Goal: Task Accomplishment & Management: Manage account settings

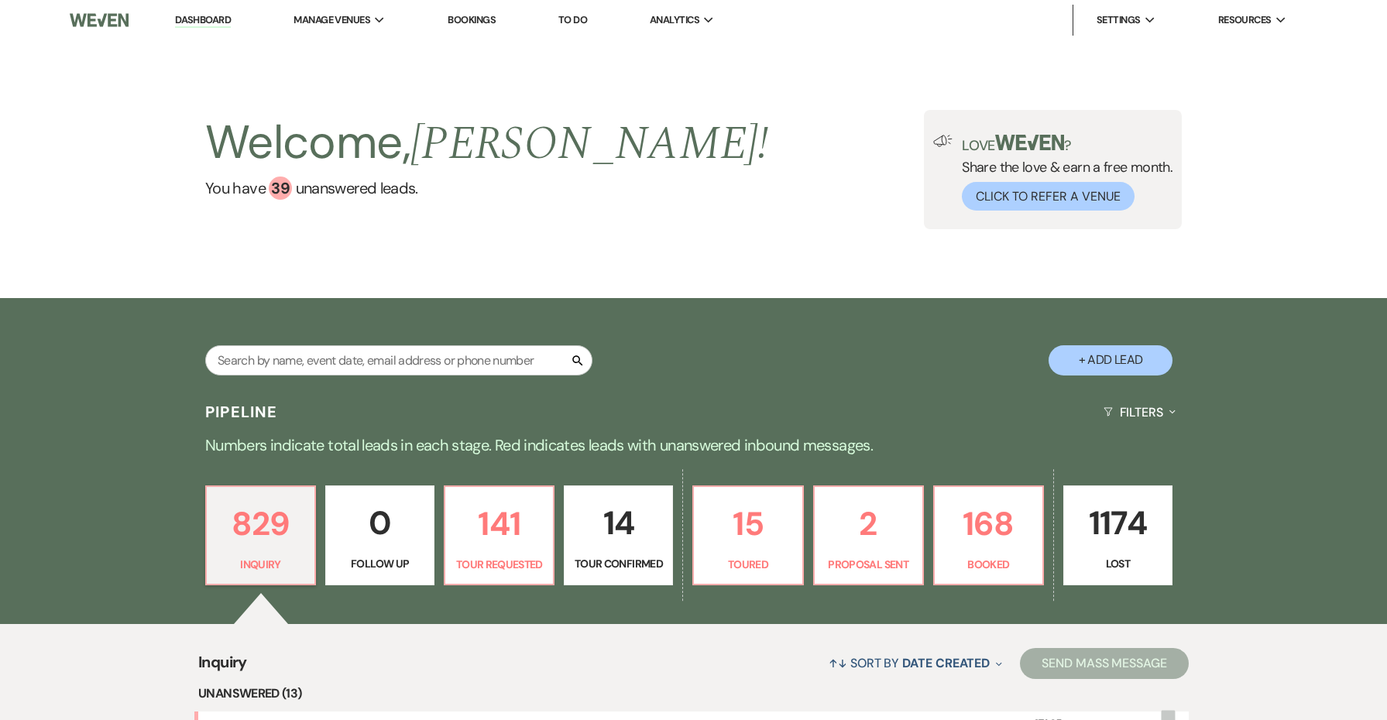
click at [789, 349] on div "Search + Add Lead" at bounding box center [693, 346] width 1115 height 81
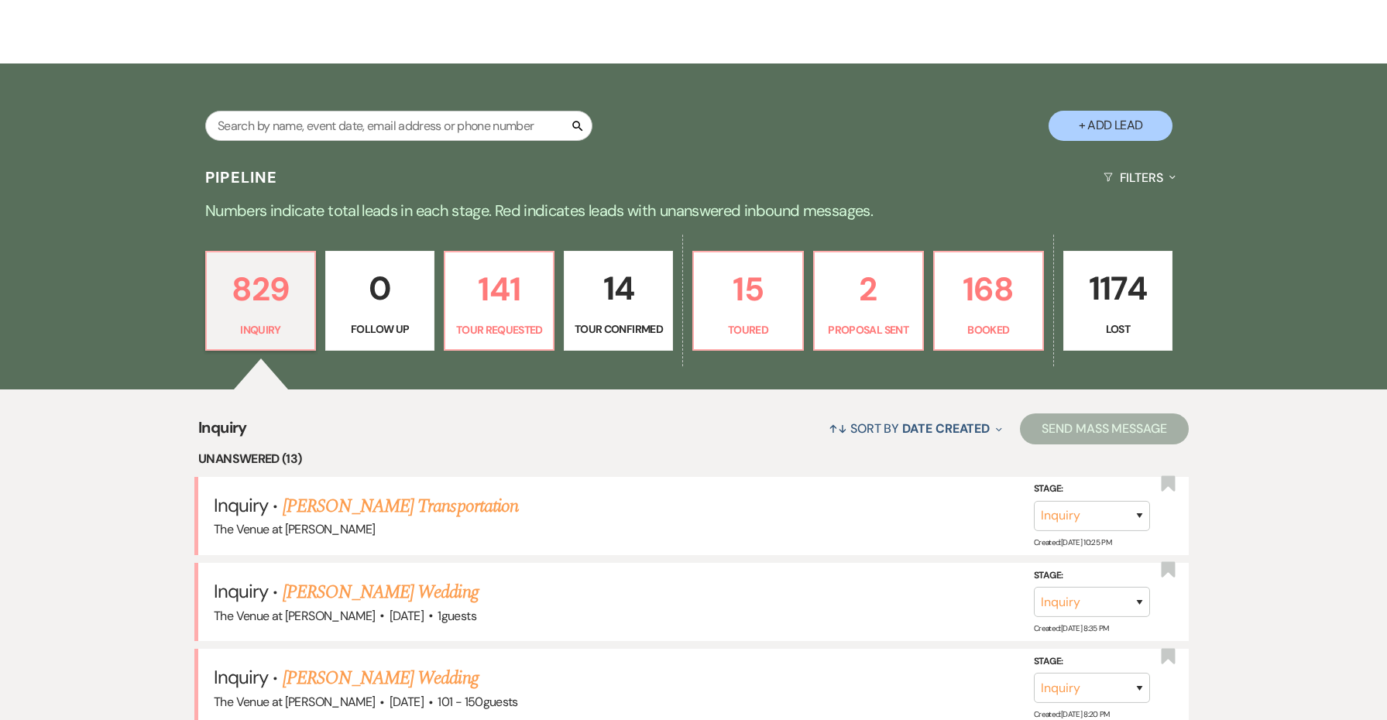
scroll to position [241, 0]
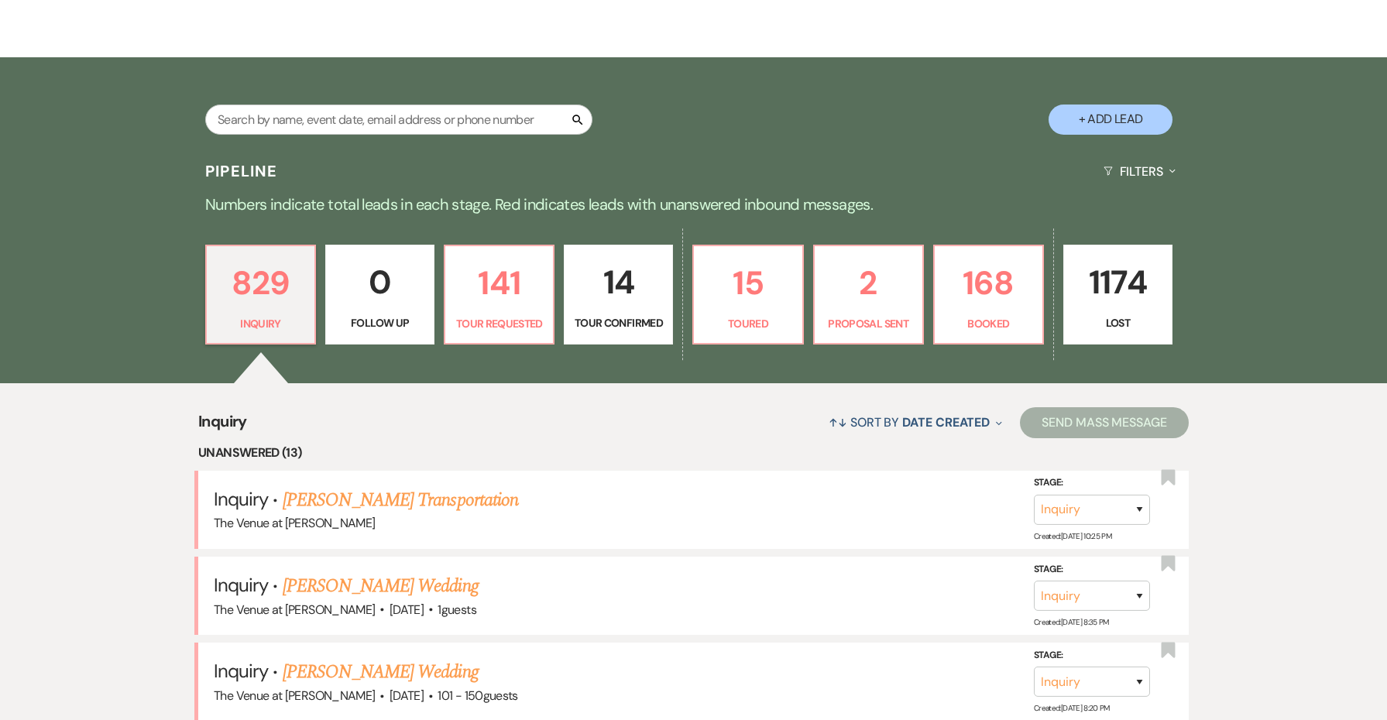
click at [585, 299] on p "14" at bounding box center [618, 282] width 89 height 52
select select "4"
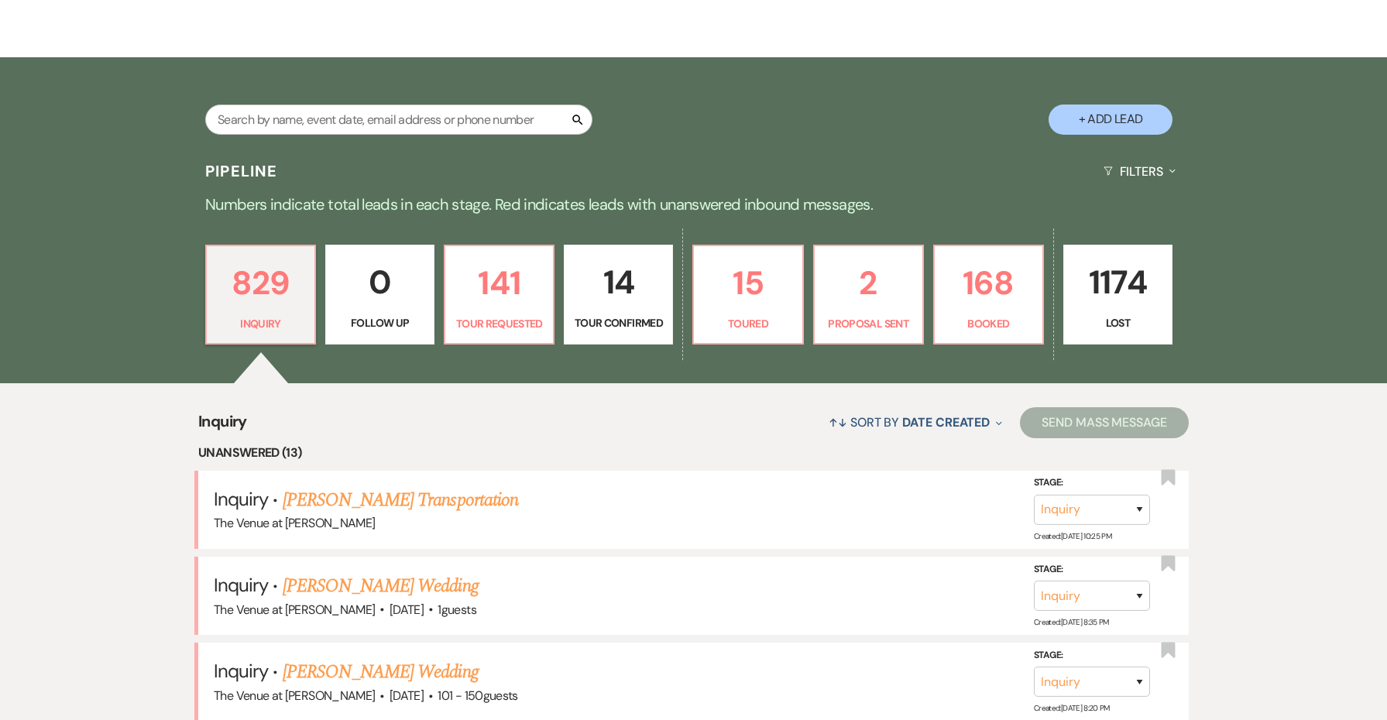
select select "4"
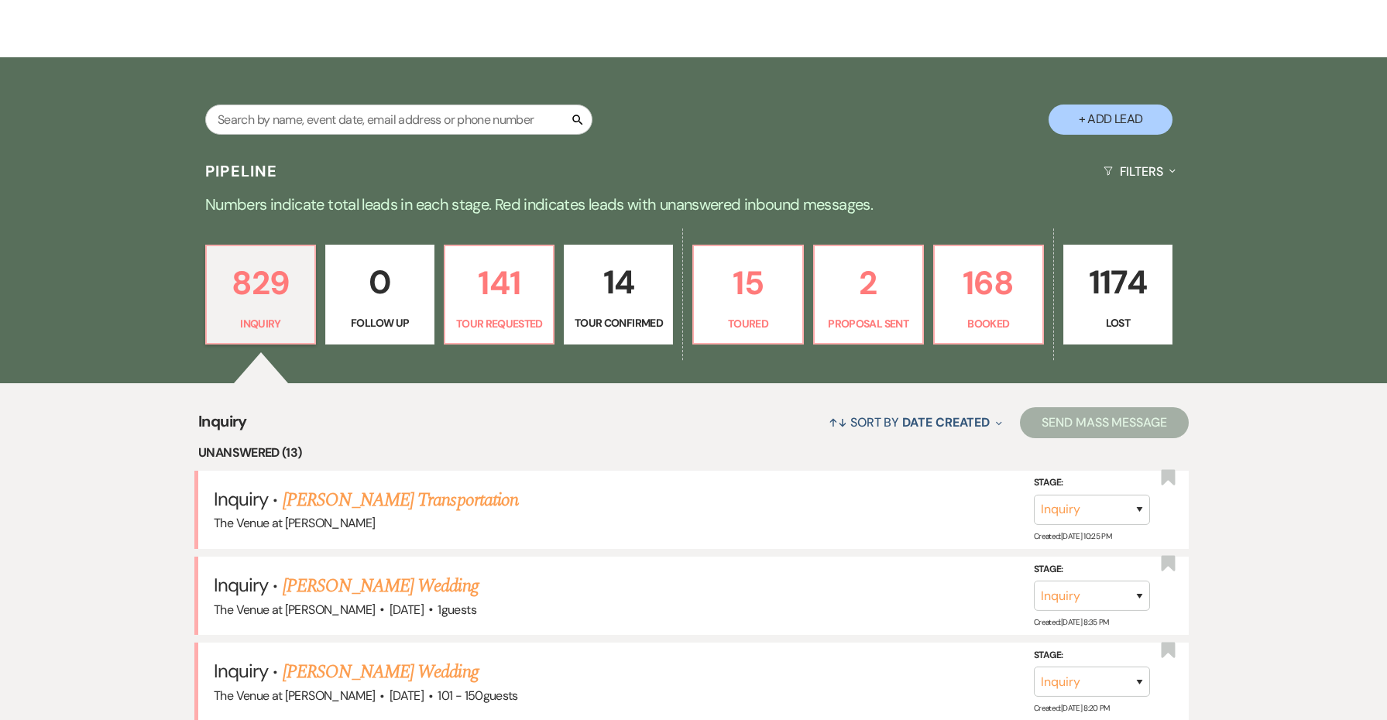
select select "4"
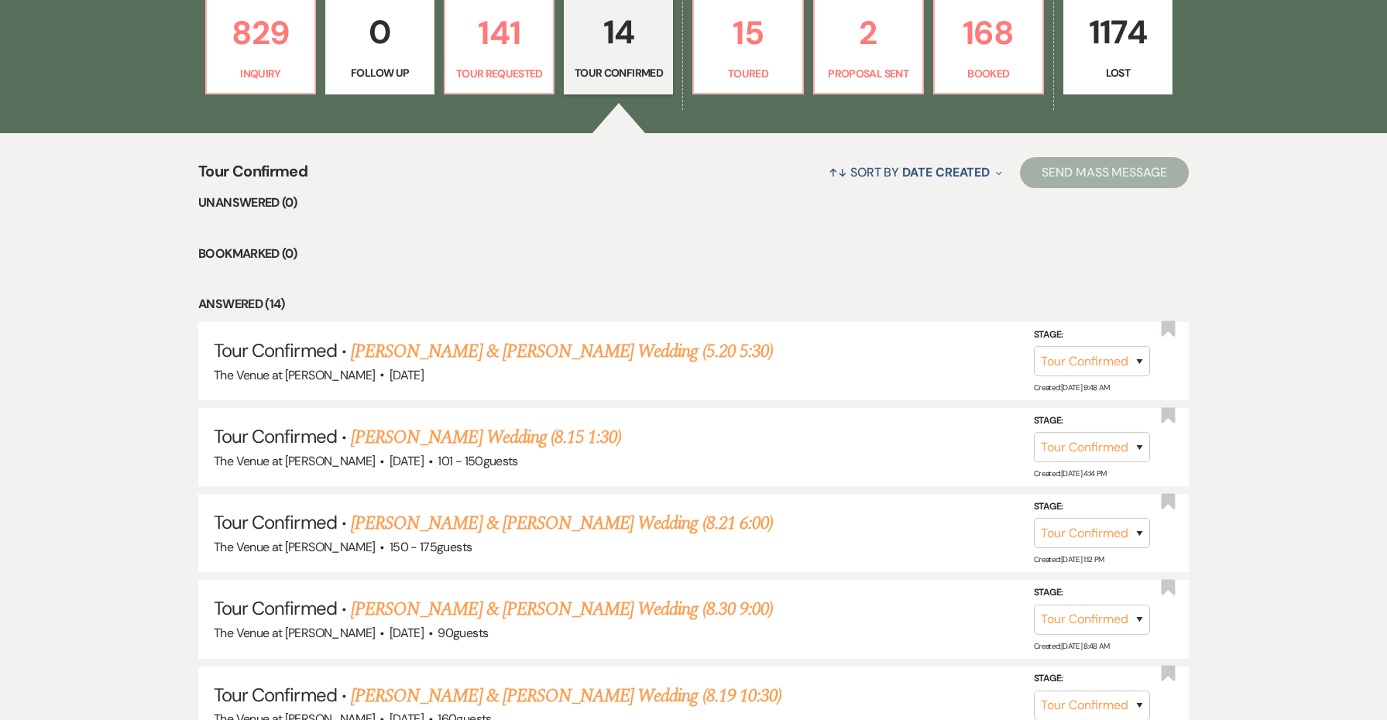
scroll to position [516, 0]
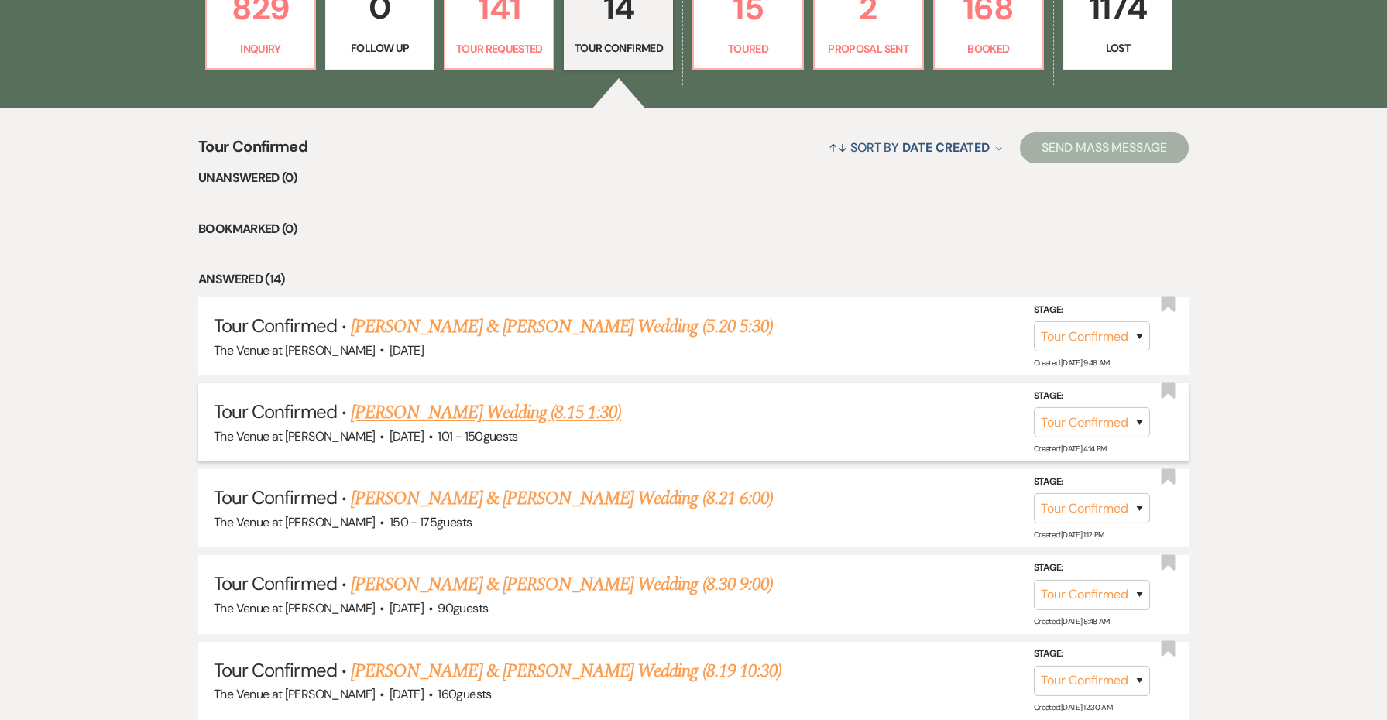
click at [506, 407] on link "[PERSON_NAME] Wedding (8.15 1:30)" at bounding box center [486, 413] width 270 height 28
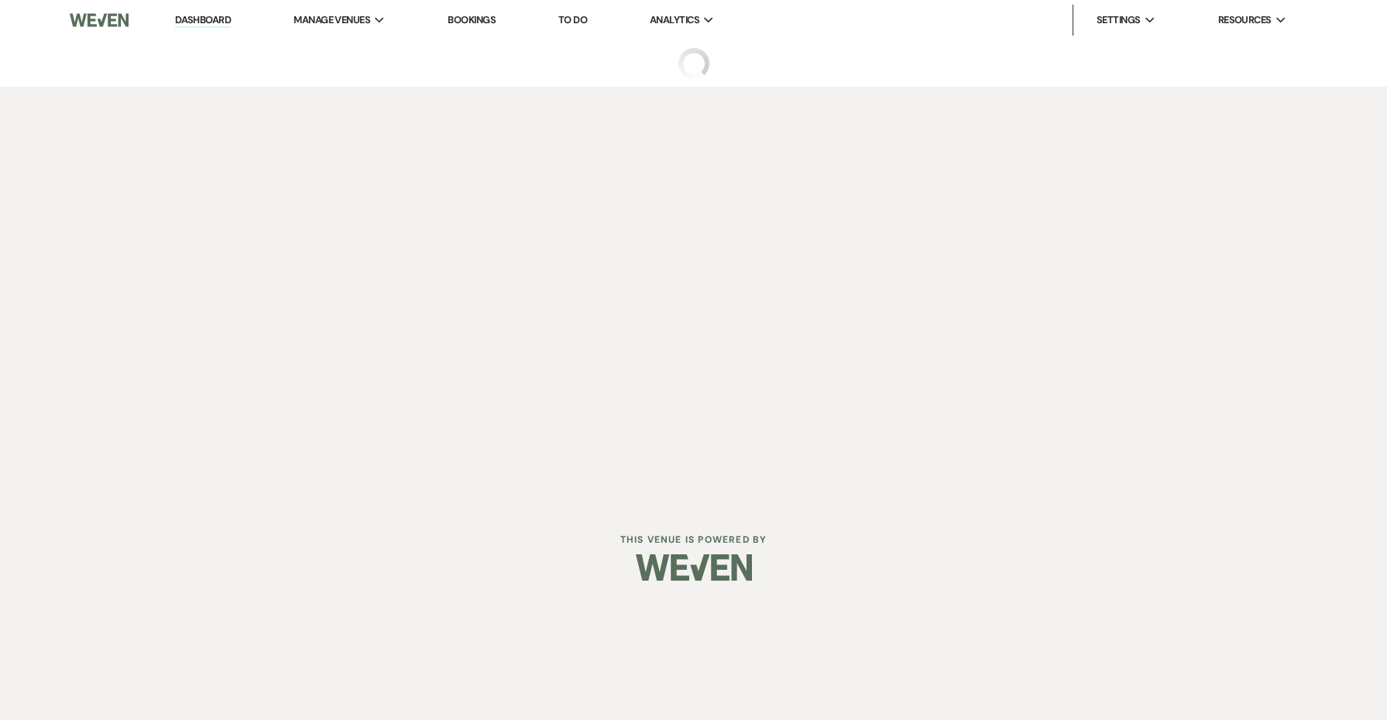
select select "4"
select select "2"
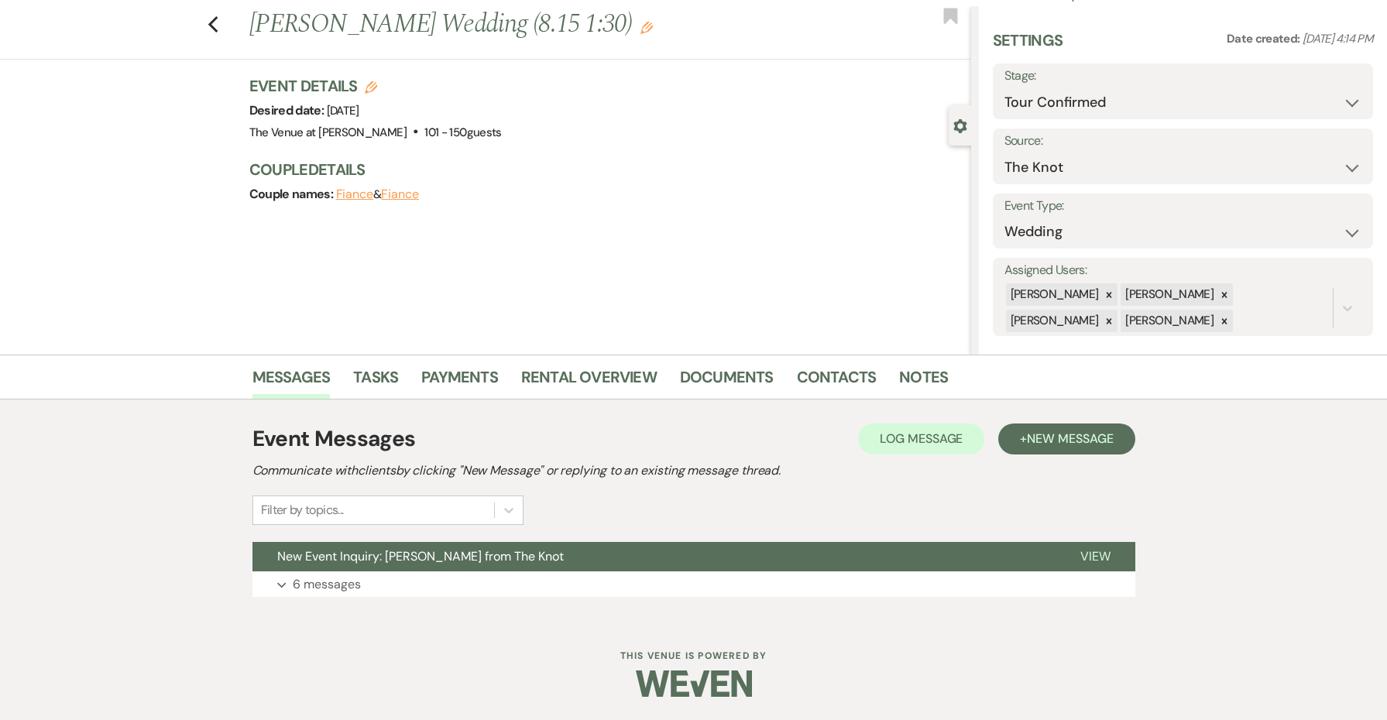
scroll to position [33, 0]
click at [1017, 437] on button "+ New Message" at bounding box center [1066, 439] width 136 height 31
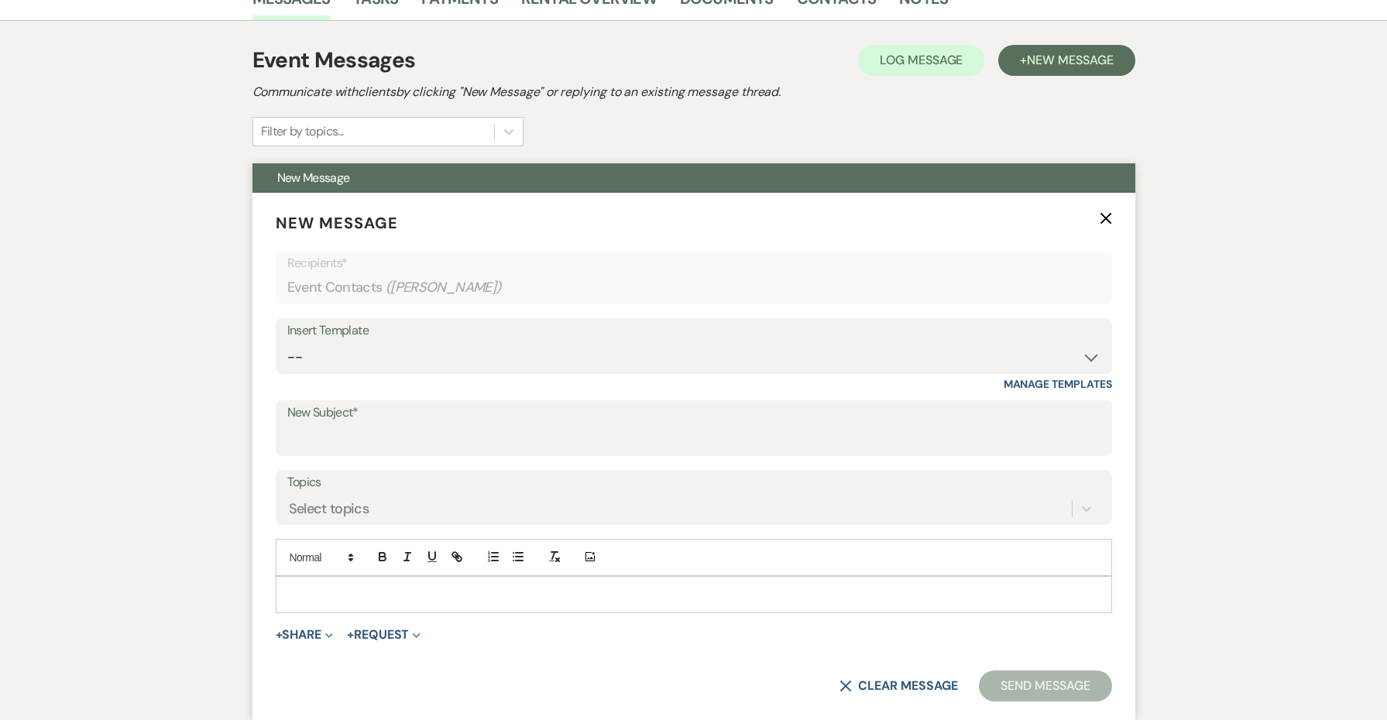
scroll to position [441, 0]
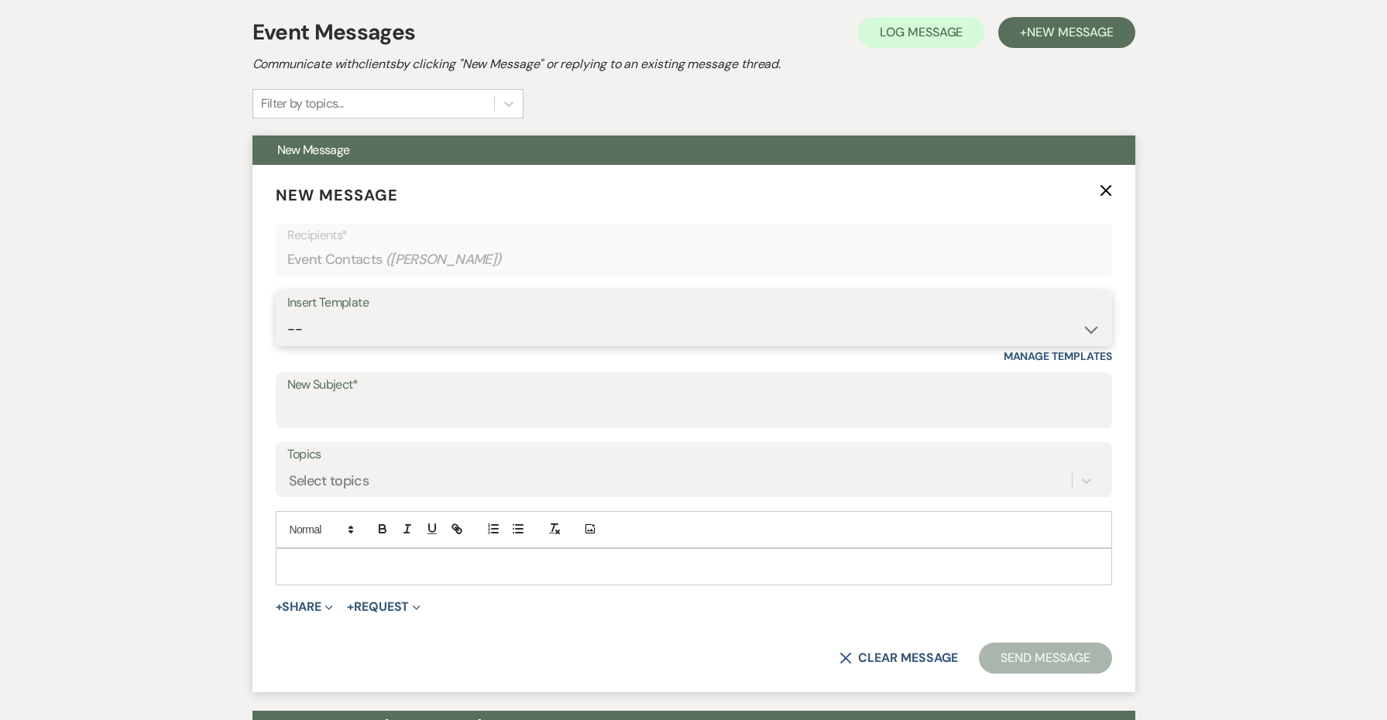
select select "4152"
type input "The Venue at [PERSON_NAME] Tour Confirmation"
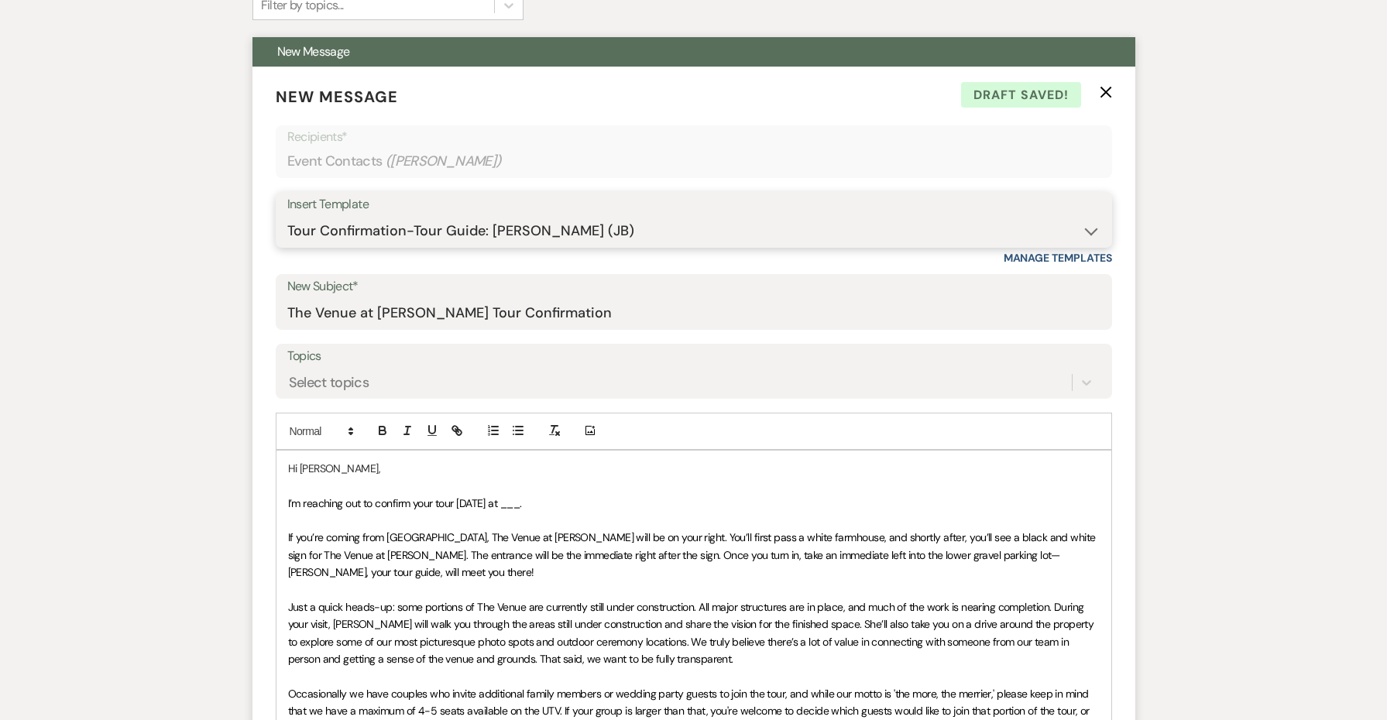
scroll to position [574, 0]
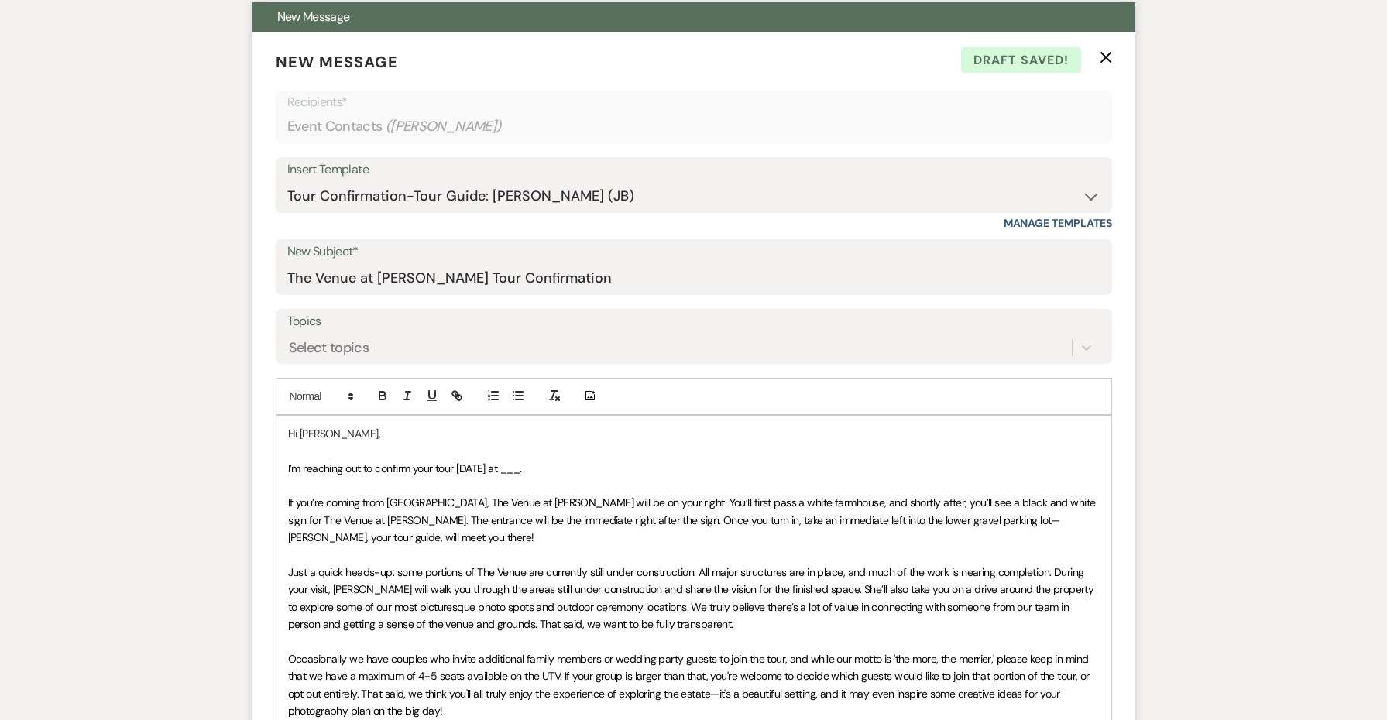
click at [521, 467] on span "I’m reaching out to confirm your tour [DATE] at ___." at bounding box center [405, 469] width 234 height 14
click at [504, 466] on span "I’m reaching out to confirm your tour [DATE] at 1:30." at bounding box center [403, 469] width 231 height 14
click at [512, 463] on span "I’m reaching out to confirm your tour [DATE], [DATE] 1:30." at bounding box center [414, 469] width 253 height 14
click at [510, 463] on span "I’m reaching out to confirm your tour [DATE], [DATE] 1:30." at bounding box center [414, 469] width 253 height 14
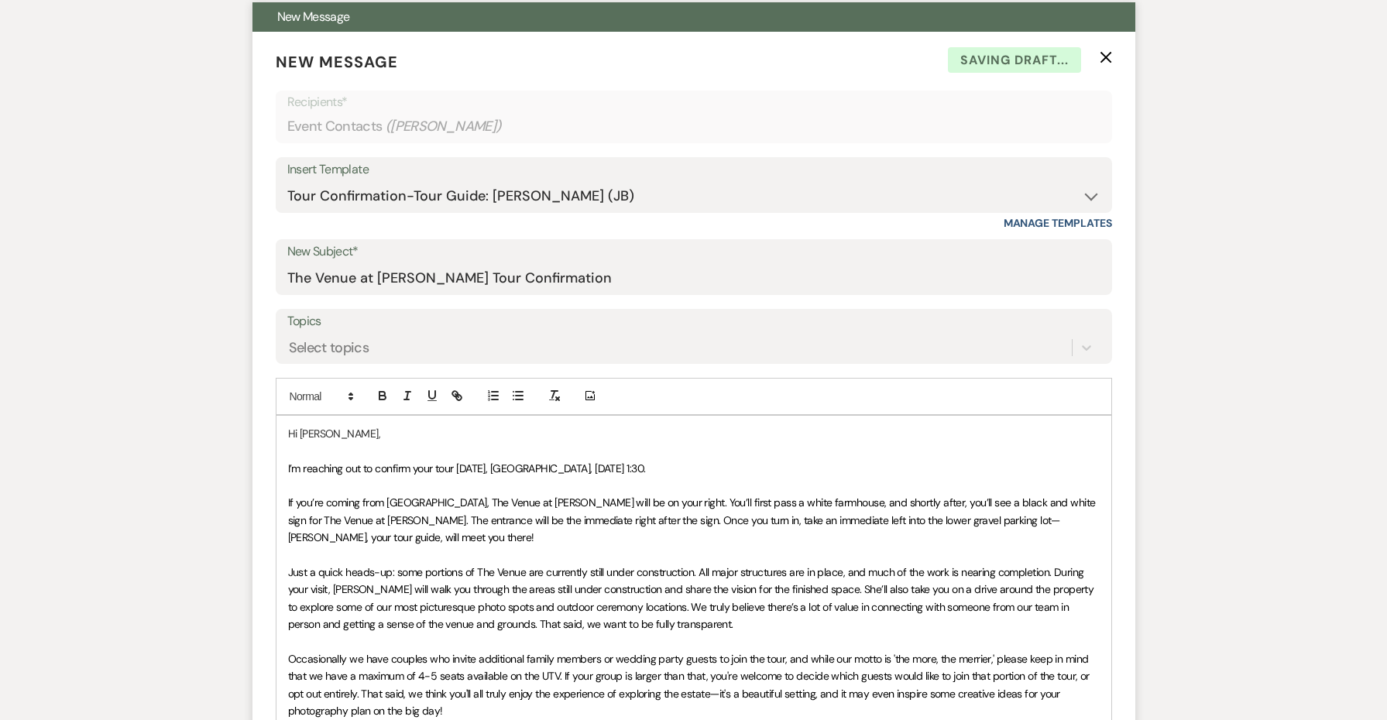
click at [520, 462] on span "I’m reaching out to confirm your tour [DATE], [GEOGRAPHIC_DATA], [DATE] 1:30." at bounding box center [467, 469] width 358 height 14
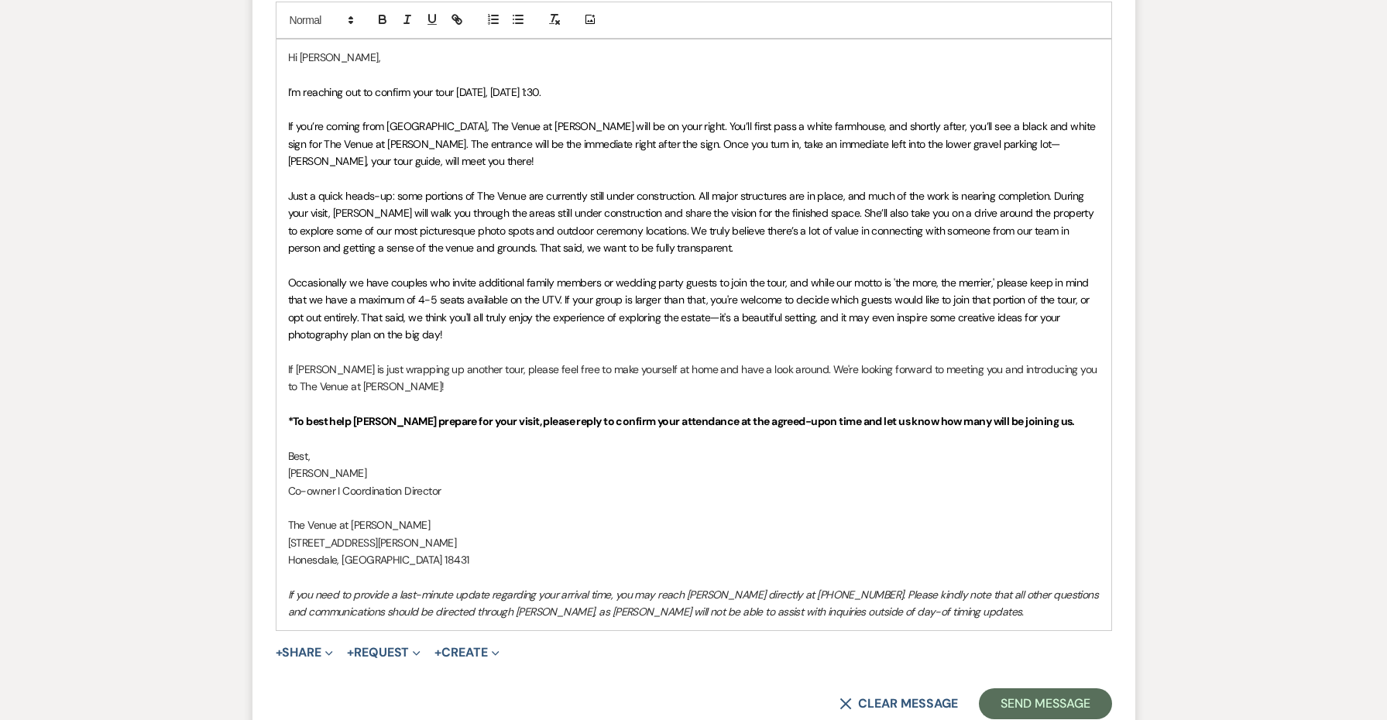
scroll to position [1151, 0]
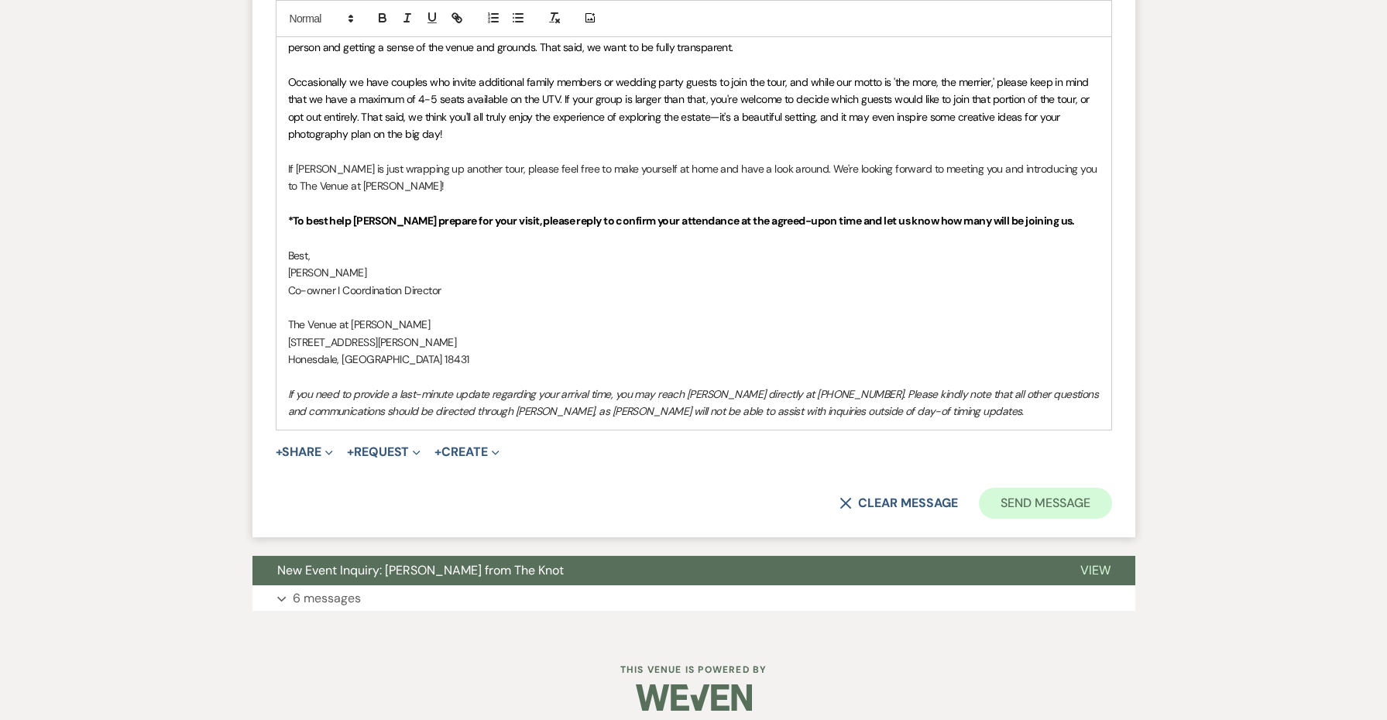
click at [1026, 493] on button "Send Message" at bounding box center [1045, 503] width 132 height 31
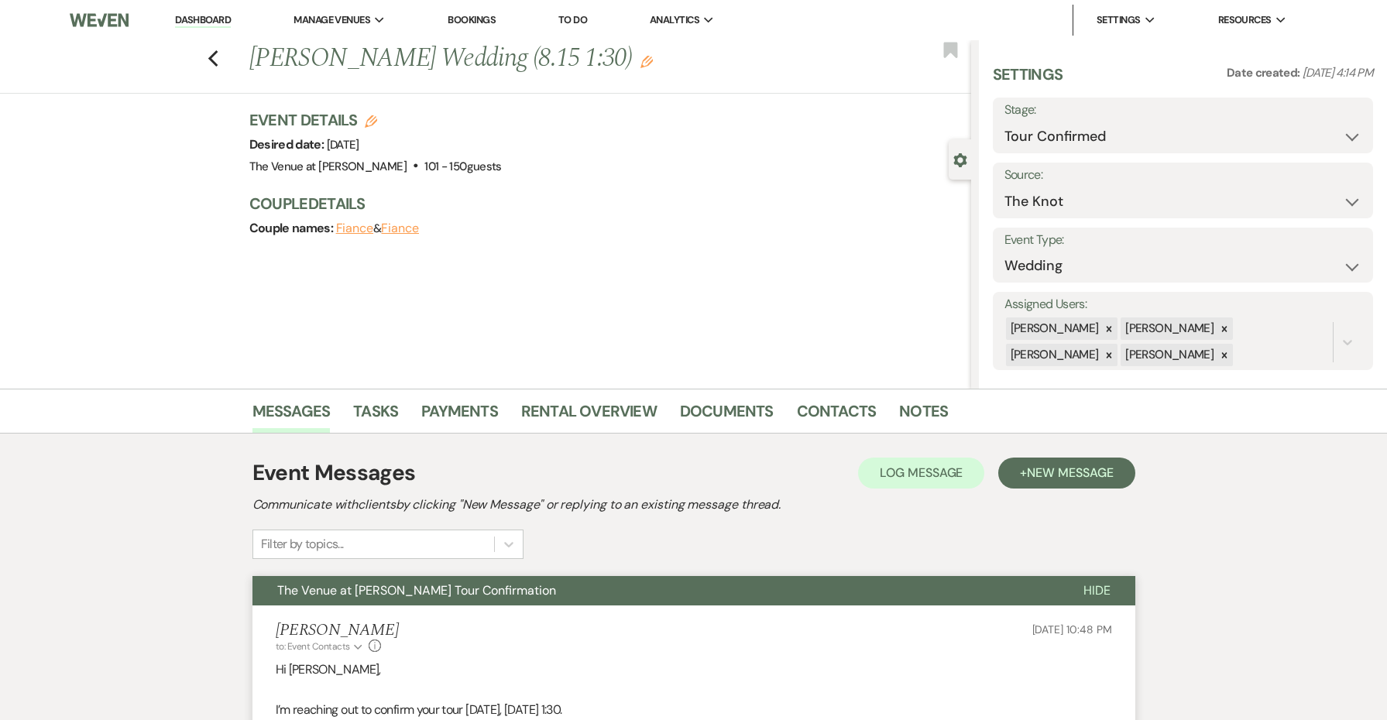
scroll to position [0, 0]
click at [734, 585] on button "The Venue at [PERSON_NAME] Tour Confirmation" at bounding box center [655, 590] width 806 height 29
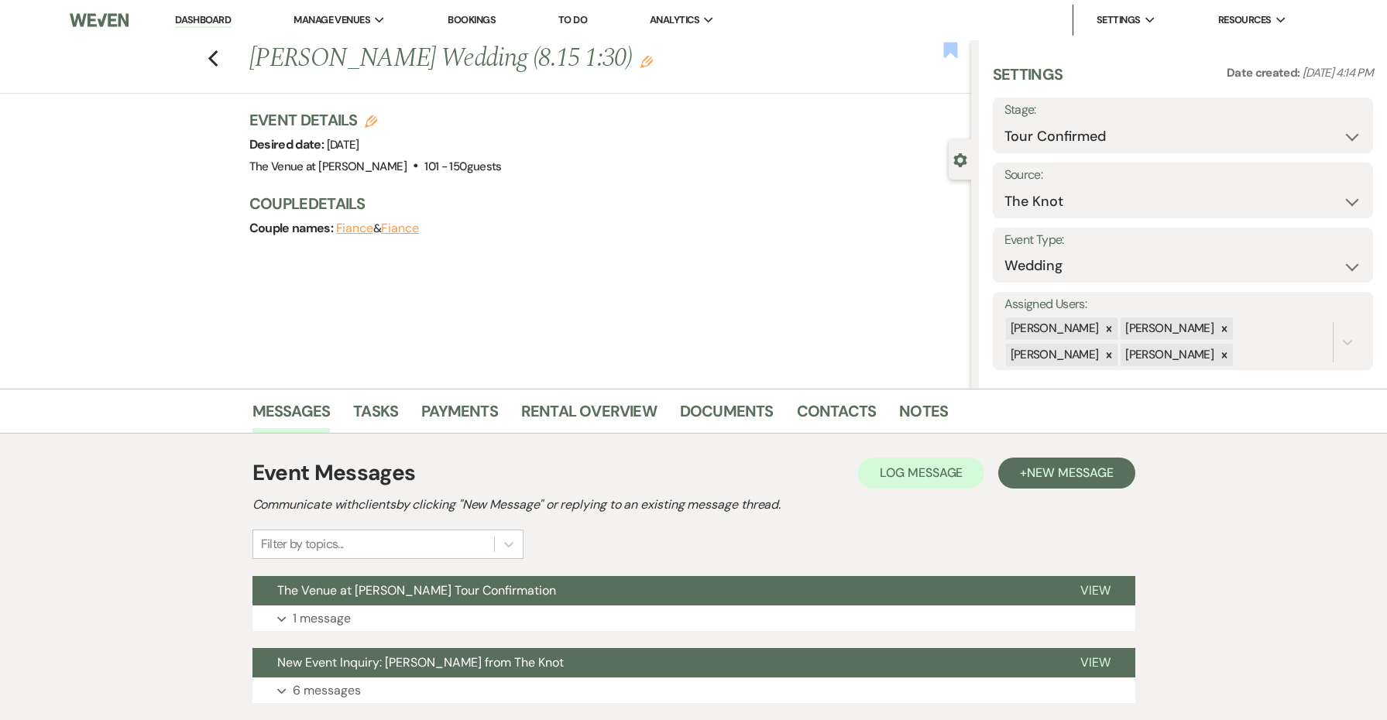
click at [951, 54] on icon "Bookmark" at bounding box center [951, 50] width 16 height 19
click at [210, 52] on icon "Previous" at bounding box center [214, 59] width 12 height 19
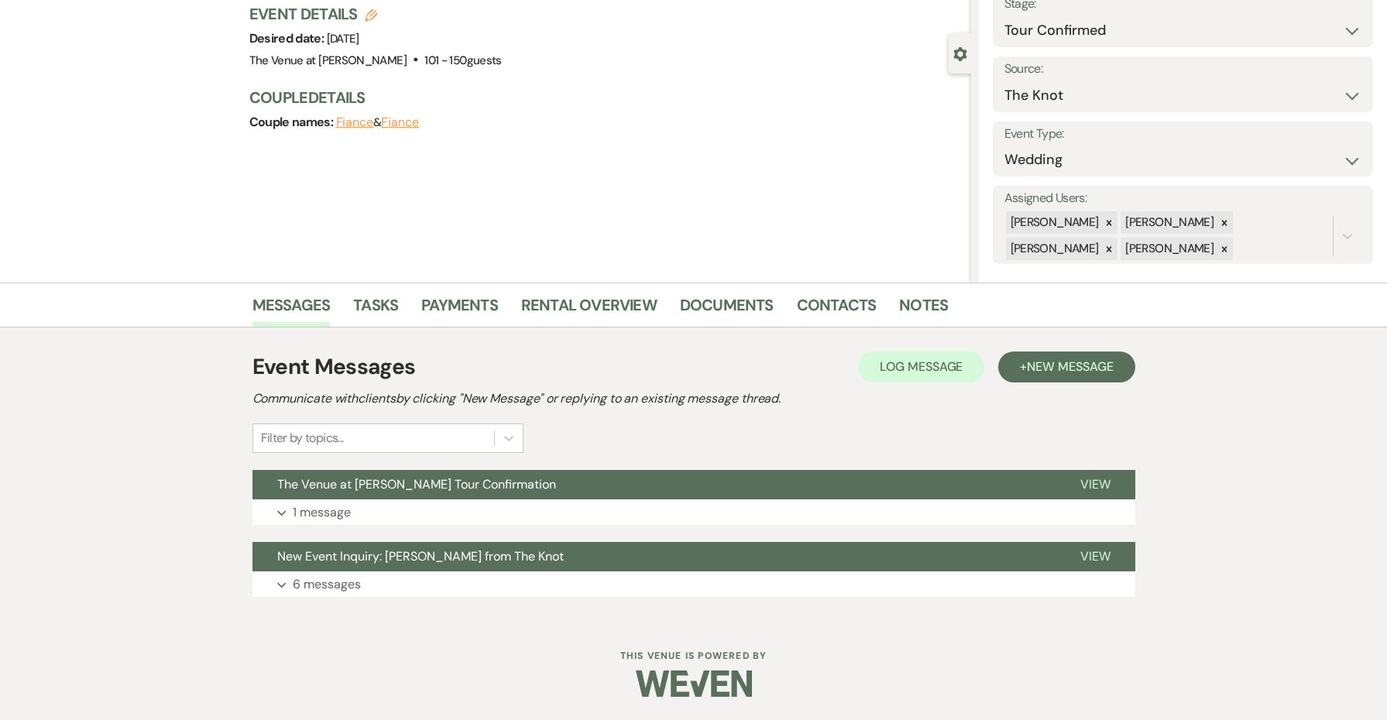
select select "4"
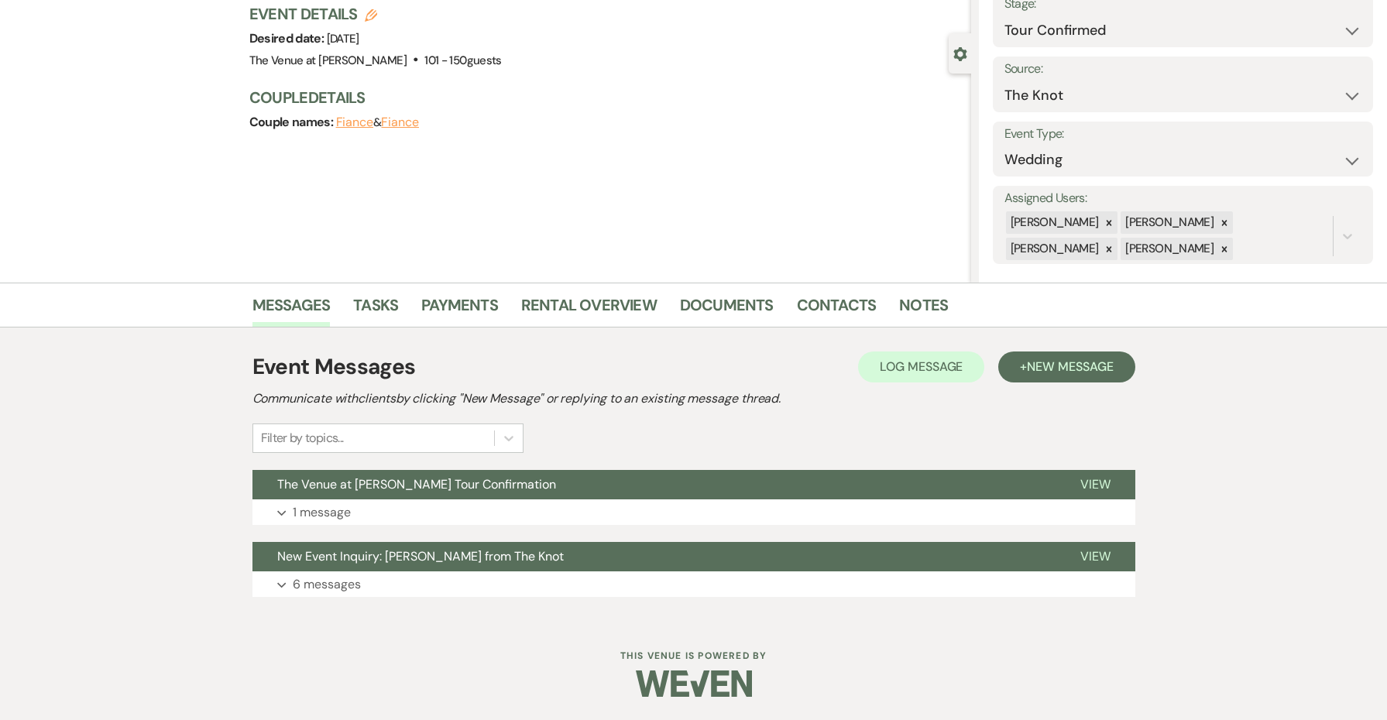
select select "4"
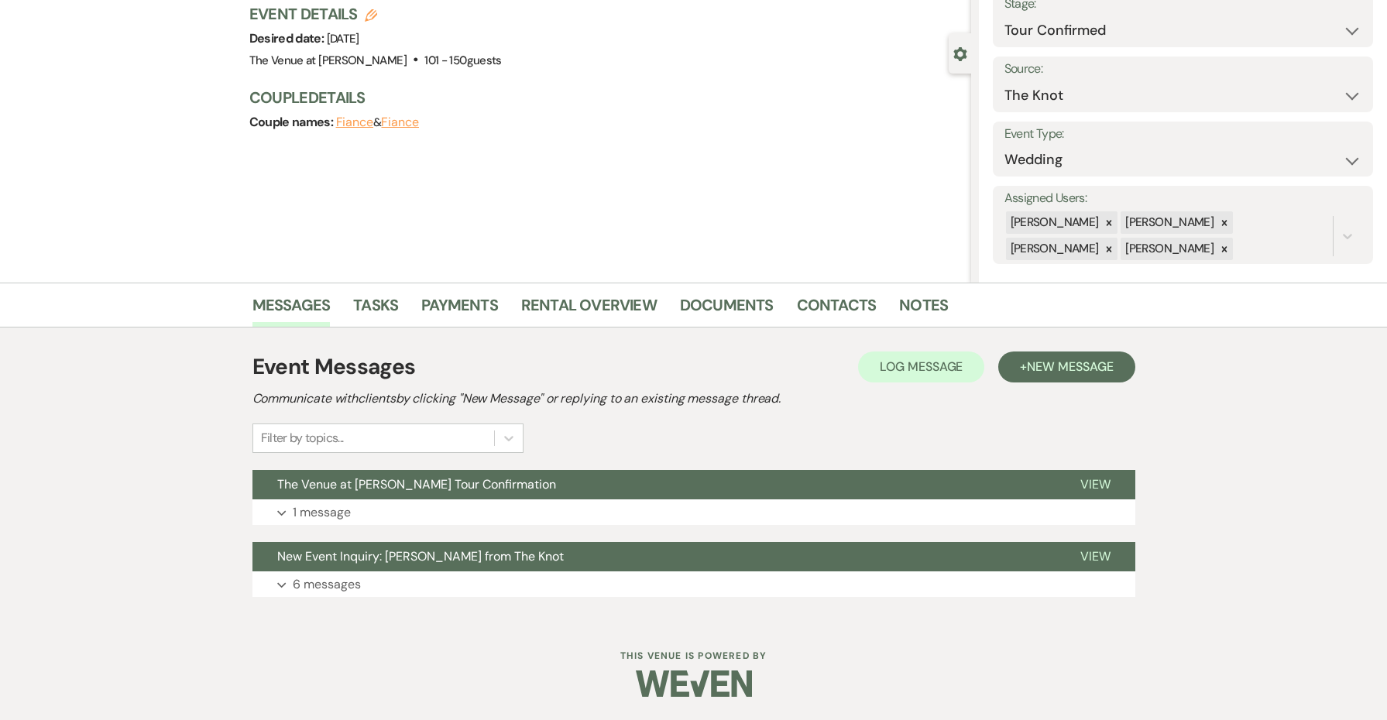
select select "4"
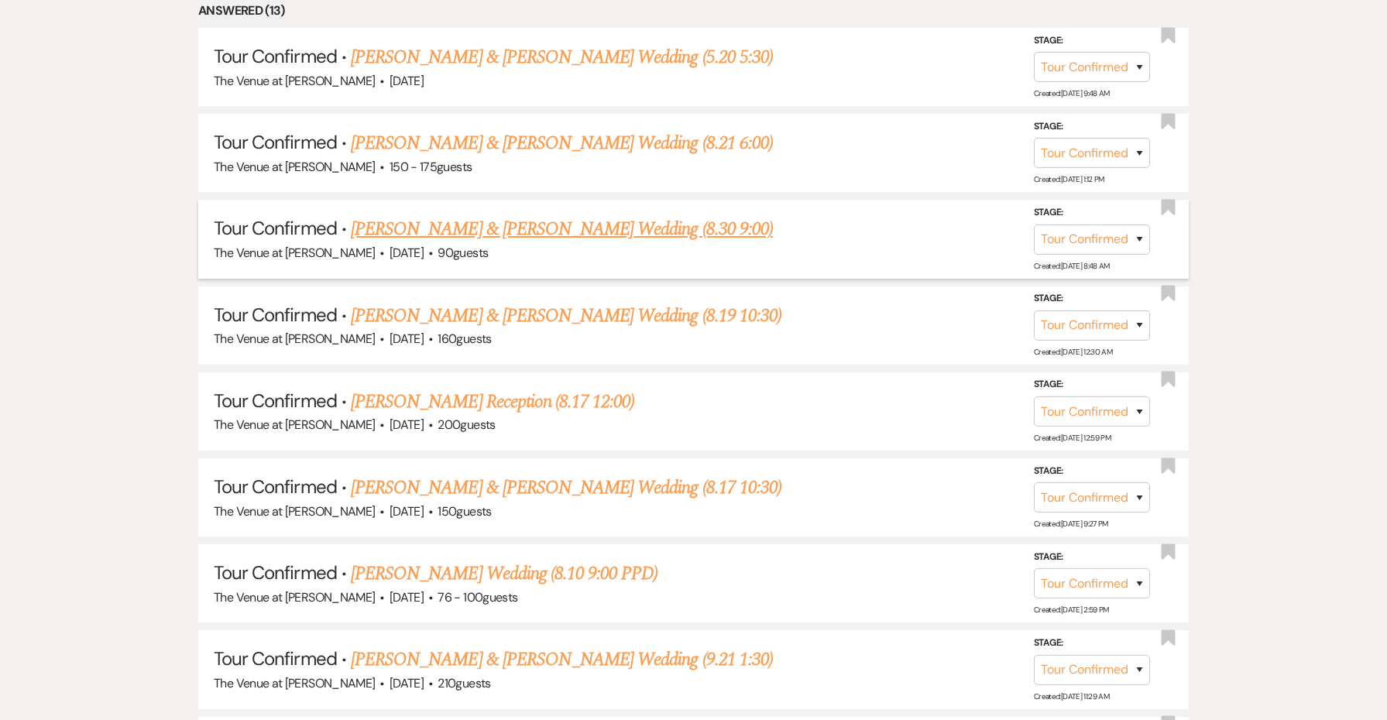
scroll to position [874, 0]
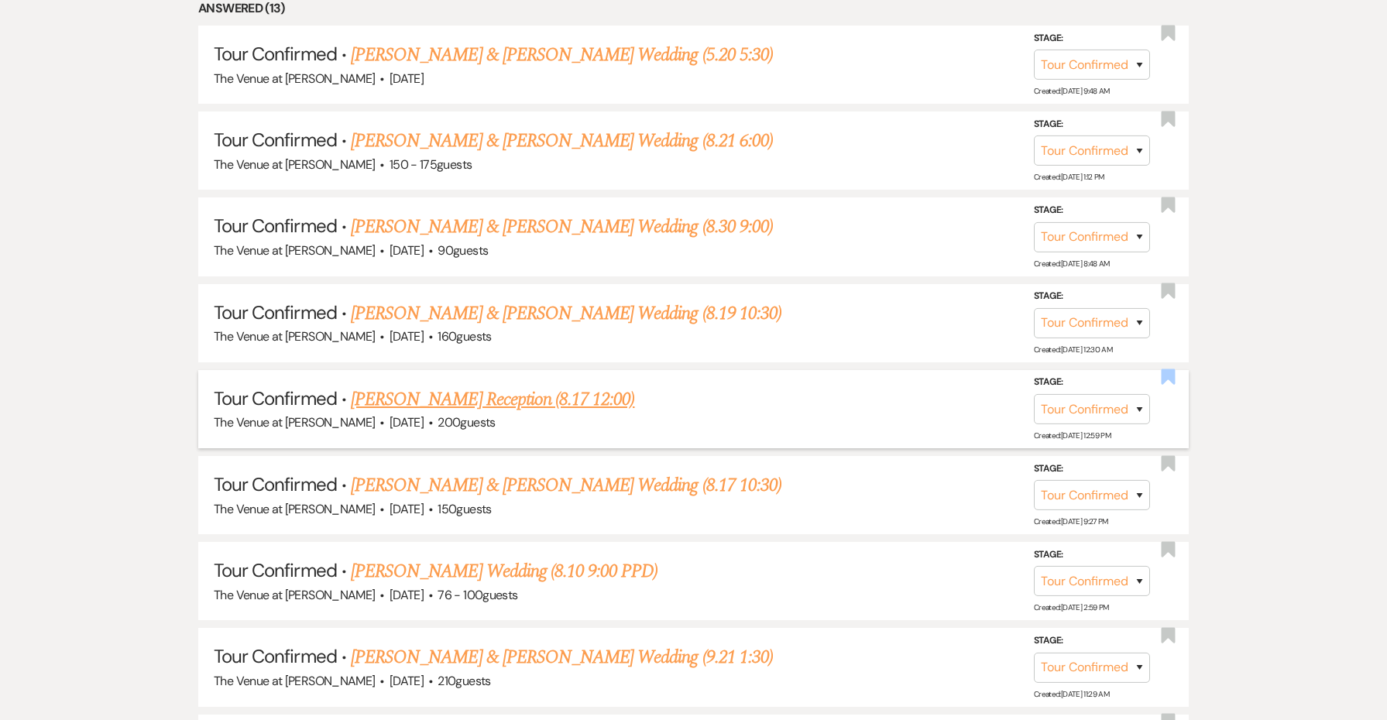
click at [1167, 369] on use "button" at bounding box center [1168, 376] width 14 height 15
select select "4"
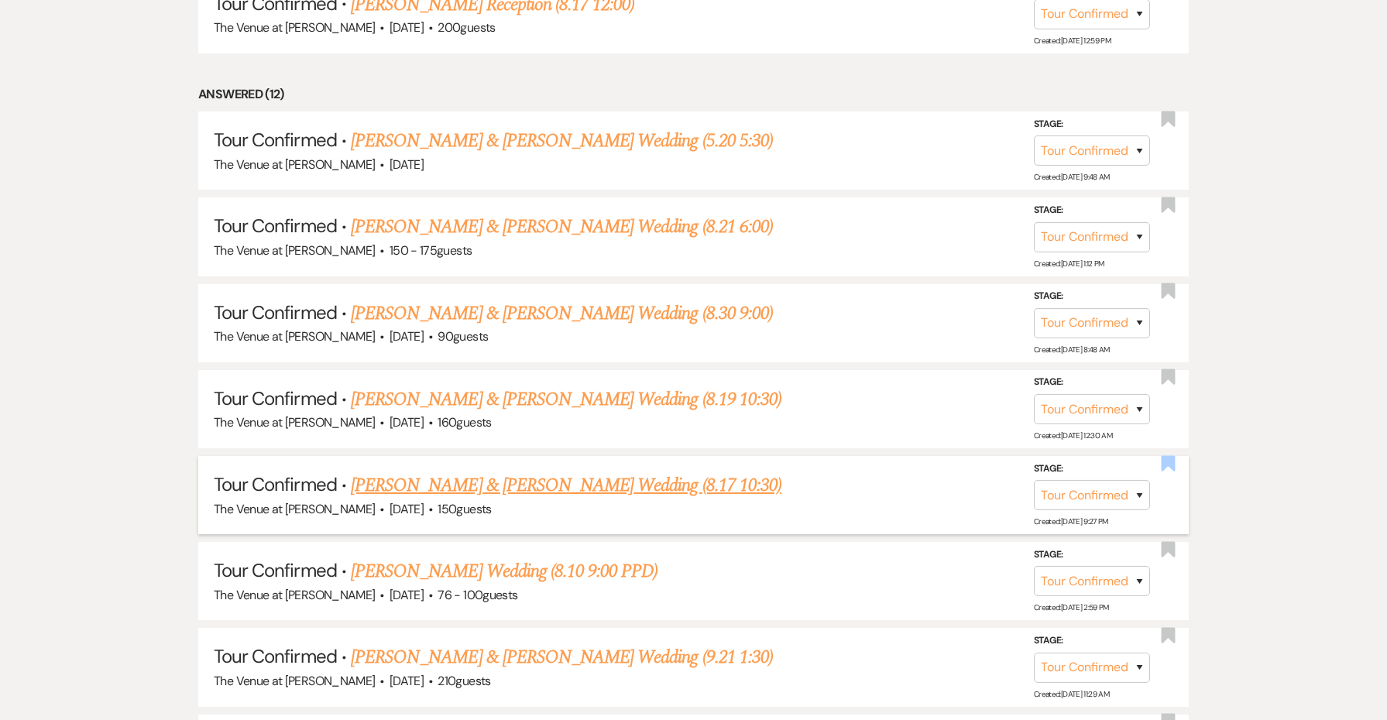
click at [1166, 455] on use "button" at bounding box center [1168, 462] width 14 height 15
select select "4"
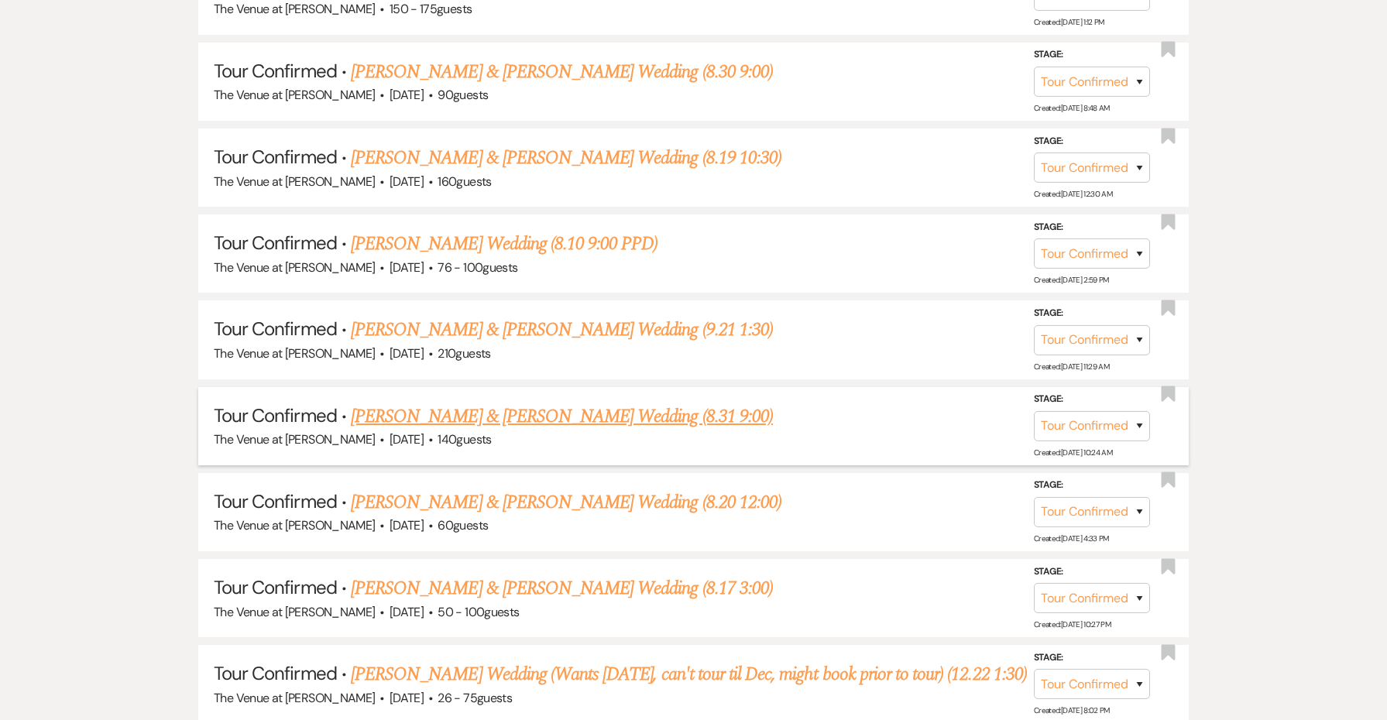
scroll to position [1251, 0]
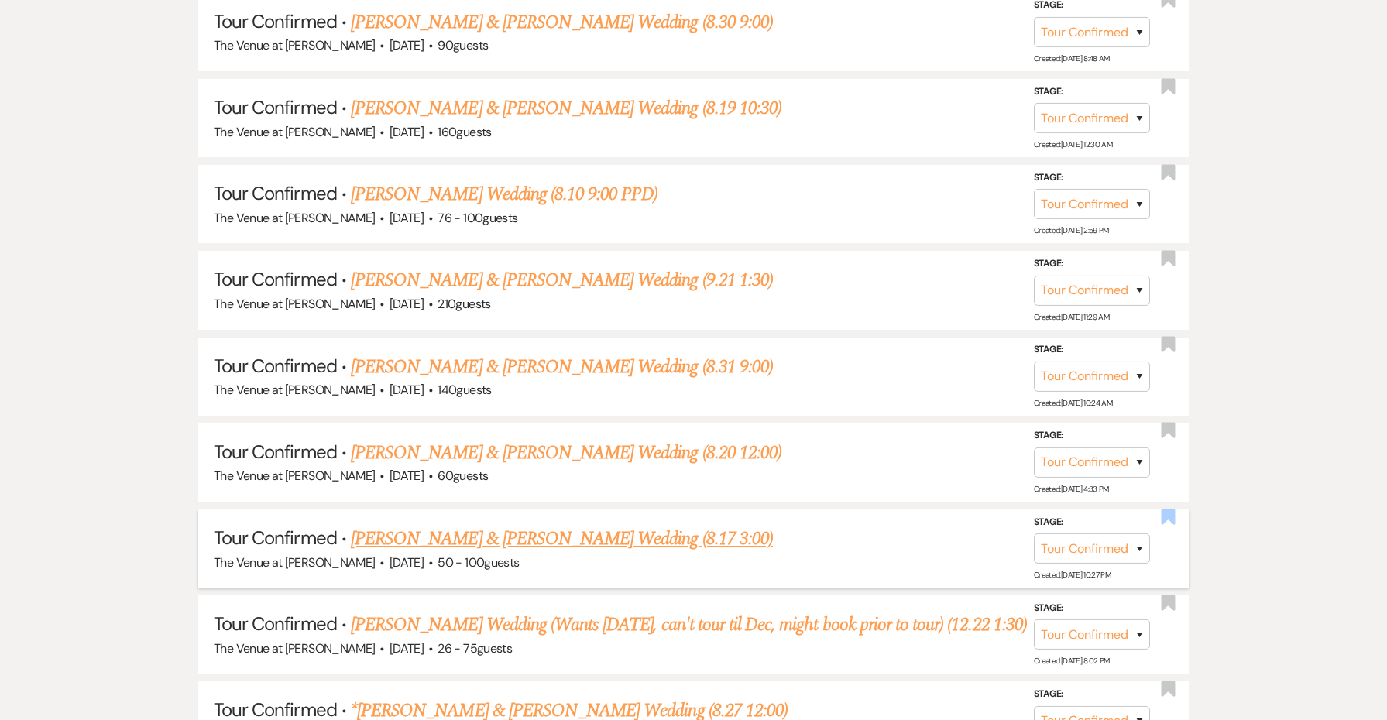
click at [1173, 507] on icon "Bookmark" at bounding box center [1168, 516] width 16 height 19
select select "4"
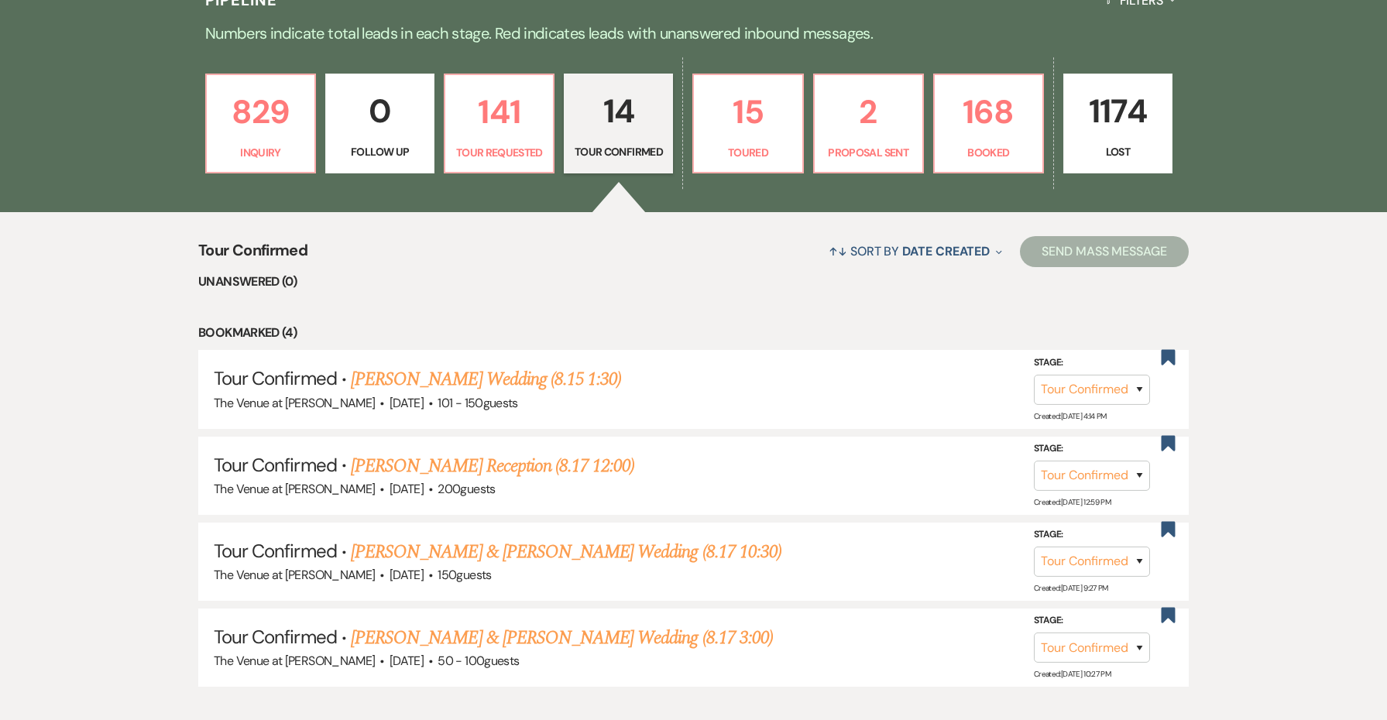
scroll to position [410, 0]
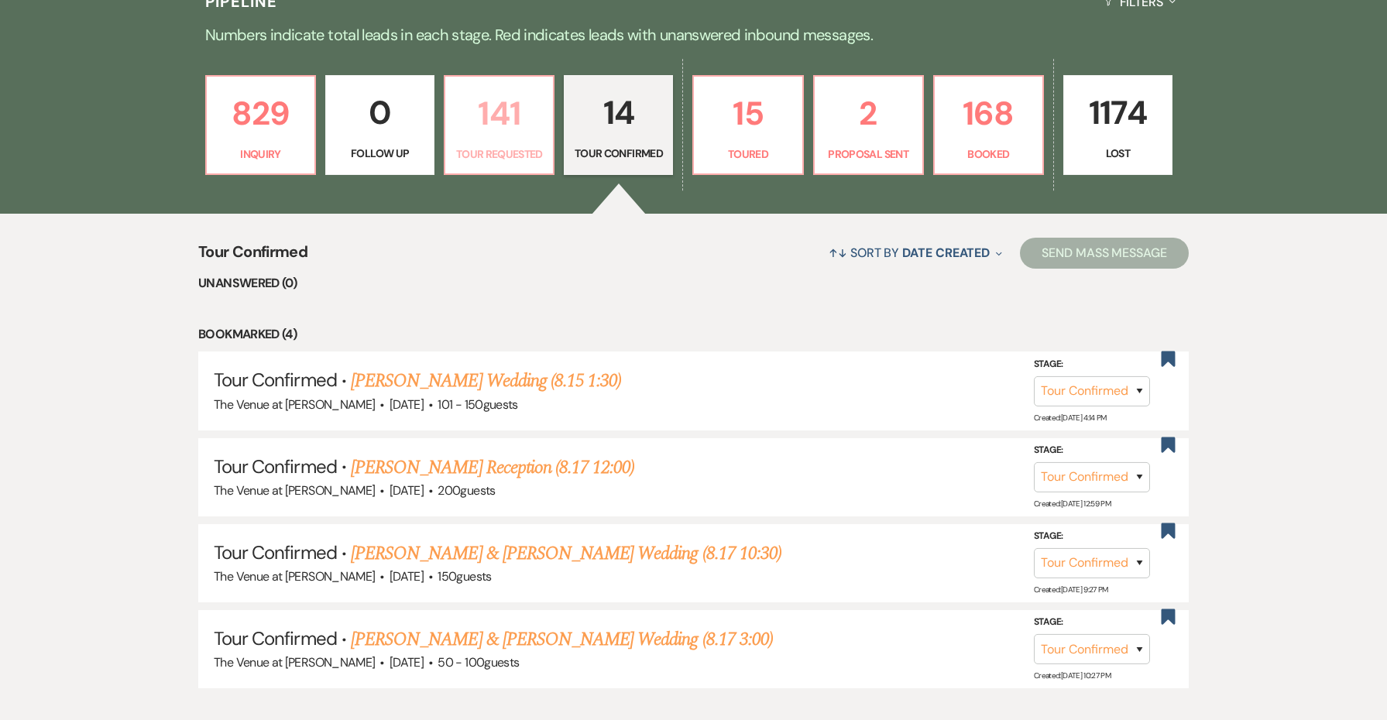
click at [500, 139] on p "141" at bounding box center [499, 114] width 89 height 52
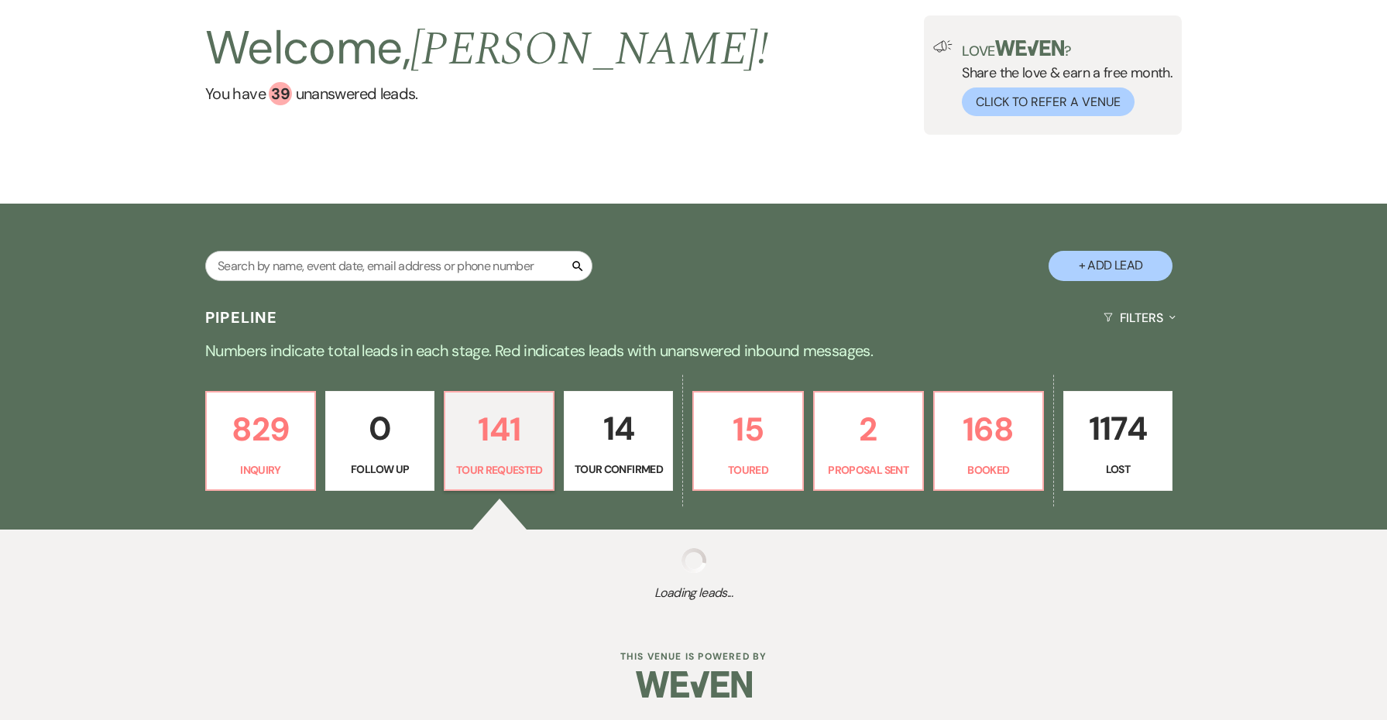
select select "2"
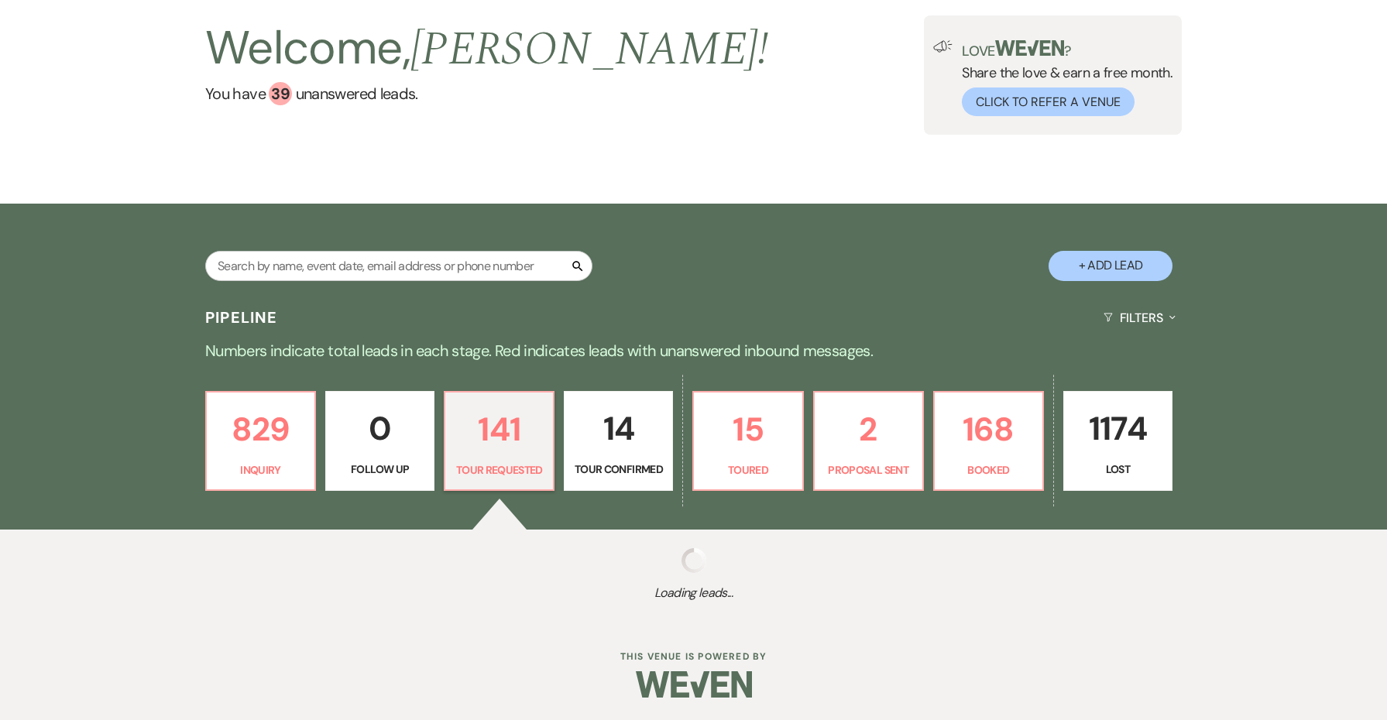
select select "2"
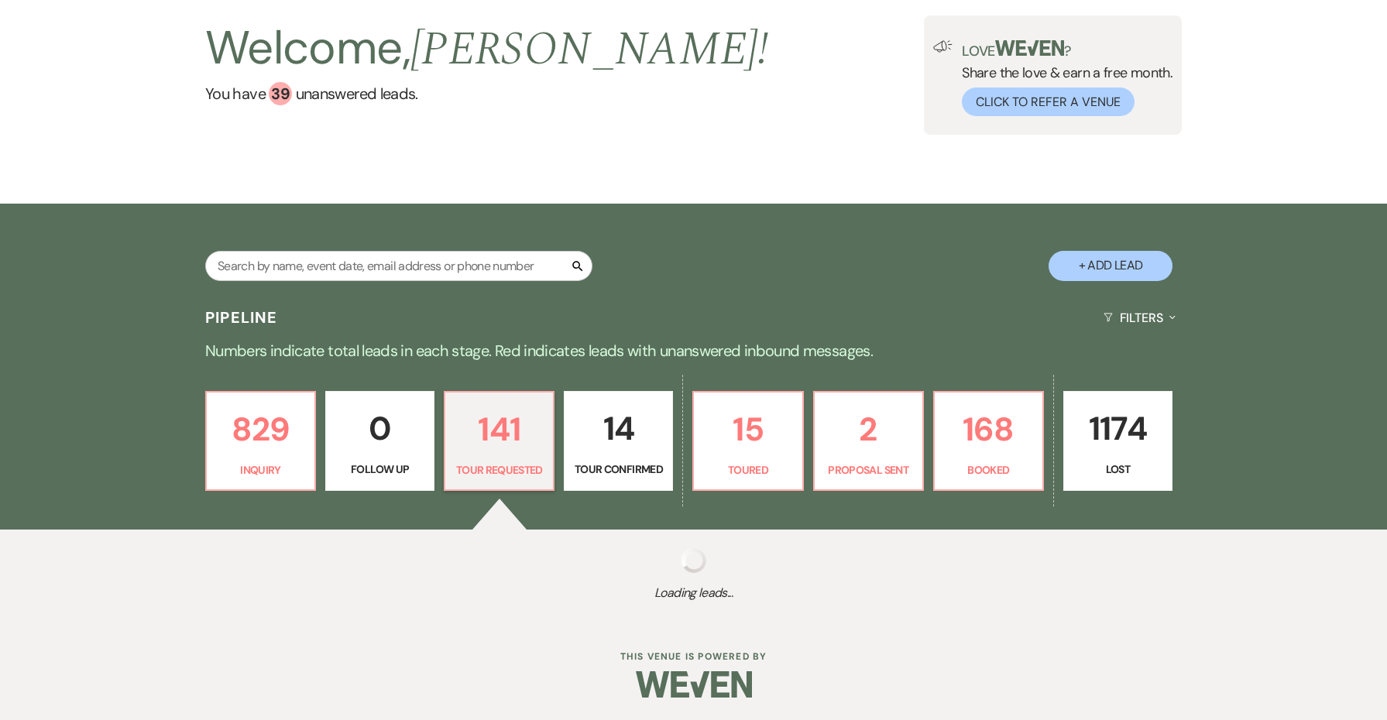
select select "2"
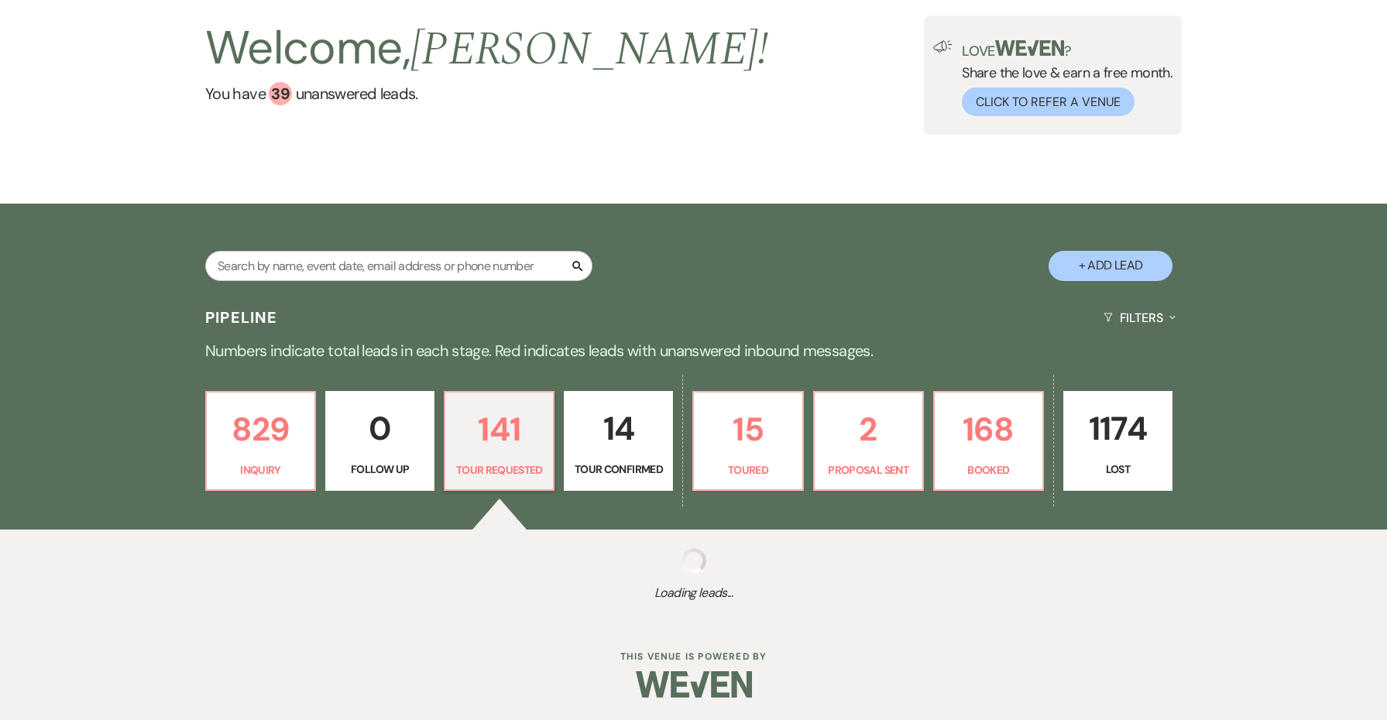
select select "2"
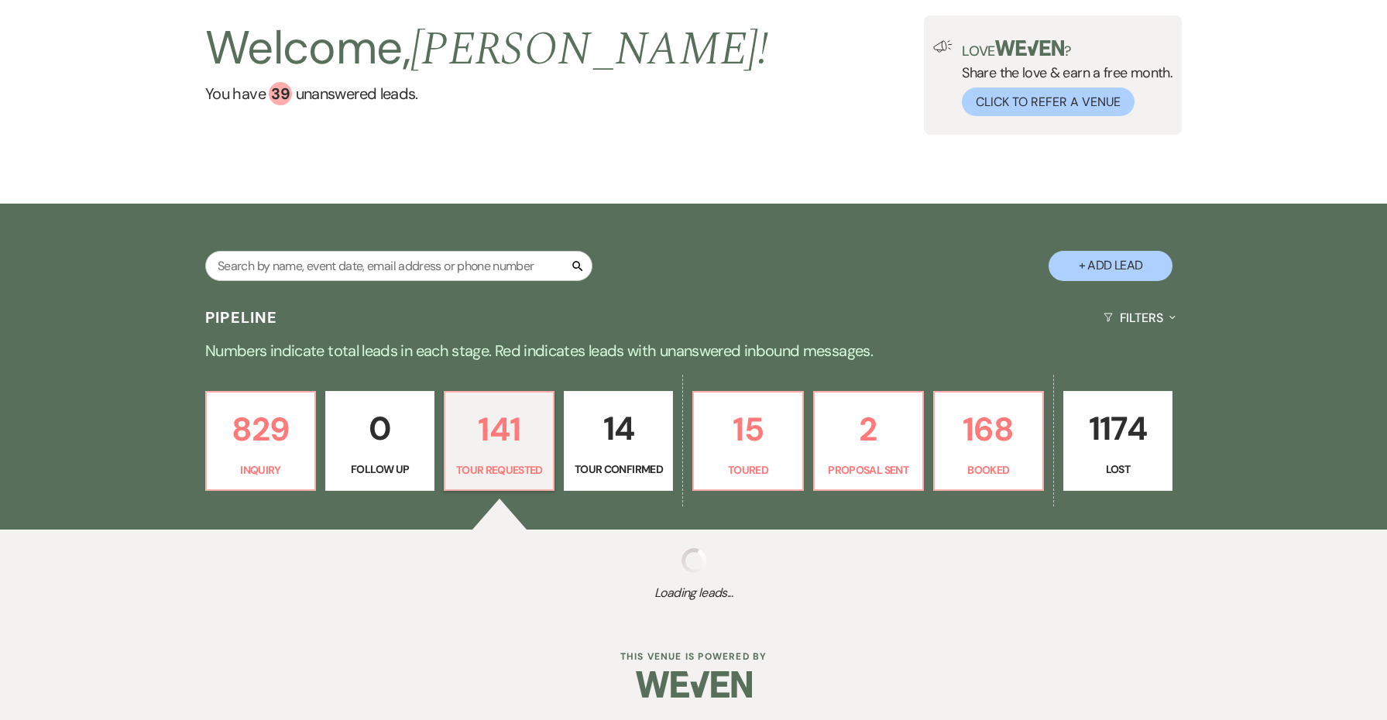
select select "2"
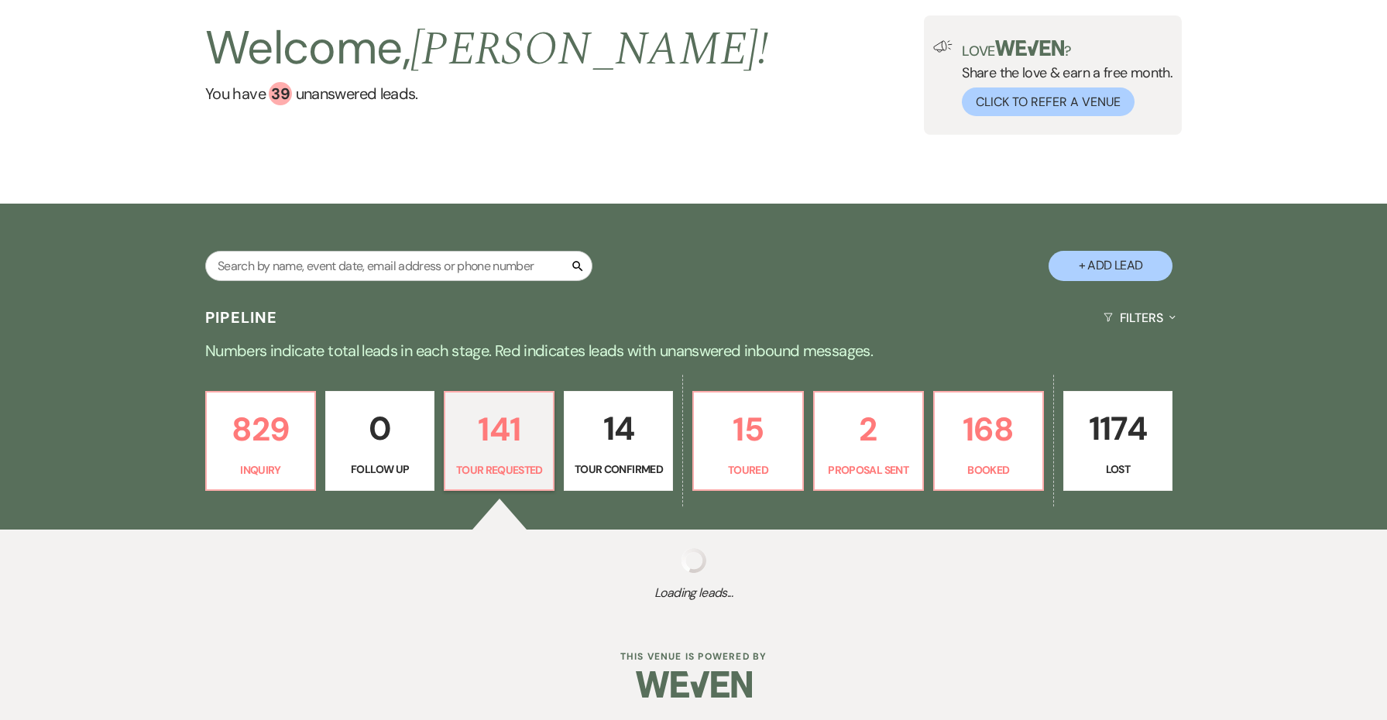
select select "2"
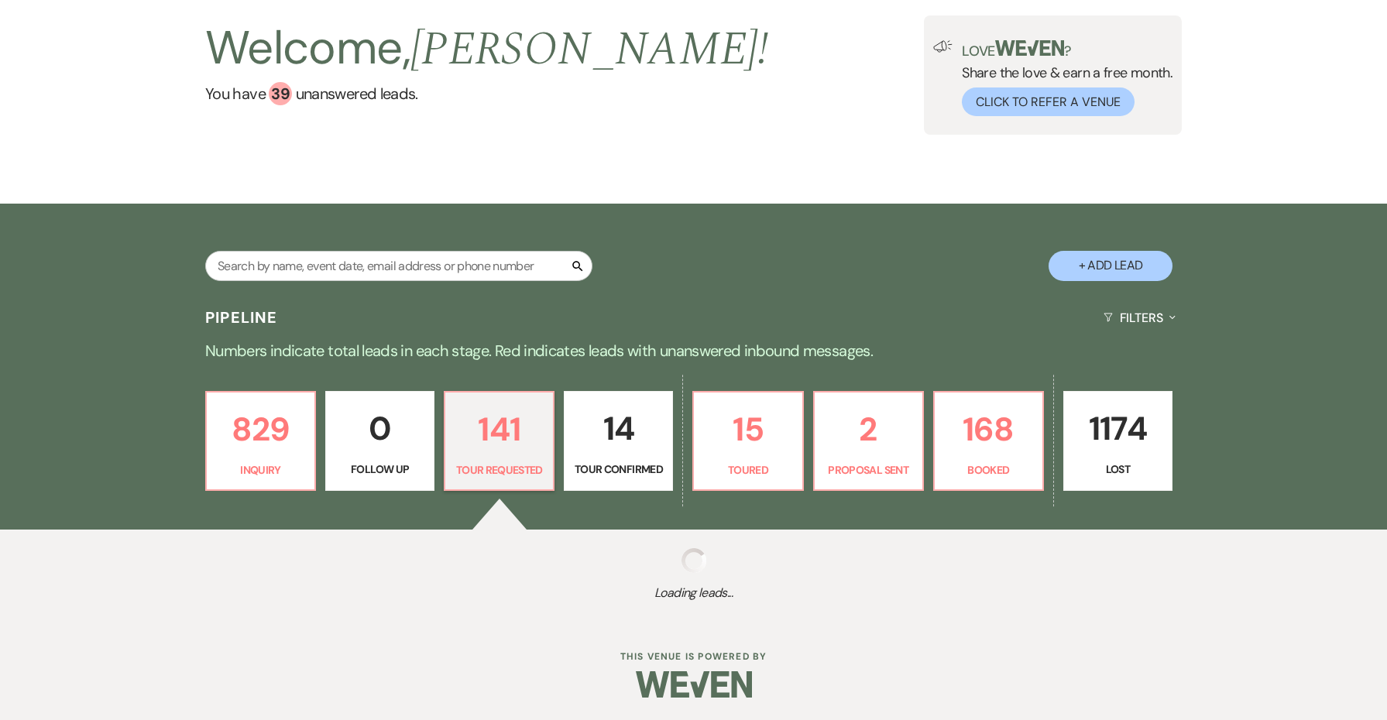
select select "2"
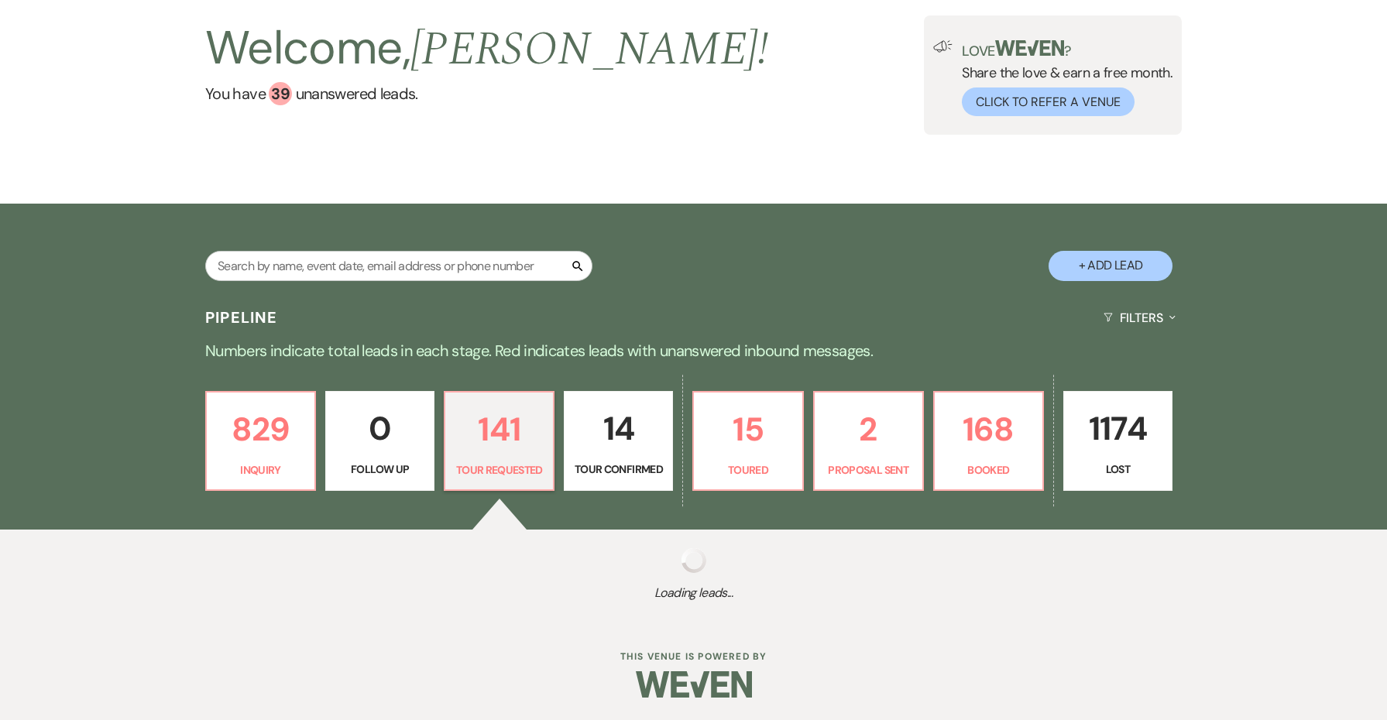
select select "2"
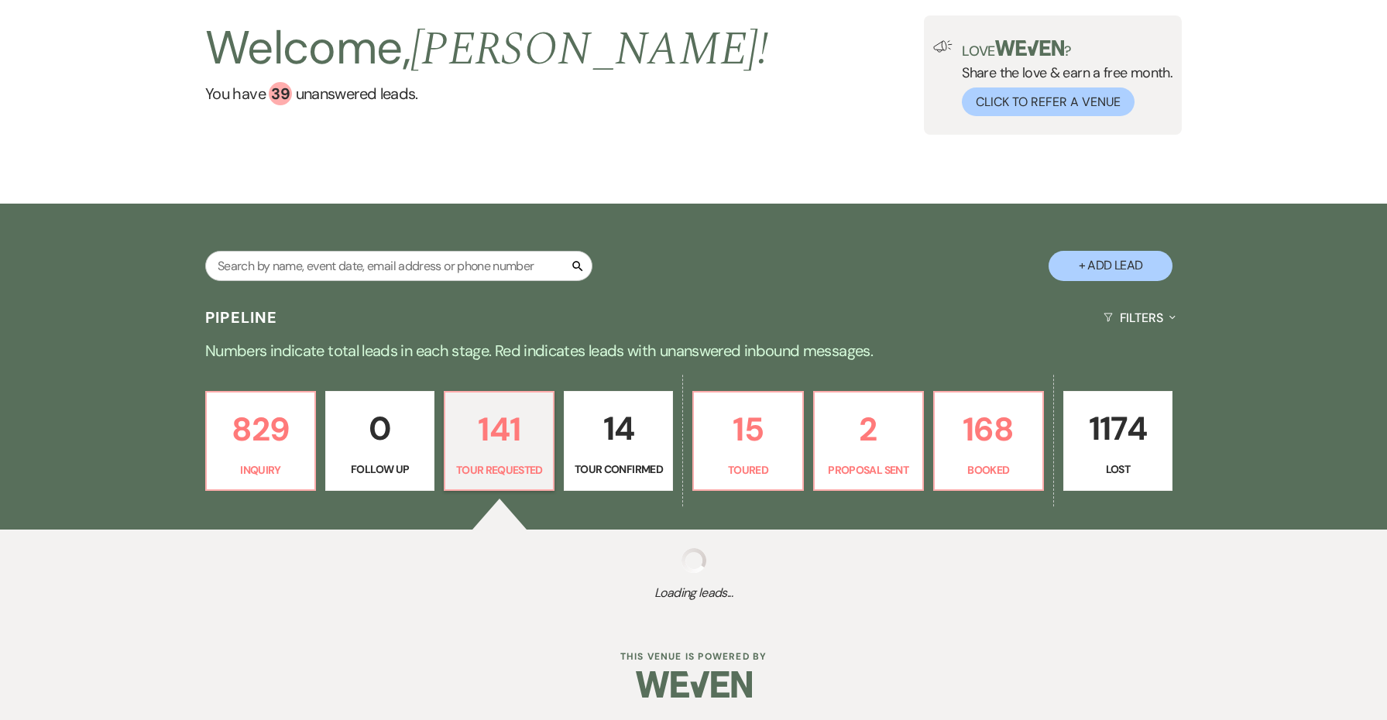
select select "2"
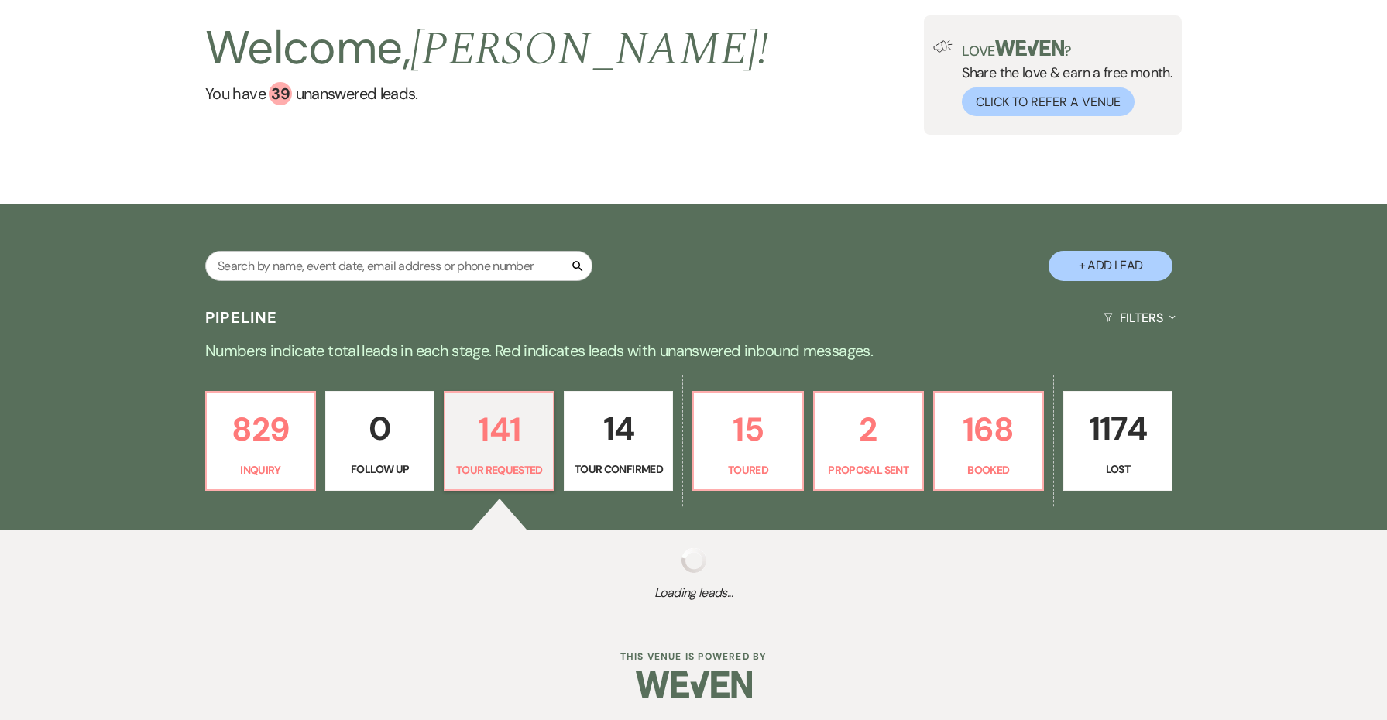
select select "2"
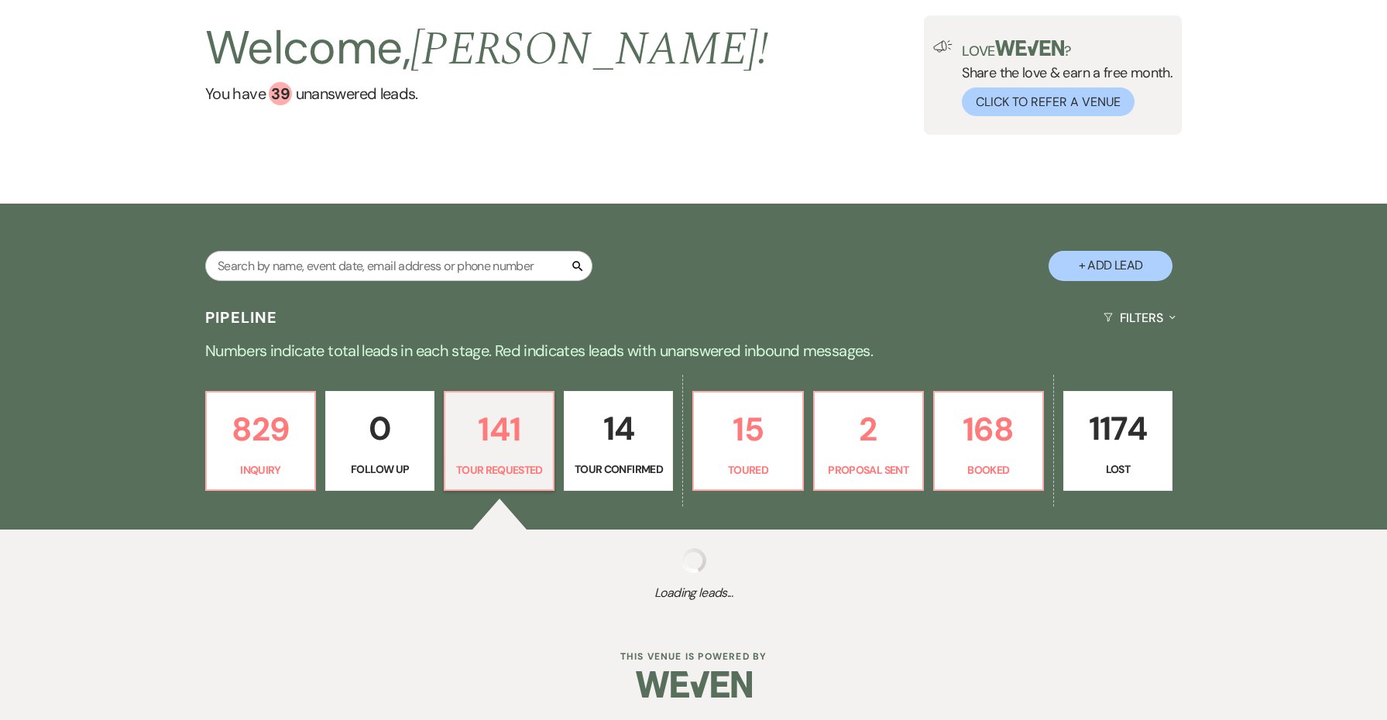
select select "2"
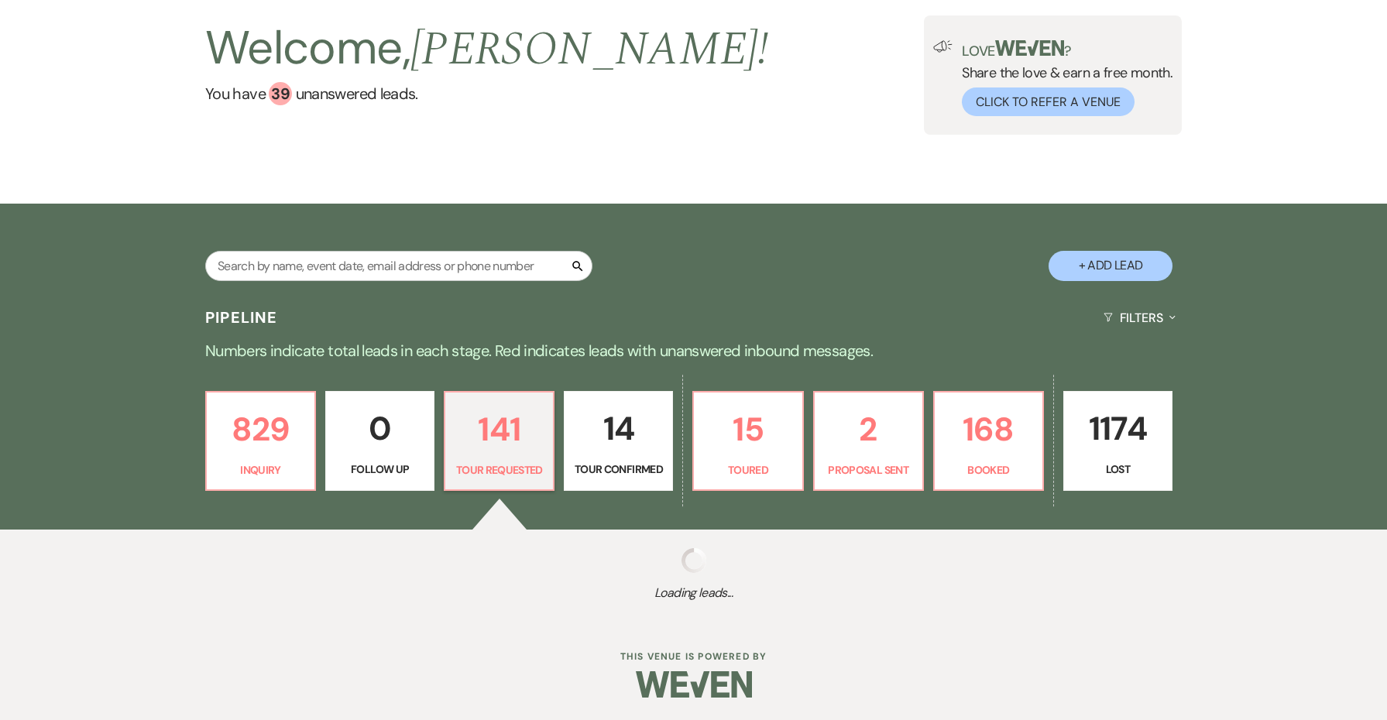
select select "2"
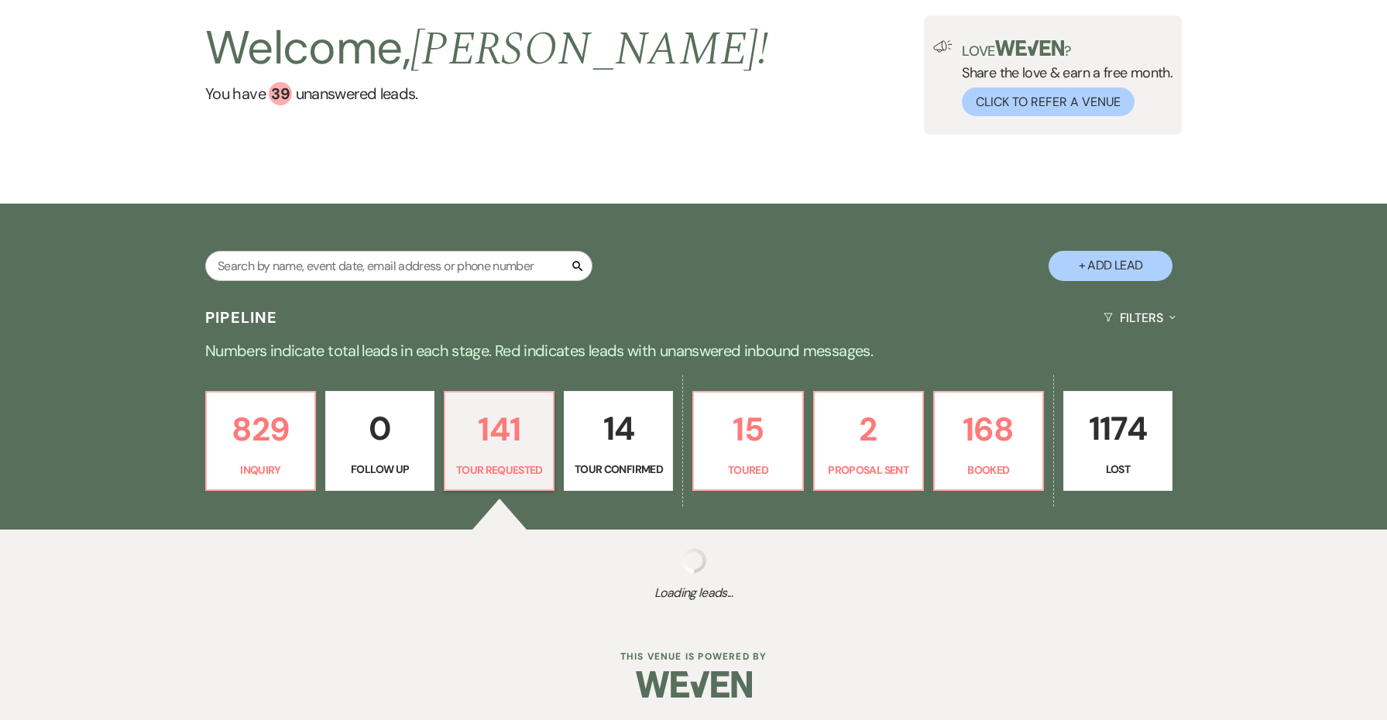
select select "2"
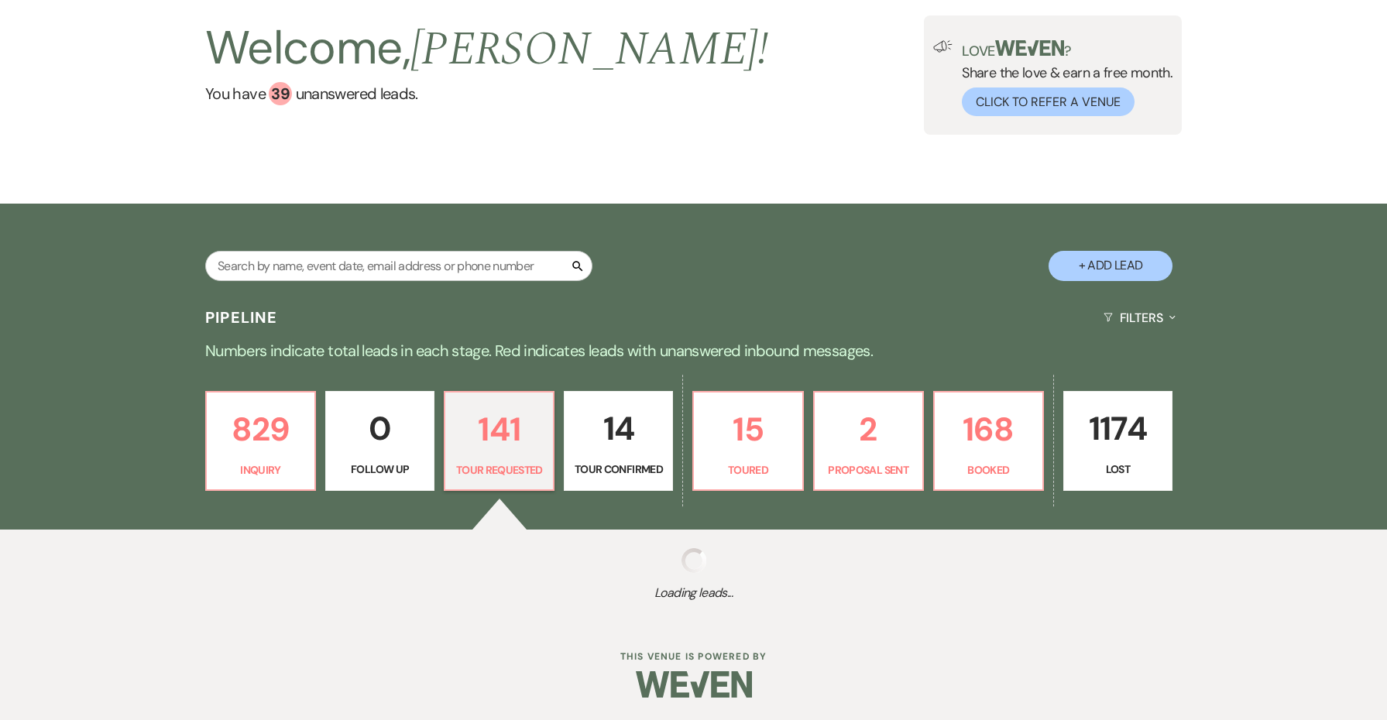
select select "2"
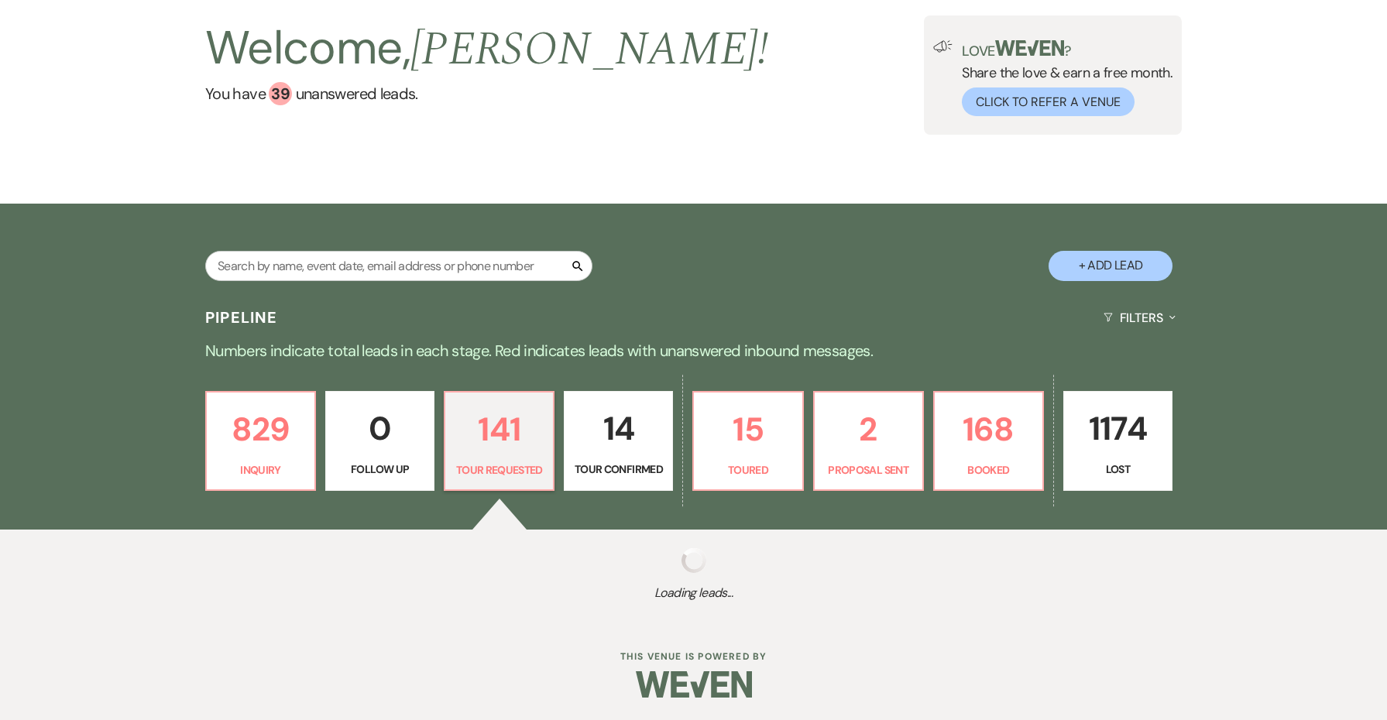
select select "2"
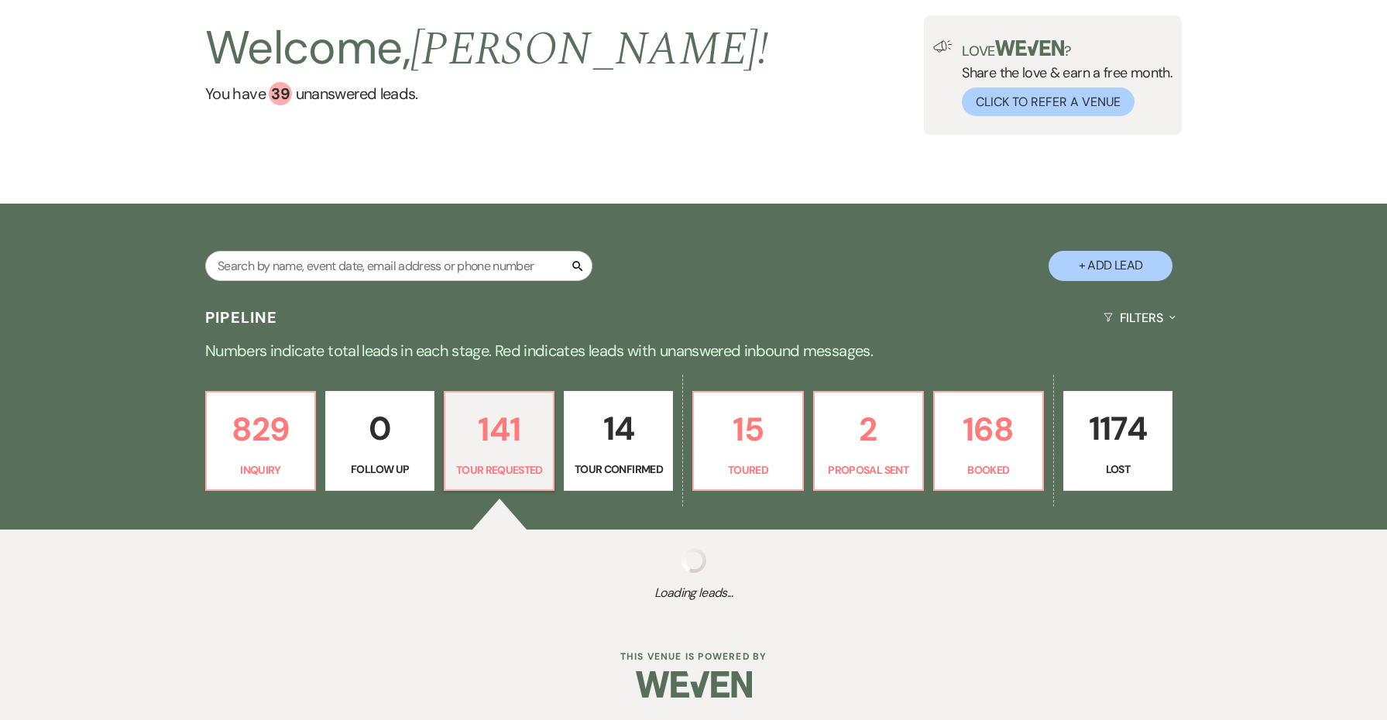
select select "2"
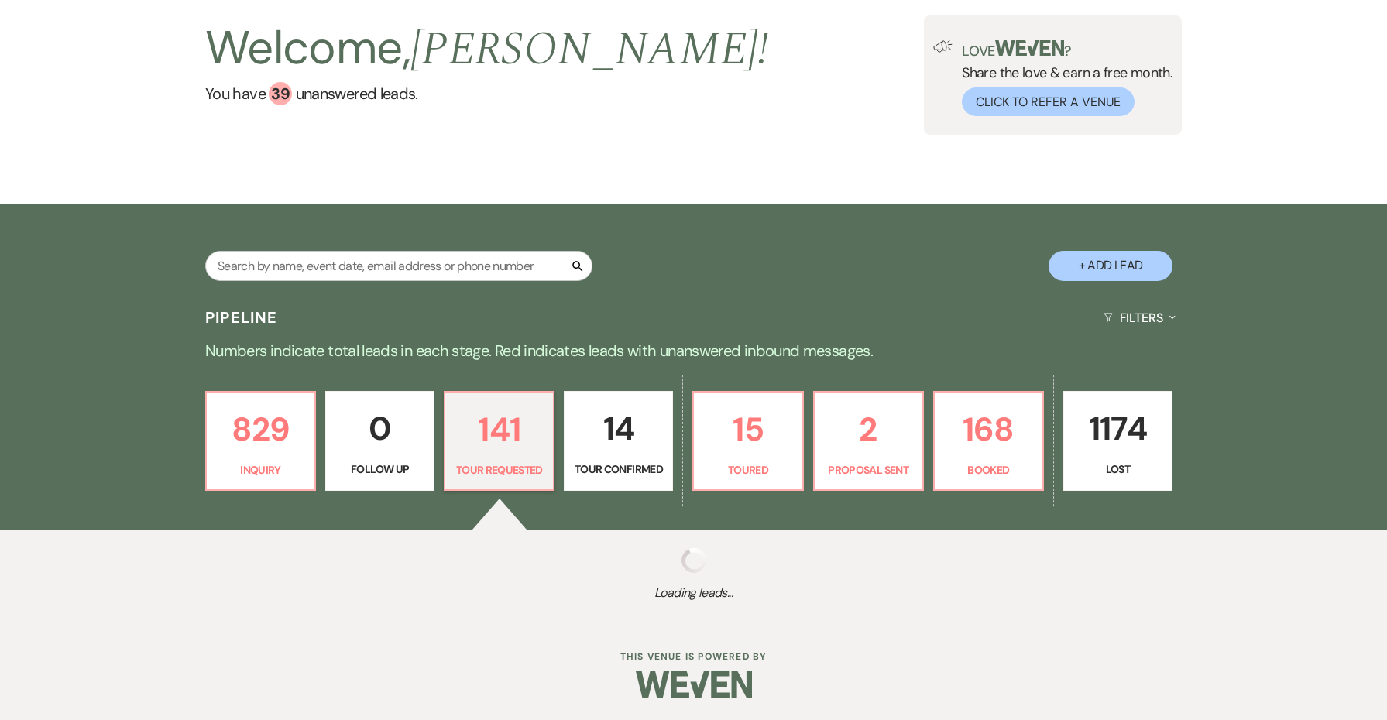
select select "2"
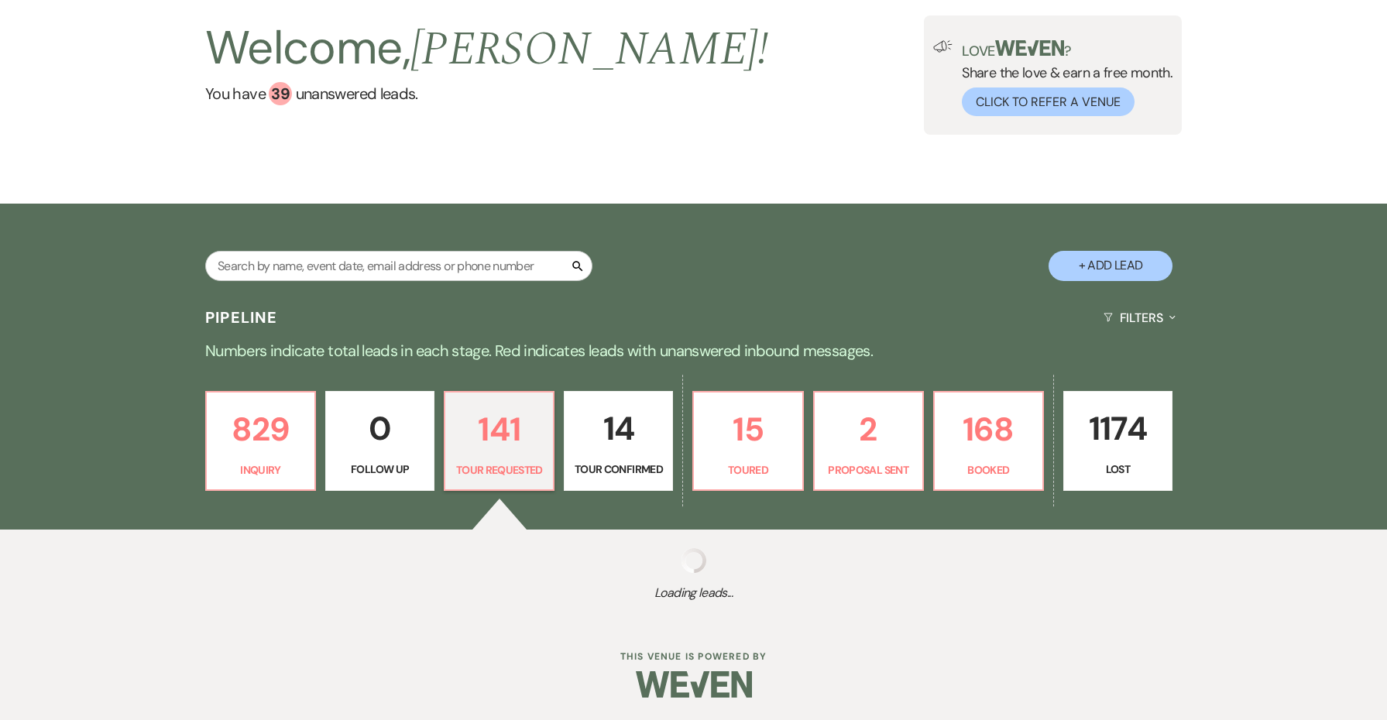
select select "2"
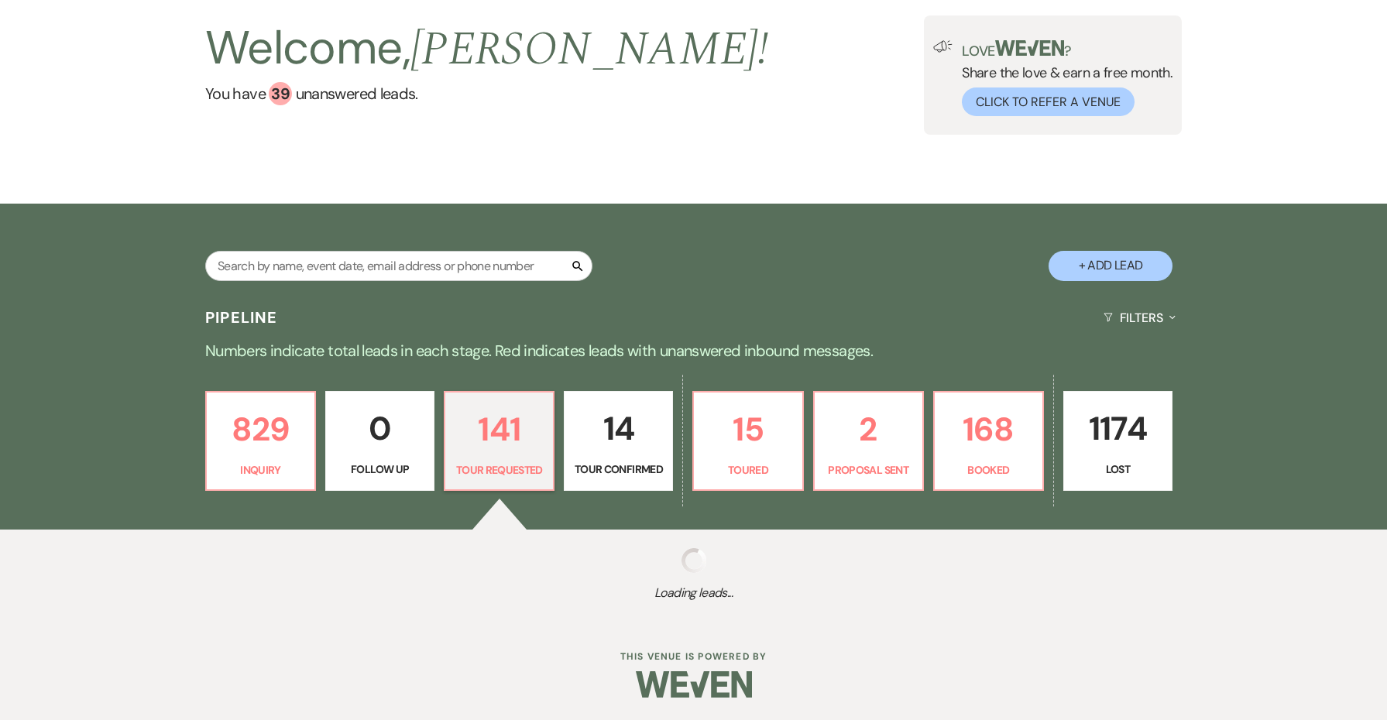
select select "2"
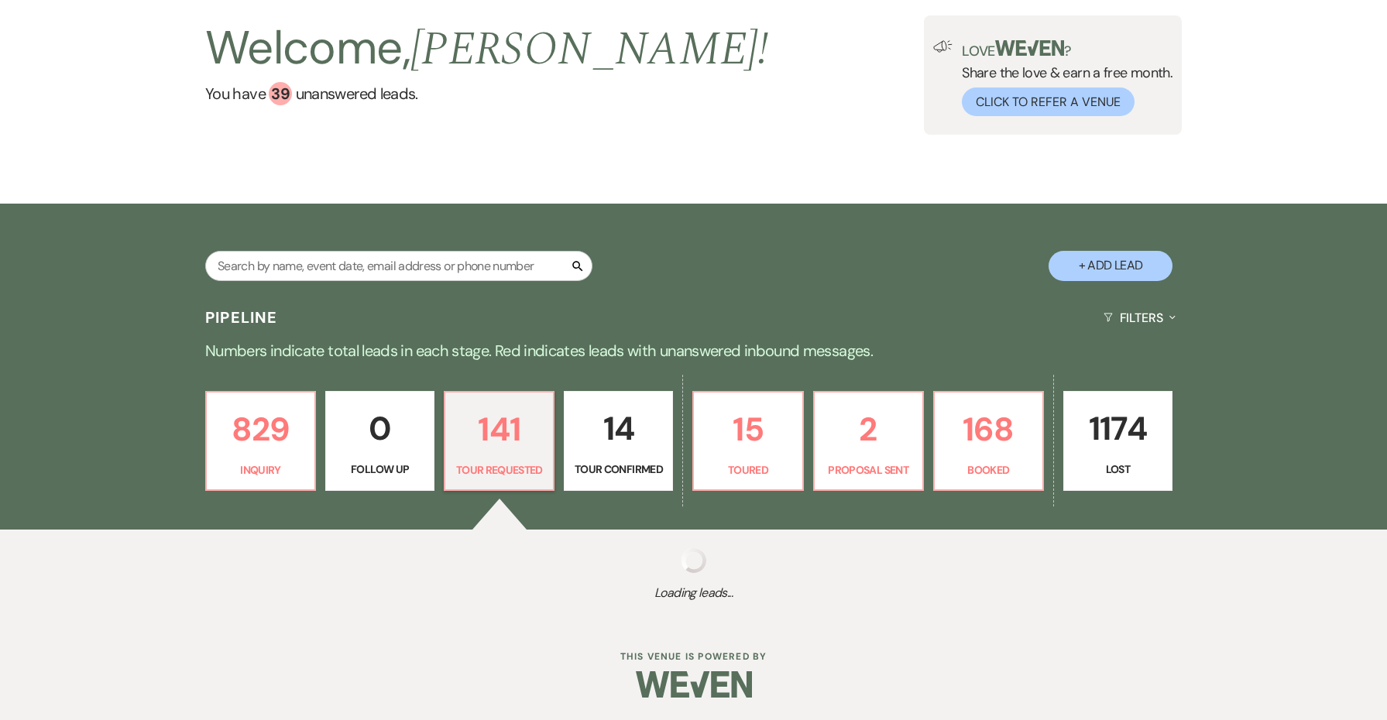
select select "2"
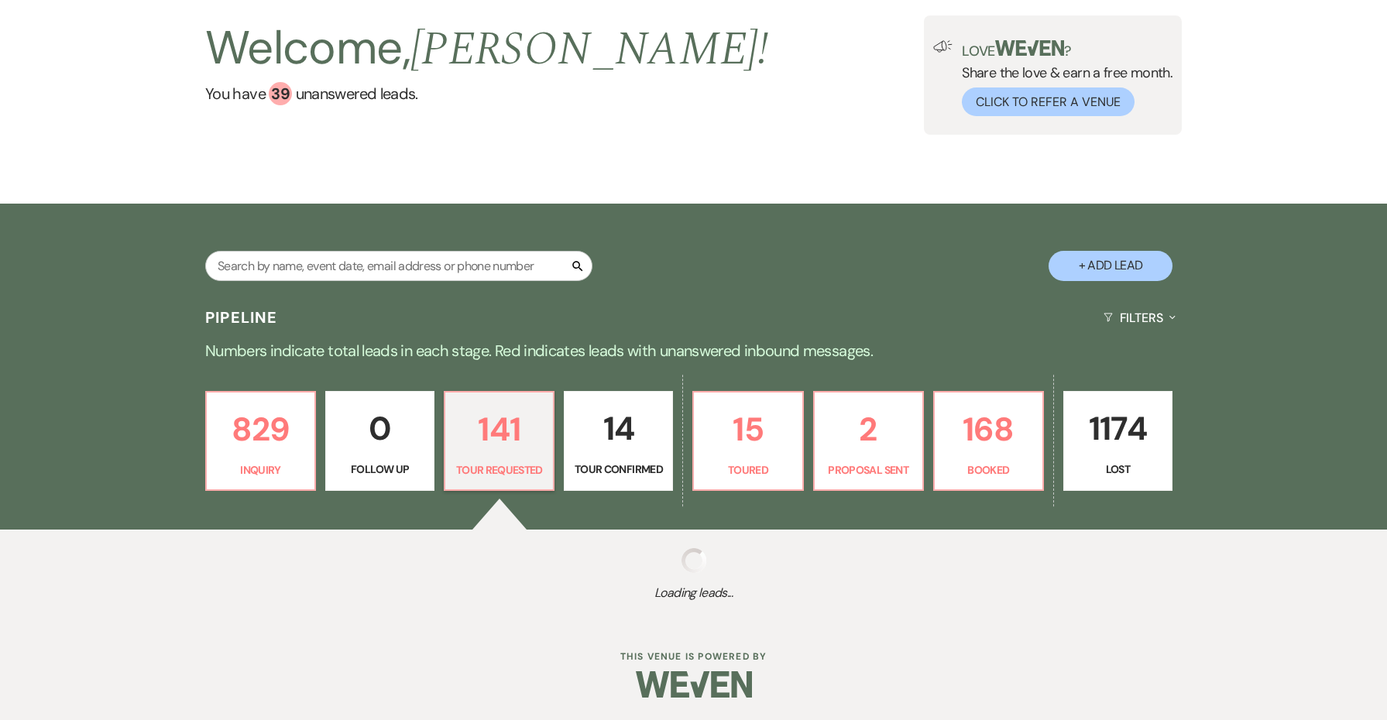
select select "2"
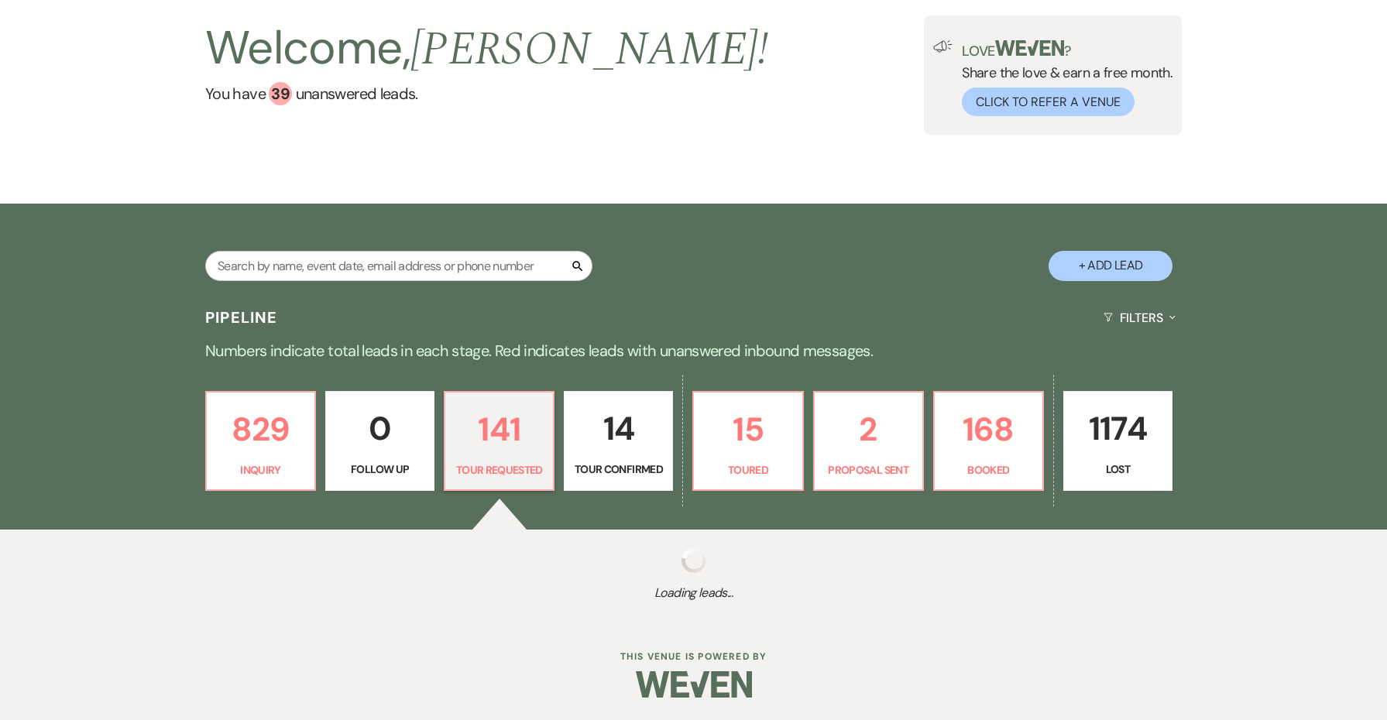
select select "2"
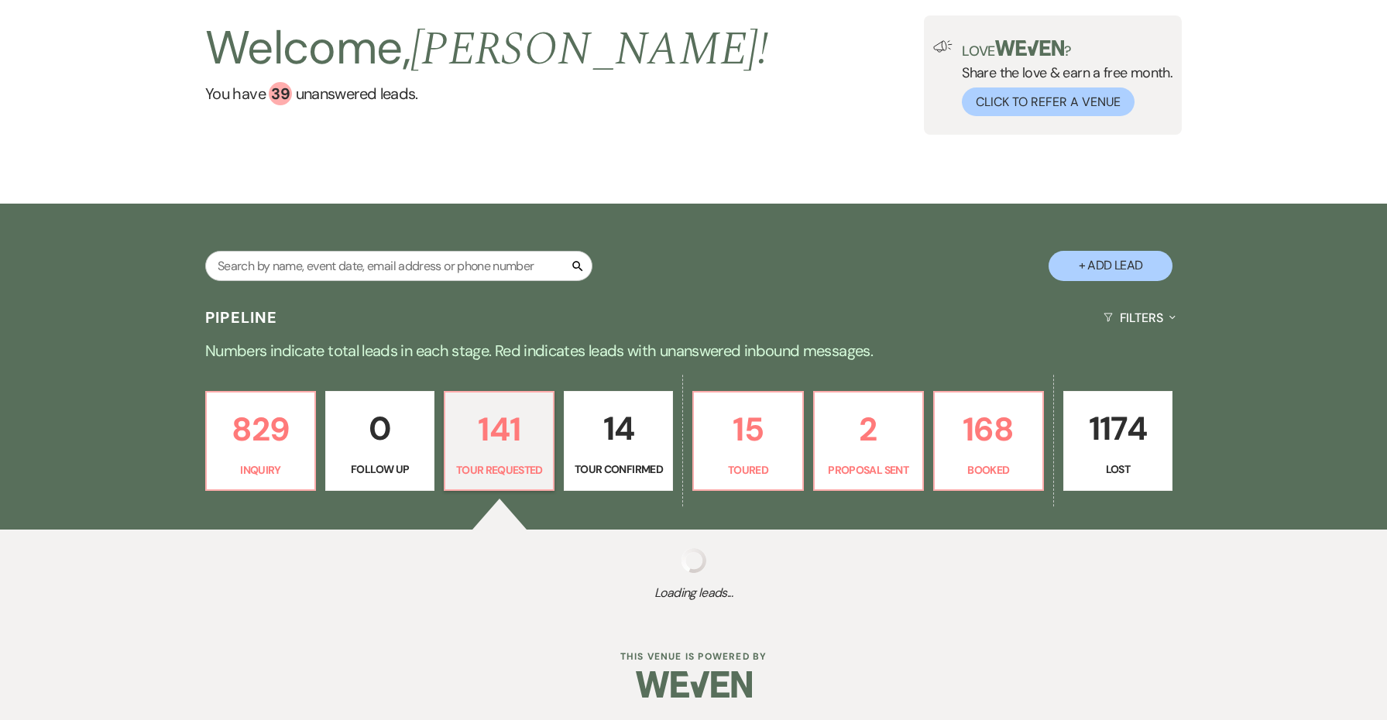
select select "2"
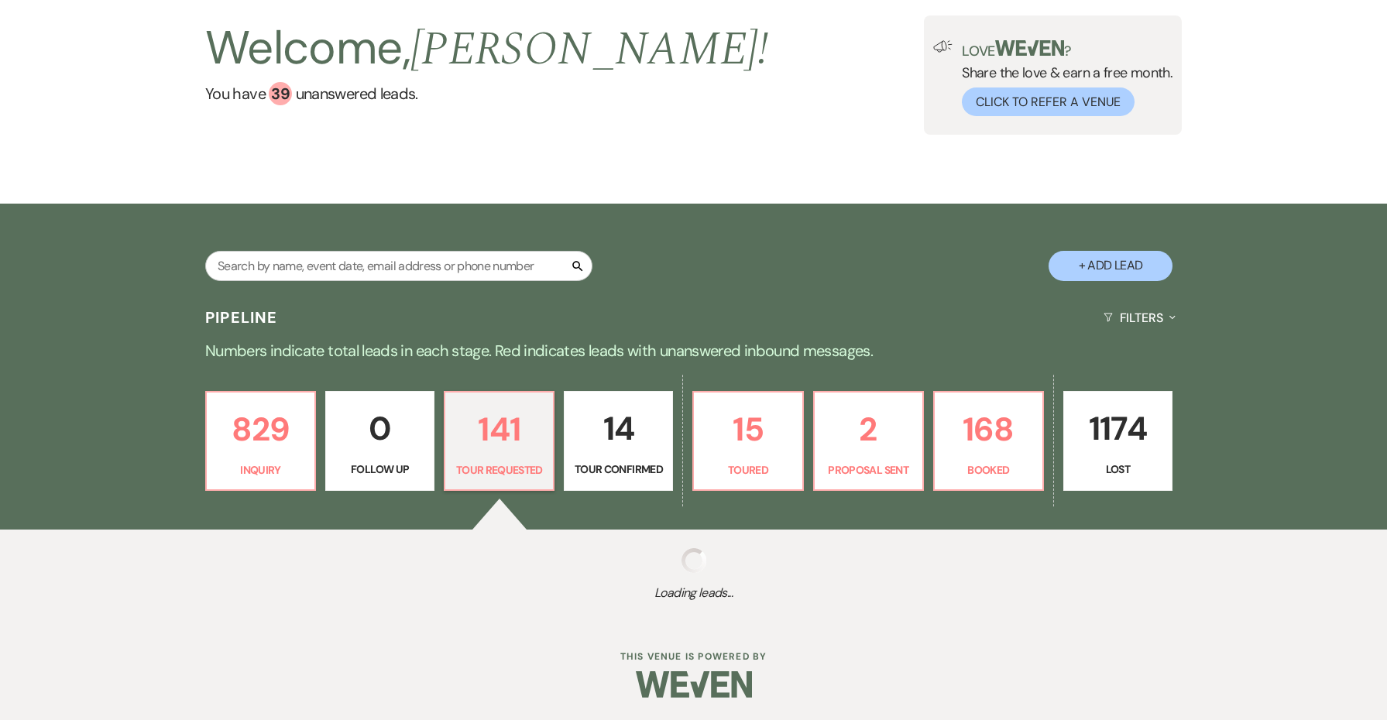
select select "2"
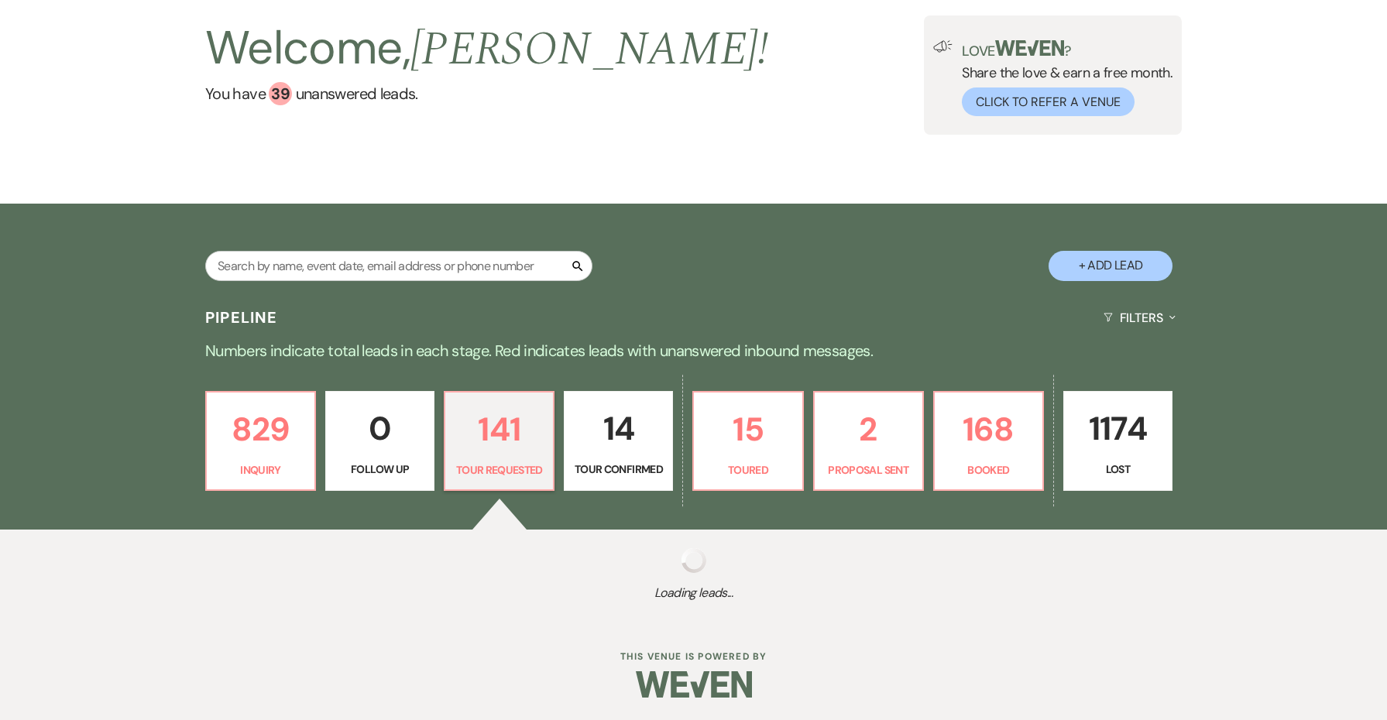
select select "2"
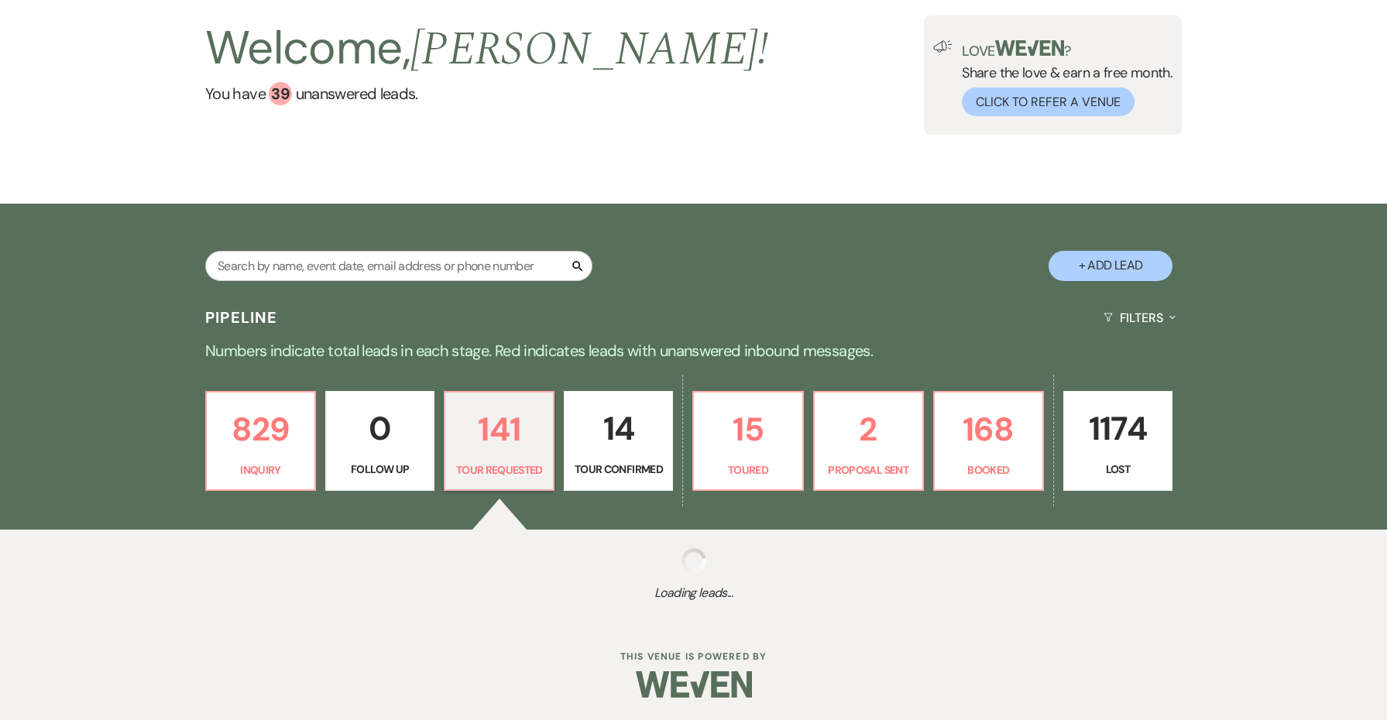
select select "2"
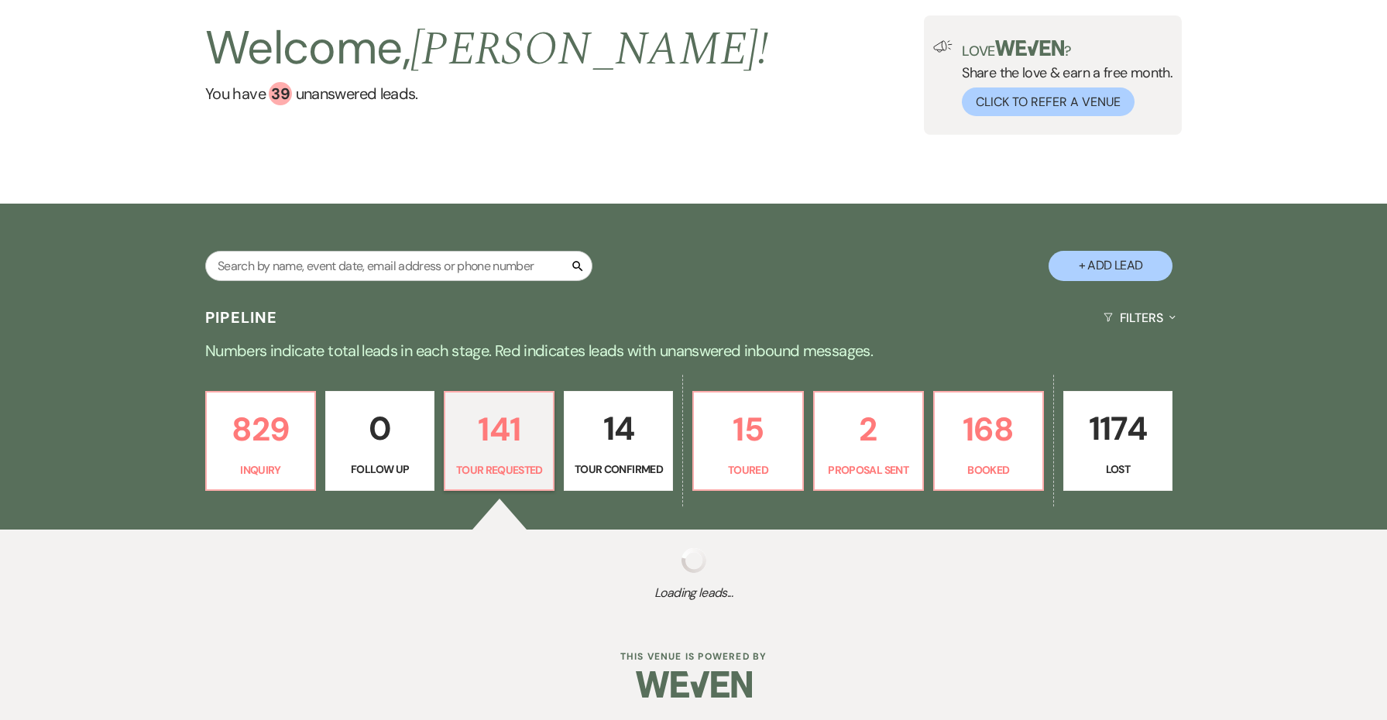
select select "2"
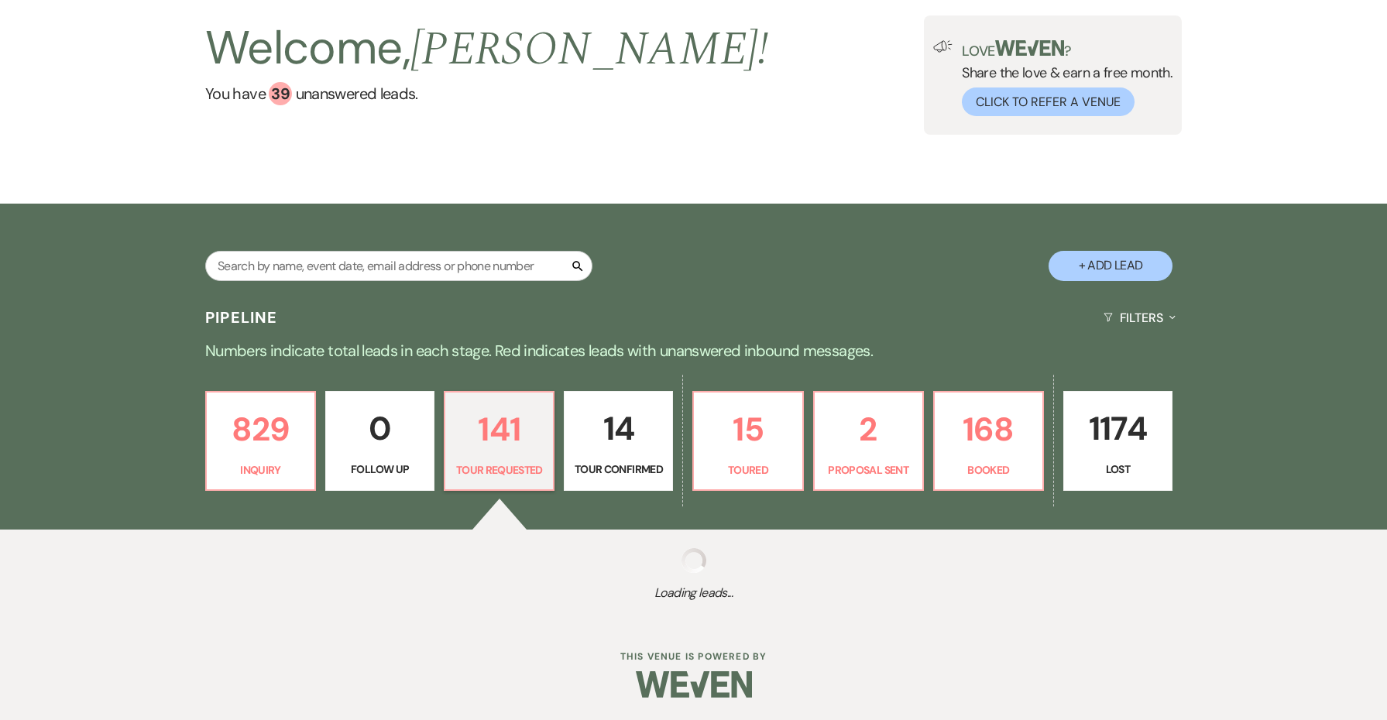
select select "2"
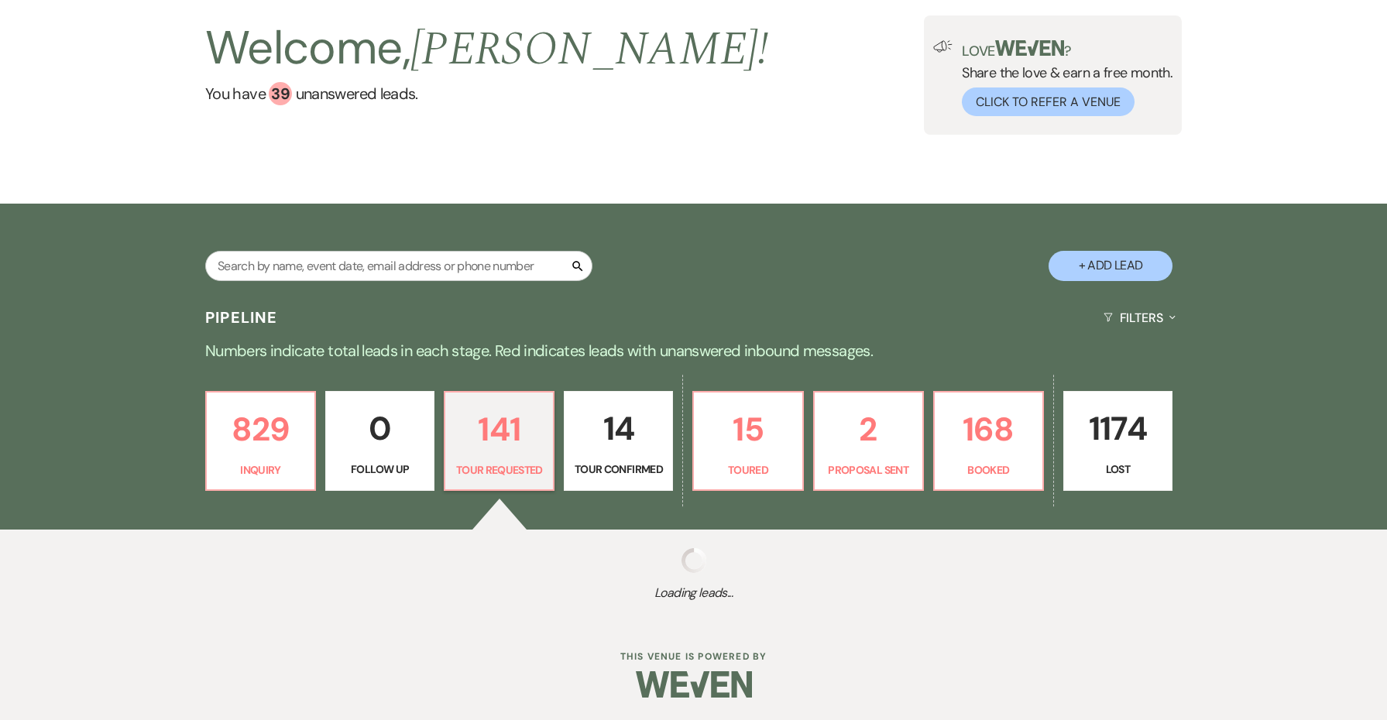
select select "2"
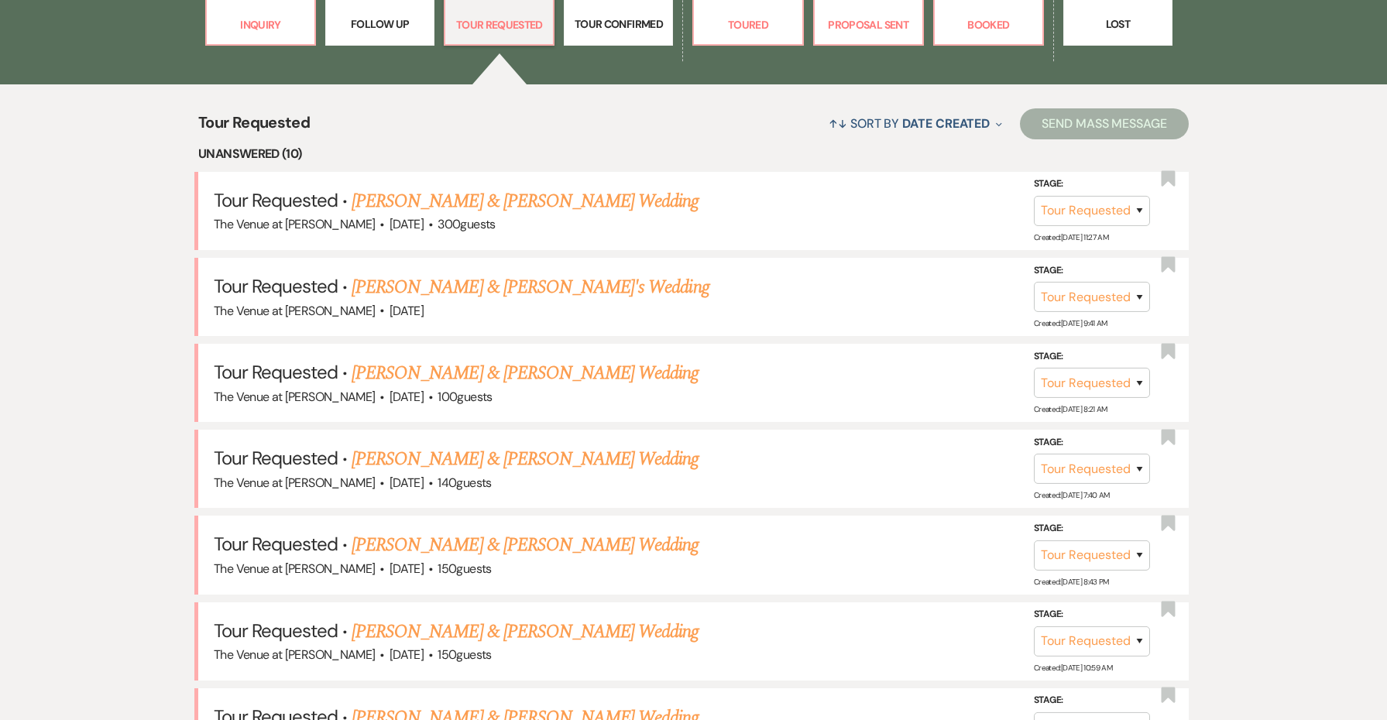
scroll to position [399, 0]
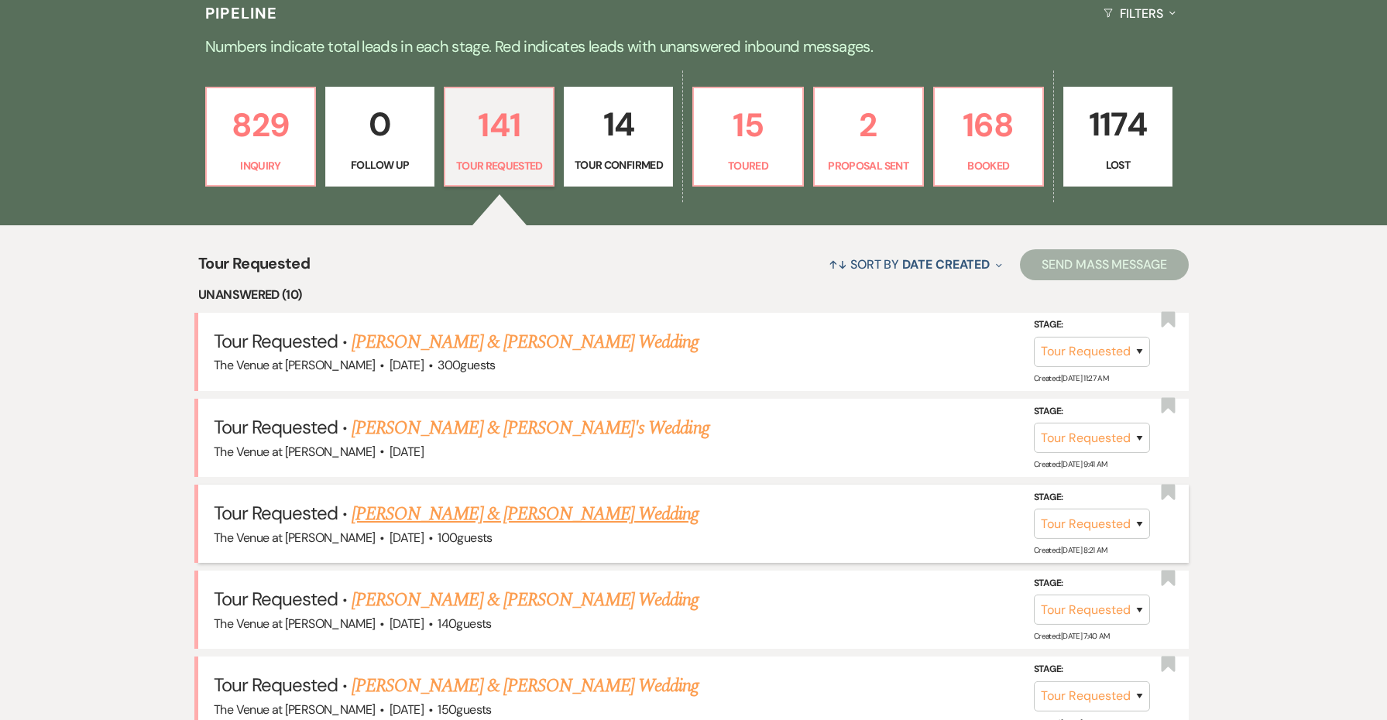
click at [551, 543] on li "Tour Requested · [PERSON_NAME] & [PERSON_NAME] Wedding The Venue at [PERSON_NAM…" at bounding box center [693, 524] width 991 height 78
click at [505, 335] on link "[PERSON_NAME] & [PERSON_NAME] Wedding" at bounding box center [525, 342] width 347 height 28
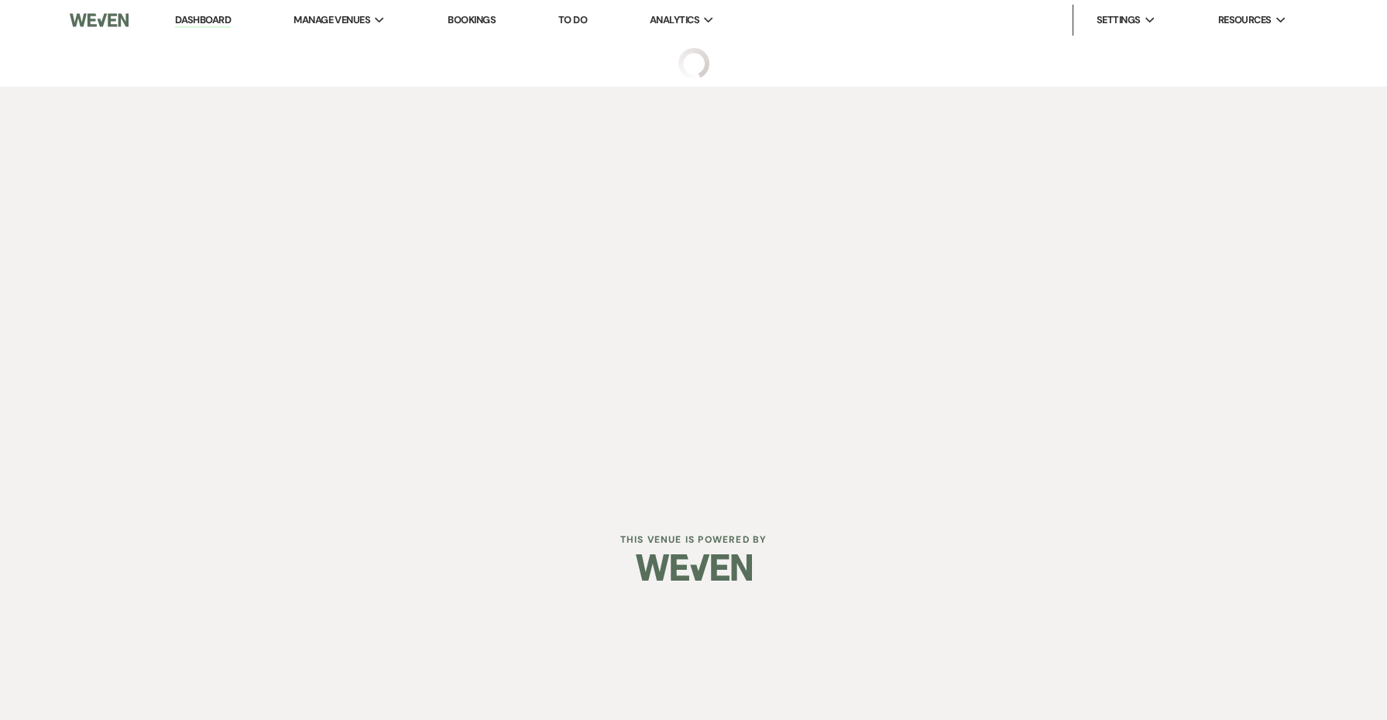
select select "2"
select select "5"
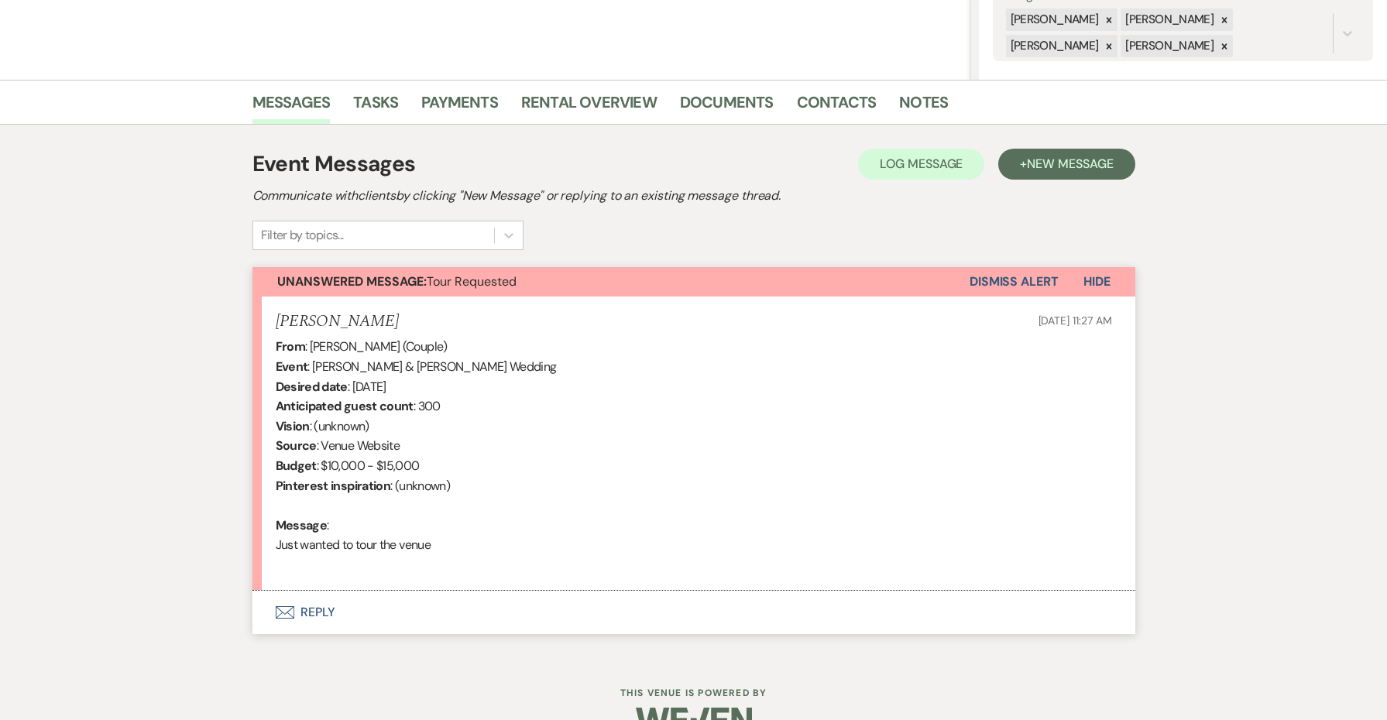
scroll to position [314, 0]
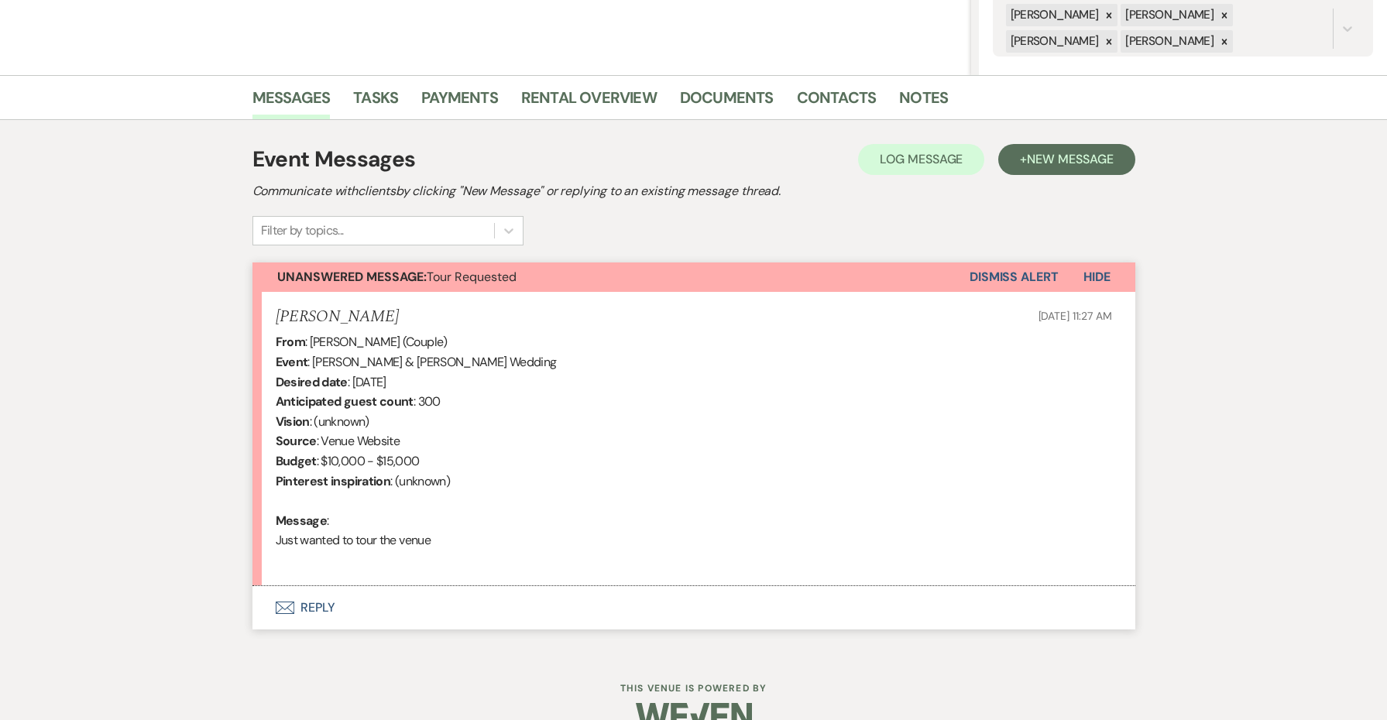
click at [314, 605] on button "Envelope Reply" at bounding box center [693, 607] width 883 height 43
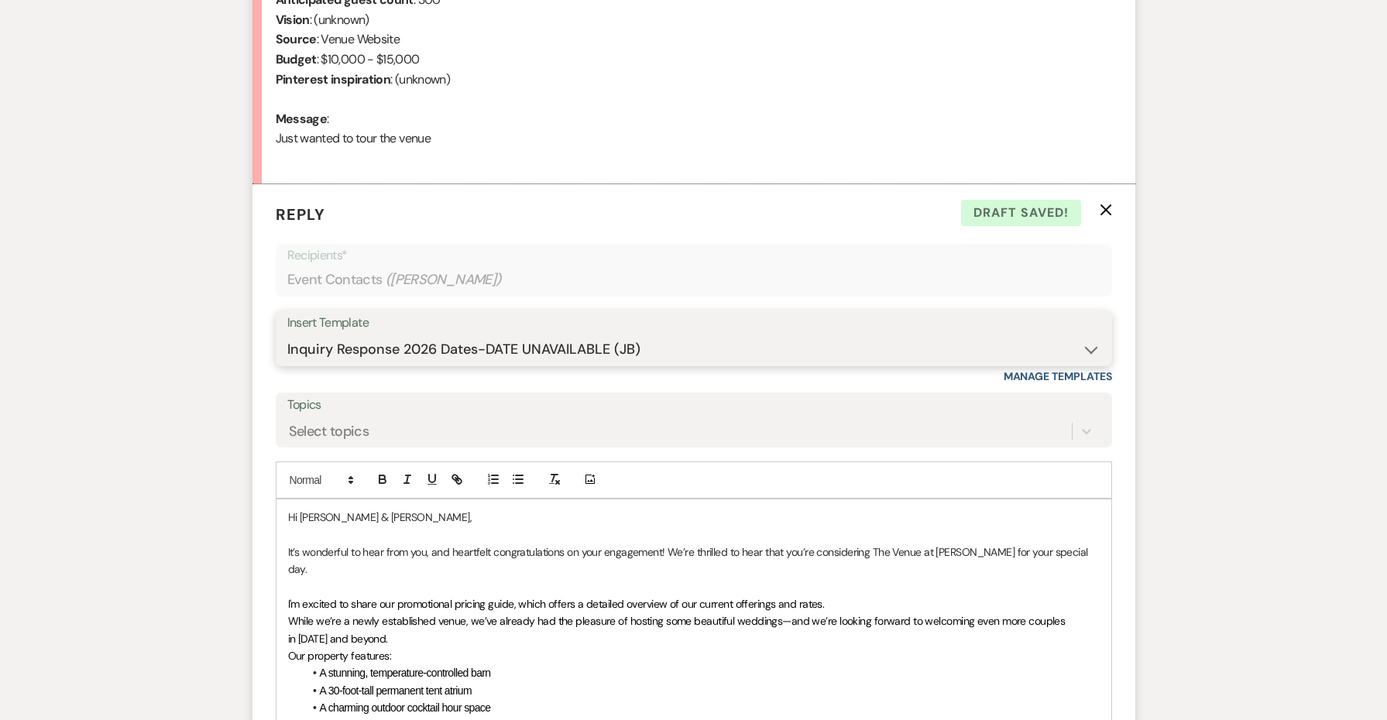
scroll to position [596, 0]
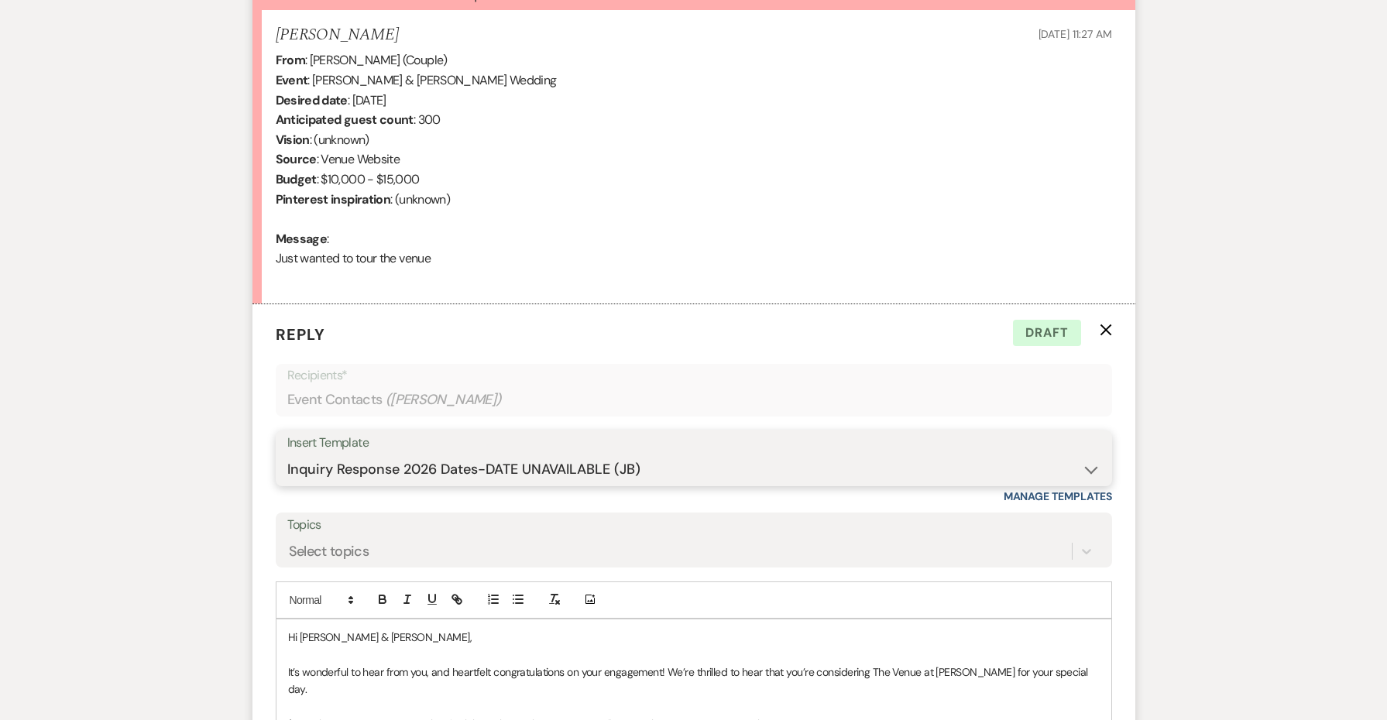
select select "4438"
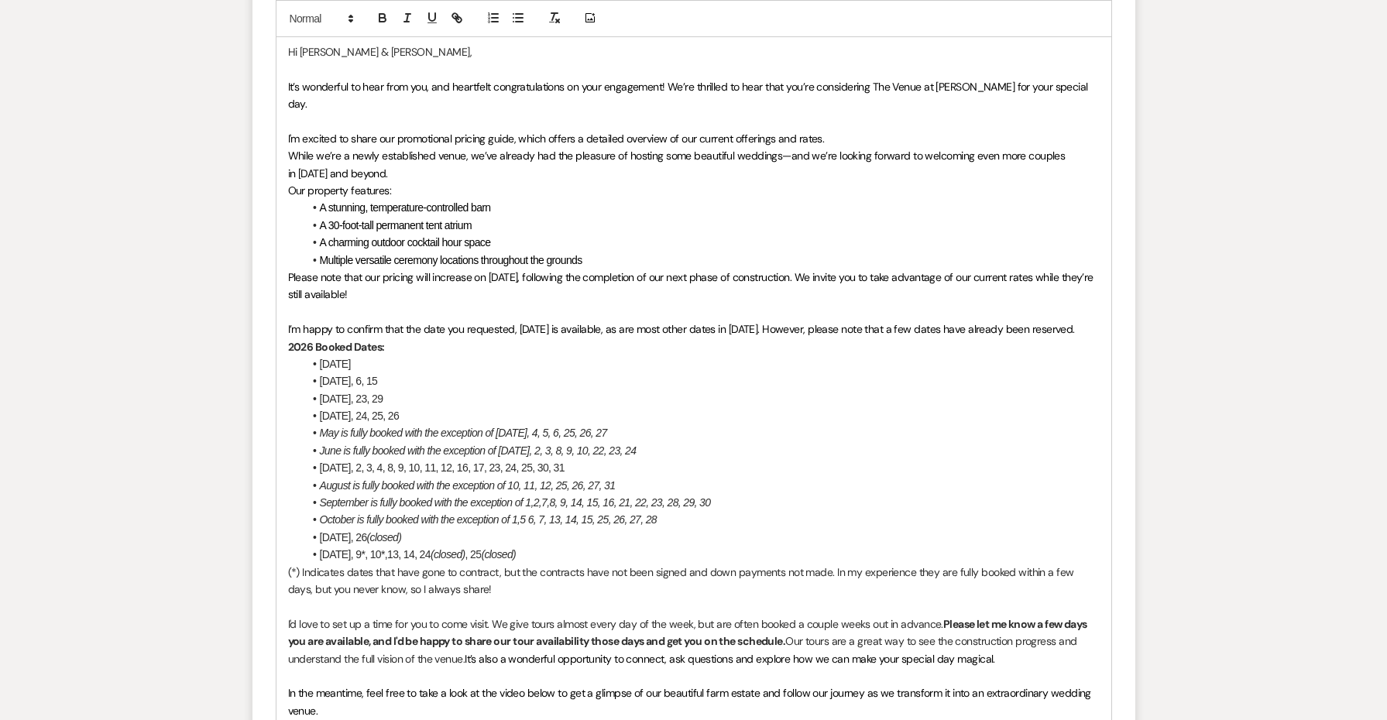
scroll to position [1183, 0]
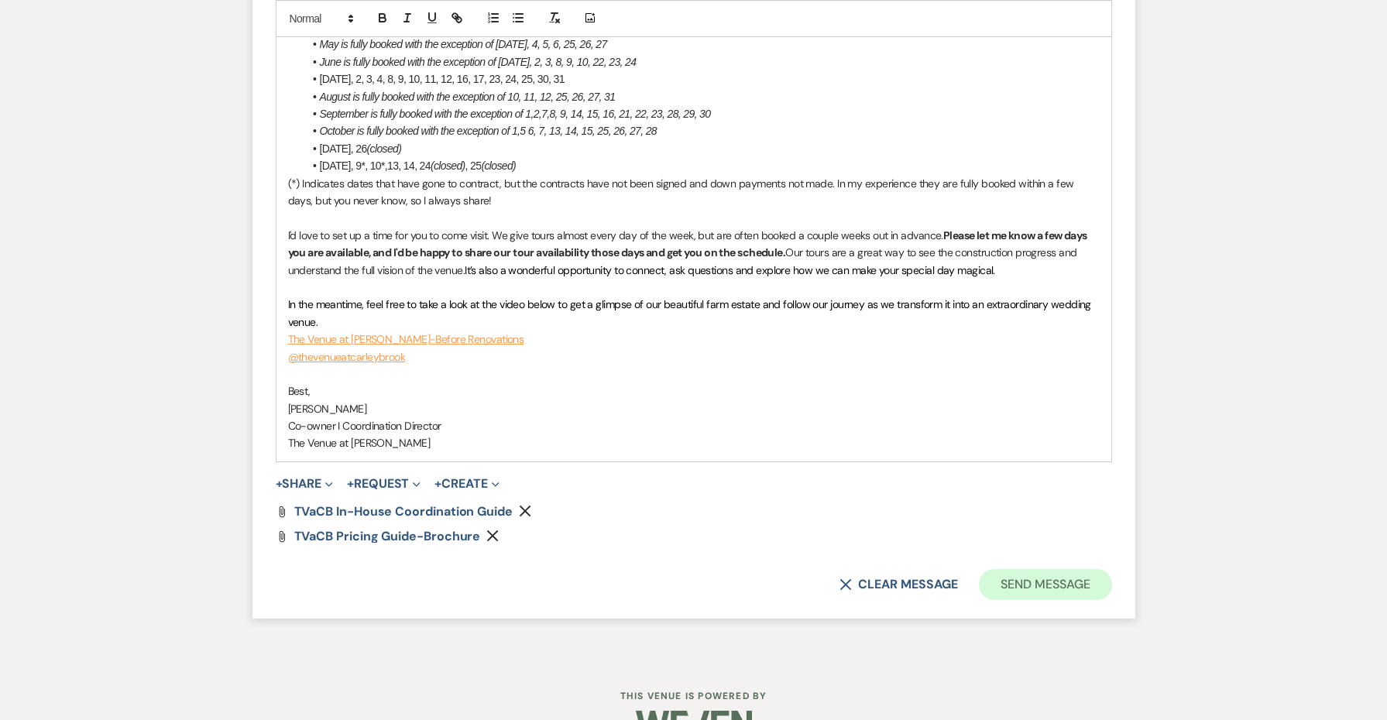
click at [1029, 569] on button "Send Message" at bounding box center [1045, 584] width 132 height 31
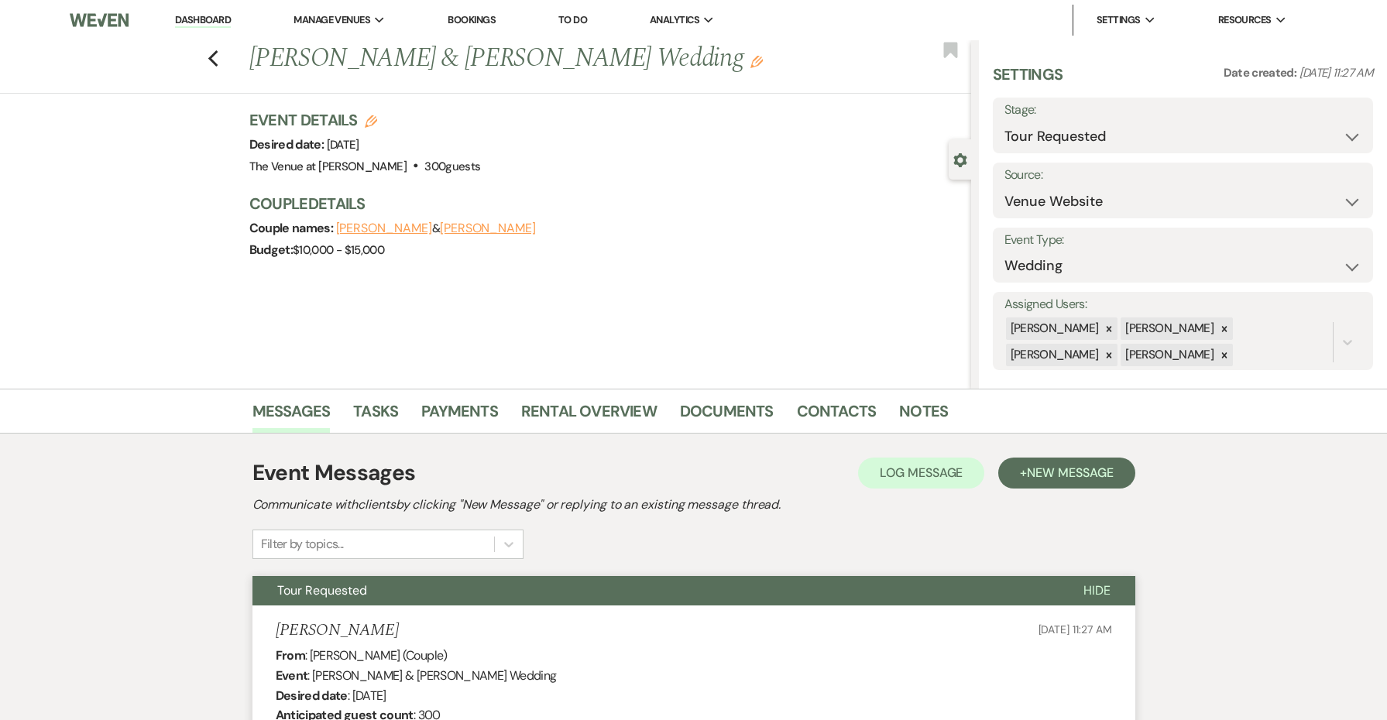
scroll to position [0, 0]
click at [216, 62] on icon "Previous" at bounding box center [214, 59] width 12 height 19
select select "2"
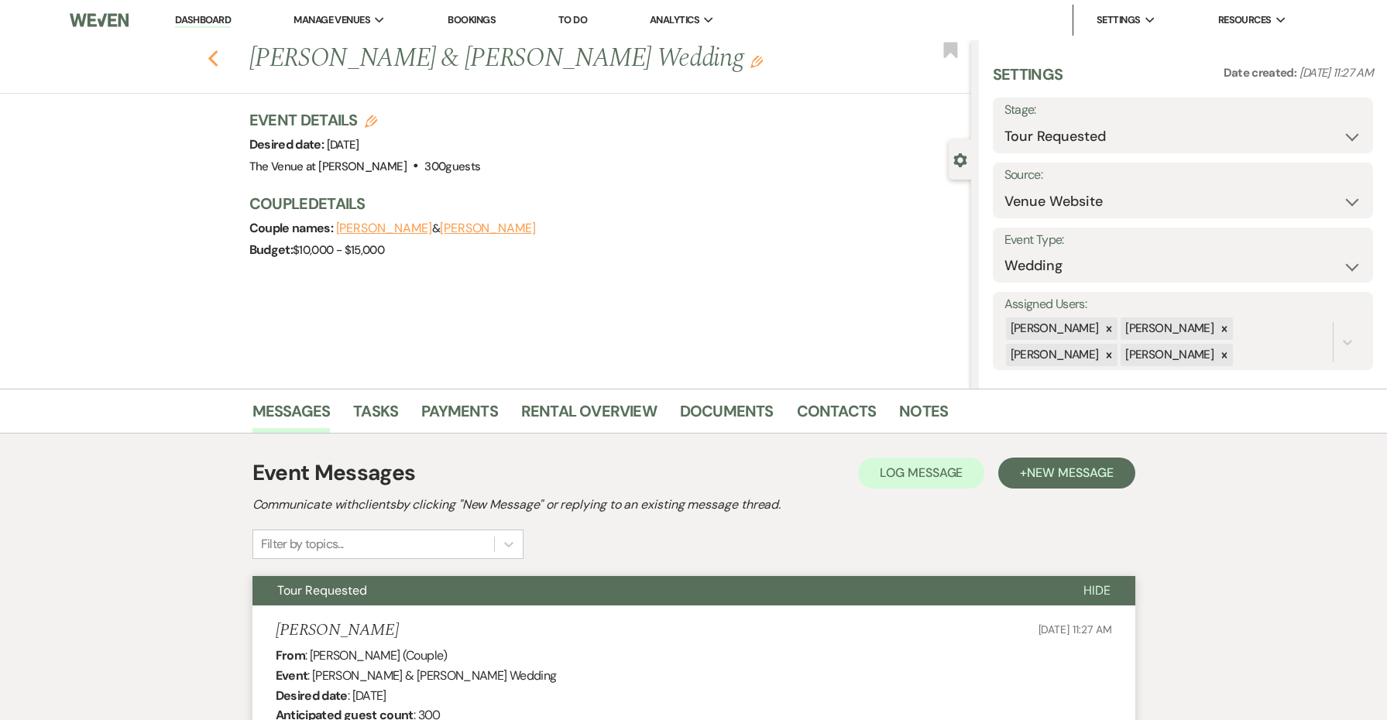
select select "2"
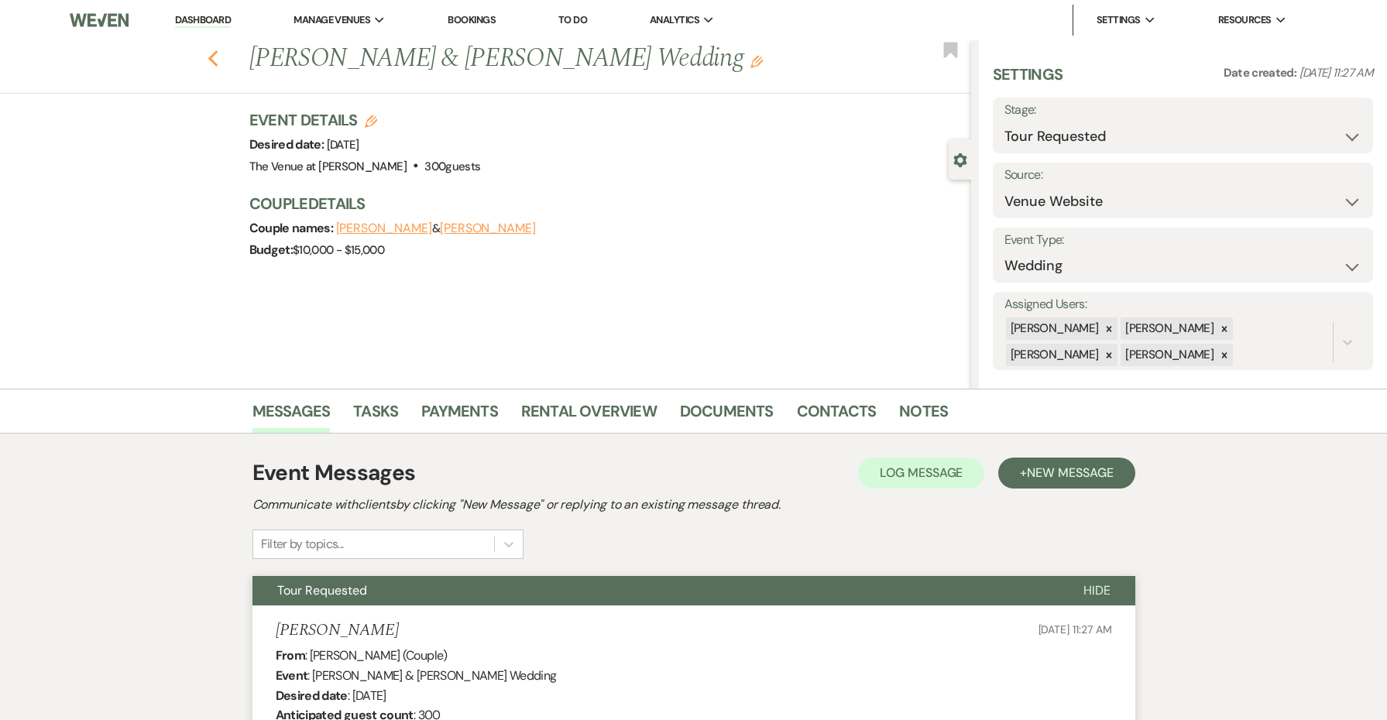
select select "2"
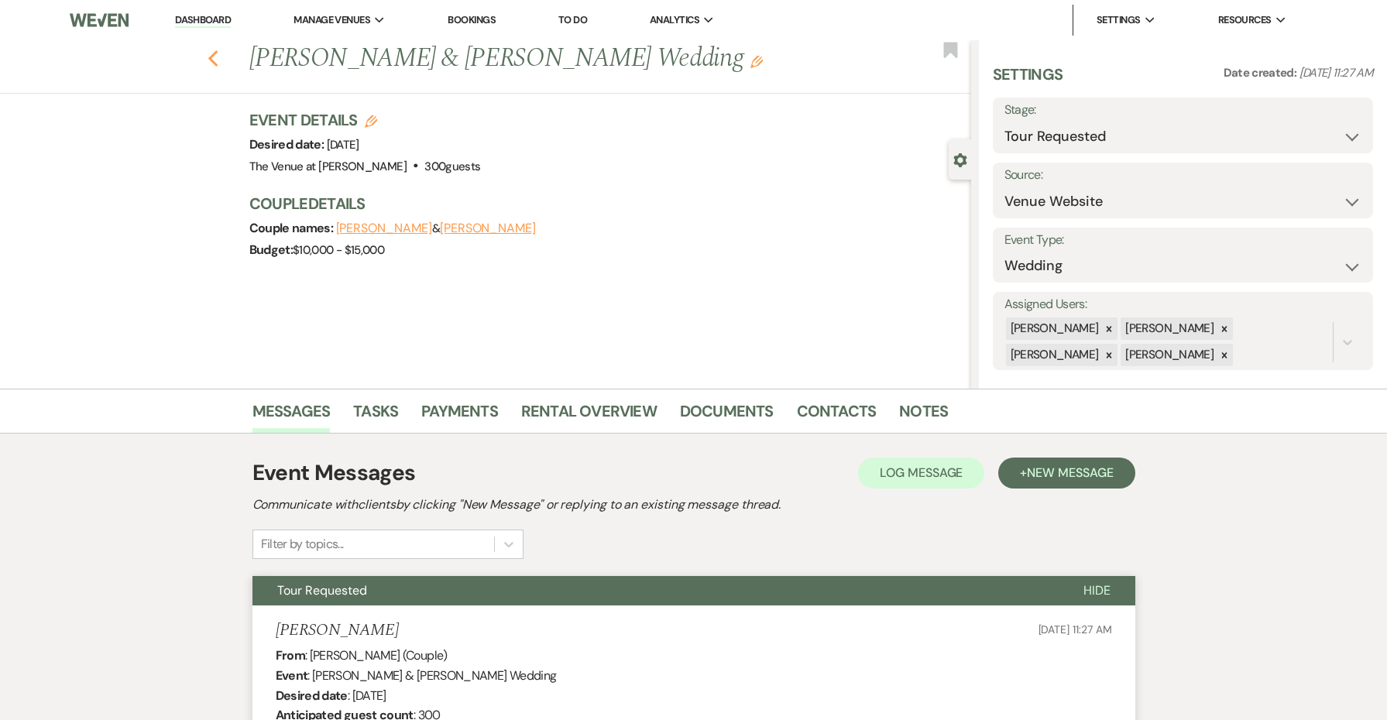
select select "2"
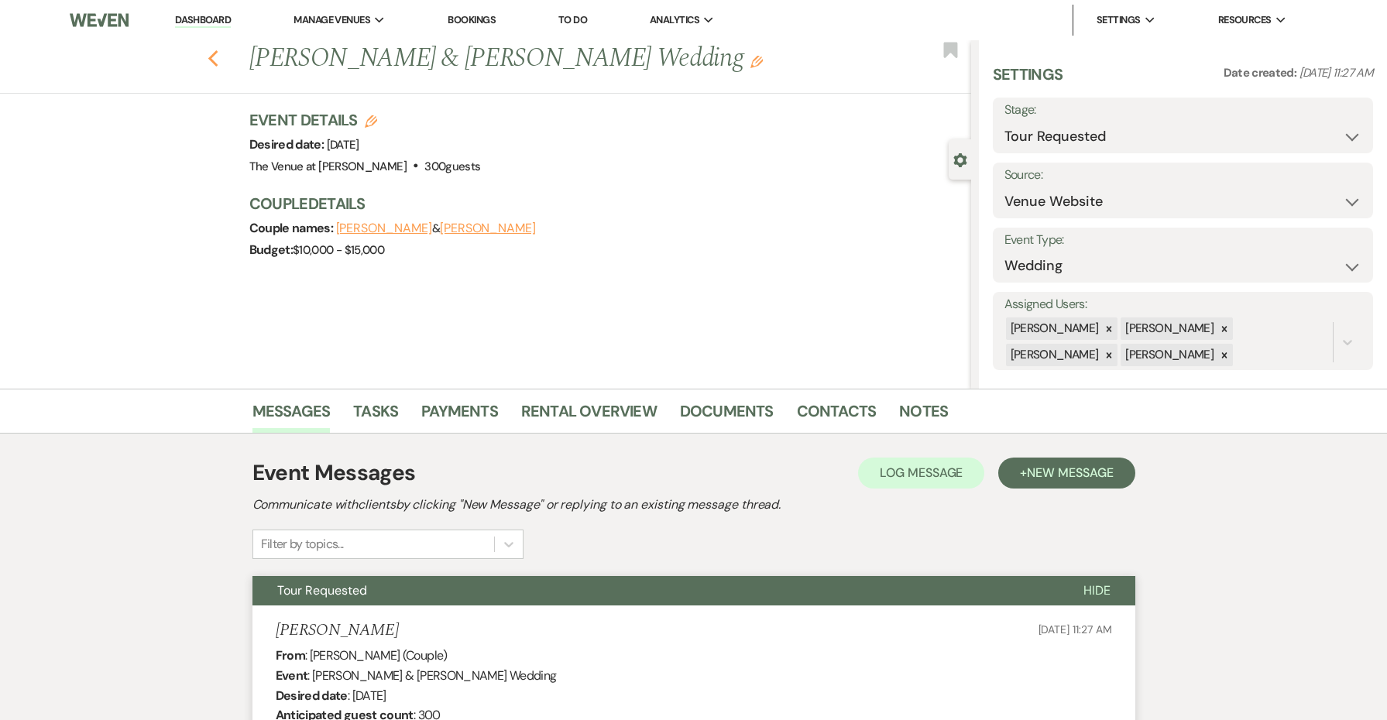
select select "2"
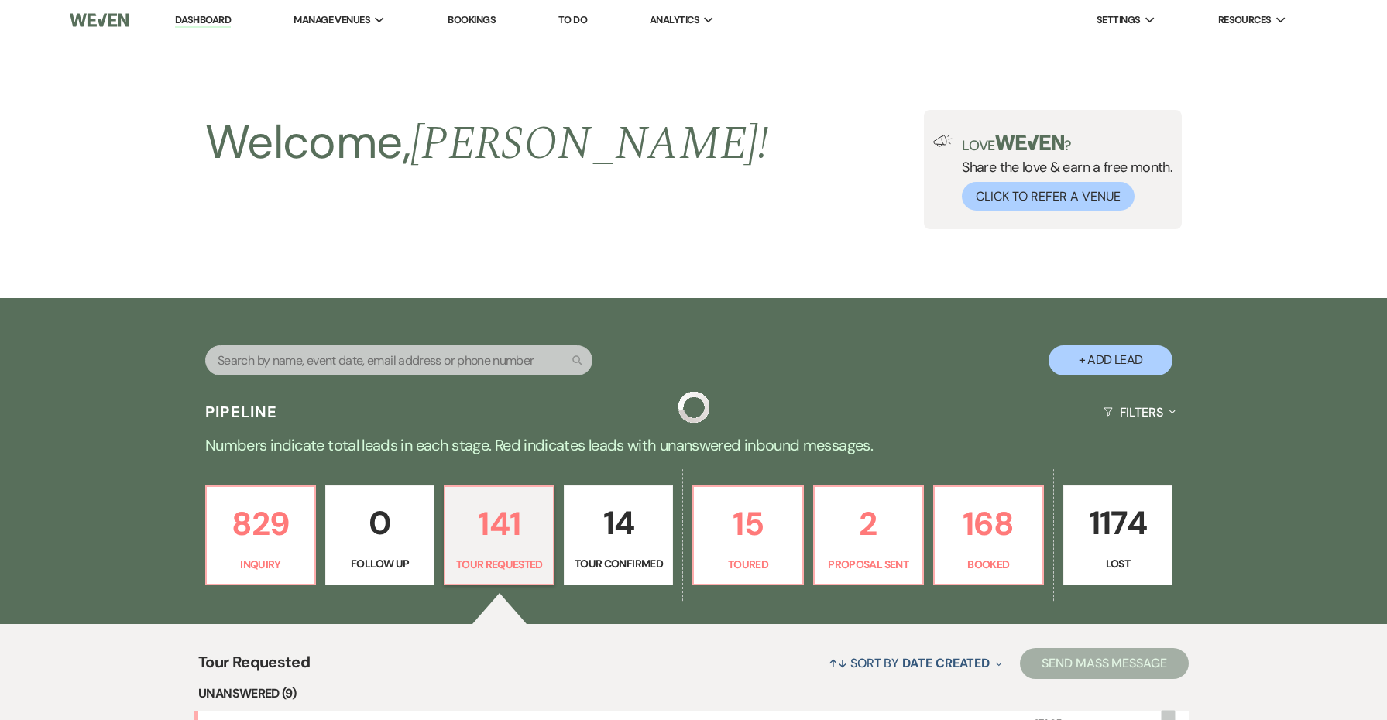
scroll to position [399, 0]
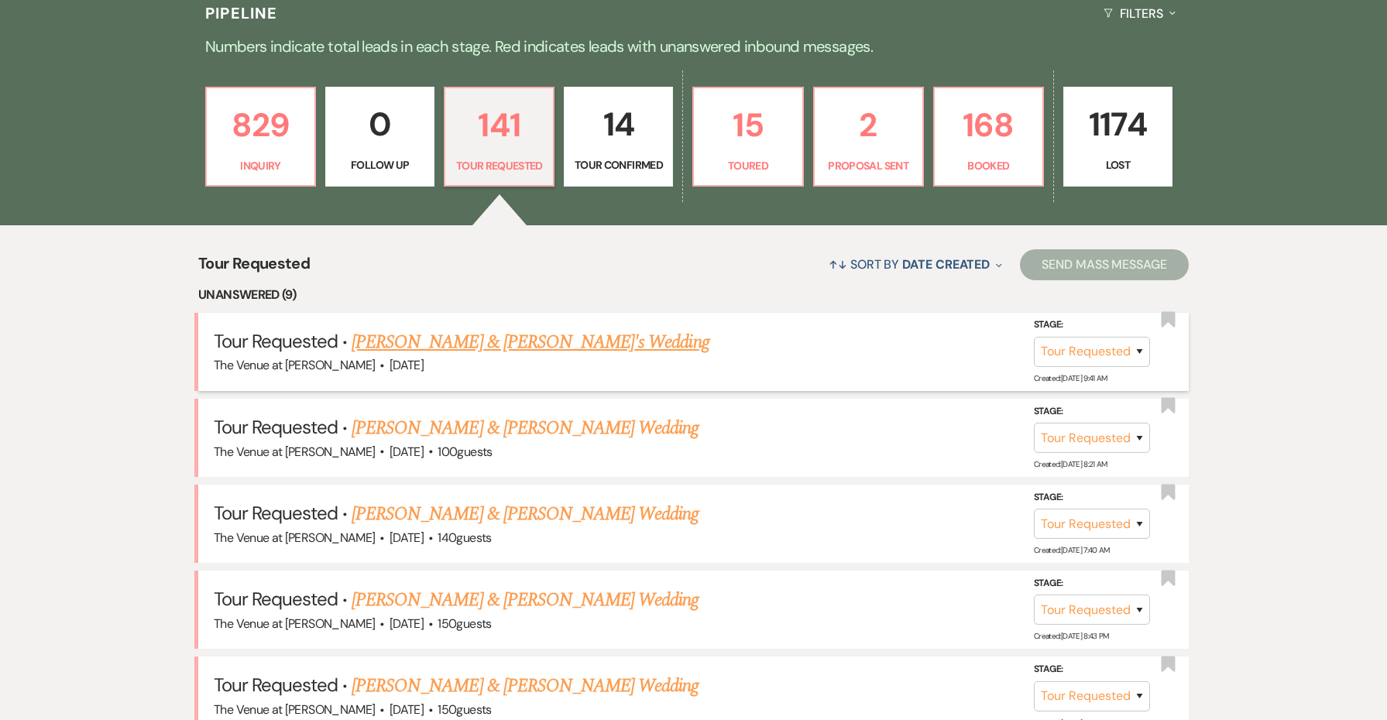
click at [366, 335] on link "[PERSON_NAME] & [PERSON_NAME]'s Wedding" at bounding box center [531, 342] width 358 height 28
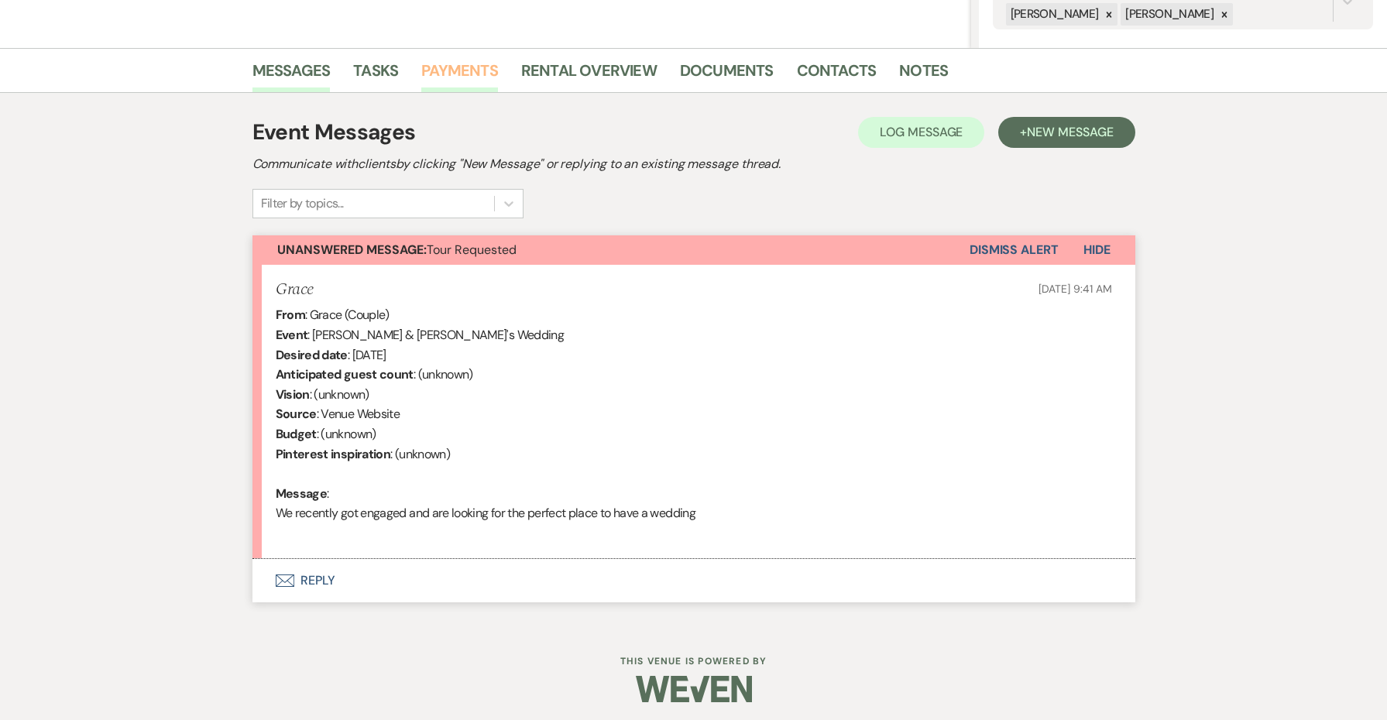
scroll to position [340, 0]
click at [316, 580] on button "Envelope Reply" at bounding box center [693, 581] width 883 height 43
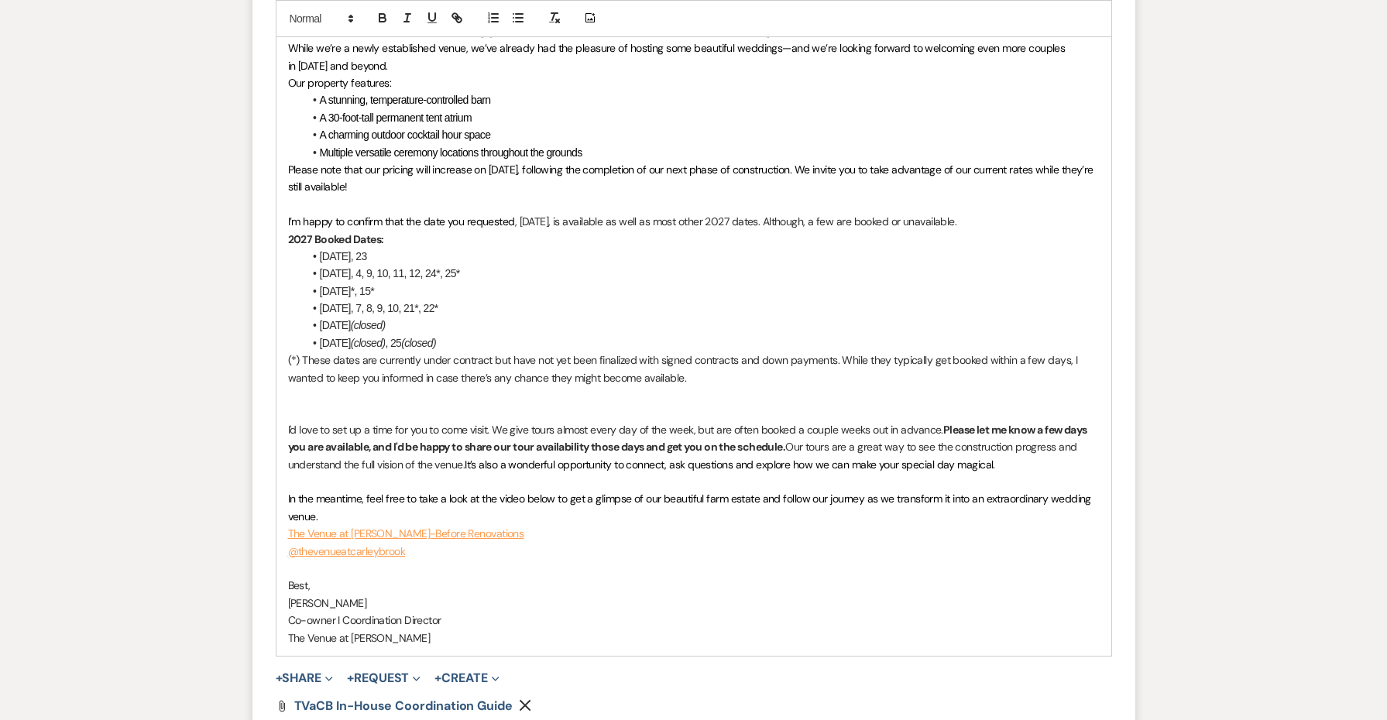
scroll to position [1430, 0]
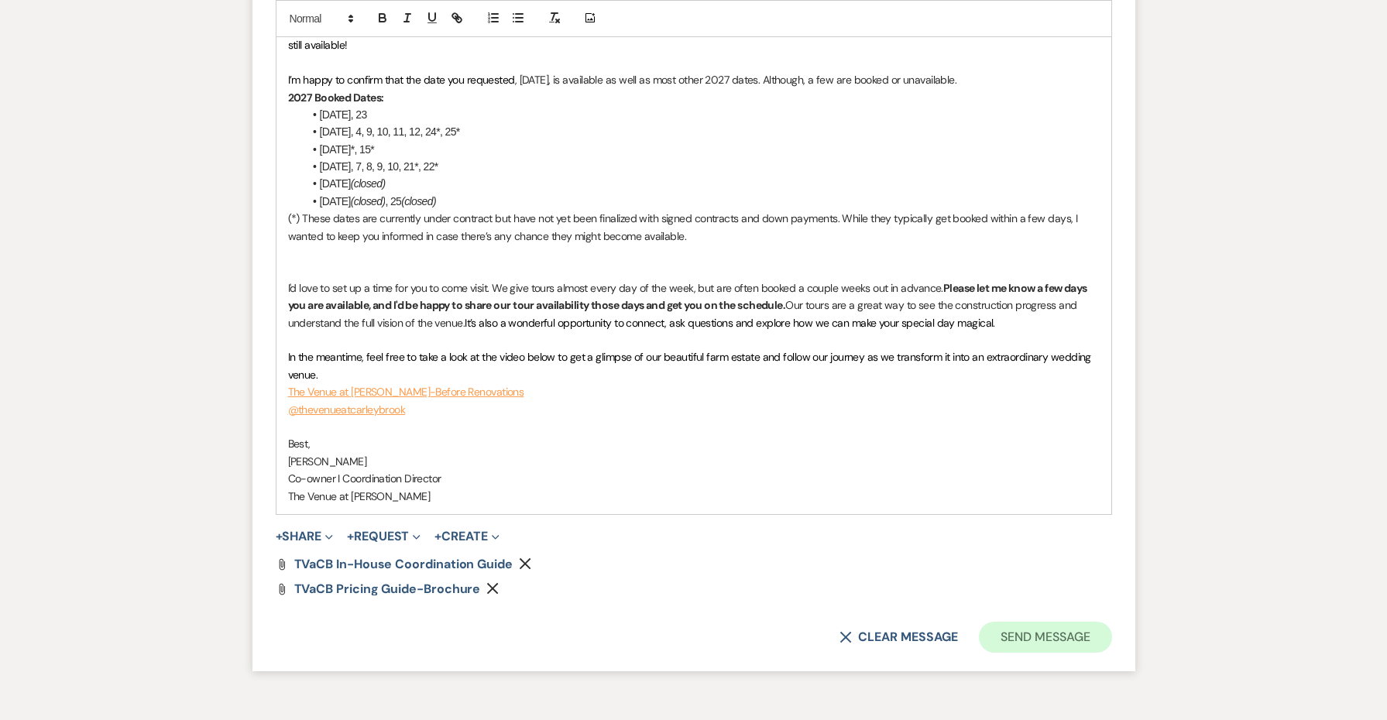
click at [1035, 622] on button "Send Message" at bounding box center [1045, 637] width 132 height 31
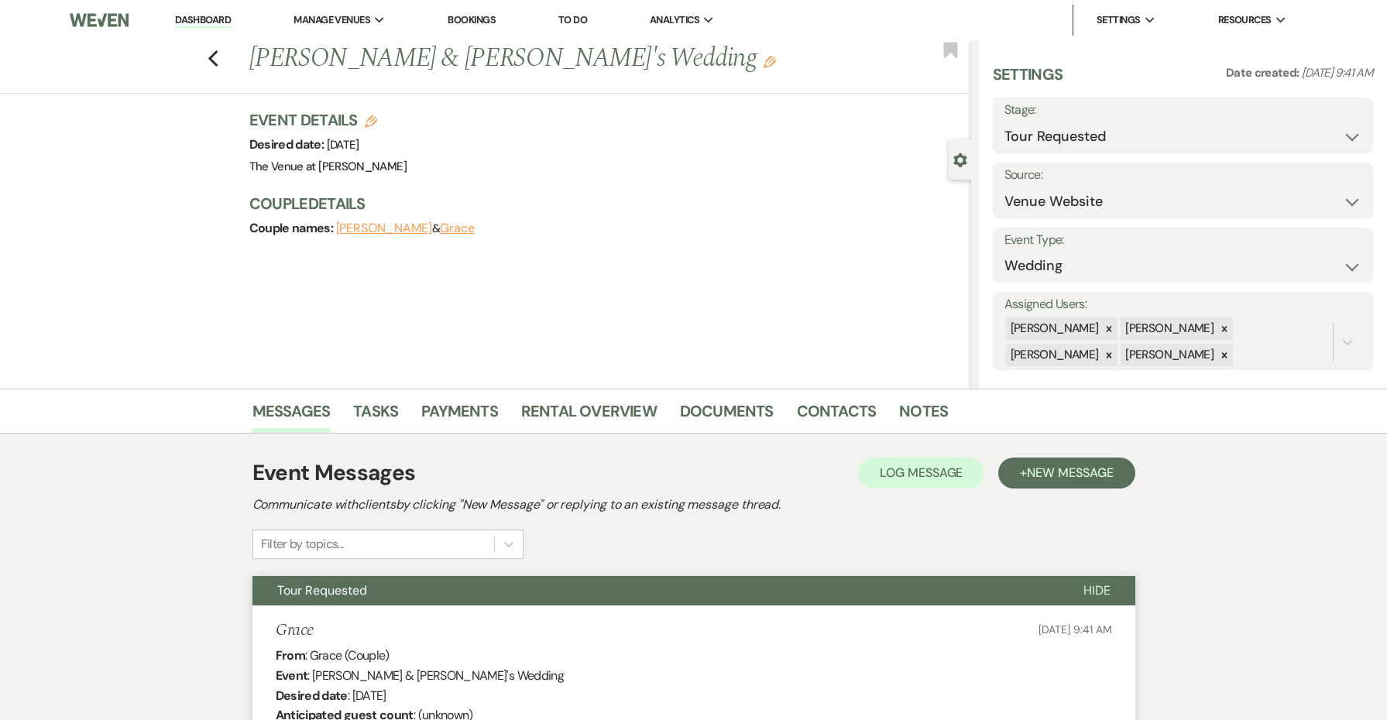
scroll to position [0, 0]
click at [217, 60] on icon "Previous" at bounding box center [214, 59] width 12 height 19
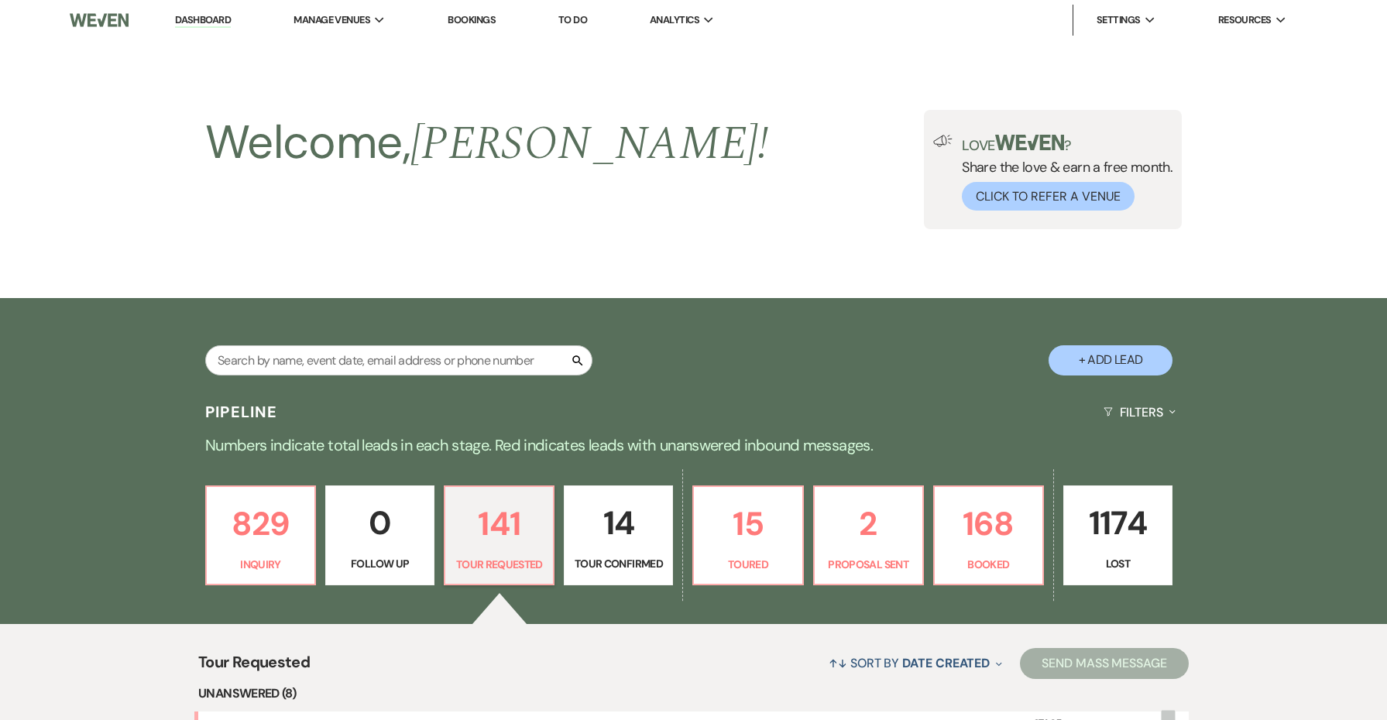
scroll to position [399, 0]
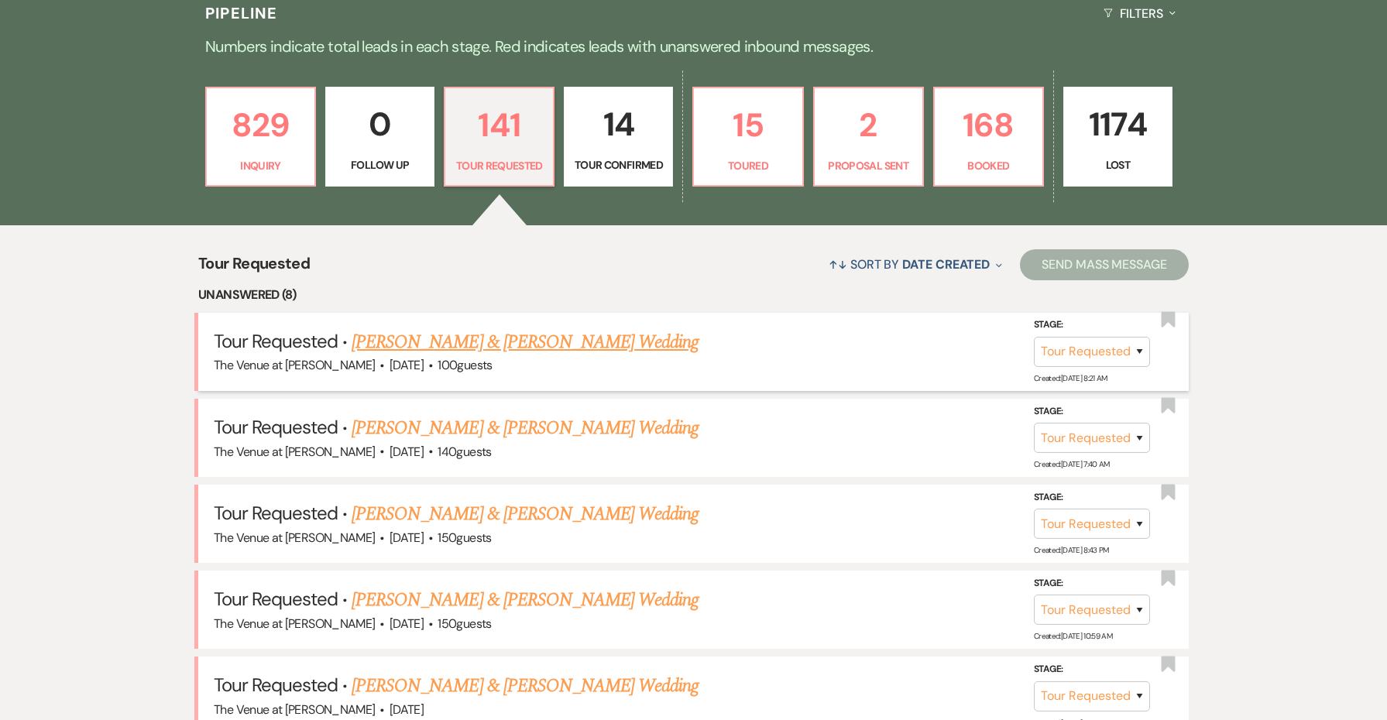
click at [430, 338] on link "[PERSON_NAME] & [PERSON_NAME] Wedding" at bounding box center [525, 342] width 347 height 28
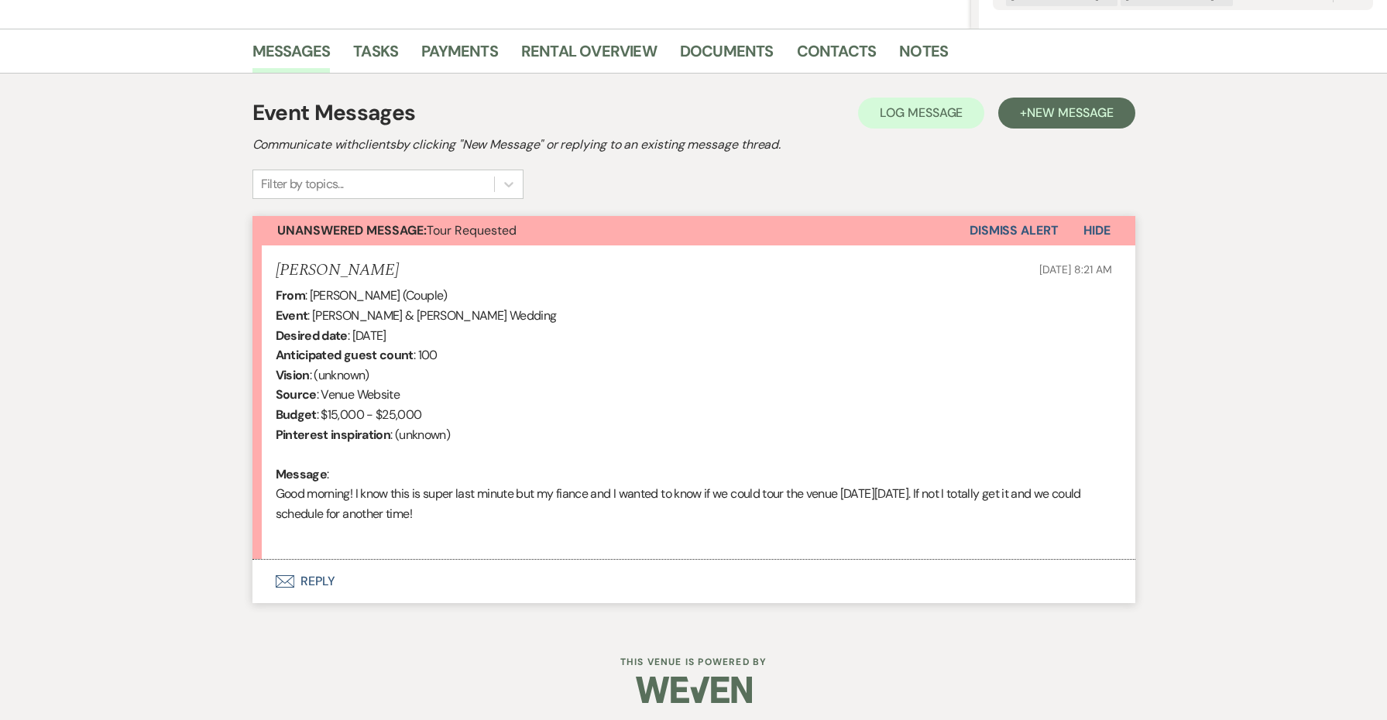
scroll to position [359, 0]
click at [314, 572] on button "Envelope Reply" at bounding box center [693, 582] width 883 height 43
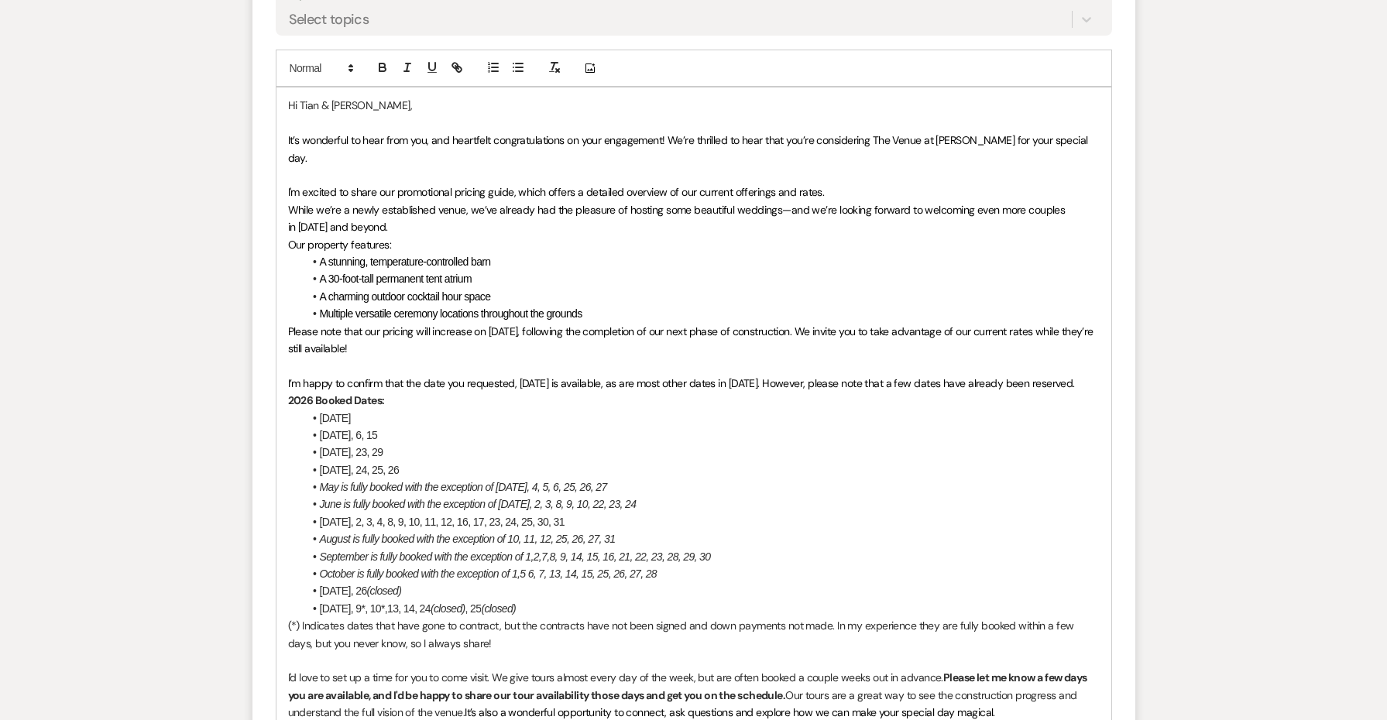
scroll to position [1163, 0]
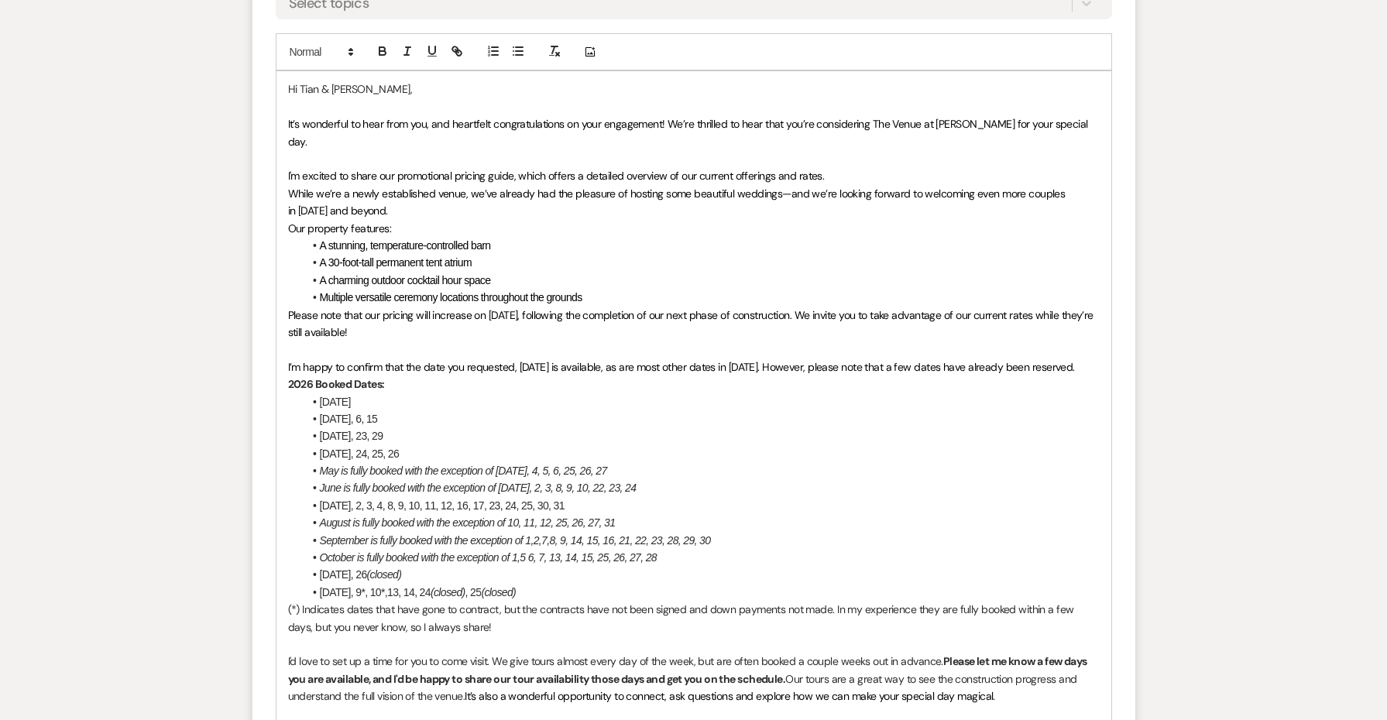
click at [479, 636] on p at bounding box center [694, 644] width 812 height 17
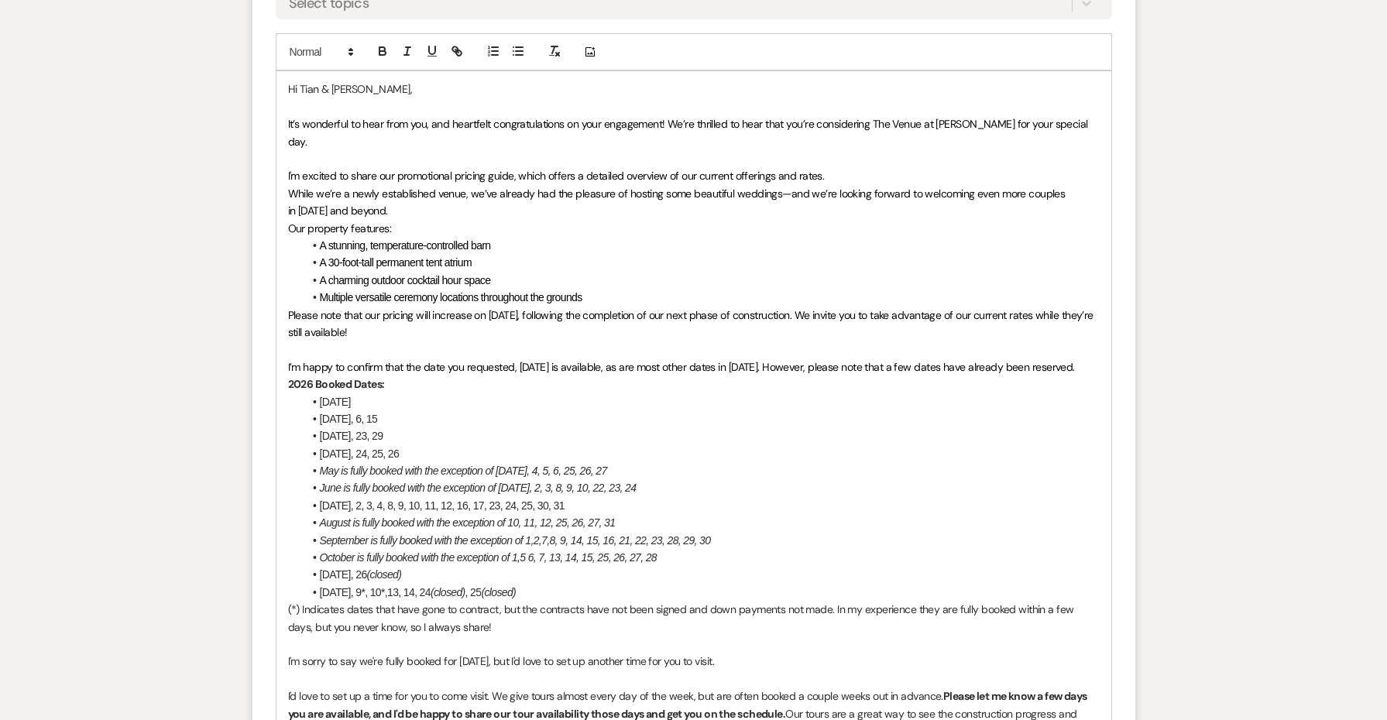
drag, startPoint x: 755, startPoint y: 627, endPoint x: 255, endPoint y: 619, distance: 500.4
click at [255, 619] on form "Reply X Saving draft... Recipients* Event Contacts ( [PERSON_NAME] ) Insert Tem…" at bounding box center [693, 418] width 883 height 1323
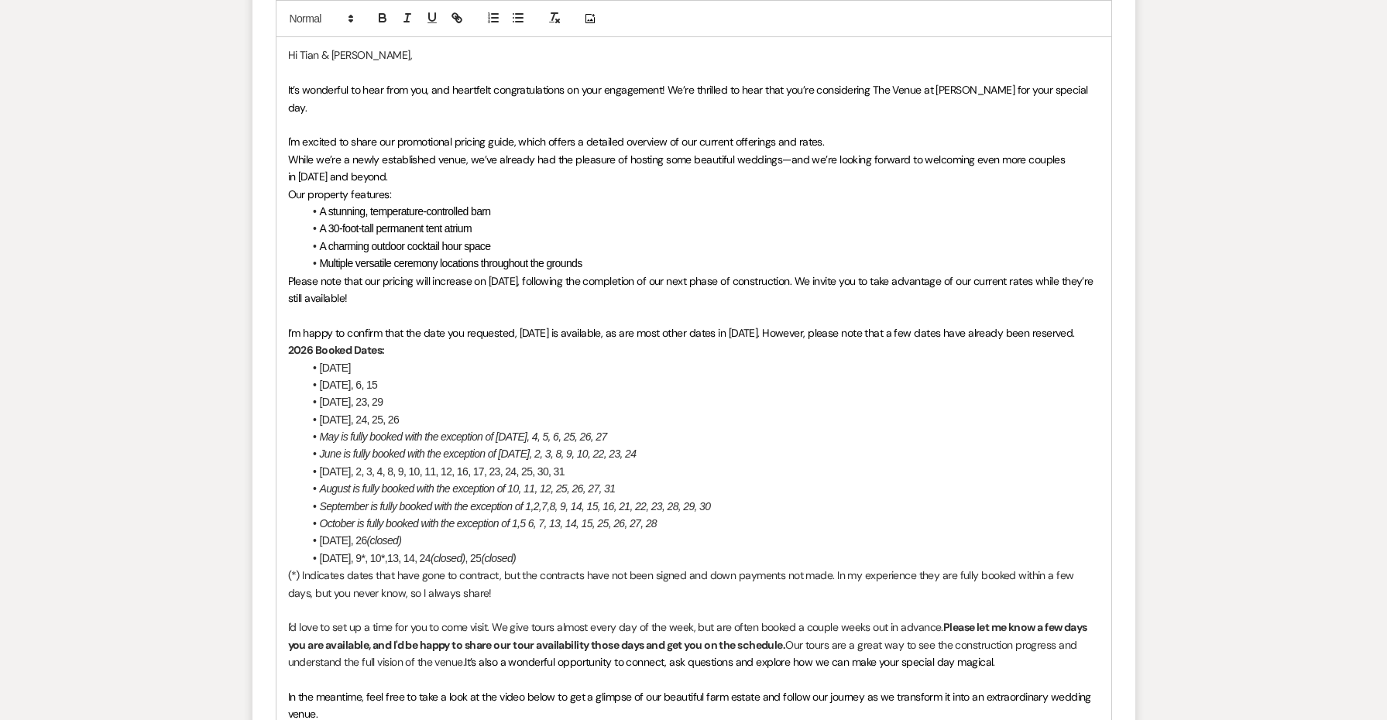
scroll to position [1236, 0]
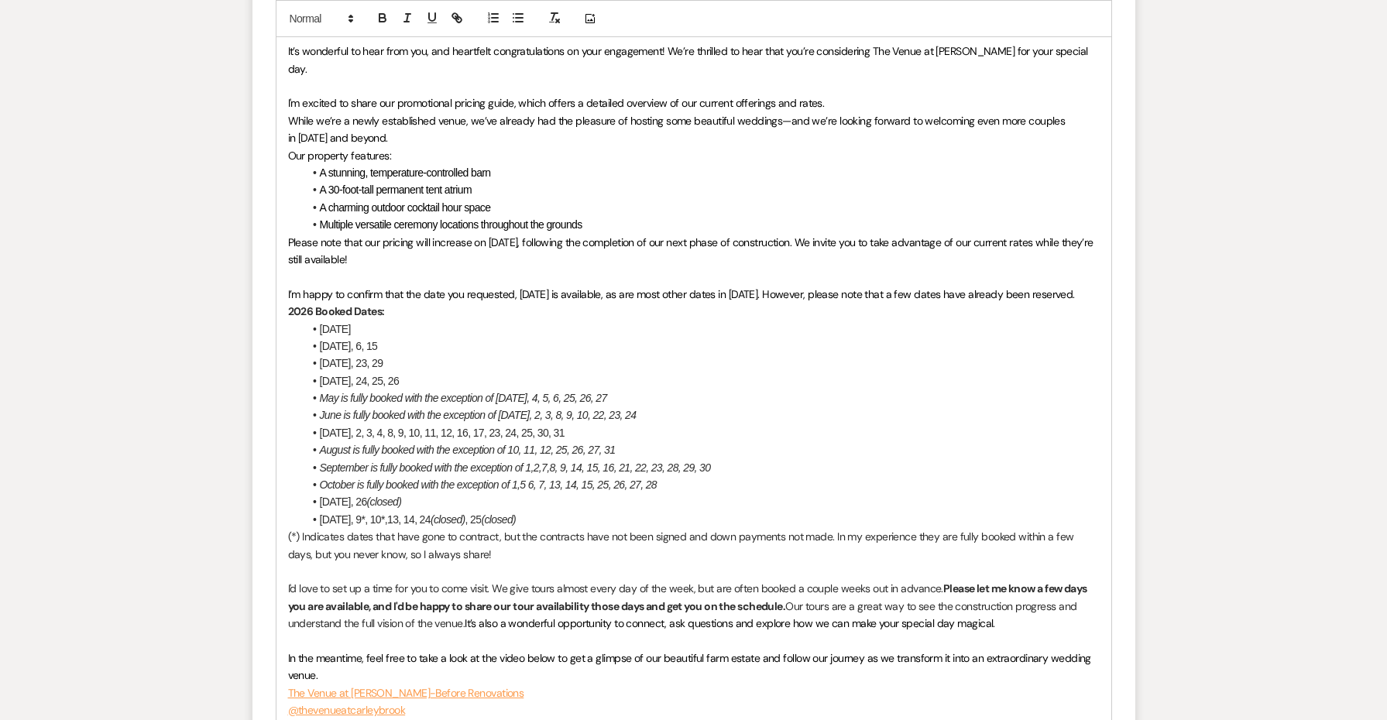
click at [1044, 592] on p "I'd love to set up a time for you to come visit. We give tours almost every day…" at bounding box center [694, 606] width 812 height 52
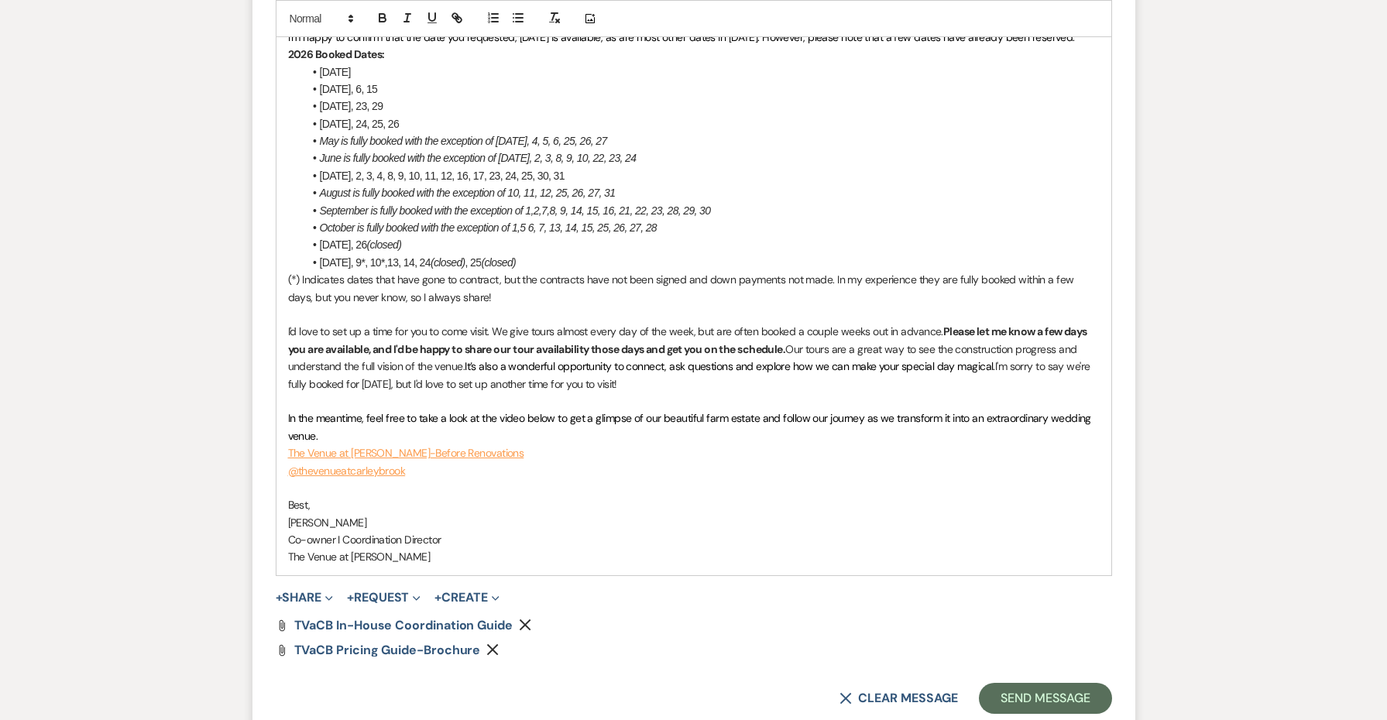
scroll to position [1530, 0]
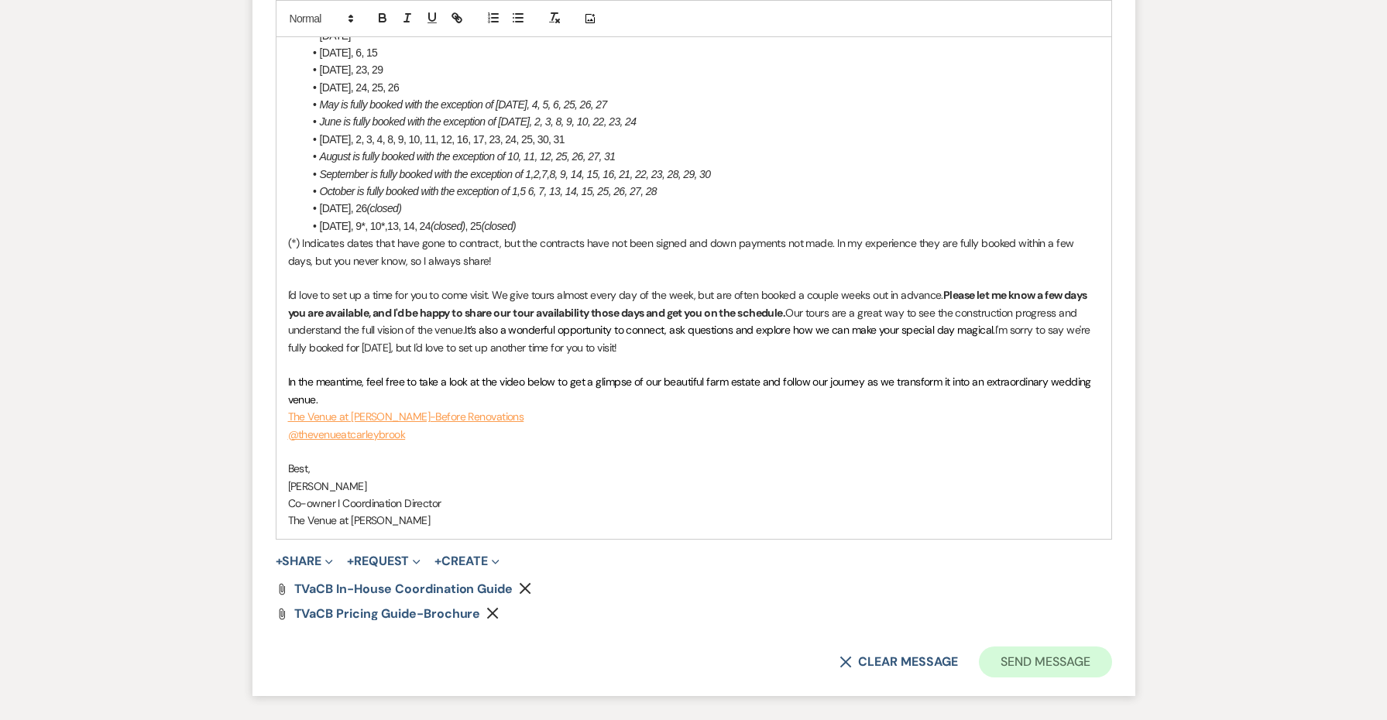
click at [1086, 647] on button "Send Message" at bounding box center [1045, 662] width 132 height 31
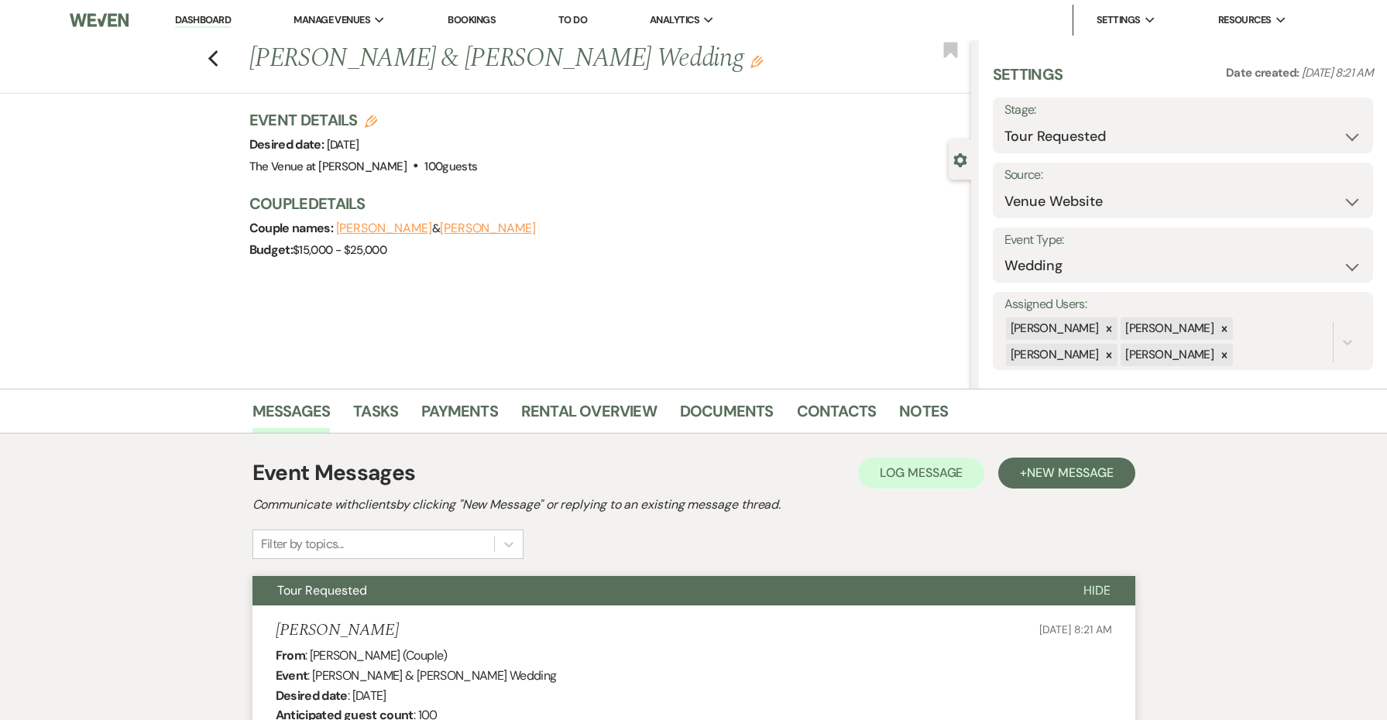
scroll to position [0, 0]
click at [215, 61] on icon "Previous" at bounding box center [214, 59] width 12 height 19
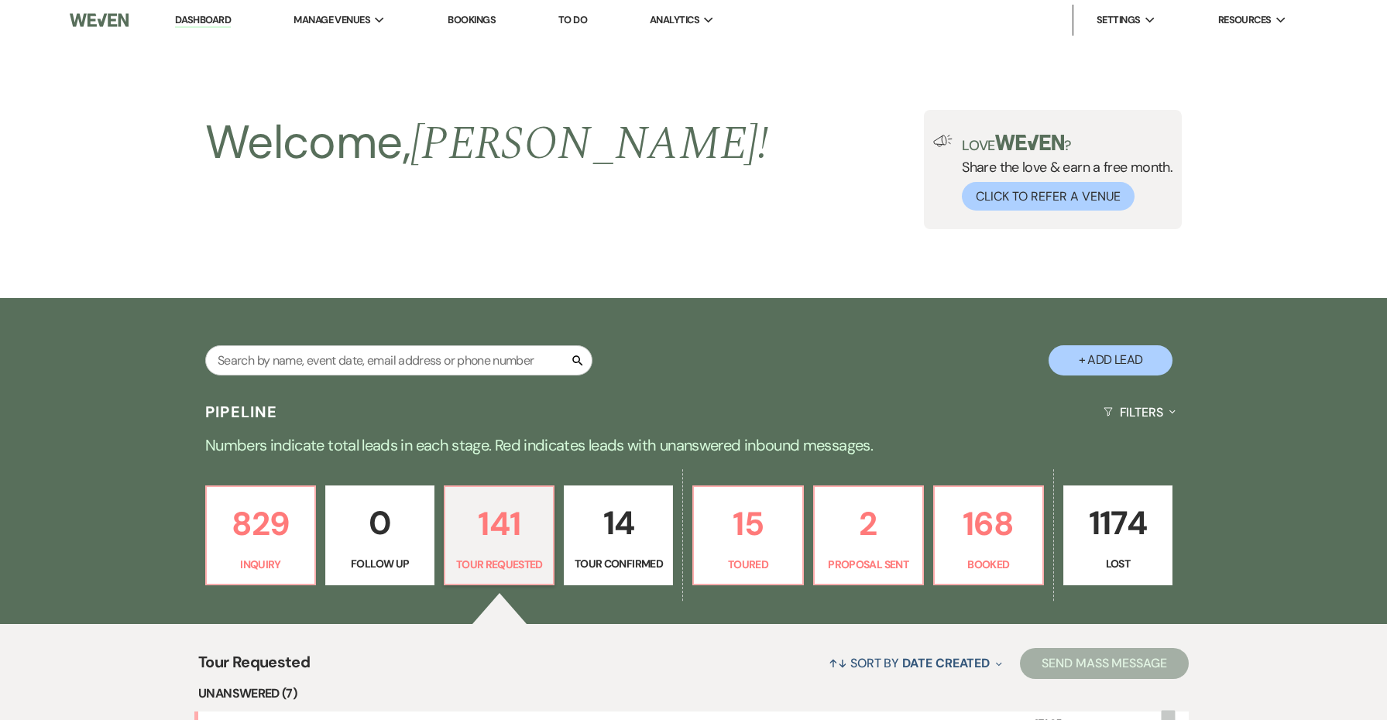
scroll to position [399, 0]
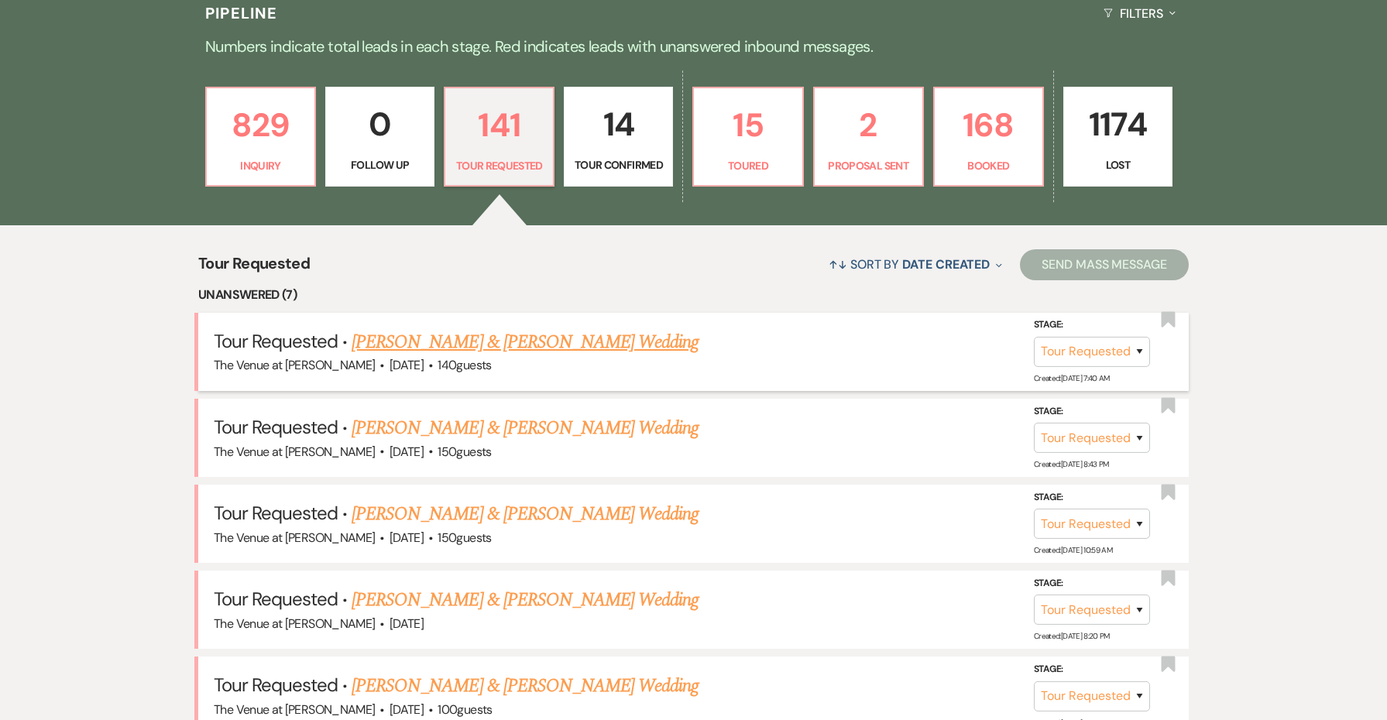
click at [498, 342] on link "[PERSON_NAME] & [PERSON_NAME] Wedding" at bounding box center [525, 342] width 347 height 28
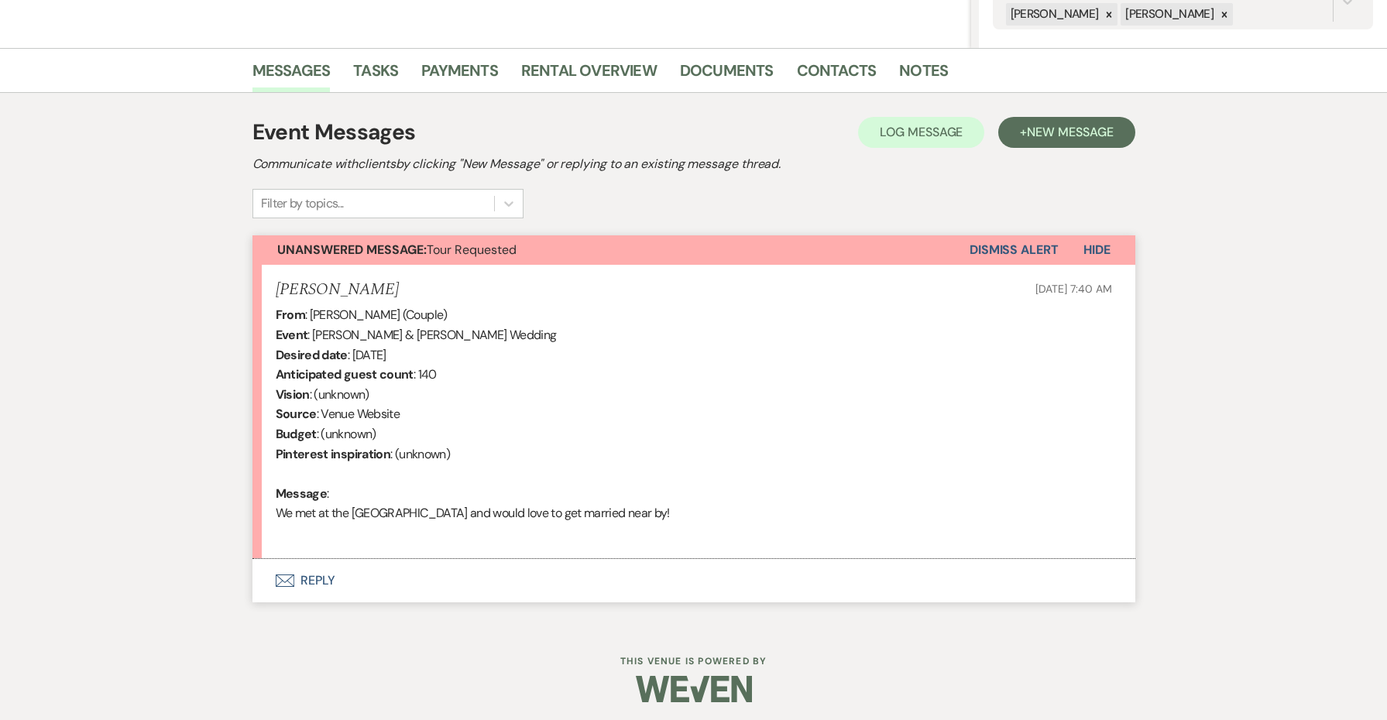
scroll to position [340, 0]
click at [314, 575] on button "Envelope Reply" at bounding box center [693, 581] width 883 height 43
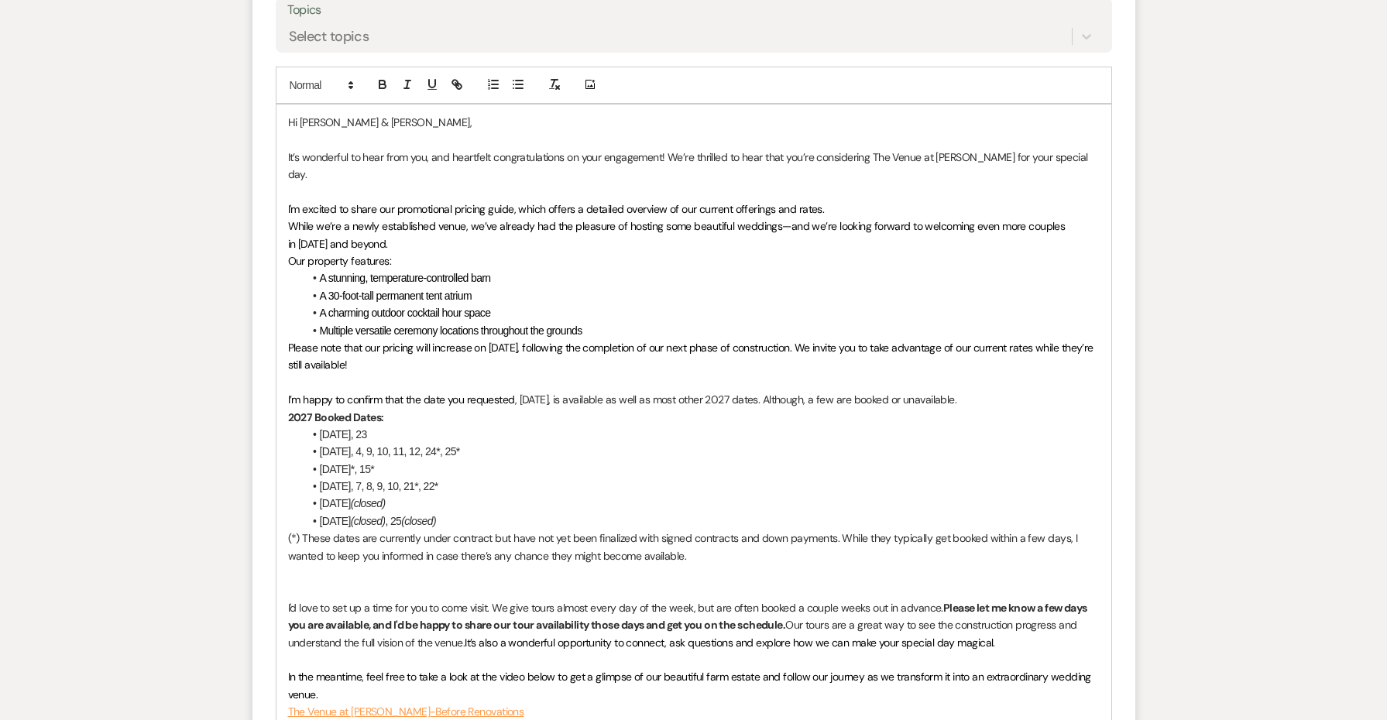
scroll to position [1192, 0]
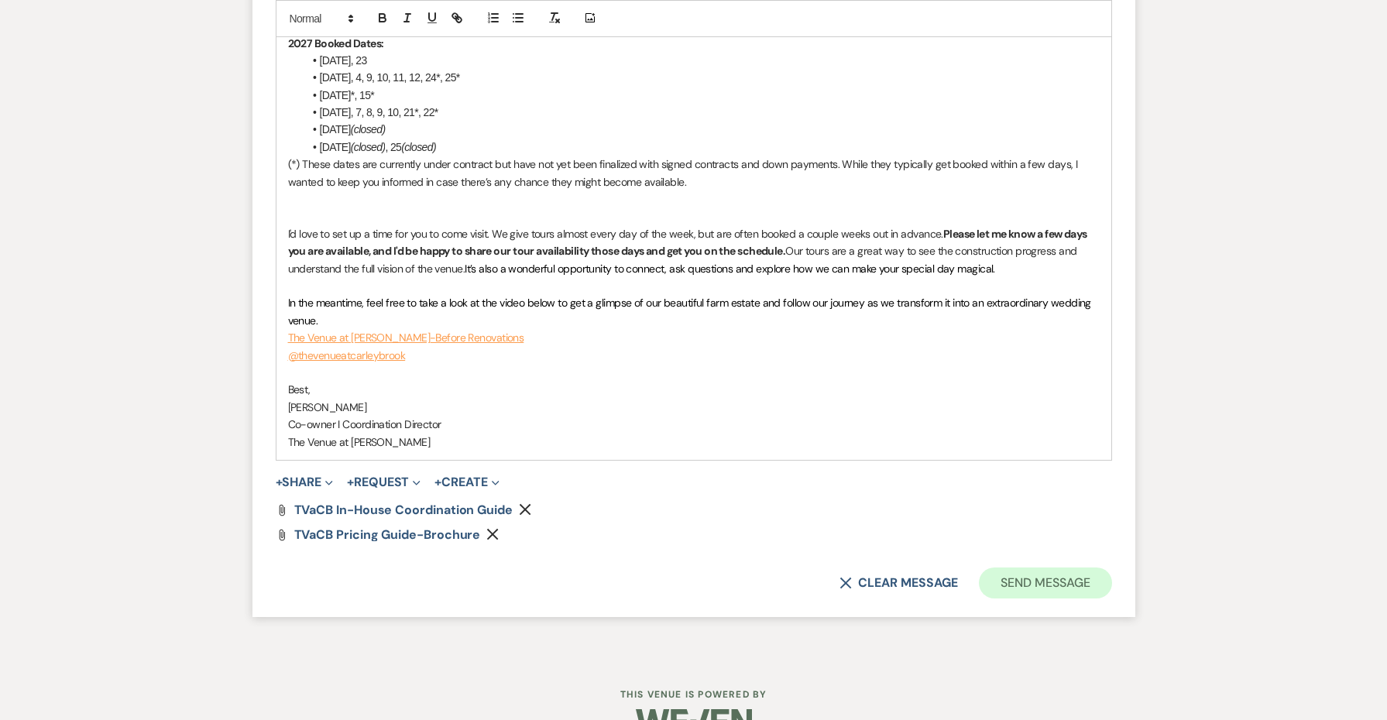
click at [1090, 568] on button "Send Message" at bounding box center [1045, 583] width 132 height 31
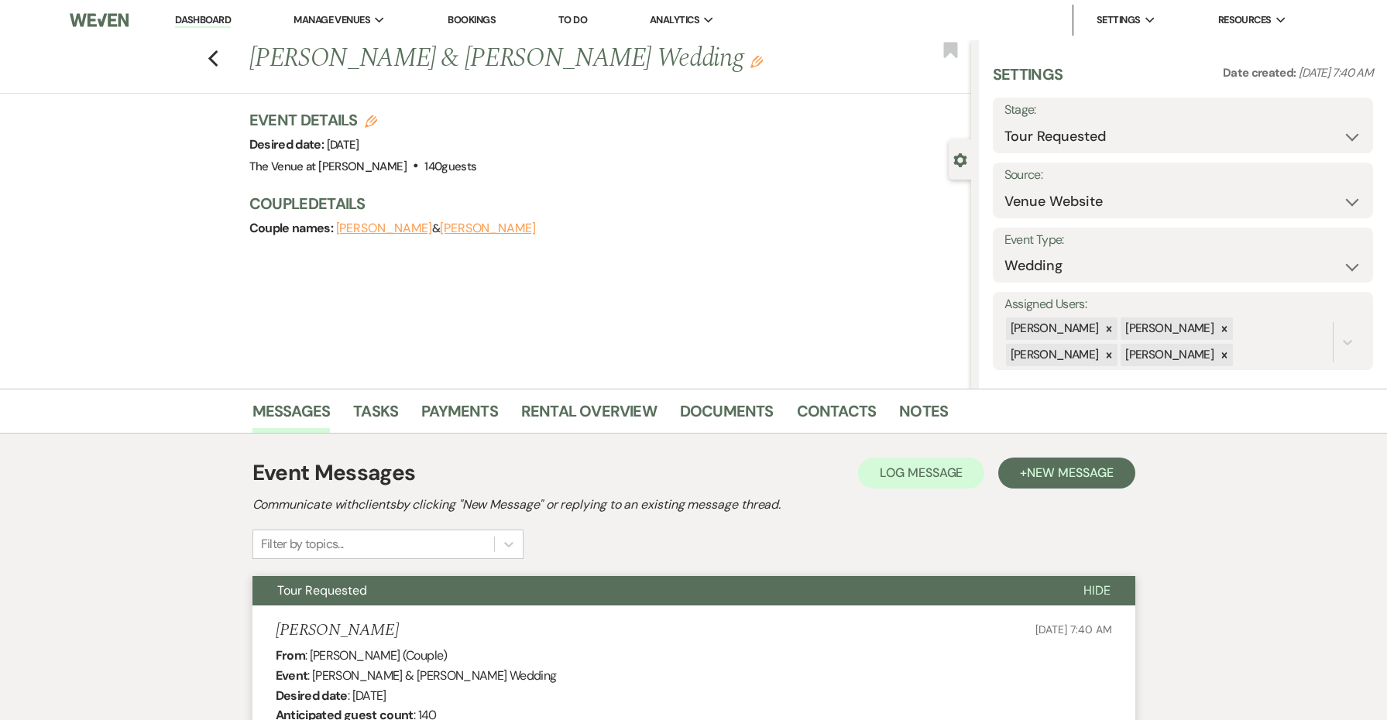
scroll to position [0, 0]
click at [218, 63] on icon "Previous" at bounding box center [214, 59] width 12 height 19
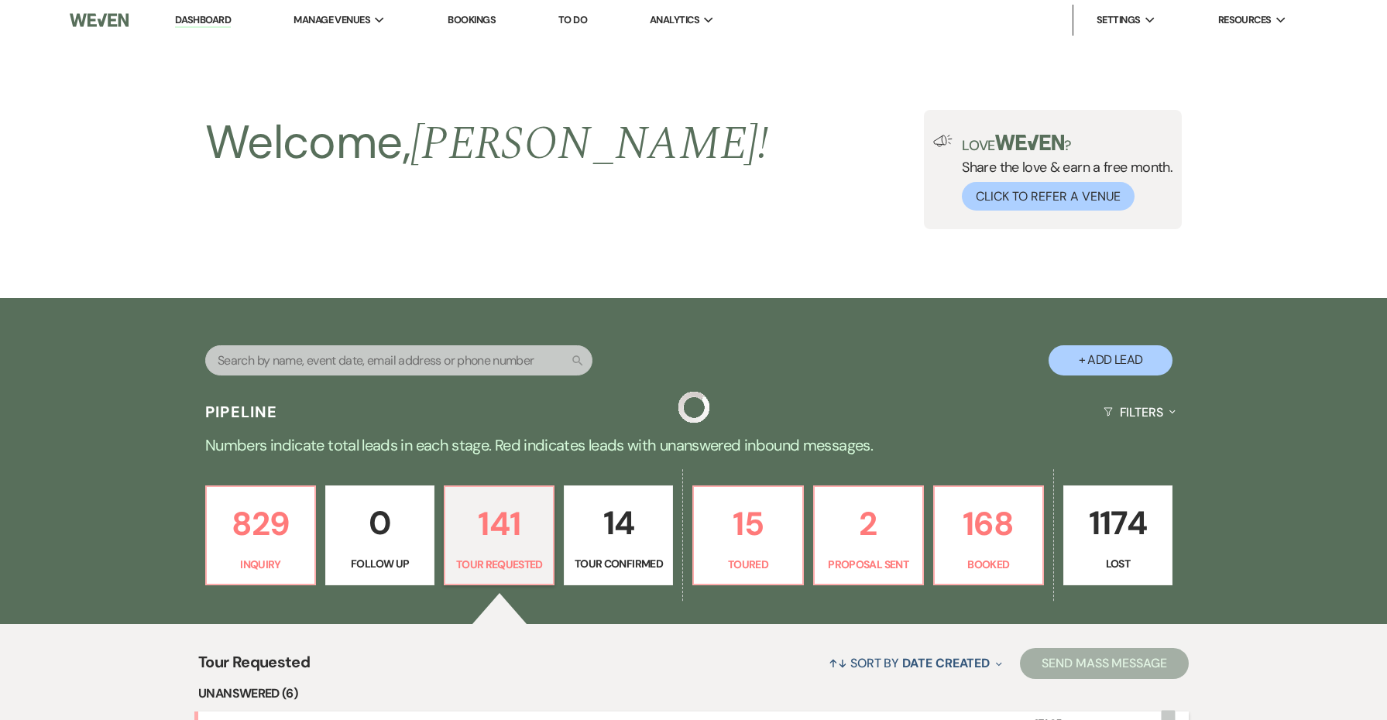
scroll to position [399, 0]
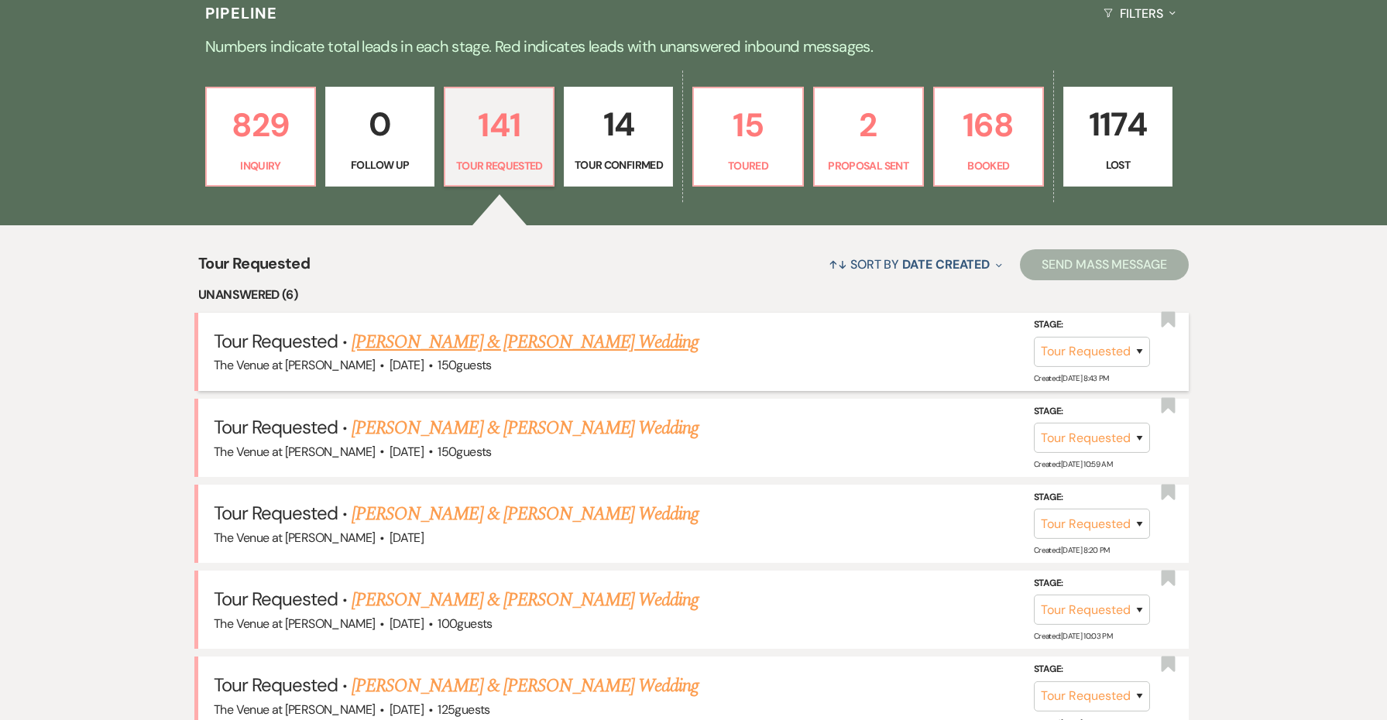
click at [563, 347] on link "[PERSON_NAME] & [PERSON_NAME] Wedding" at bounding box center [525, 342] width 347 height 28
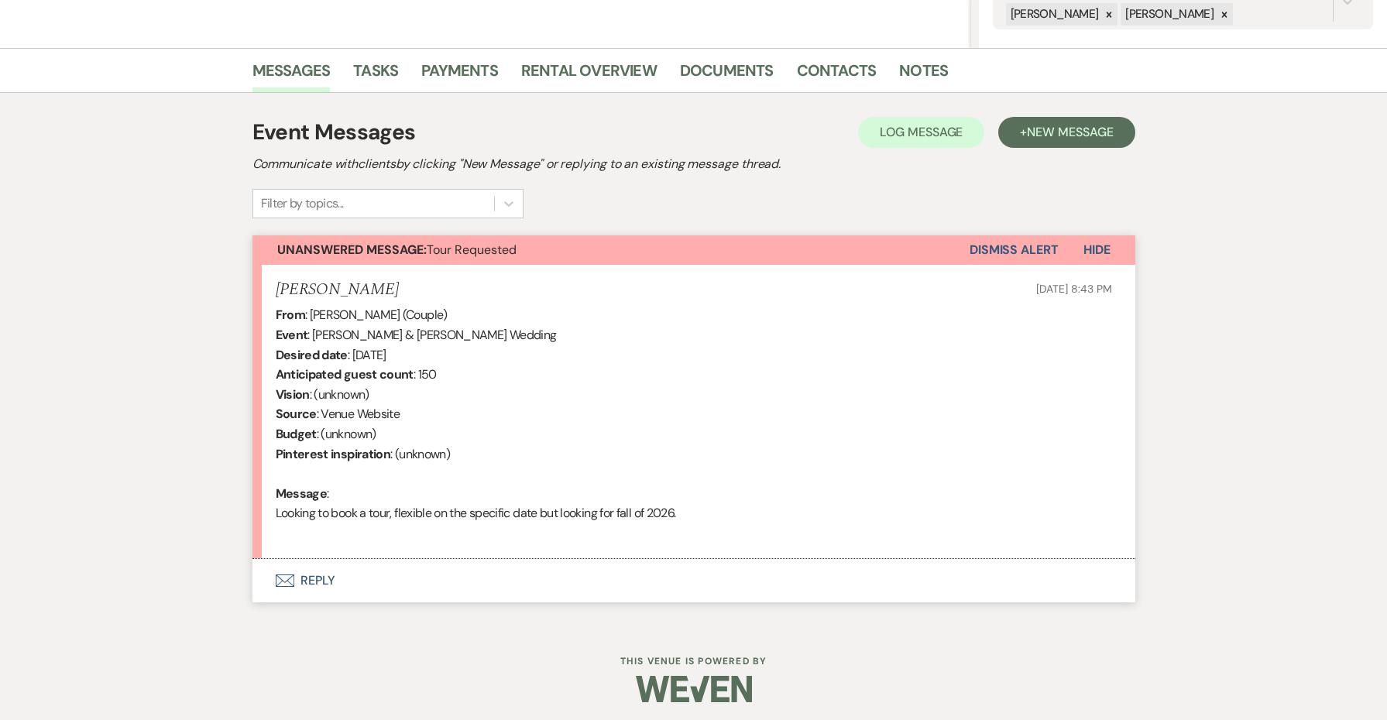
scroll to position [340, 0]
click at [316, 572] on button "Envelope Reply" at bounding box center [693, 581] width 883 height 43
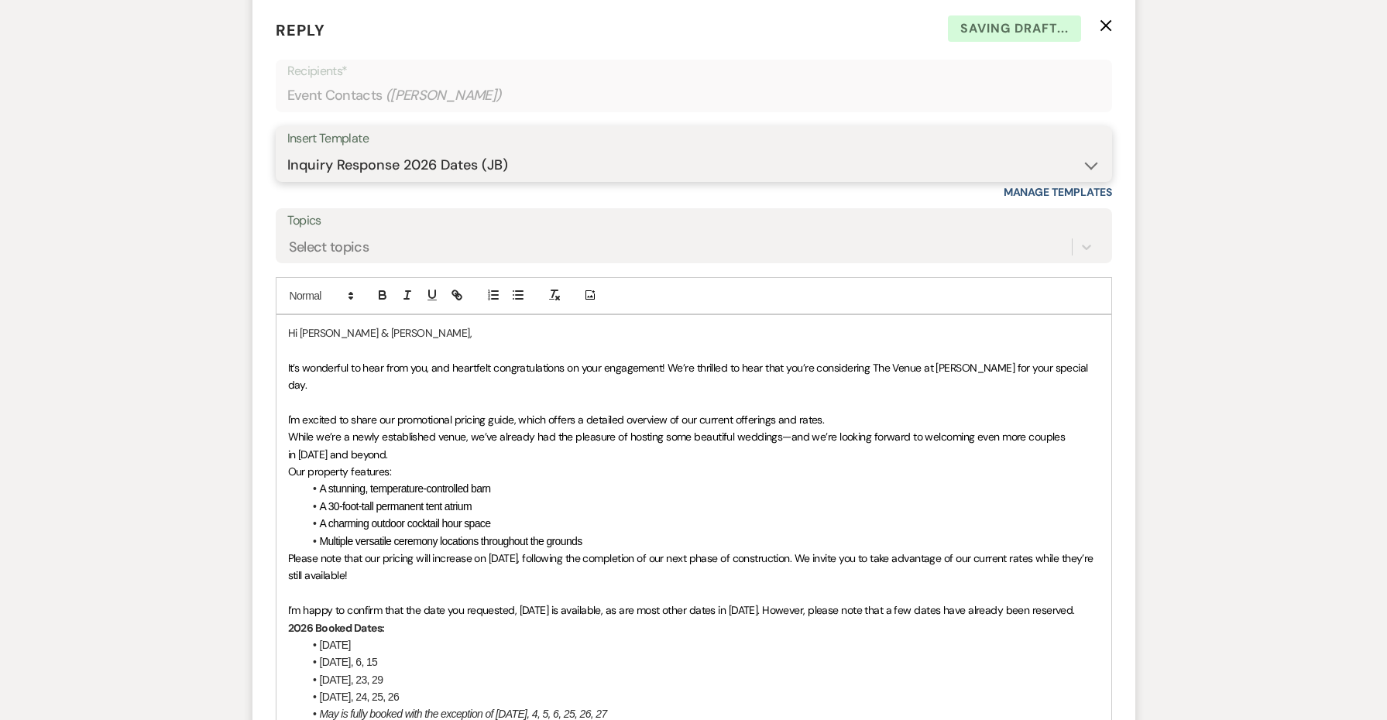
scroll to position [942, 0]
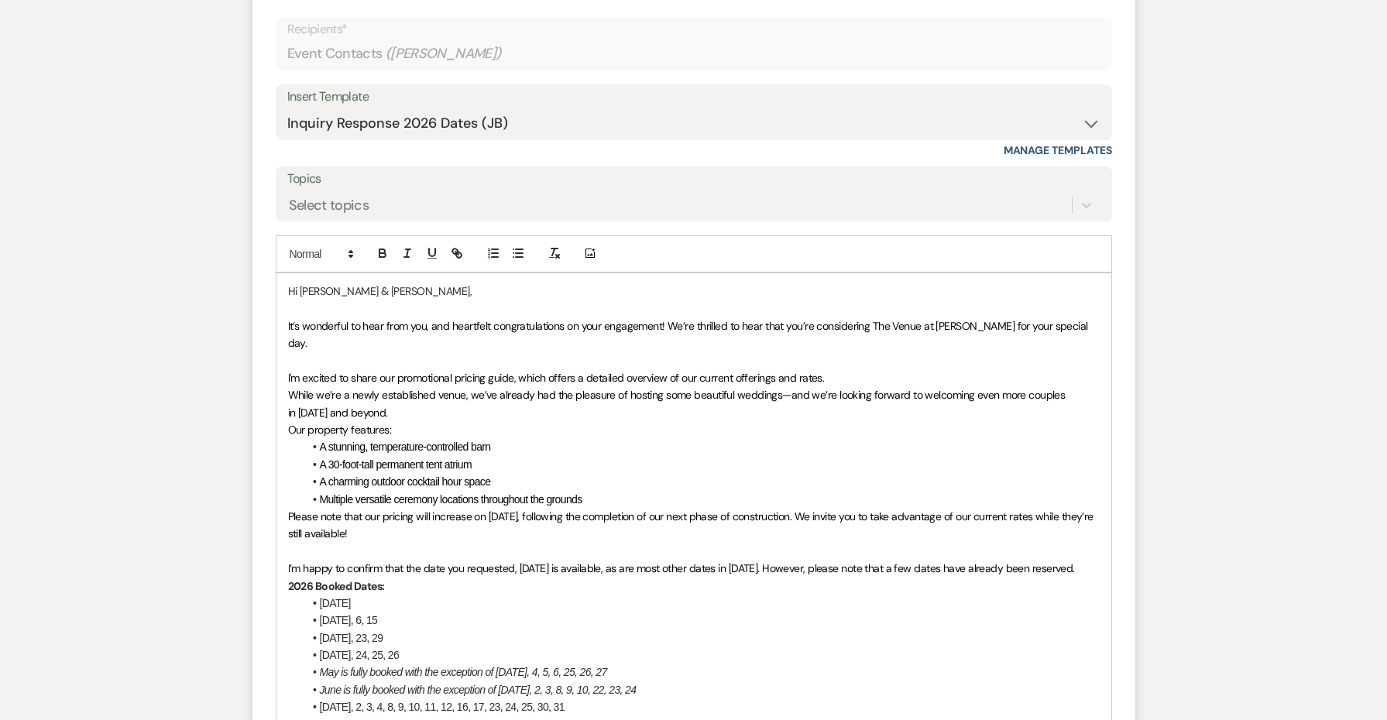
click at [459, 561] on span "I’m happy to confirm that the date you requested, [DATE] is available, as are m…" at bounding box center [681, 568] width 787 height 14
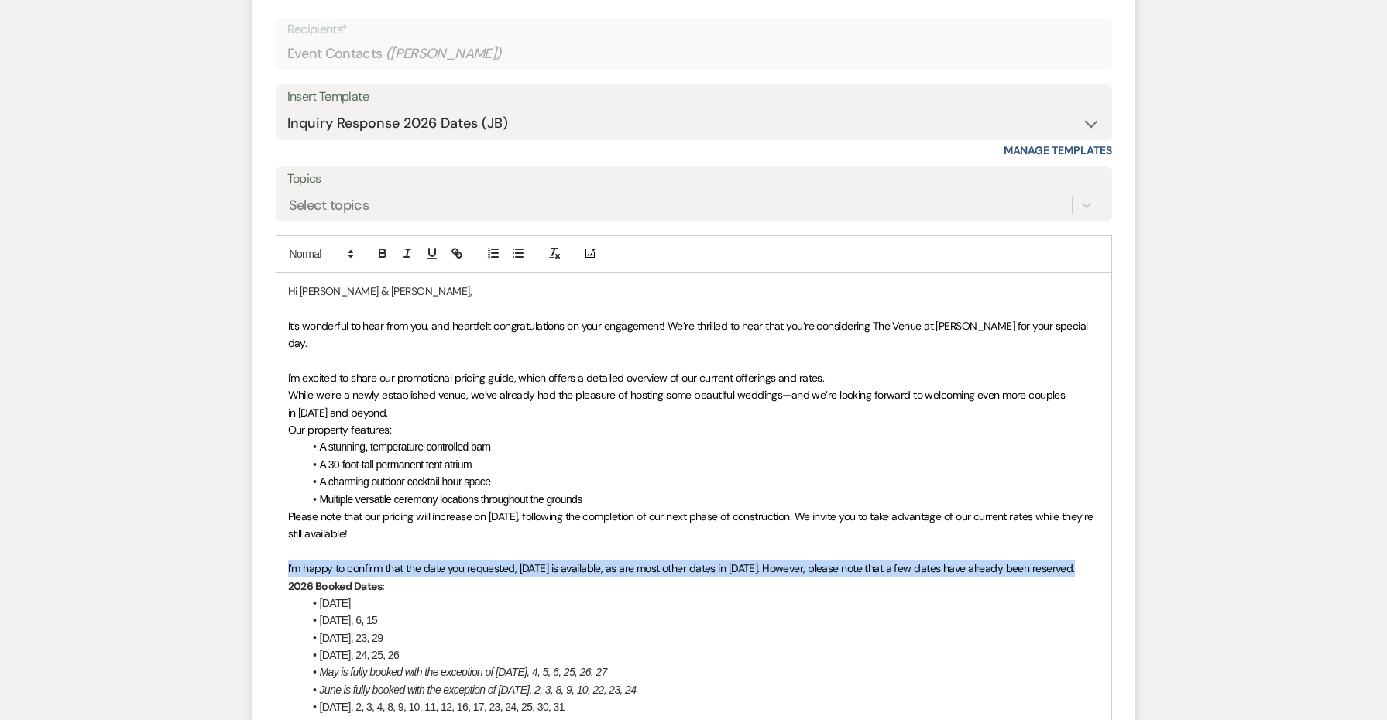
click at [459, 561] on span "I’m happy to confirm that the date you requested, [DATE] is available, as are m…" at bounding box center [681, 568] width 787 height 14
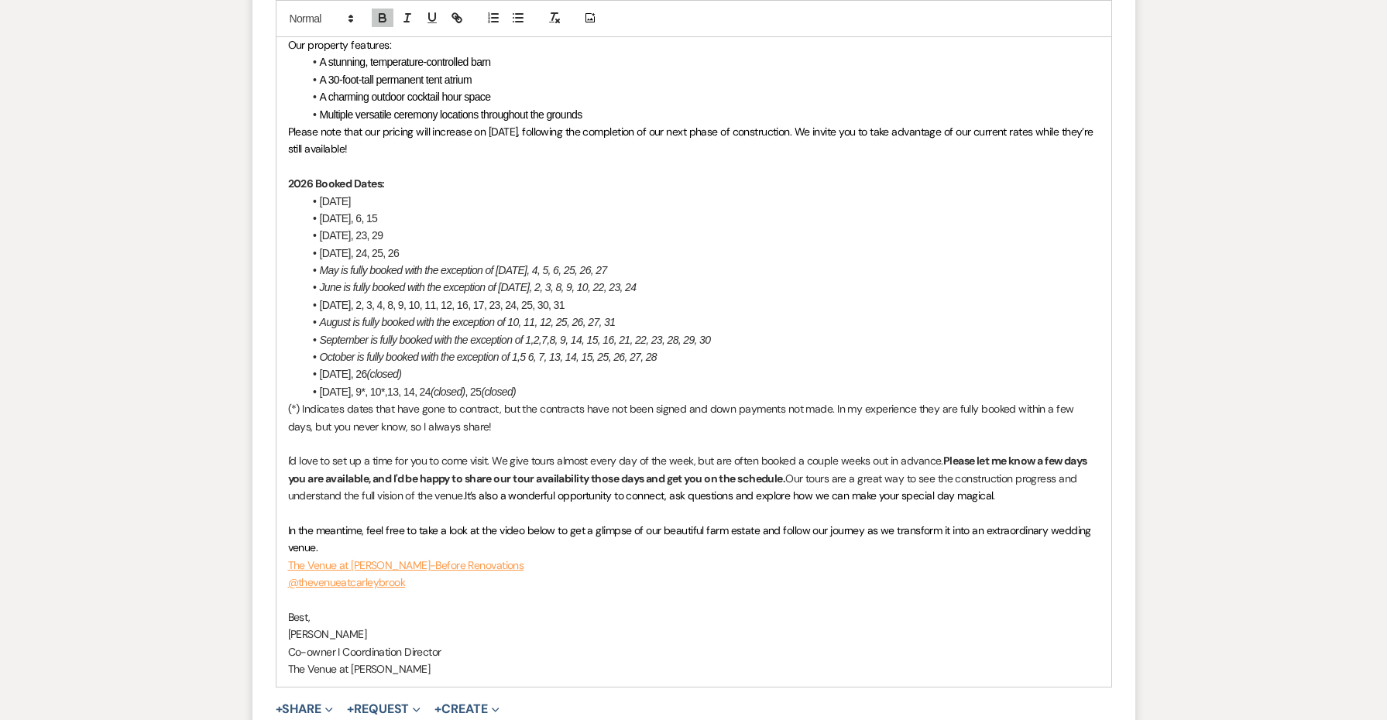
scroll to position [1483, 0]
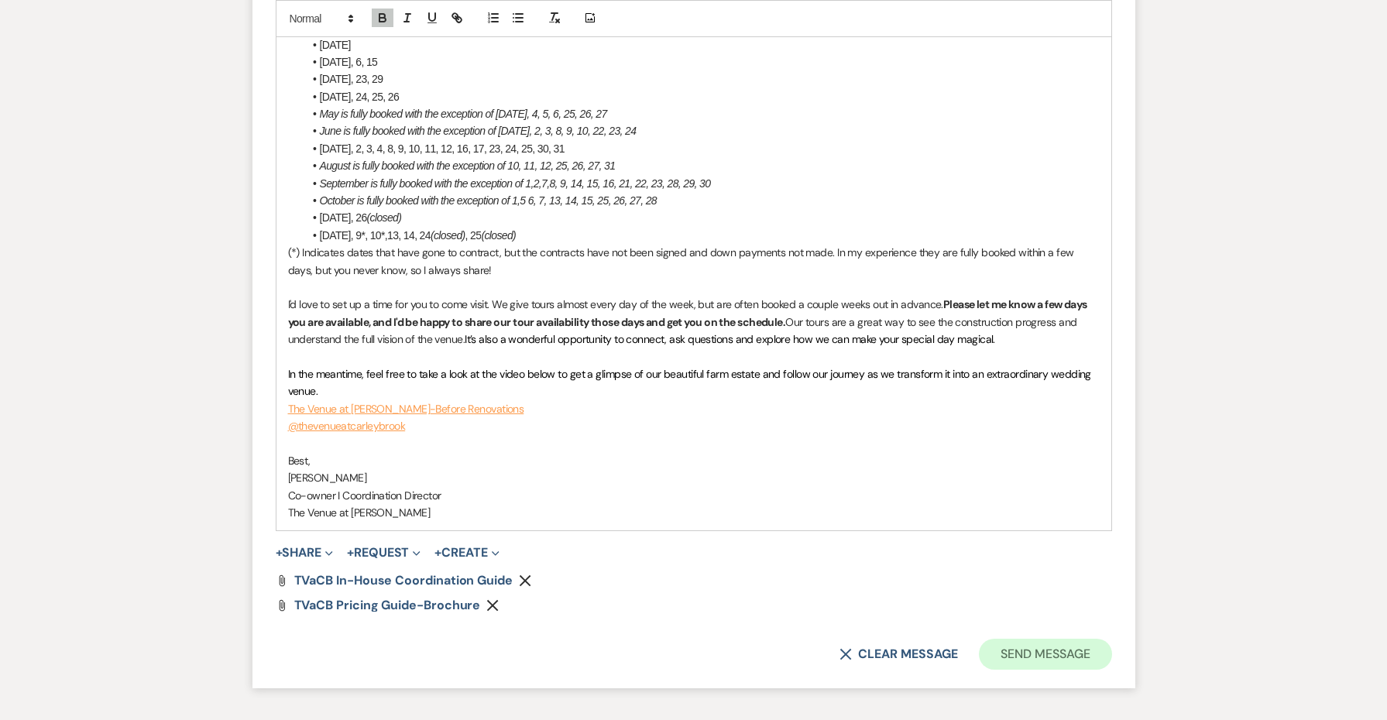
click at [1009, 639] on button "Send Message" at bounding box center [1045, 654] width 132 height 31
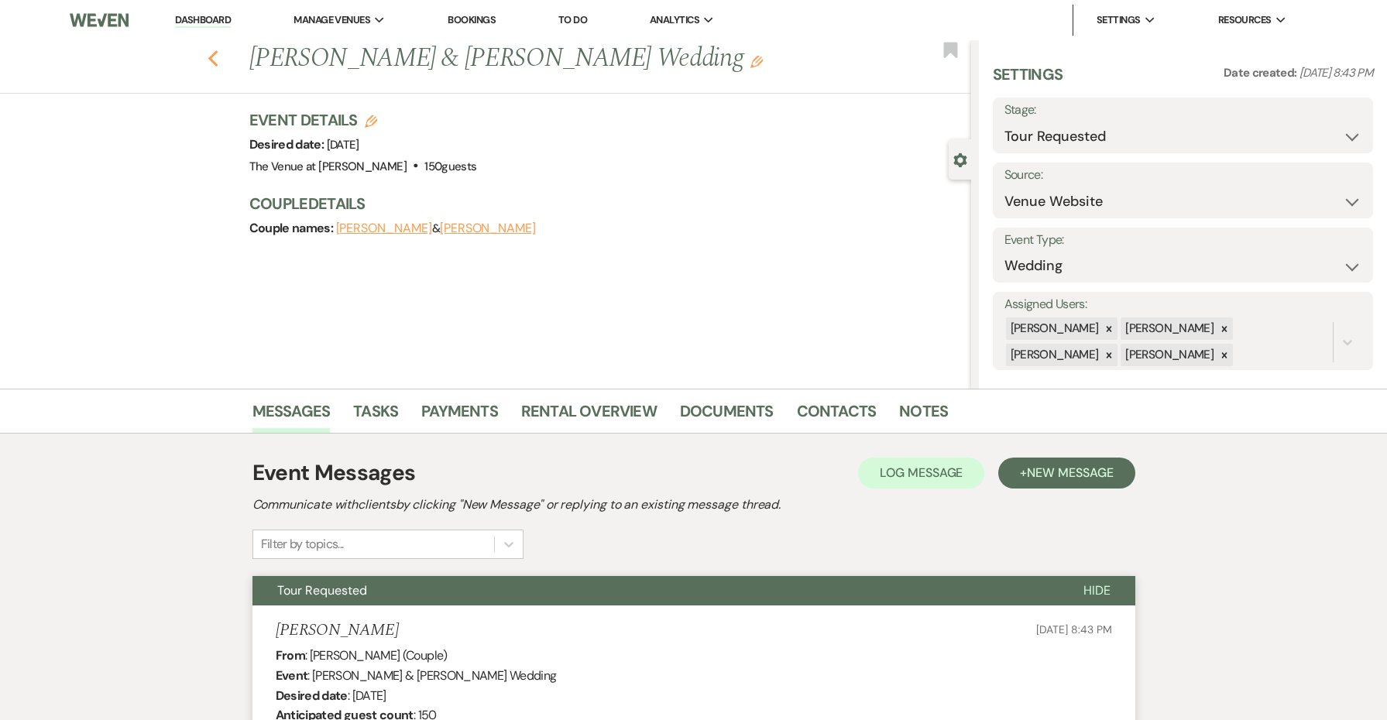
scroll to position [0, 0]
click at [211, 48] on button "Previous" at bounding box center [214, 57] width 12 height 22
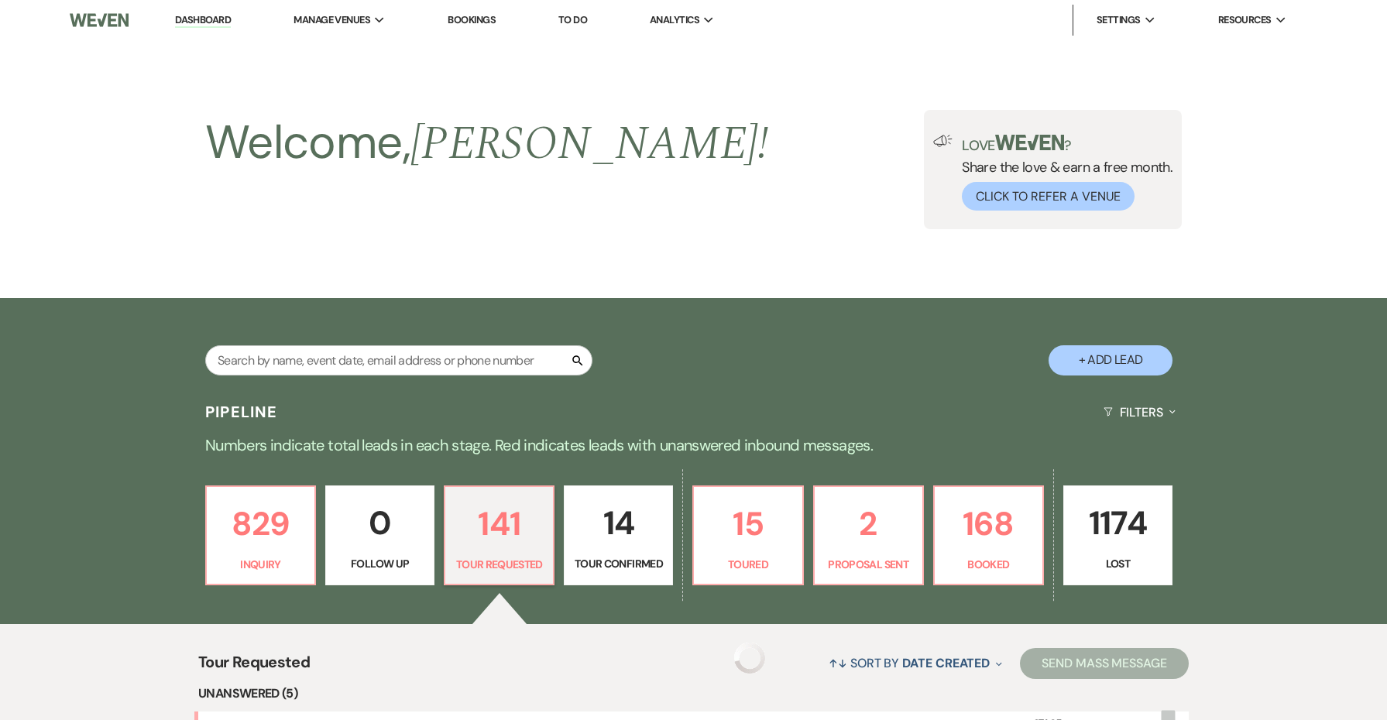
scroll to position [399, 0]
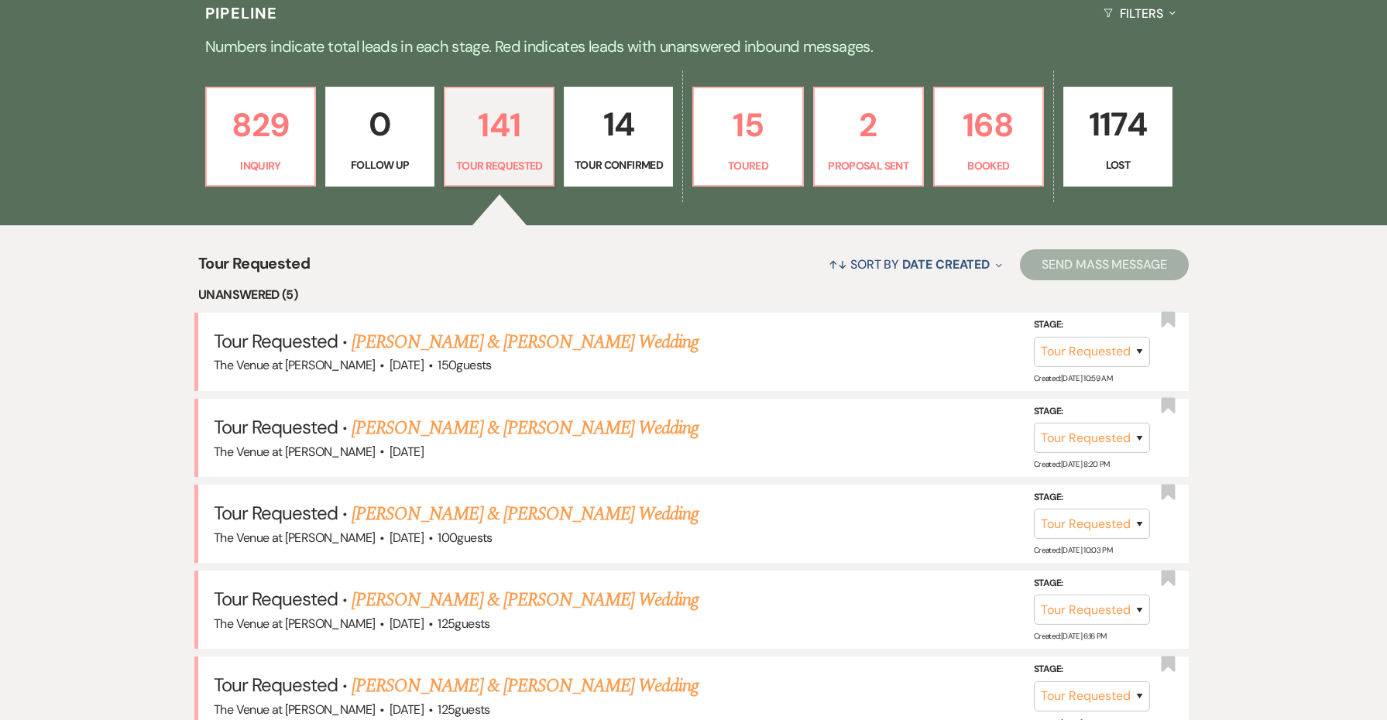
drag, startPoint x: 441, startPoint y: 338, endPoint x: 458, endPoint y: 306, distance: 36.0
click at [428, 423] on link "[PERSON_NAME] & [PERSON_NAME] Wedding" at bounding box center [525, 428] width 347 height 28
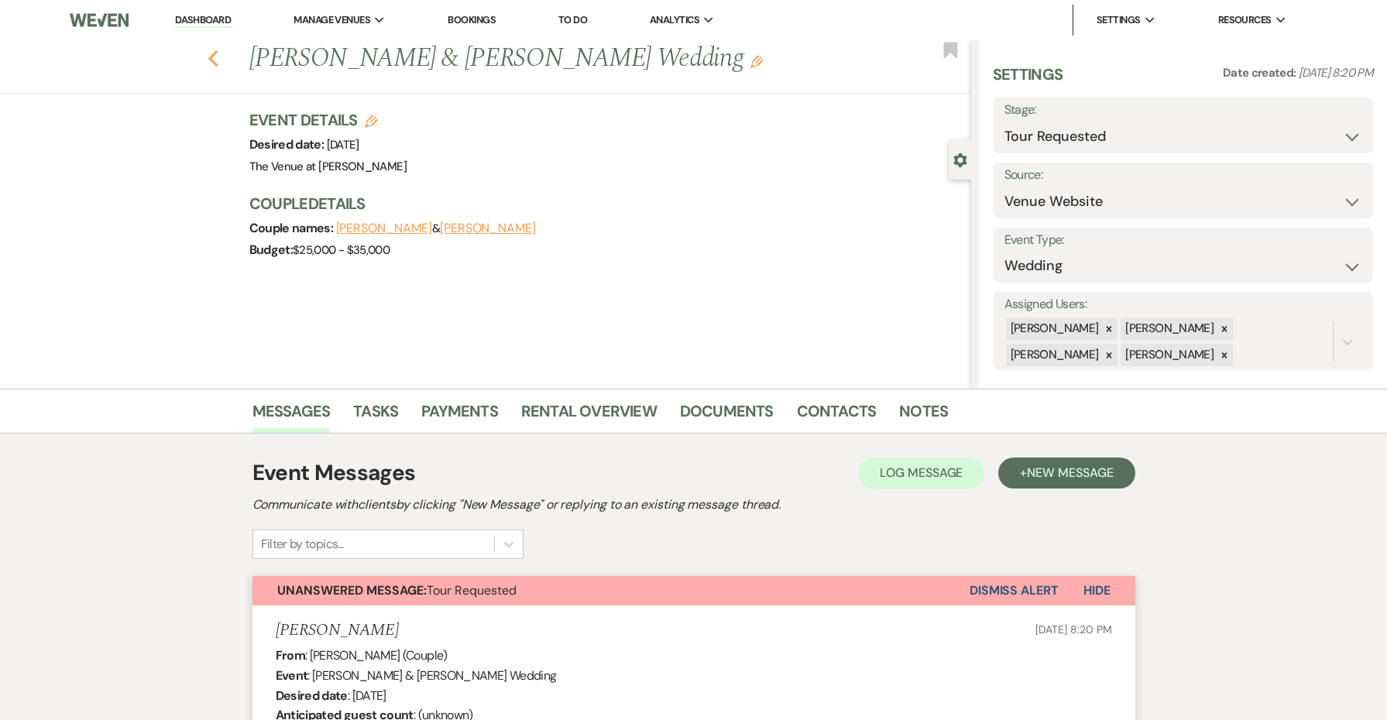
click at [217, 60] on icon "Previous" at bounding box center [214, 59] width 12 height 19
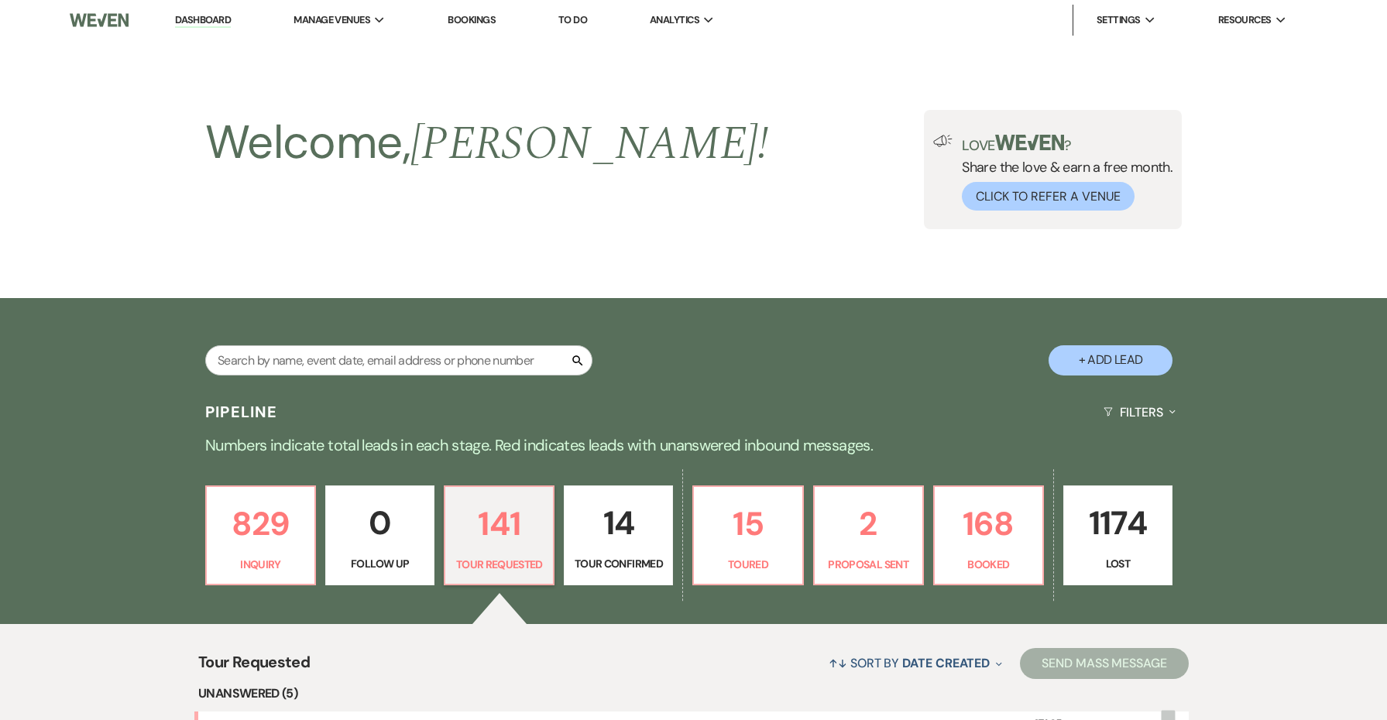
scroll to position [399, 0]
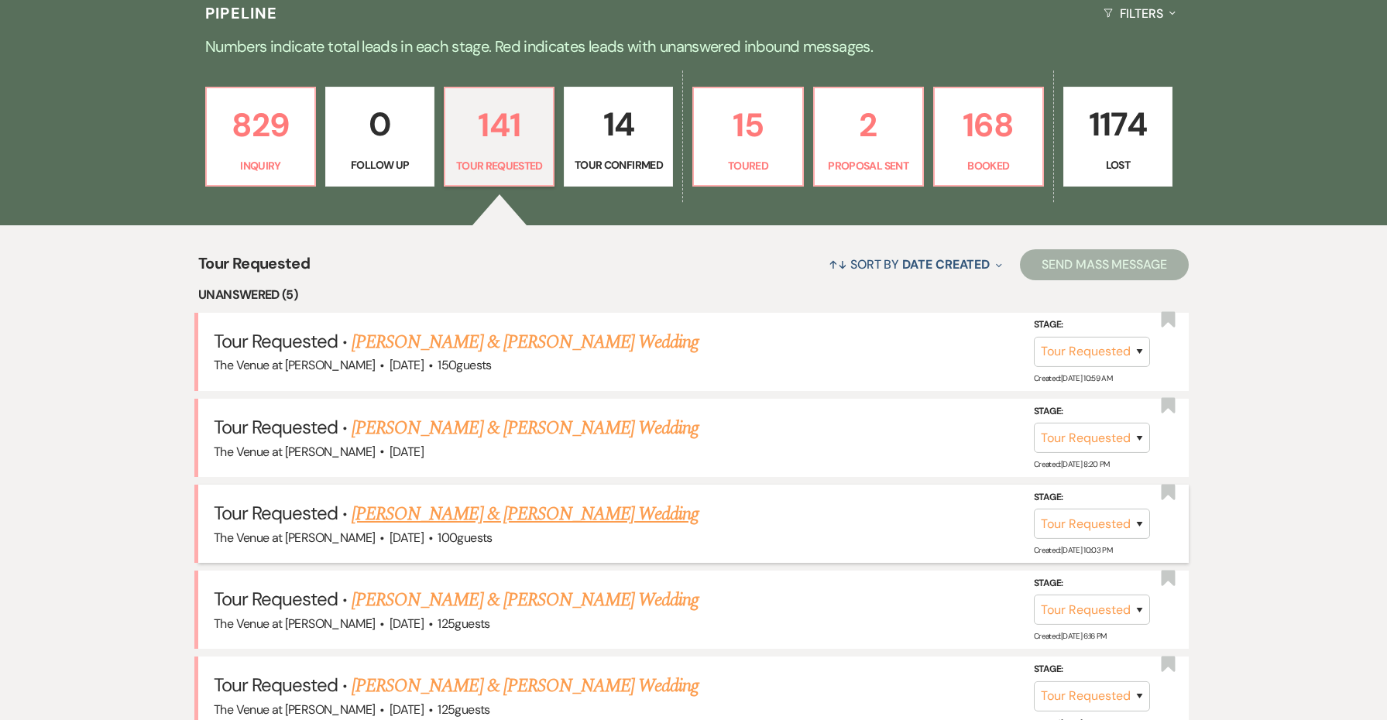
click at [414, 514] on link "[PERSON_NAME] & [PERSON_NAME] Wedding" at bounding box center [525, 514] width 347 height 28
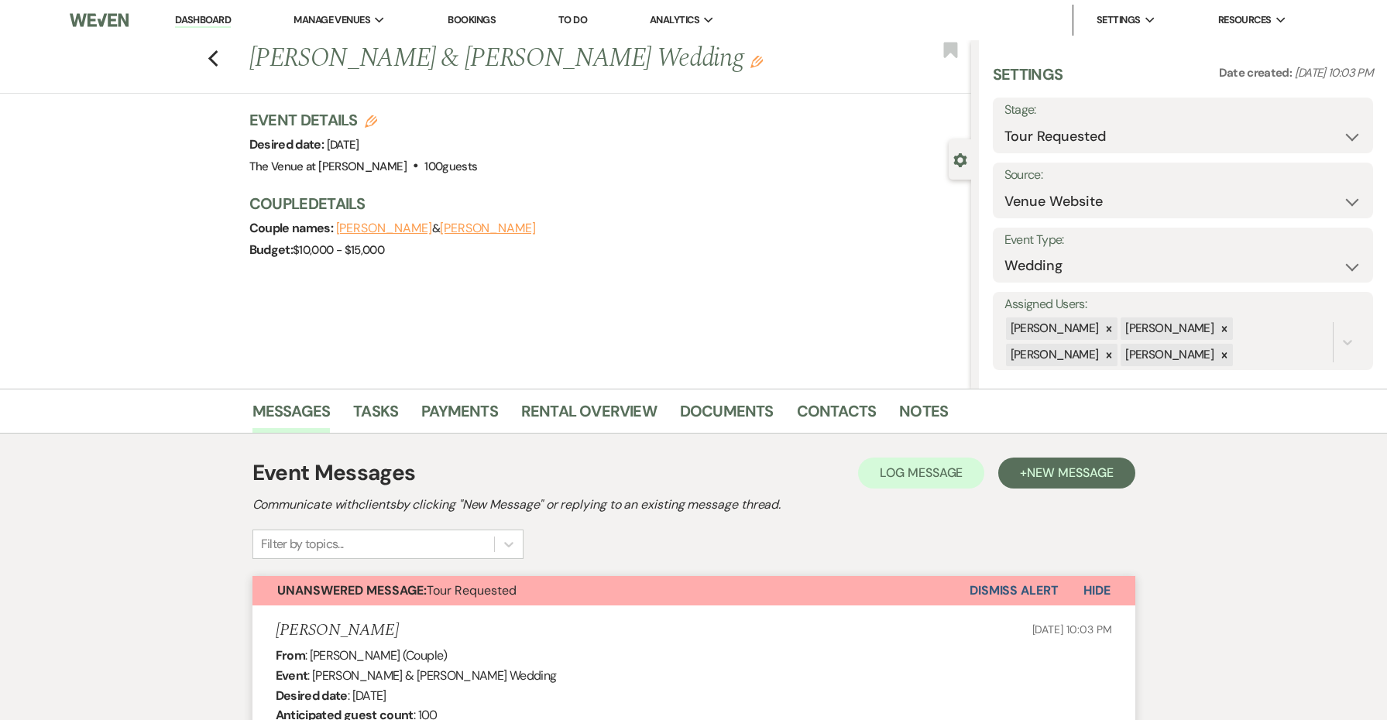
click at [220, 62] on div "Previous [PERSON_NAME] & [PERSON_NAME] Wedding Edit Bookmark" at bounding box center [481, 66] width 979 height 53
click at [213, 60] on icon "Previous" at bounding box center [214, 59] width 12 height 19
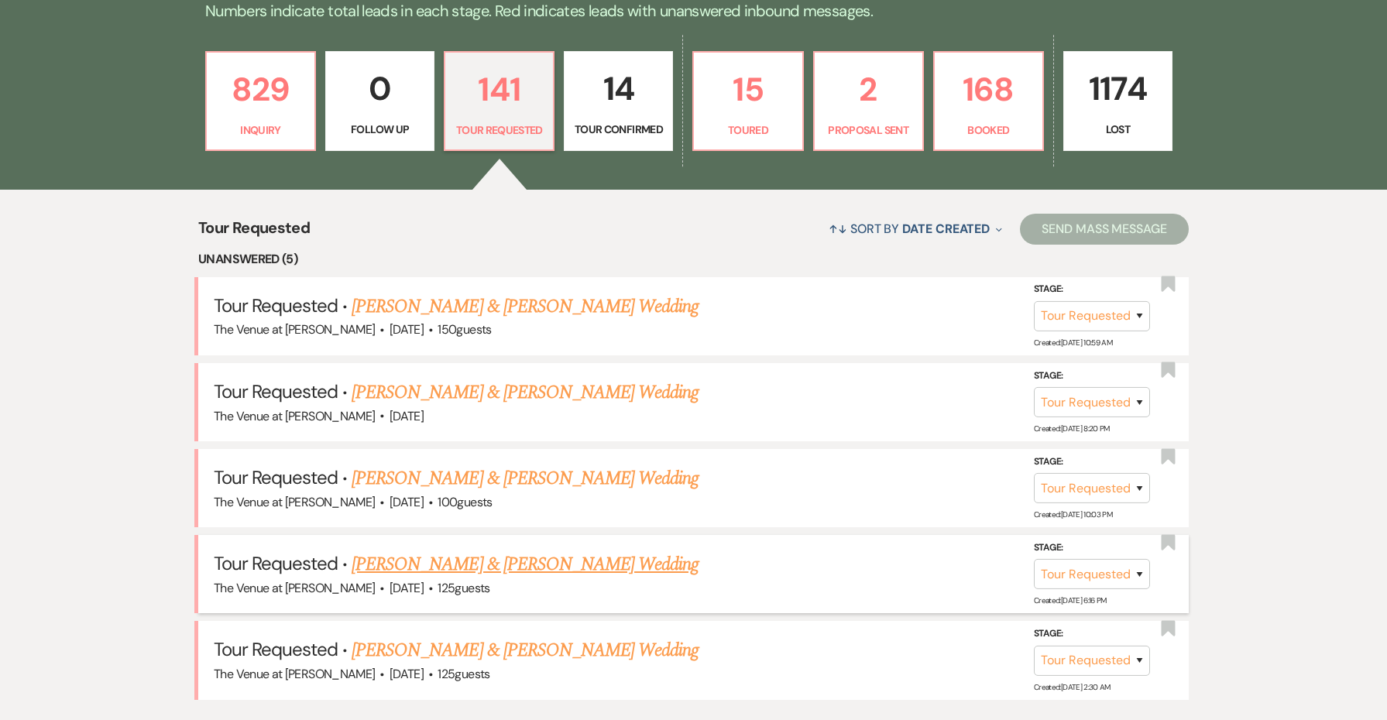
scroll to position [464, 0]
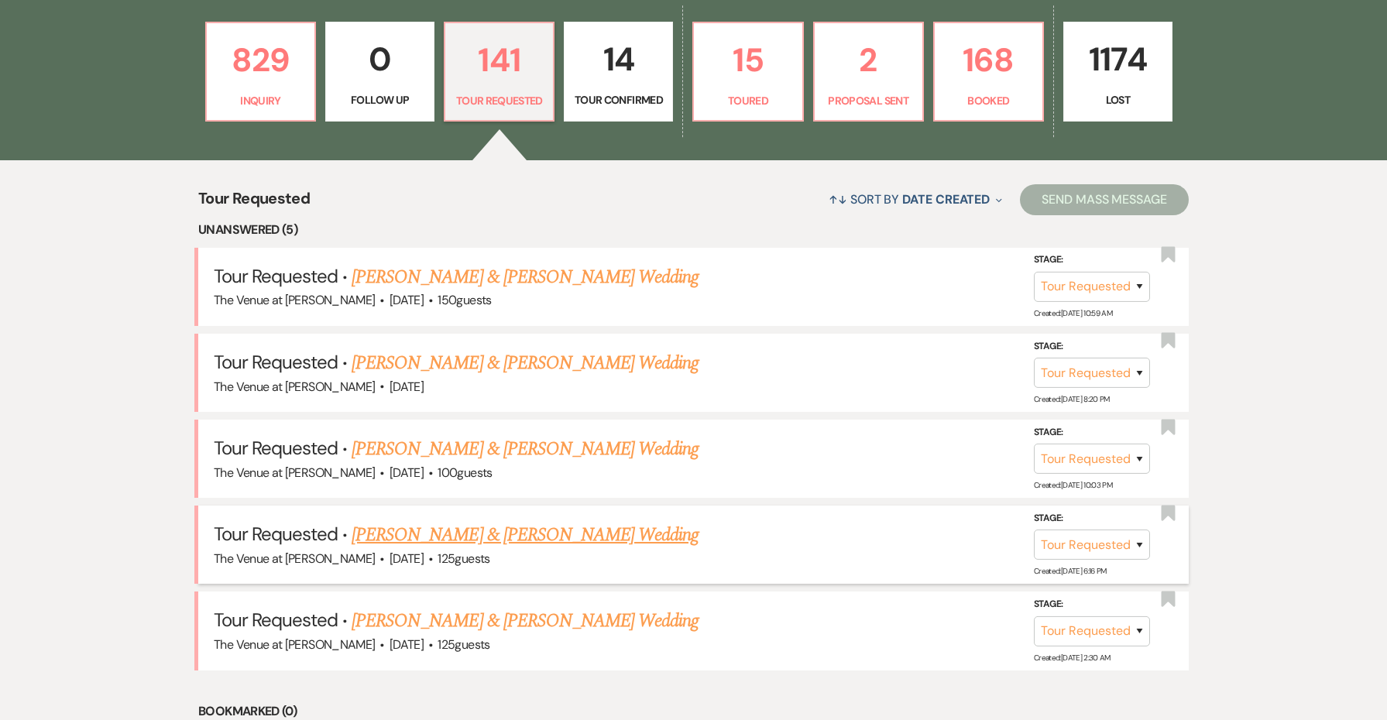
click at [476, 525] on link "[PERSON_NAME] & [PERSON_NAME] Wedding" at bounding box center [525, 535] width 347 height 28
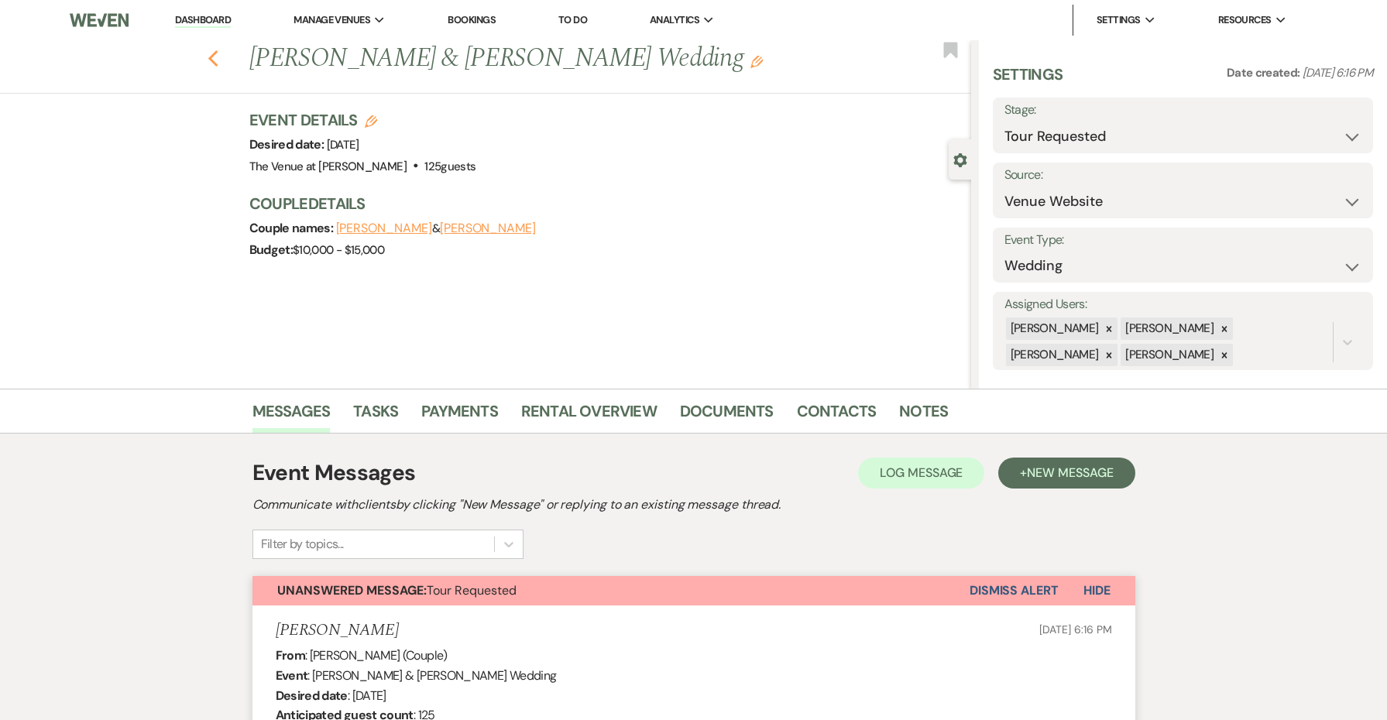
click at [213, 56] on use "button" at bounding box center [213, 58] width 10 height 17
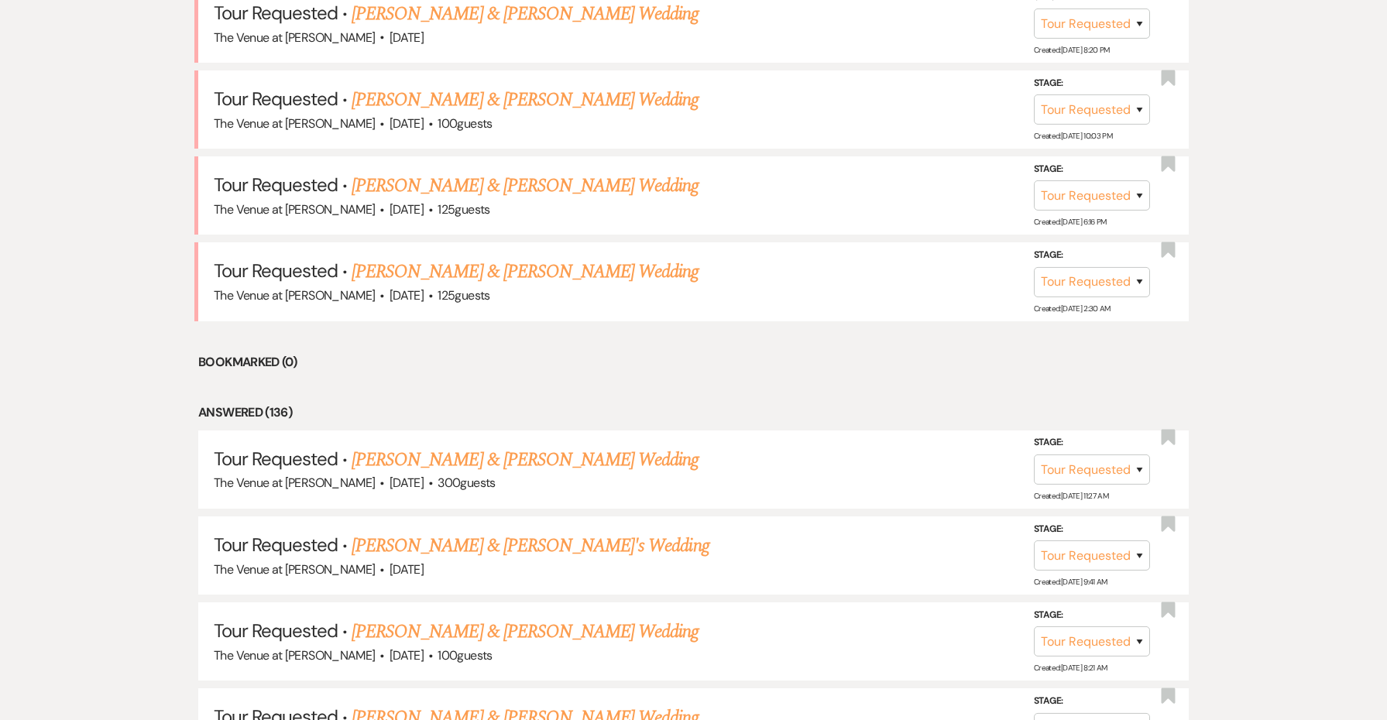
scroll to position [809, 0]
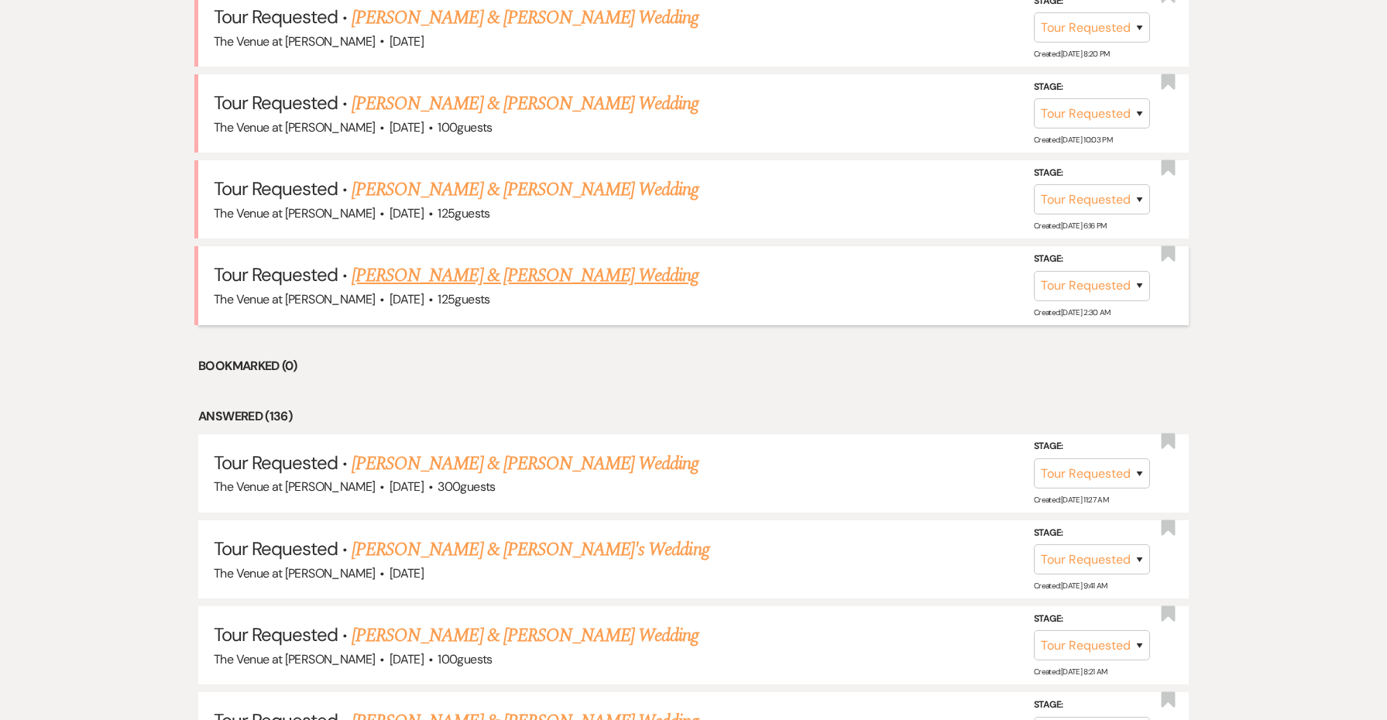
click at [456, 264] on link "[PERSON_NAME] & [PERSON_NAME] Wedding" at bounding box center [525, 276] width 347 height 28
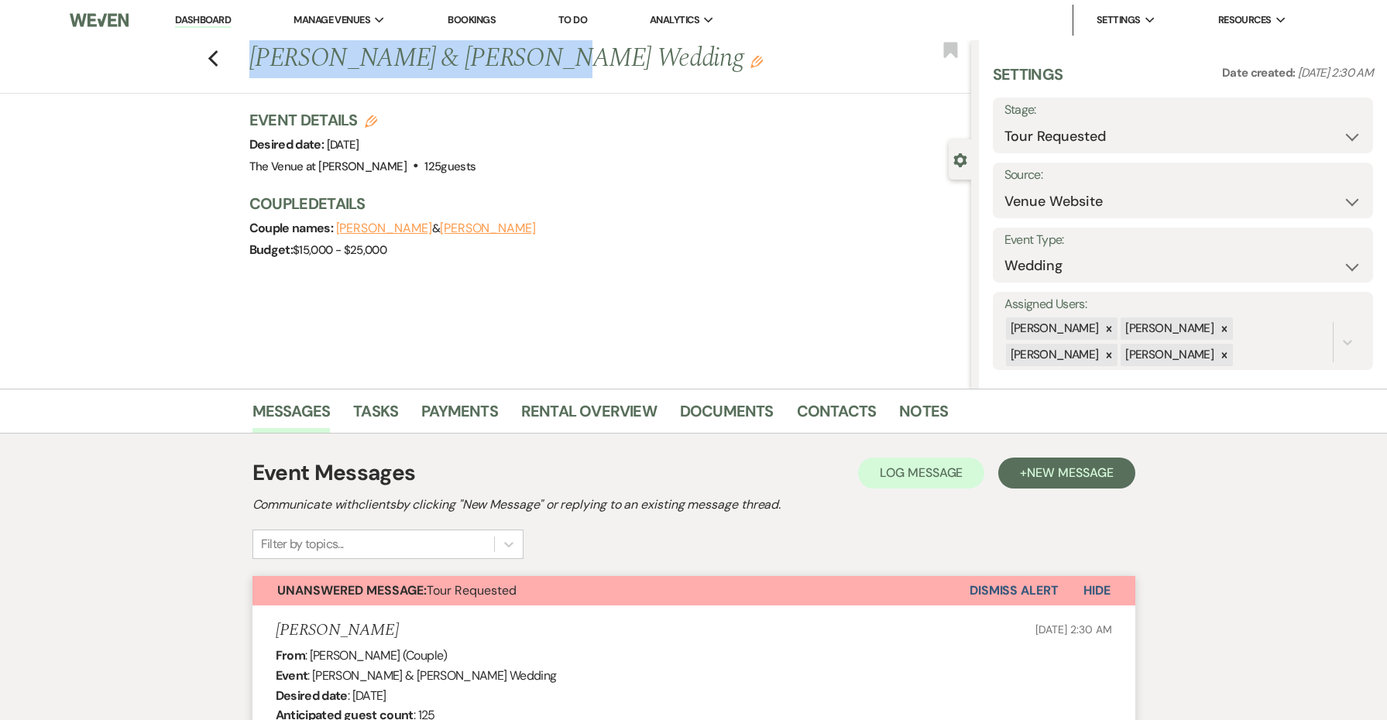
drag, startPoint x: 518, startPoint y: 64, endPoint x: 249, endPoint y: 53, distance: 269.7
click at [249, 53] on h1 "[PERSON_NAME] & [PERSON_NAME] Wedding Edit" at bounding box center [535, 58] width 572 height 37
copy h1 "[PERSON_NAME] & [PERSON_NAME]"
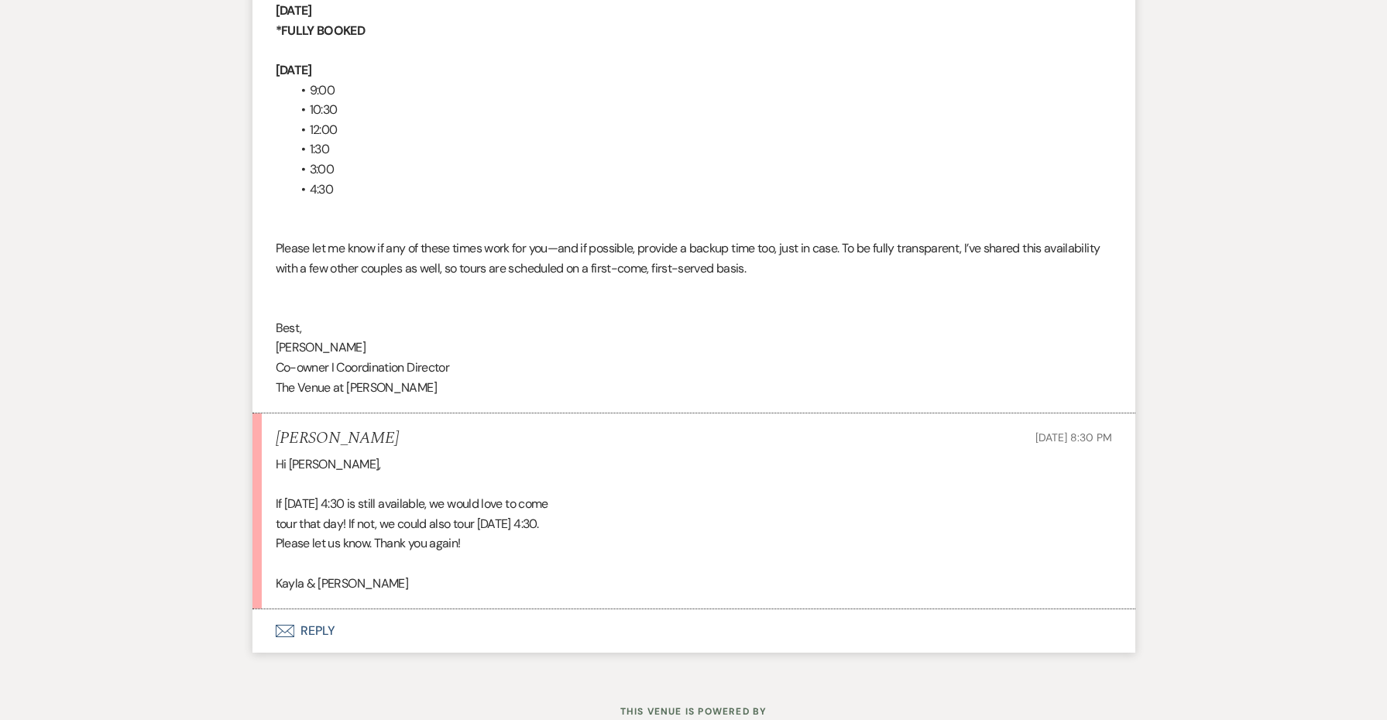
scroll to position [2691, 0]
click at [311, 610] on button "Envelope Reply" at bounding box center [693, 631] width 883 height 43
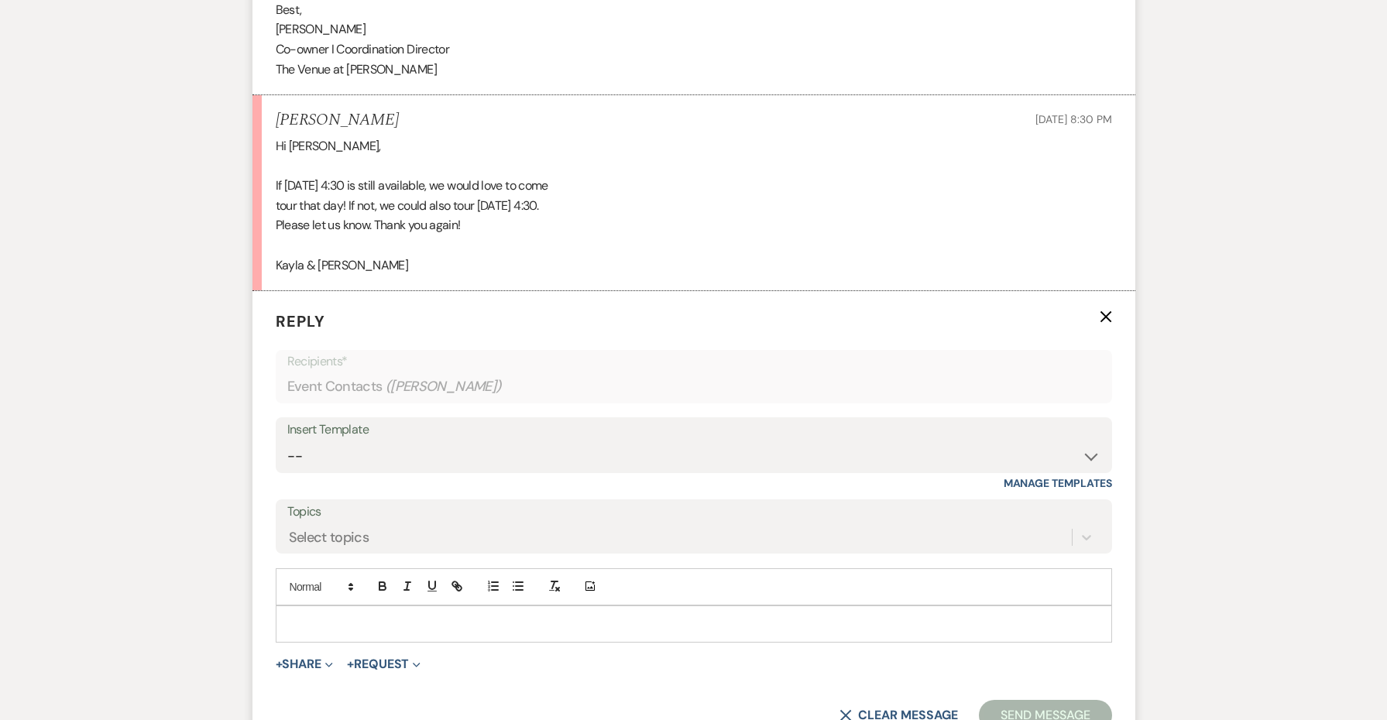
scroll to position [3113, 0]
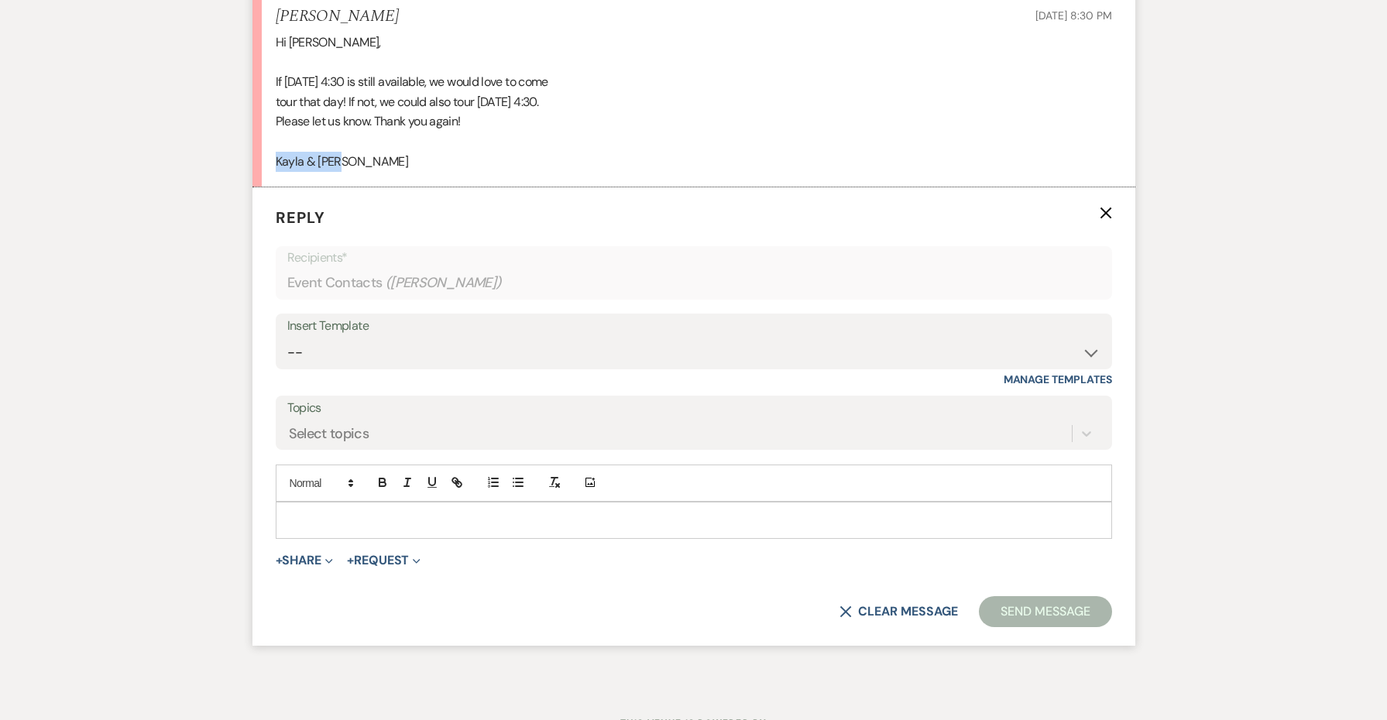
drag, startPoint x: 361, startPoint y: 100, endPoint x: 252, endPoint y: 98, distance: 109.2
click at [252, 98] on li "[PERSON_NAME] [DATE] 8:30 PM Hi [PERSON_NAME], If [DATE] 4:30 is still availabl…" at bounding box center [693, 89] width 883 height 196
copy div "Kayla & [PERSON_NAME]"
click at [362, 503] on div at bounding box center [693, 521] width 835 height 36
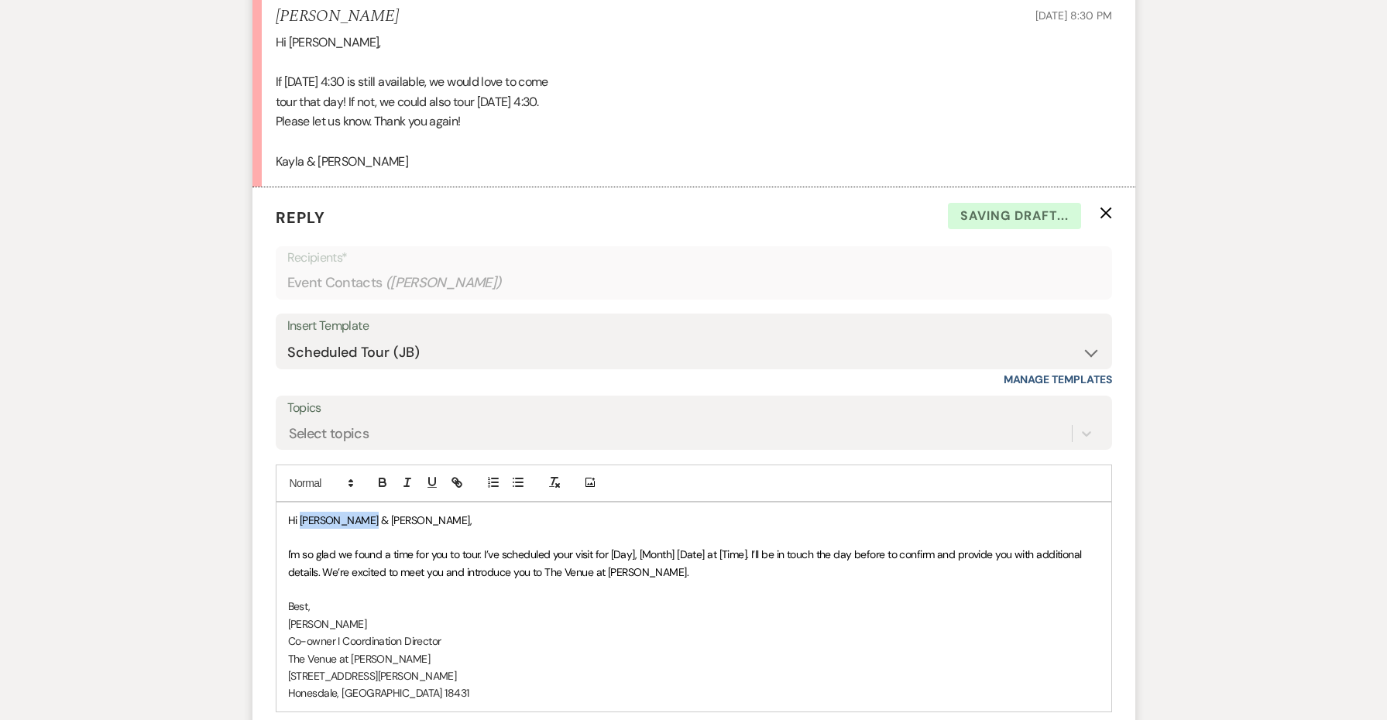
drag, startPoint x: 373, startPoint y: 458, endPoint x: 301, endPoint y: 455, distance: 72.1
click at [301, 512] on p "Hi [PERSON_NAME] & [PERSON_NAME]," at bounding box center [694, 520] width 812 height 17
drag, startPoint x: 747, startPoint y: 498, endPoint x: 611, endPoint y: 491, distance: 136.5
click at [611, 548] on span "I'm so glad we found a time for you to tour. I’ve scheduled your visit for [Day…" at bounding box center [686, 563] width 797 height 31
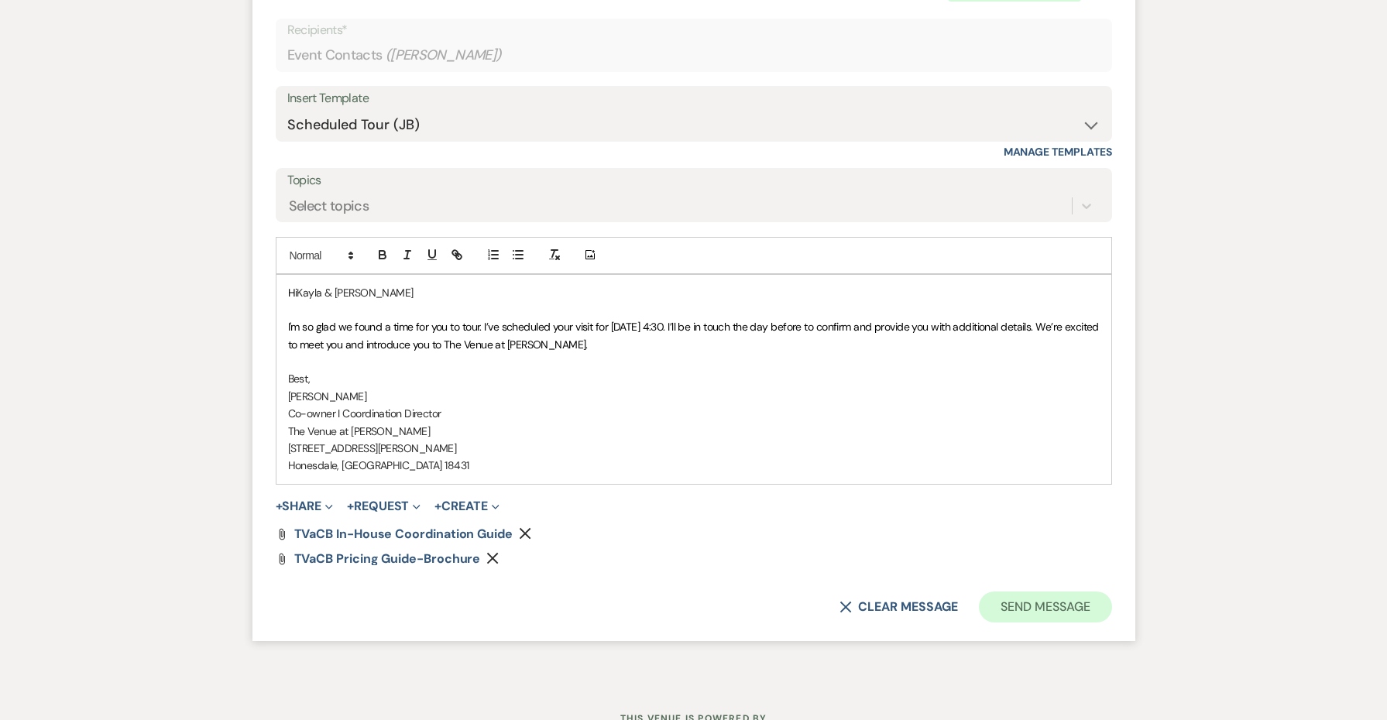
click at [1046, 592] on button "Send Message" at bounding box center [1045, 607] width 132 height 31
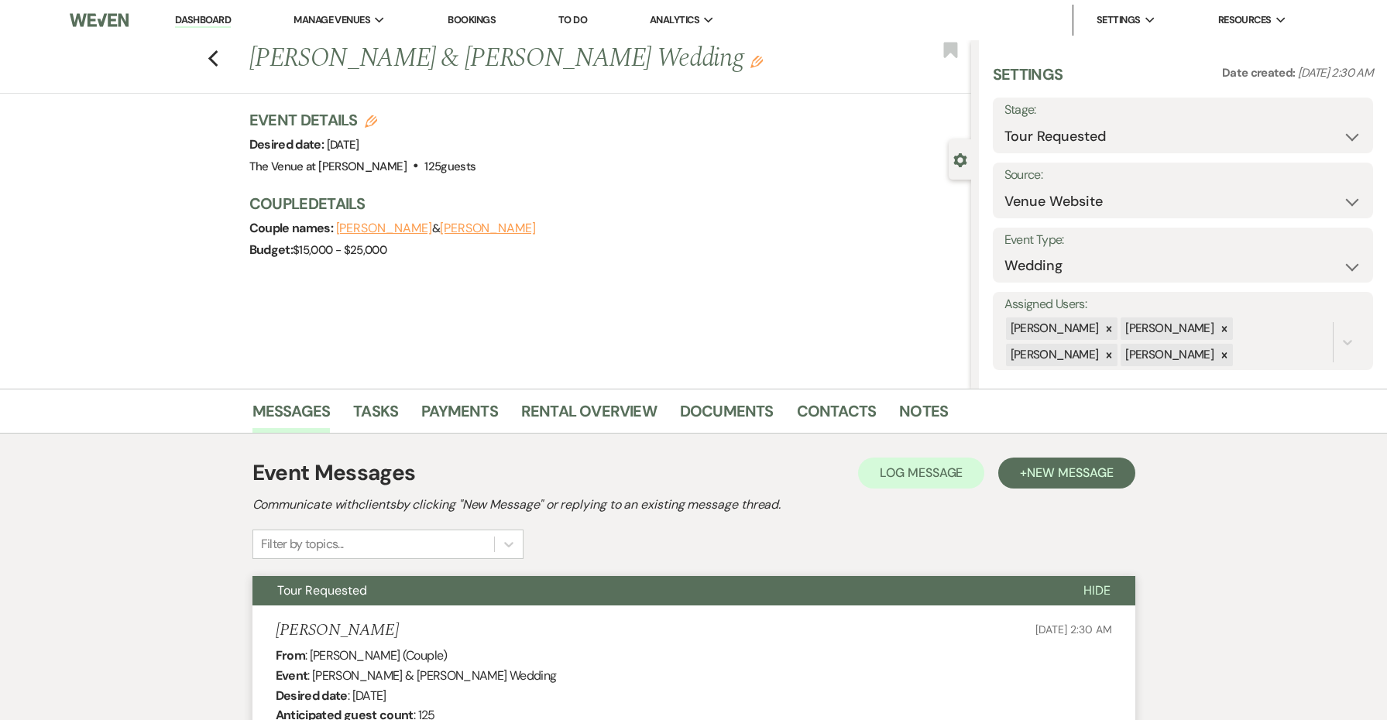
scroll to position [0, 0]
click at [1310, 132] on button "Save" at bounding box center [1332, 125] width 81 height 31
click at [630, 67] on h1 "[PERSON_NAME] & [PERSON_NAME] Wedding Edit" at bounding box center [535, 58] width 572 height 37
click at [750, 62] on icon "Edit" at bounding box center [756, 62] width 12 height 12
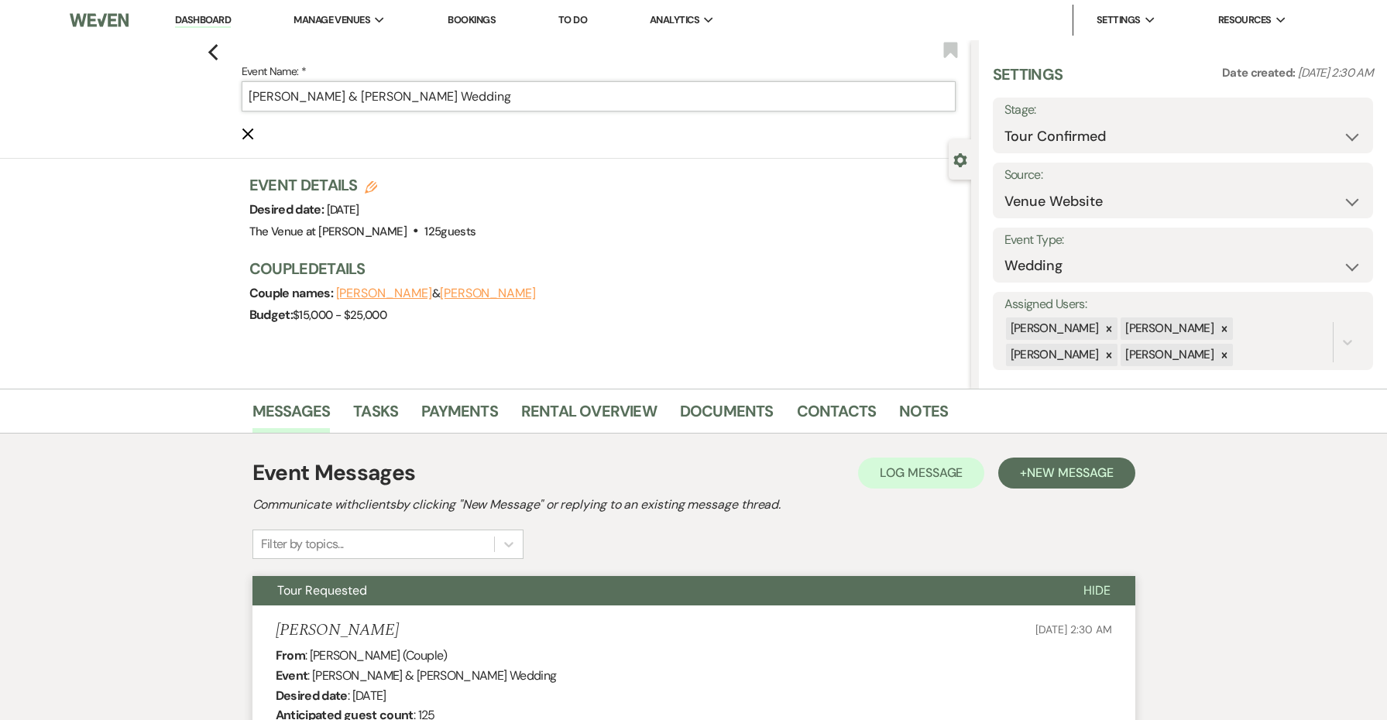
click at [642, 92] on input "[PERSON_NAME] & [PERSON_NAME] Wedding" at bounding box center [599, 96] width 714 height 30
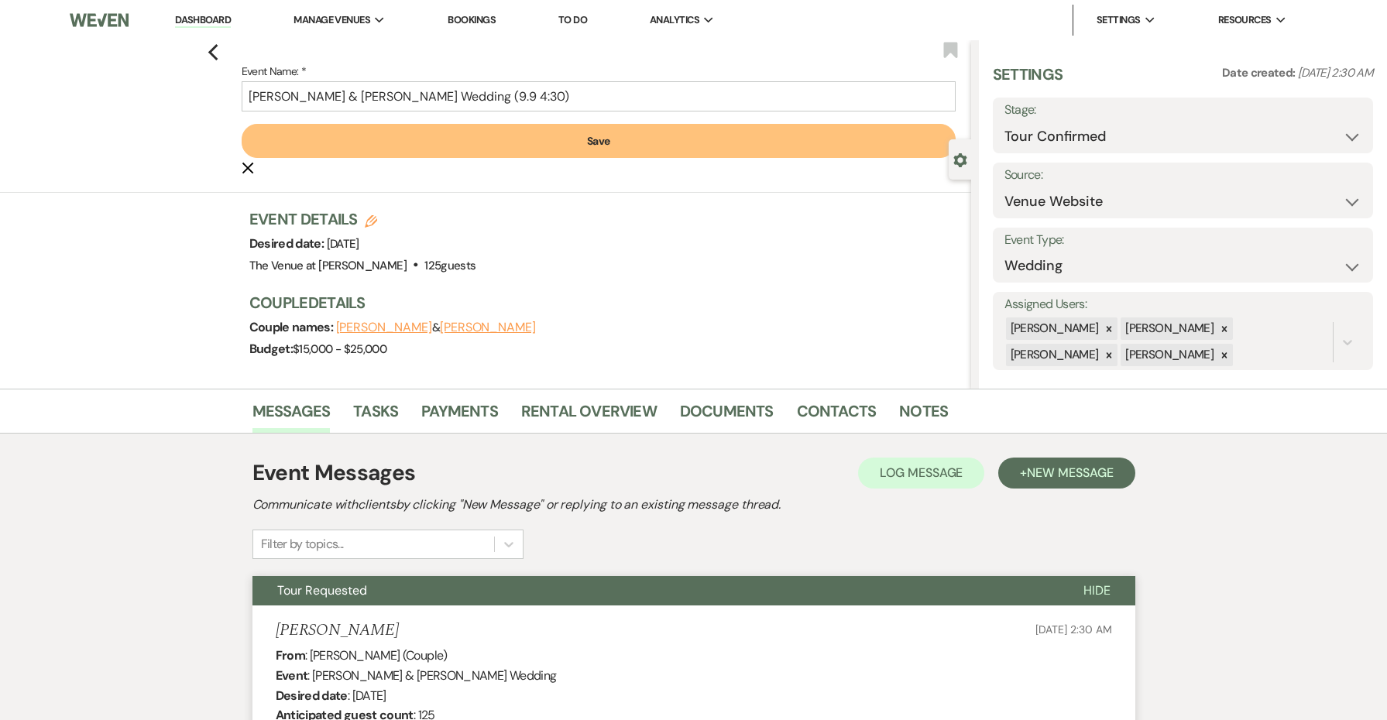
click at [667, 140] on button "Save" at bounding box center [599, 141] width 714 height 34
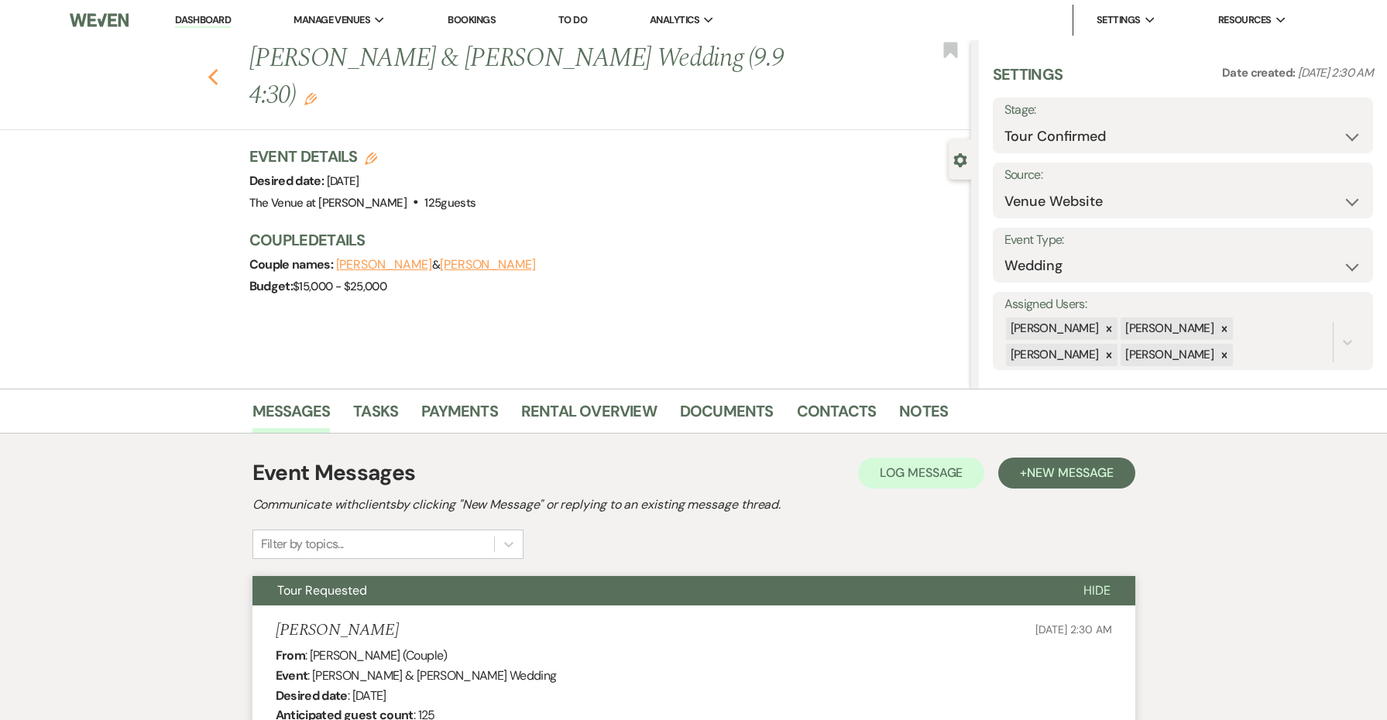
click at [211, 68] on icon "Previous" at bounding box center [214, 77] width 12 height 19
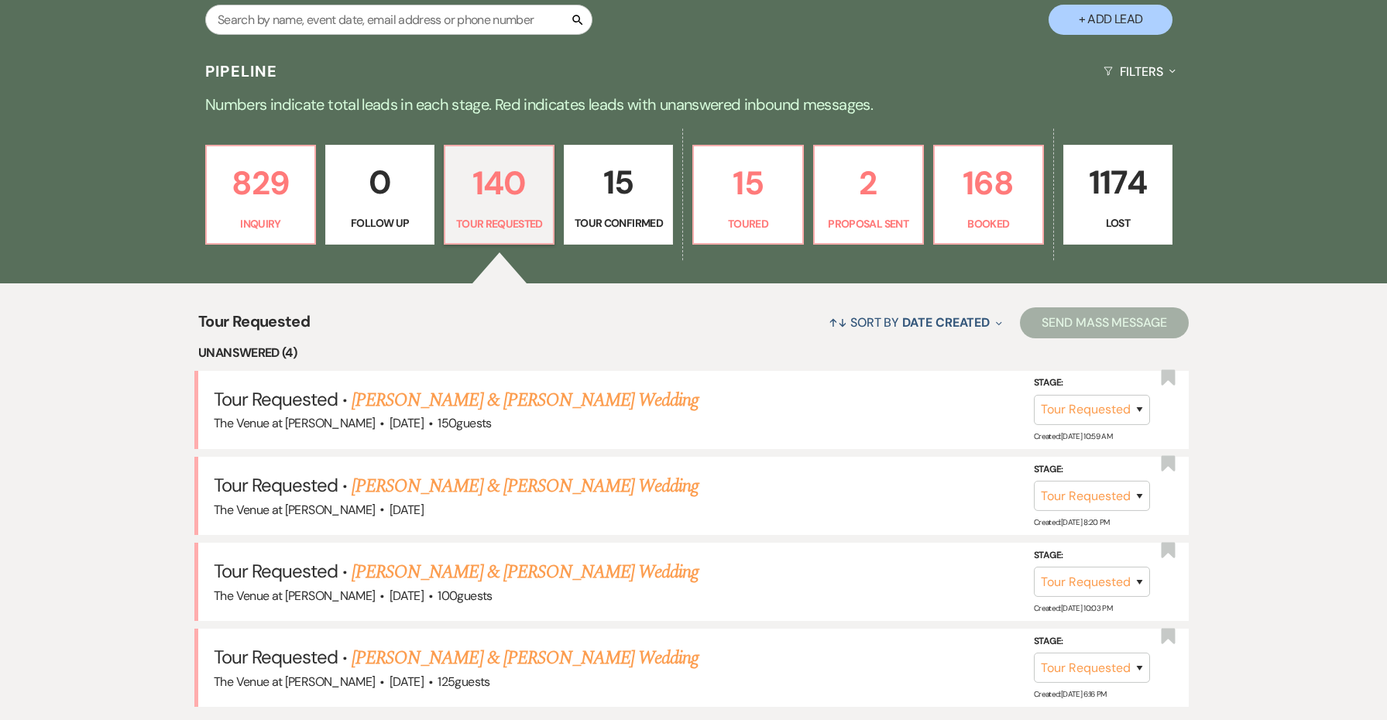
scroll to position [272, 0]
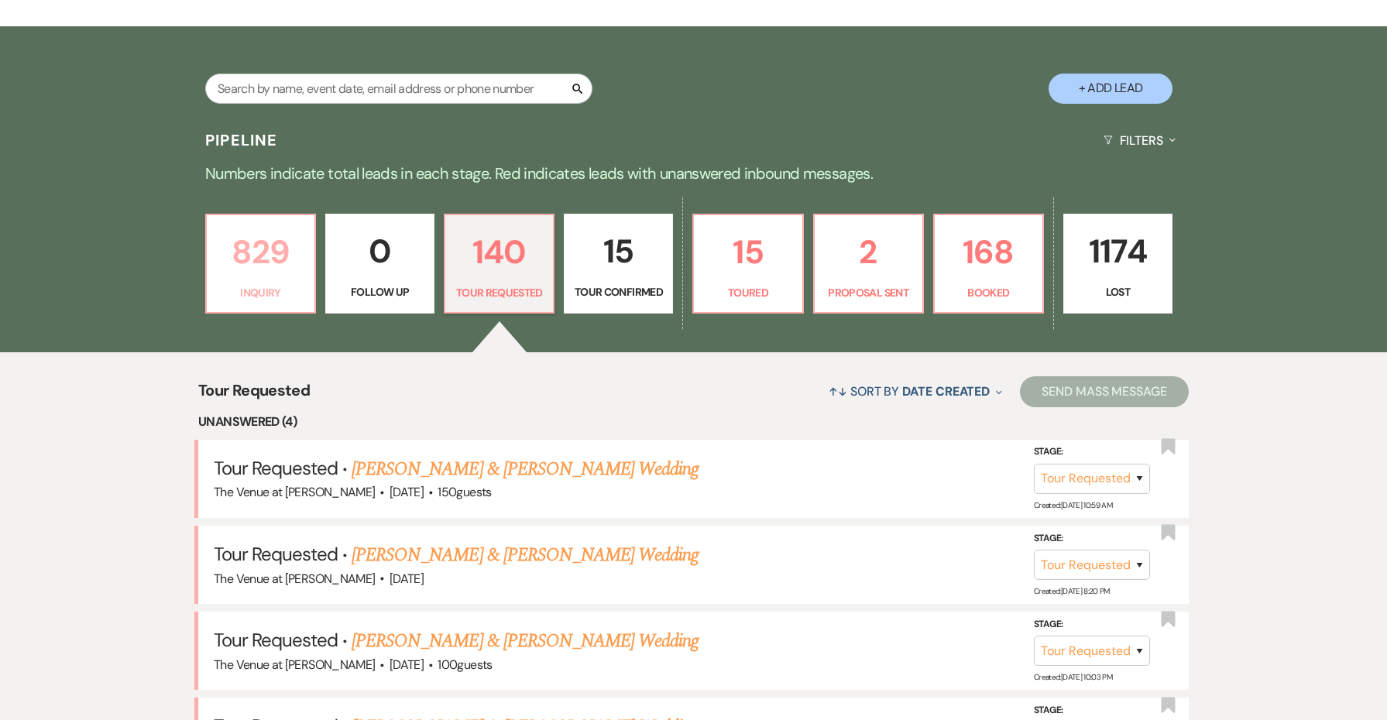
click at [249, 301] on link "829 Inquiry" at bounding box center [260, 264] width 111 height 101
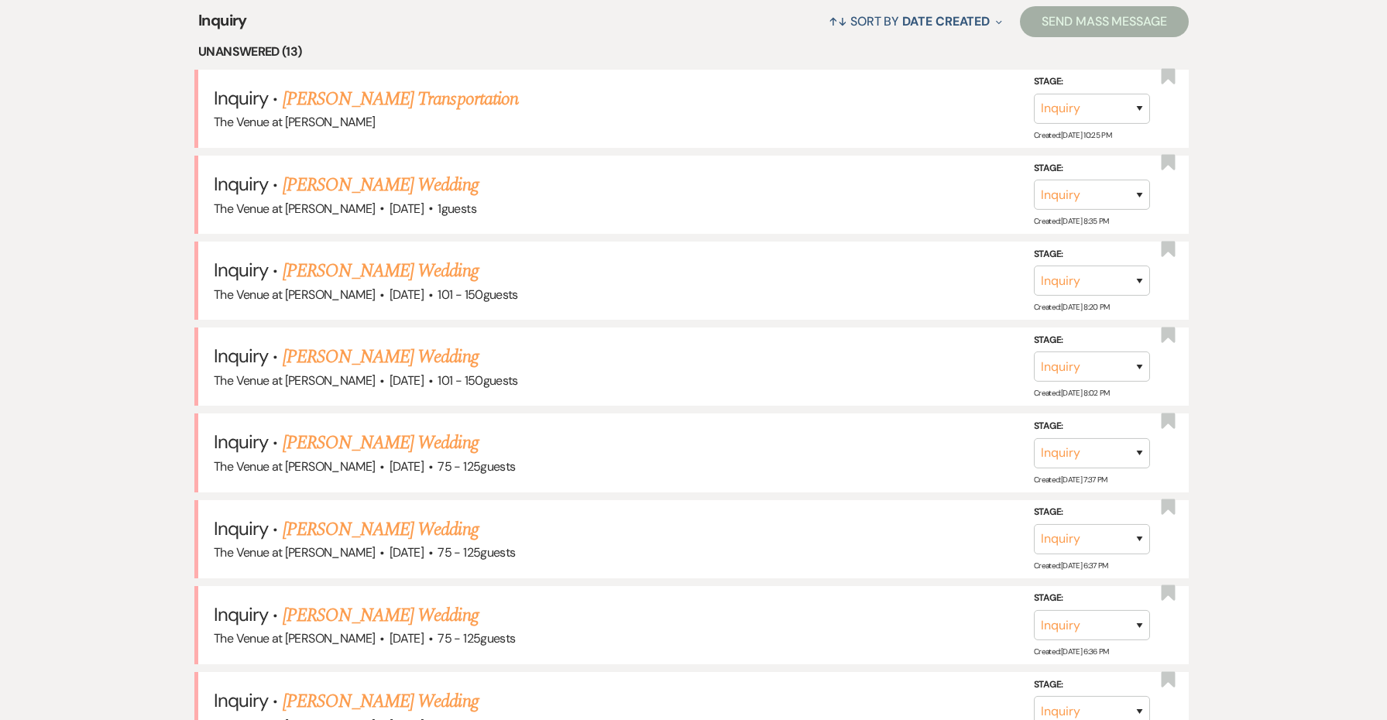
scroll to position [578, 0]
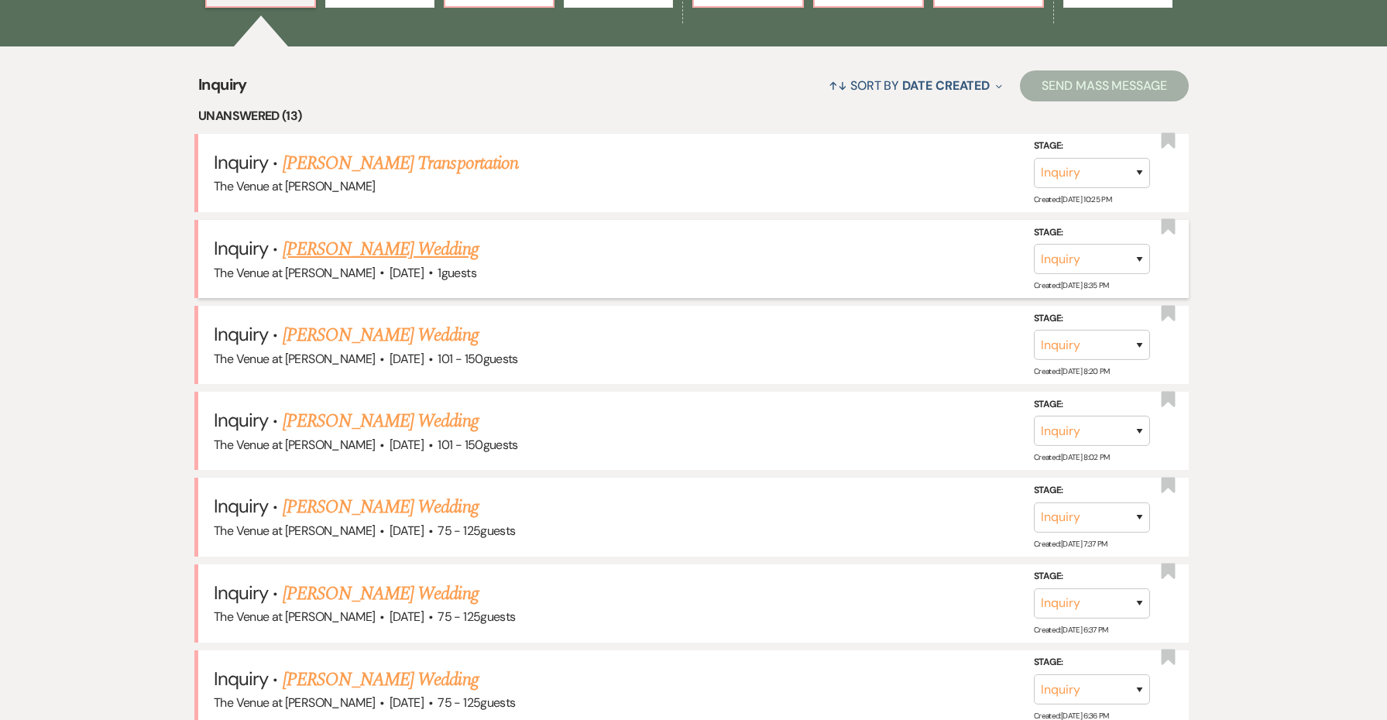
click at [396, 255] on link "[PERSON_NAME] Wedding" at bounding box center [381, 249] width 196 height 28
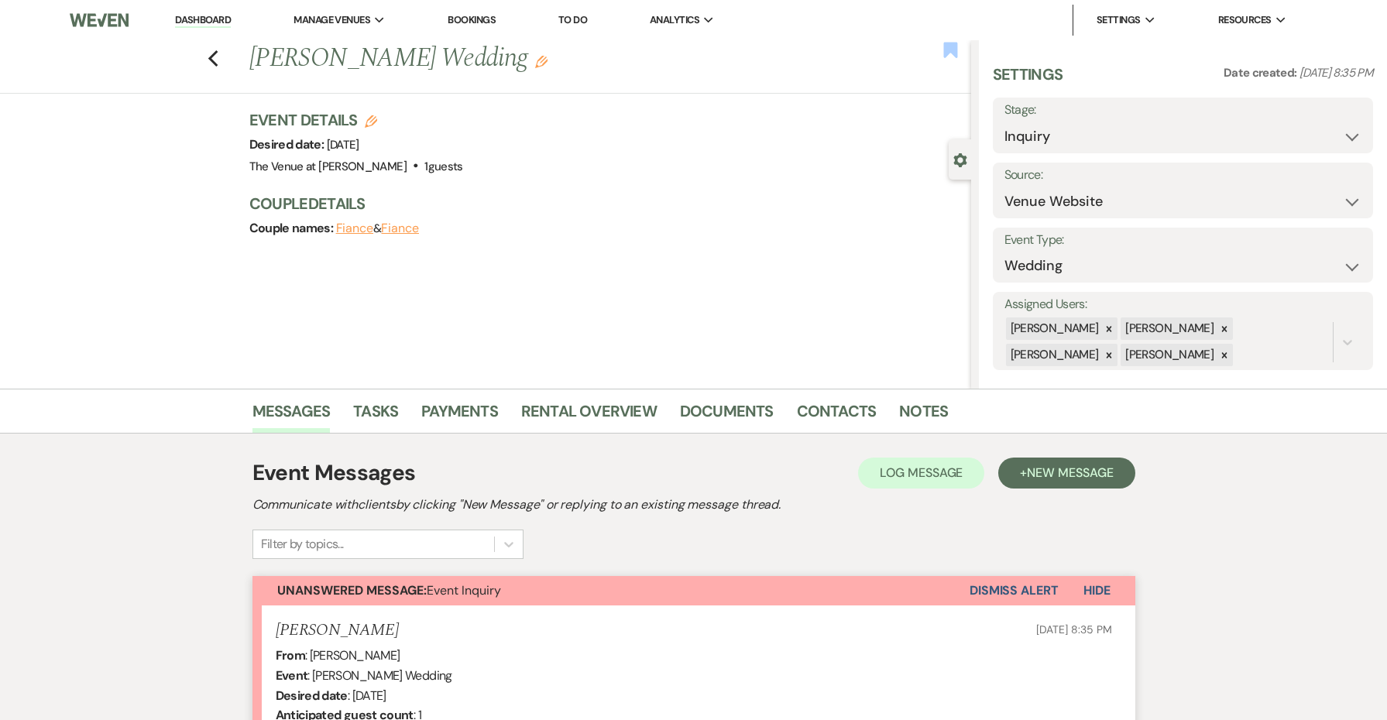
click at [953, 46] on use "button" at bounding box center [950, 49] width 14 height 15
click at [1018, 597] on button "Dismiss Alert" at bounding box center [1014, 590] width 89 height 29
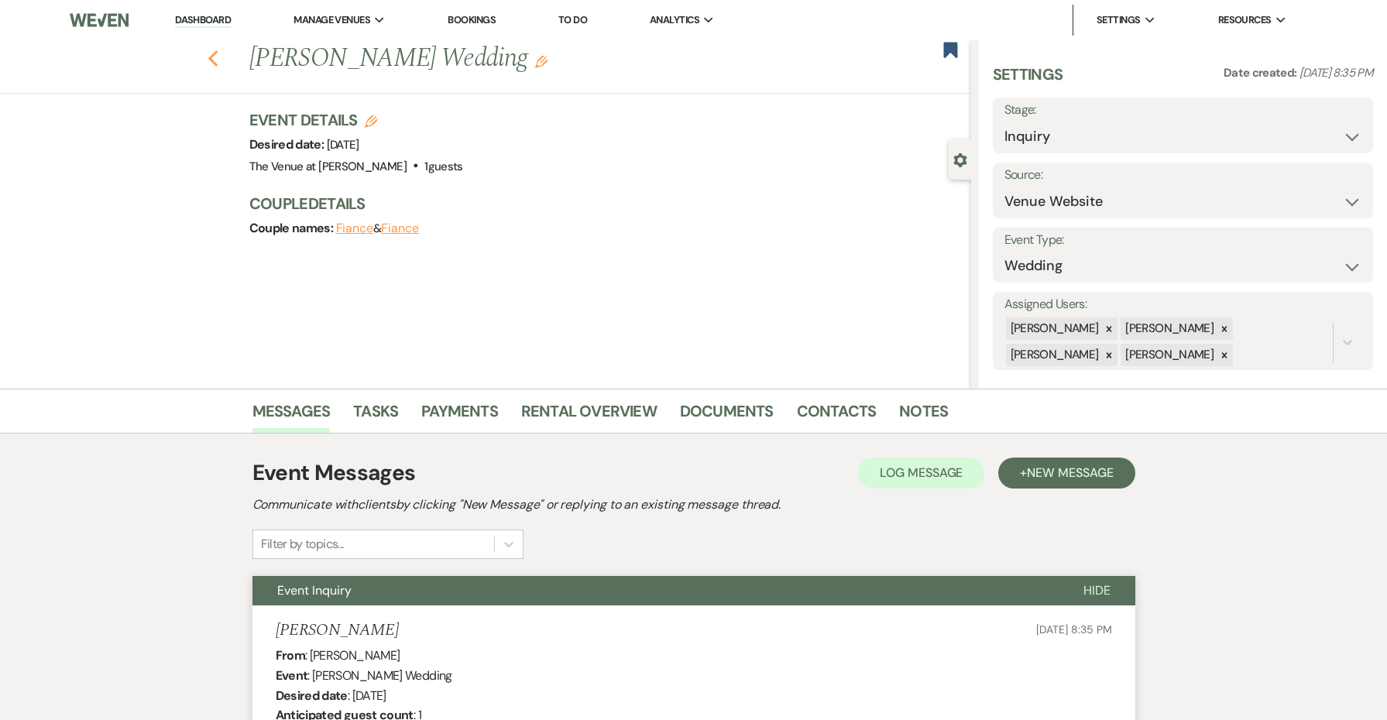
click at [218, 54] on icon "Previous" at bounding box center [214, 59] width 12 height 19
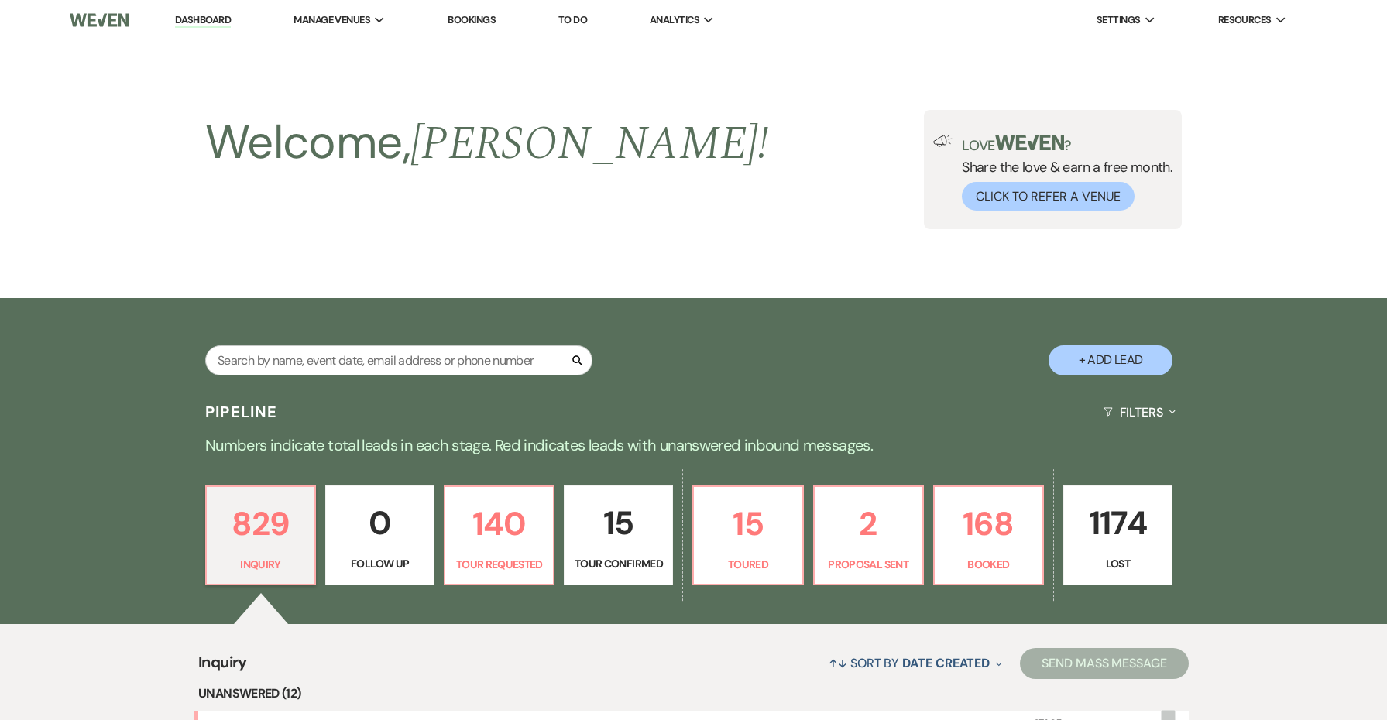
scroll to position [578, 0]
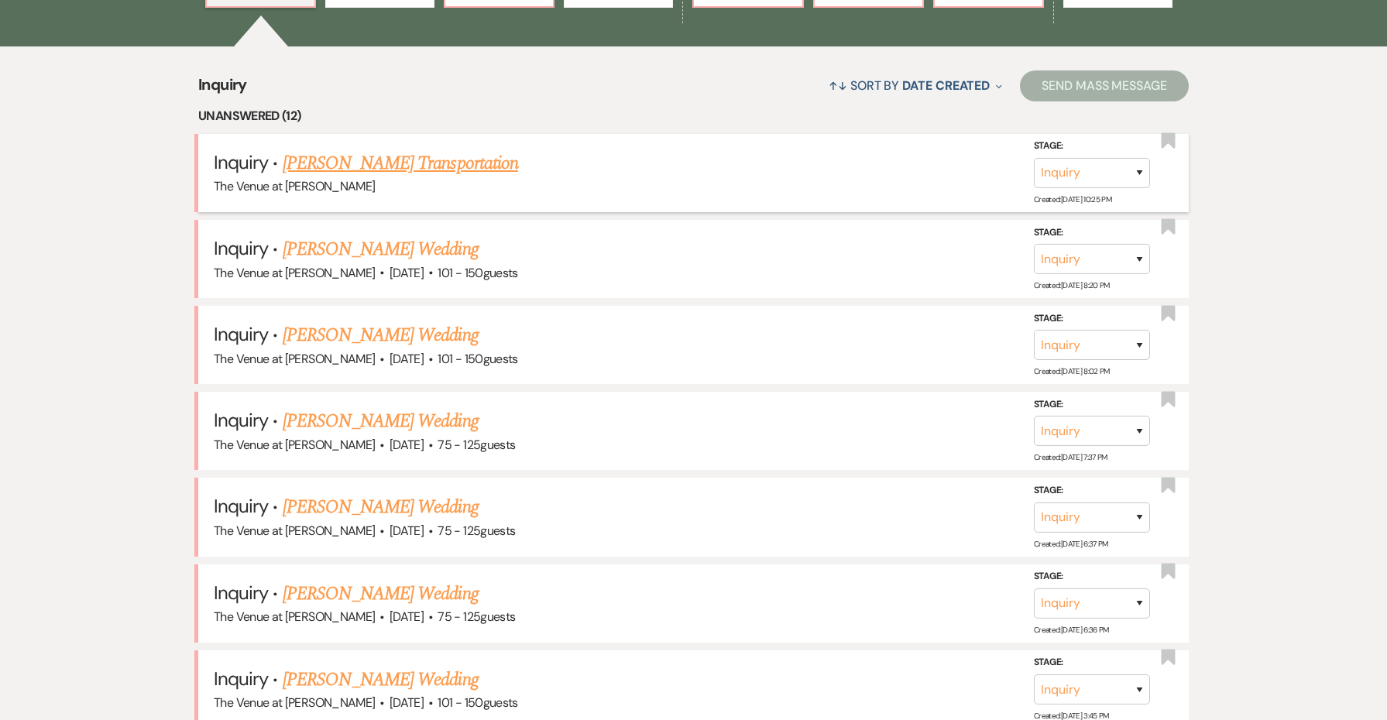
click at [339, 160] on link "[PERSON_NAME] Transportation" at bounding box center [400, 163] width 235 height 28
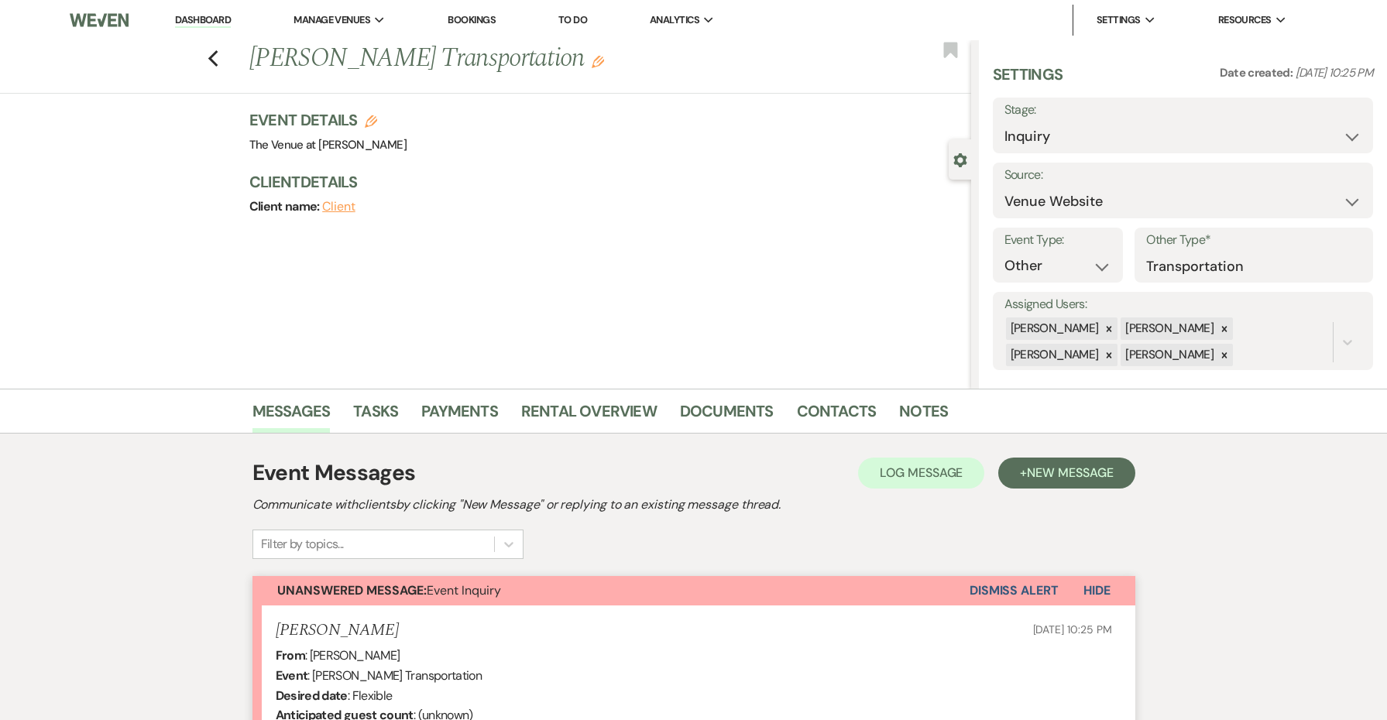
click at [1012, 598] on button "Dismiss Alert" at bounding box center [1014, 590] width 89 height 29
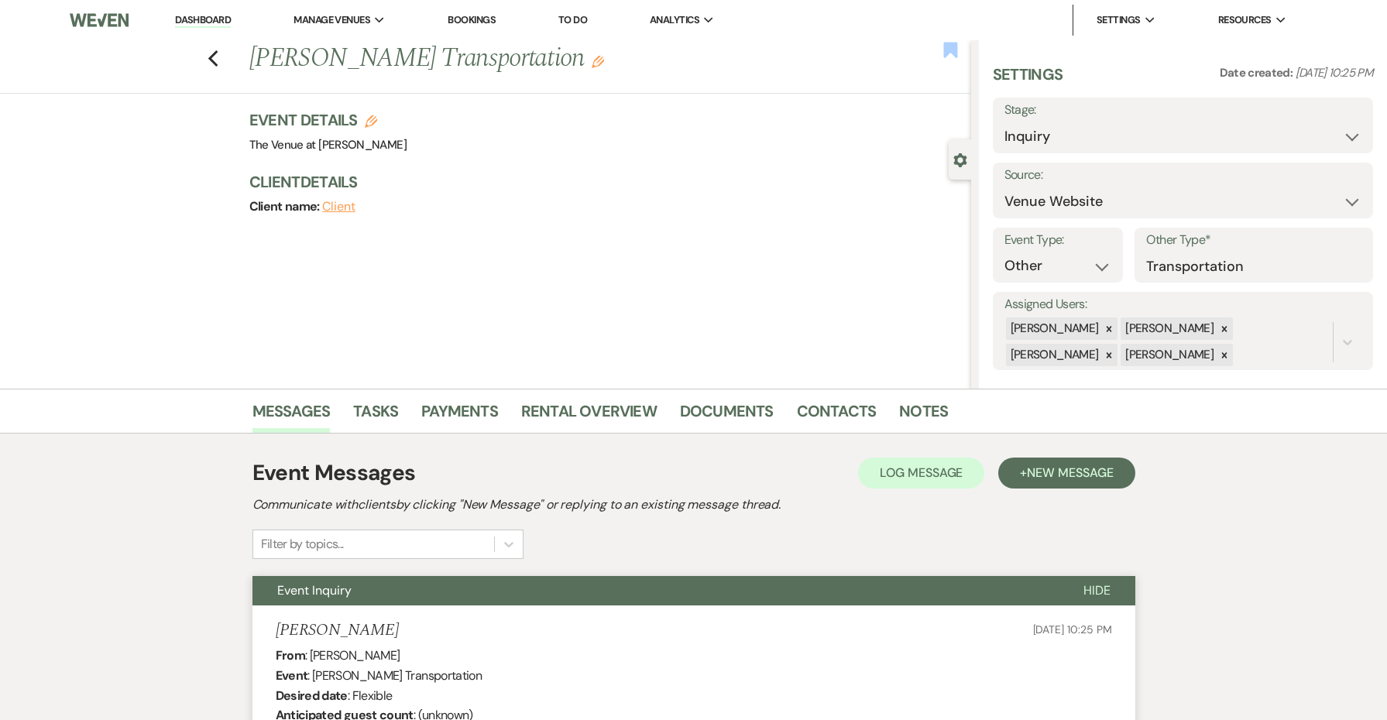
click at [949, 46] on use "button" at bounding box center [950, 49] width 14 height 15
click at [218, 58] on icon "Previous" at bounding box center [214, 59] width 12 height 19
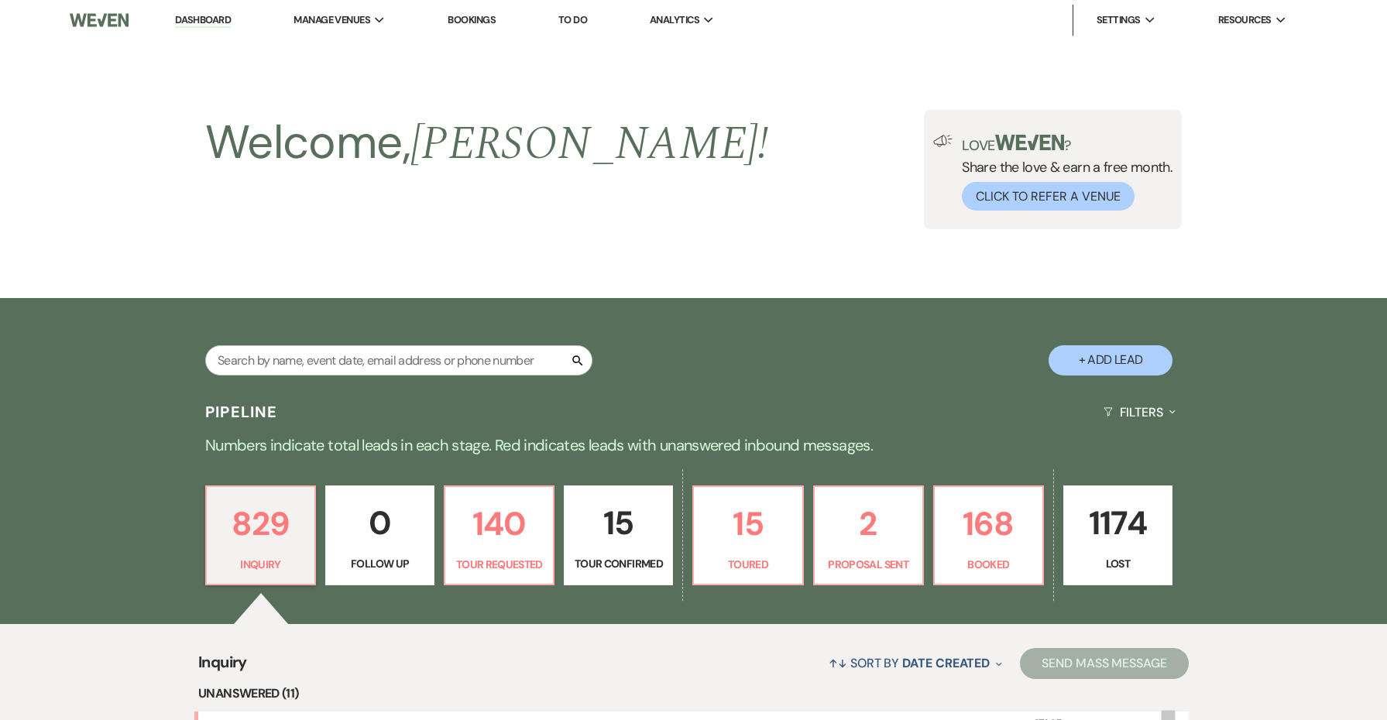
scroll to position [578, 0]
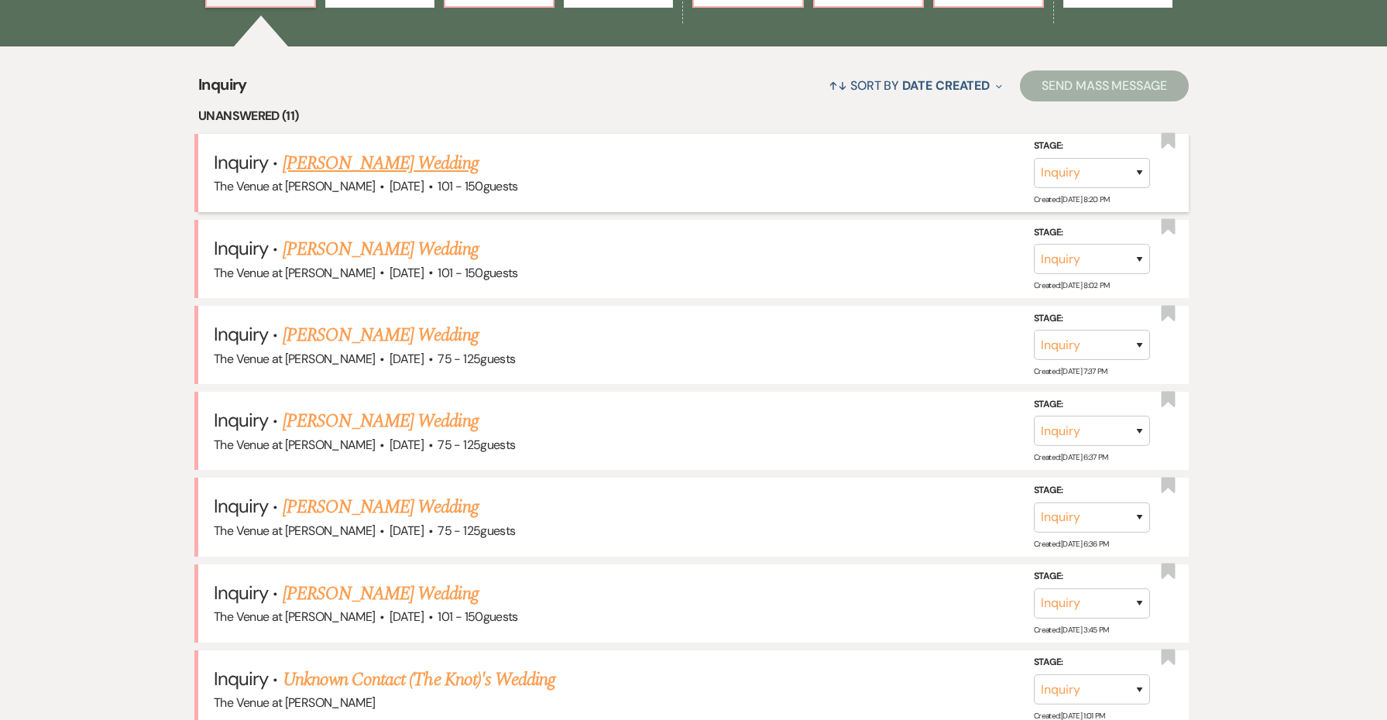
click at [292, 154] on link "[PERSON_NAME] Wedding" at bounding box center [381, 163] width 196 height 28
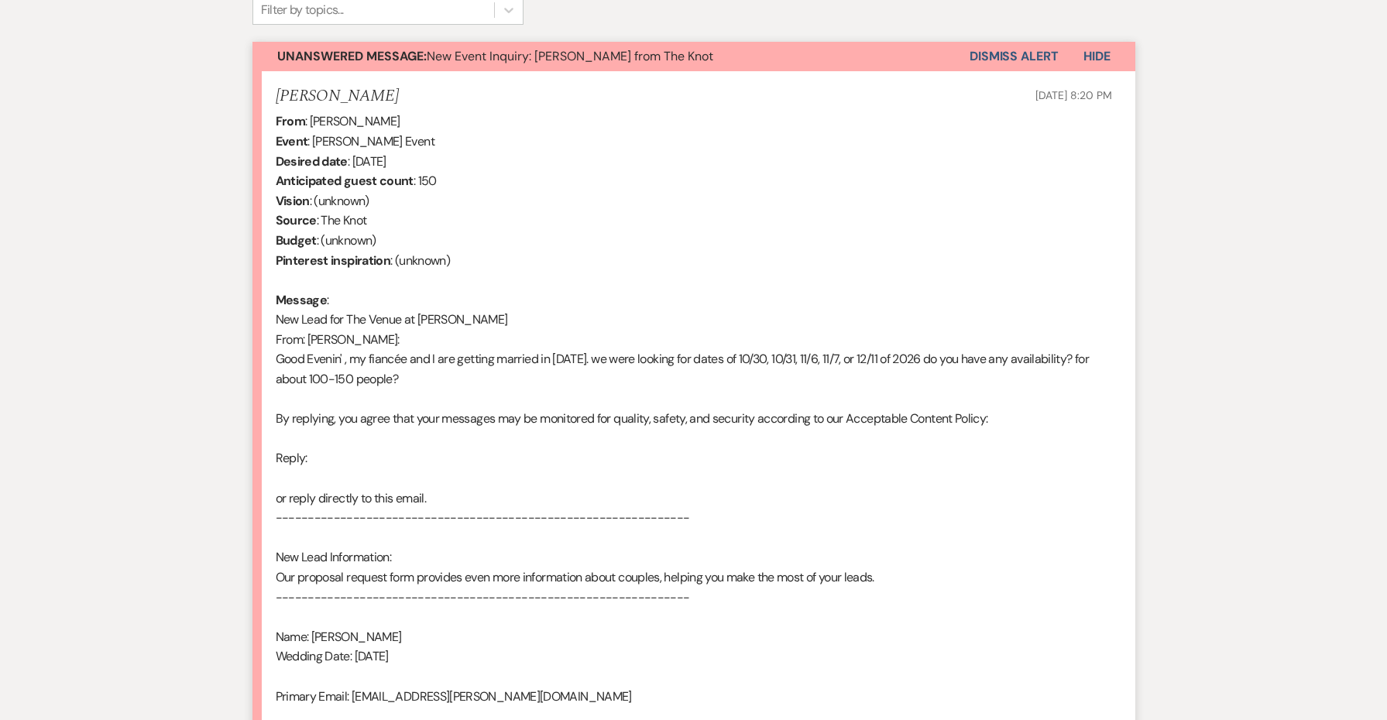
scroll to position [708, 0]
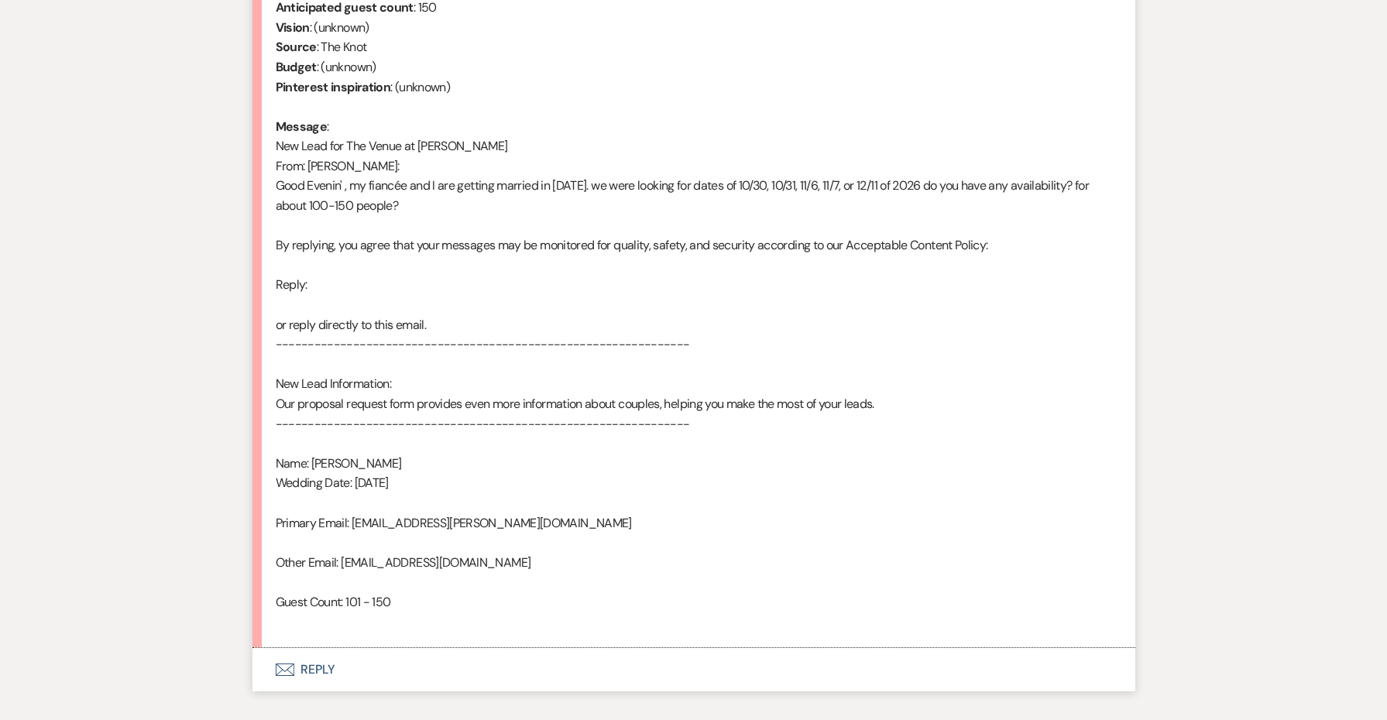
click at [314, 651] on button "Envelope Reply" at bounding box center [693, 669] width 883 height 43
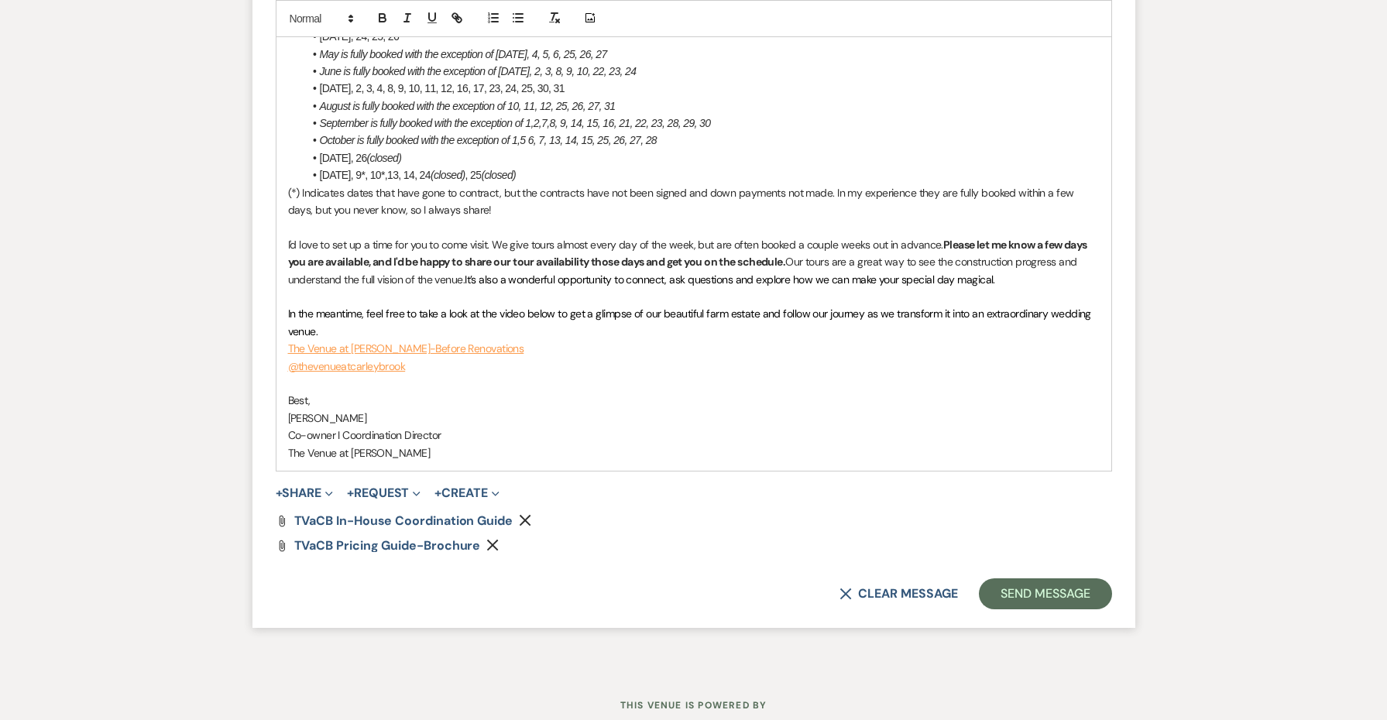
scroll to position [2032, 0]
click at [1016, 580] on button "Send Message" at bounding box center [1045, 595] width 132 height 31
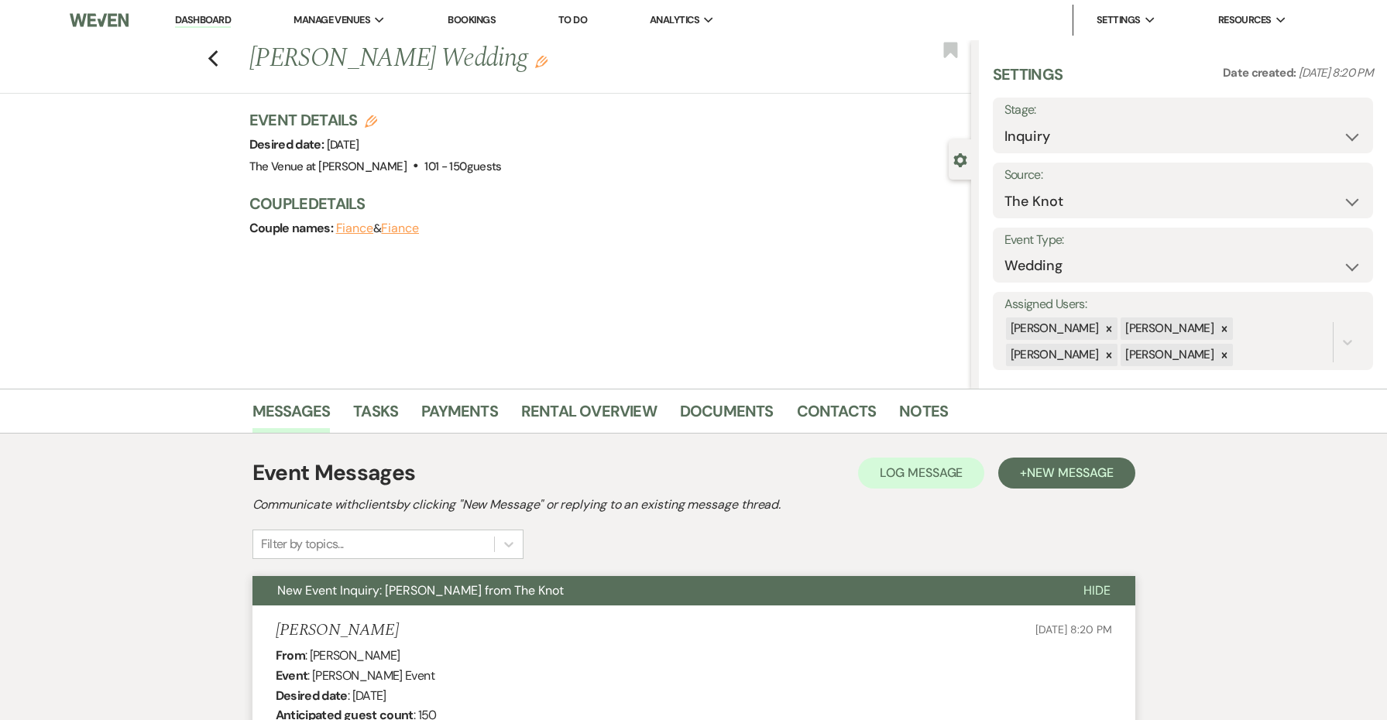
scroll to position [0, 0]
click at [210, 56] on icon "Previous" at bounding box center [214, 59] width 12 height 19
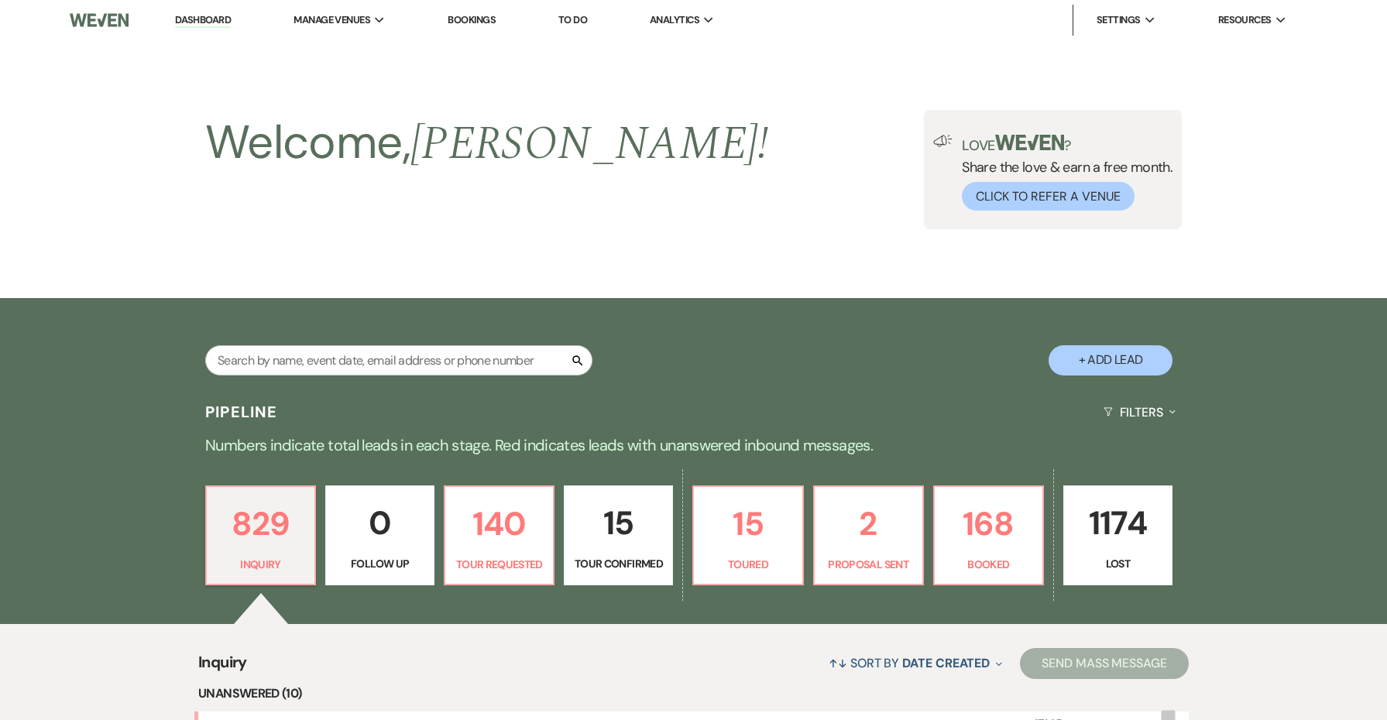
scroll to position [578, 0]
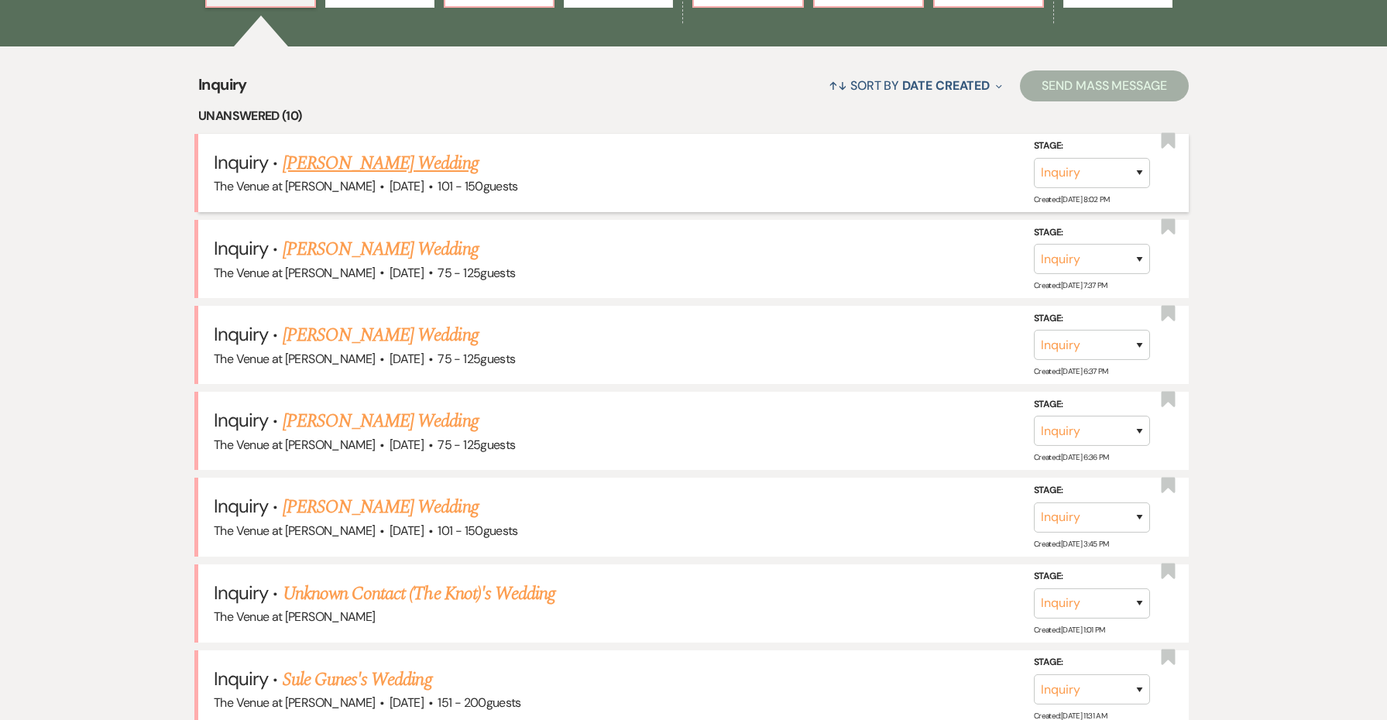
click at [394, 155] on link "[PERSON_NAME] Wedding" at bounding box center [381, 163] width 196 height 28
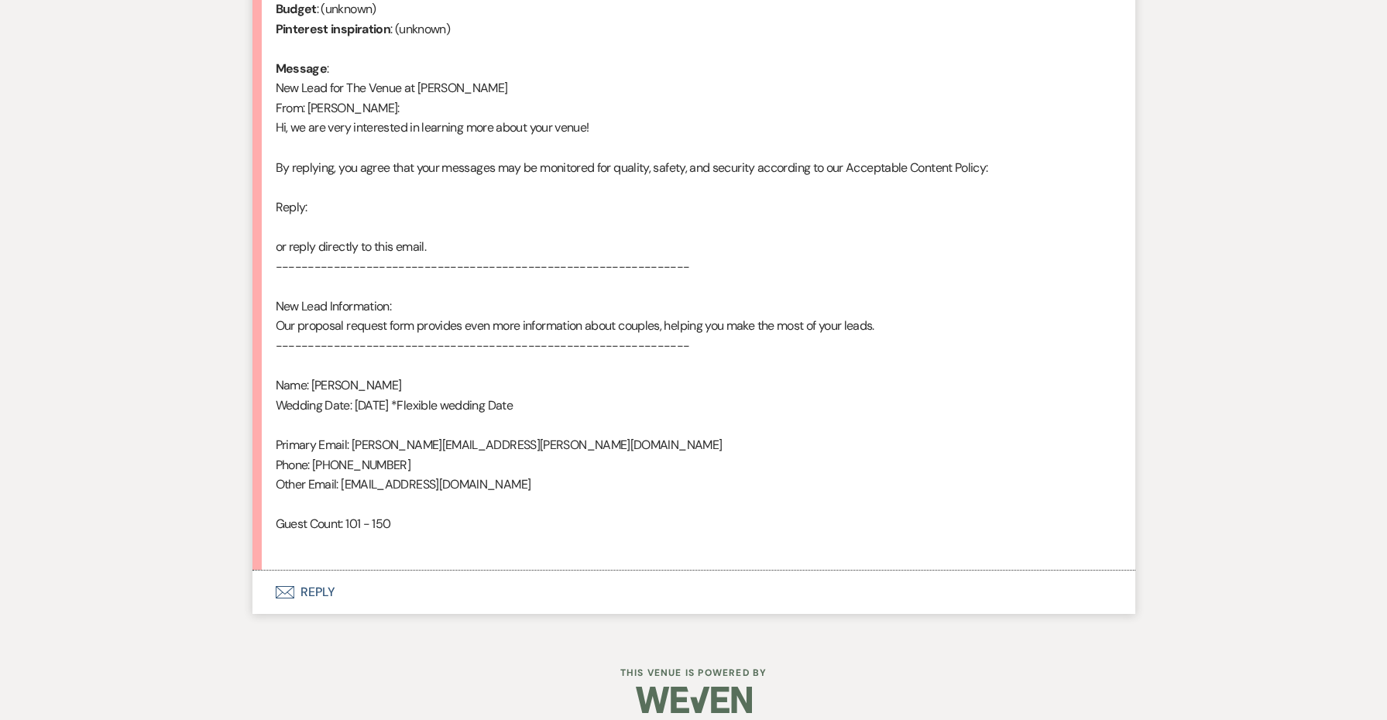
click at [318, 572] on button "Envelope Reply" at bounding box center [693, 592] width 883 height 43
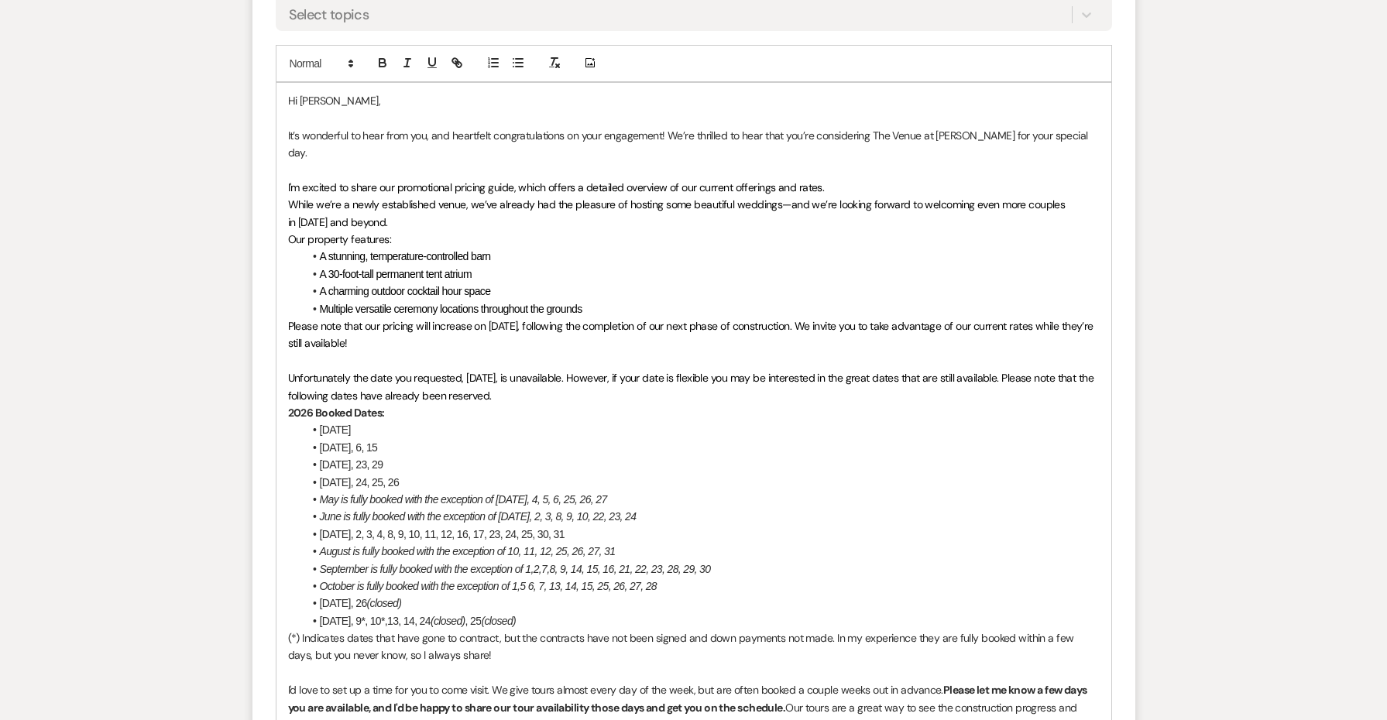
scroll to position [1587, 0]
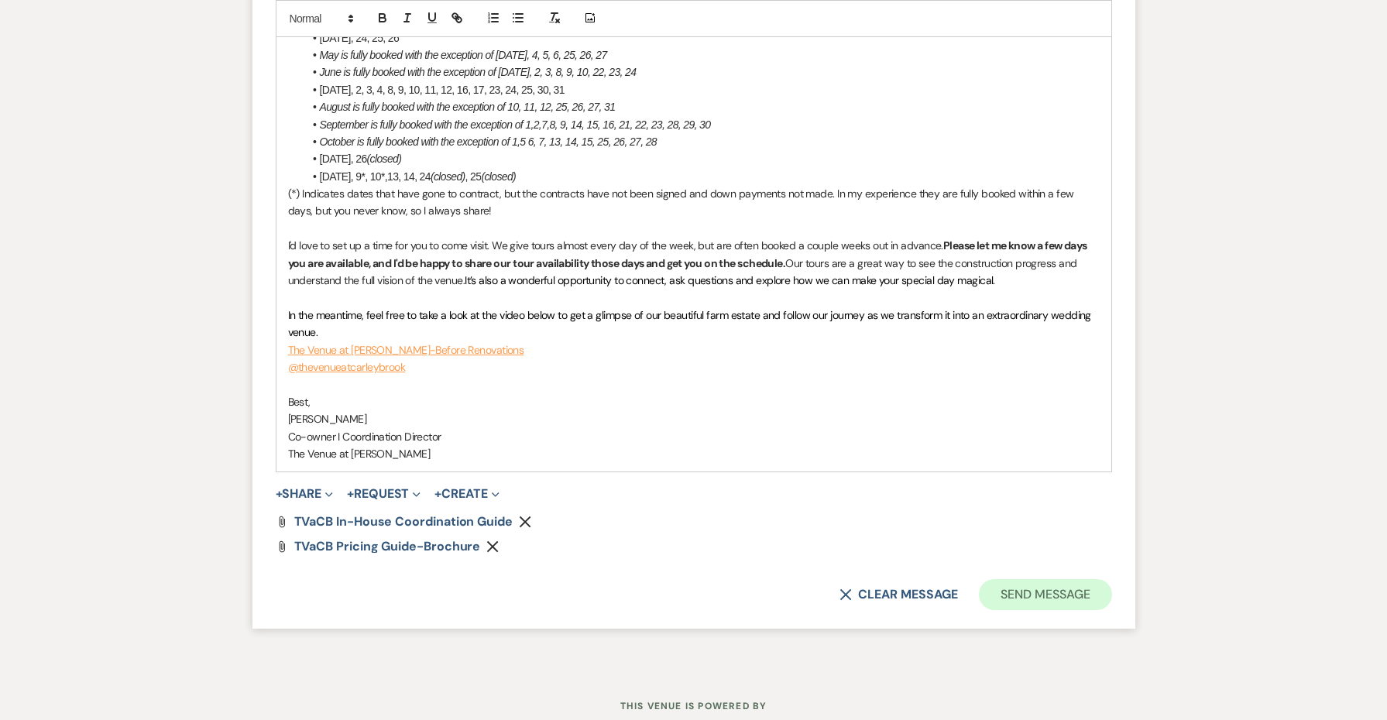
click at [1027, 579] on button "Send Message" at bounding box center [1045, 594] width 132 height 31
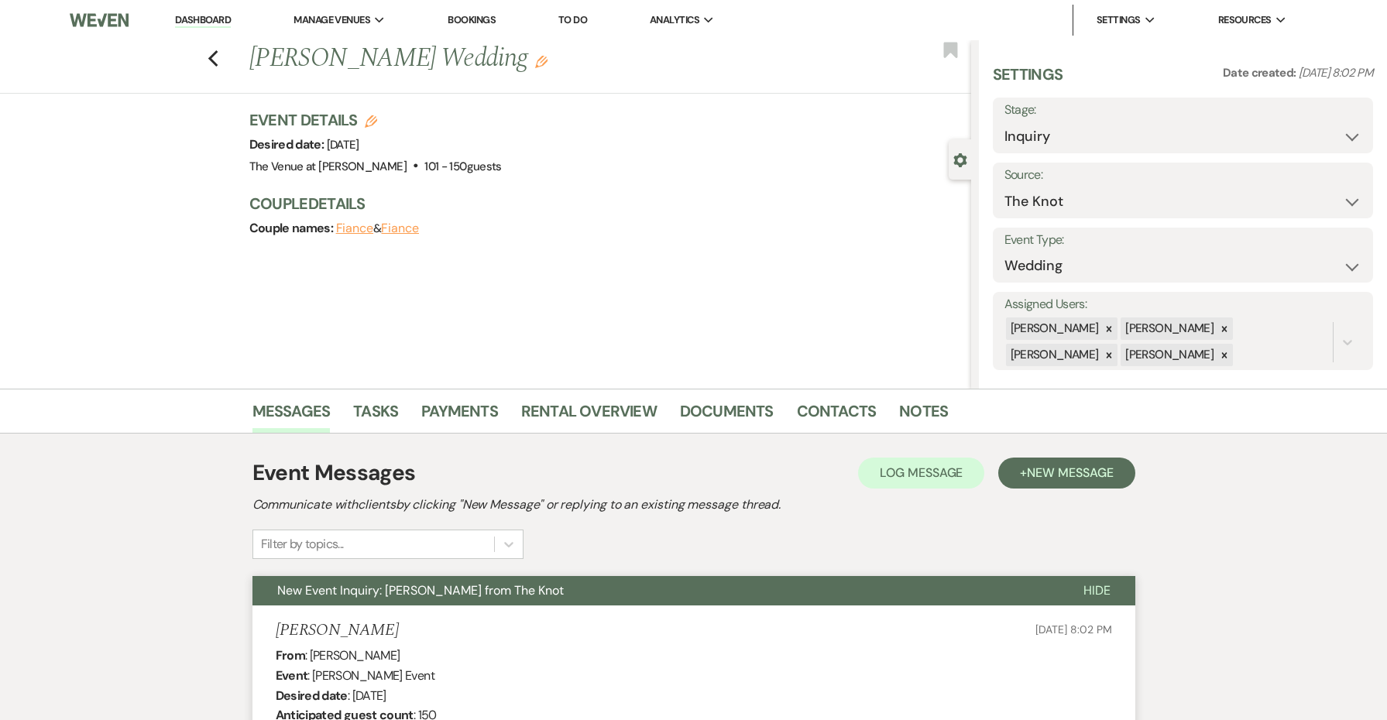
scroll to position [0, 0]
click at [209, 57] on icon "Previous" at bounding box center [214, 59] width 12 height 19
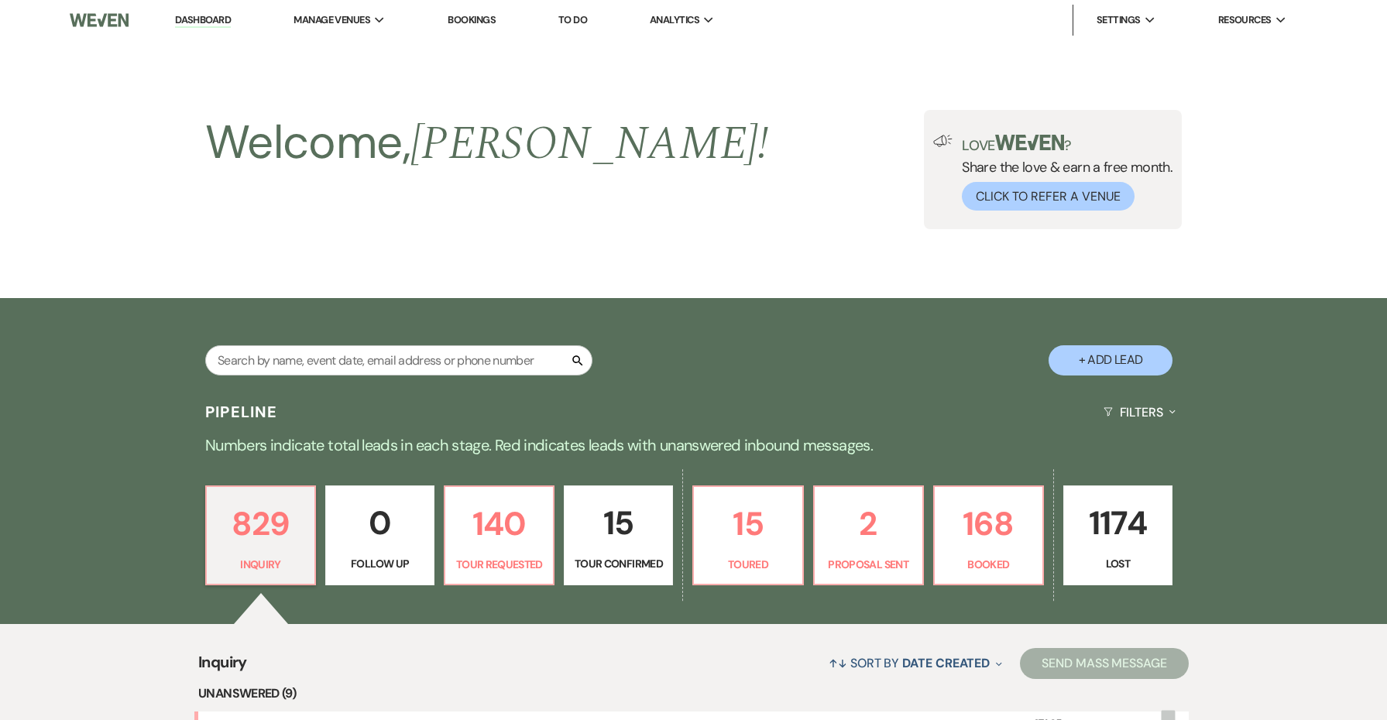
scroll to position [578, 0]
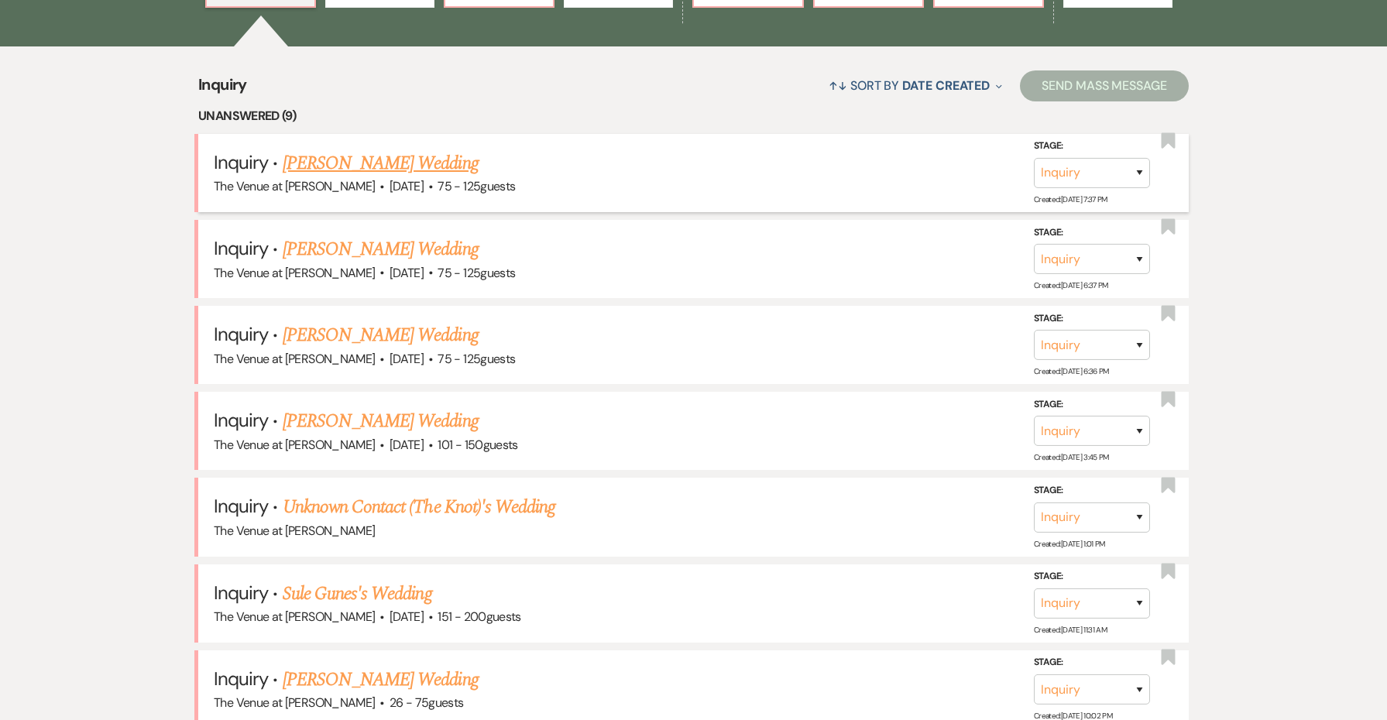
click at [298, 162] on link "[PERSON_NAME] Wedding" at bounding box center [381, 163] width 196 height 28
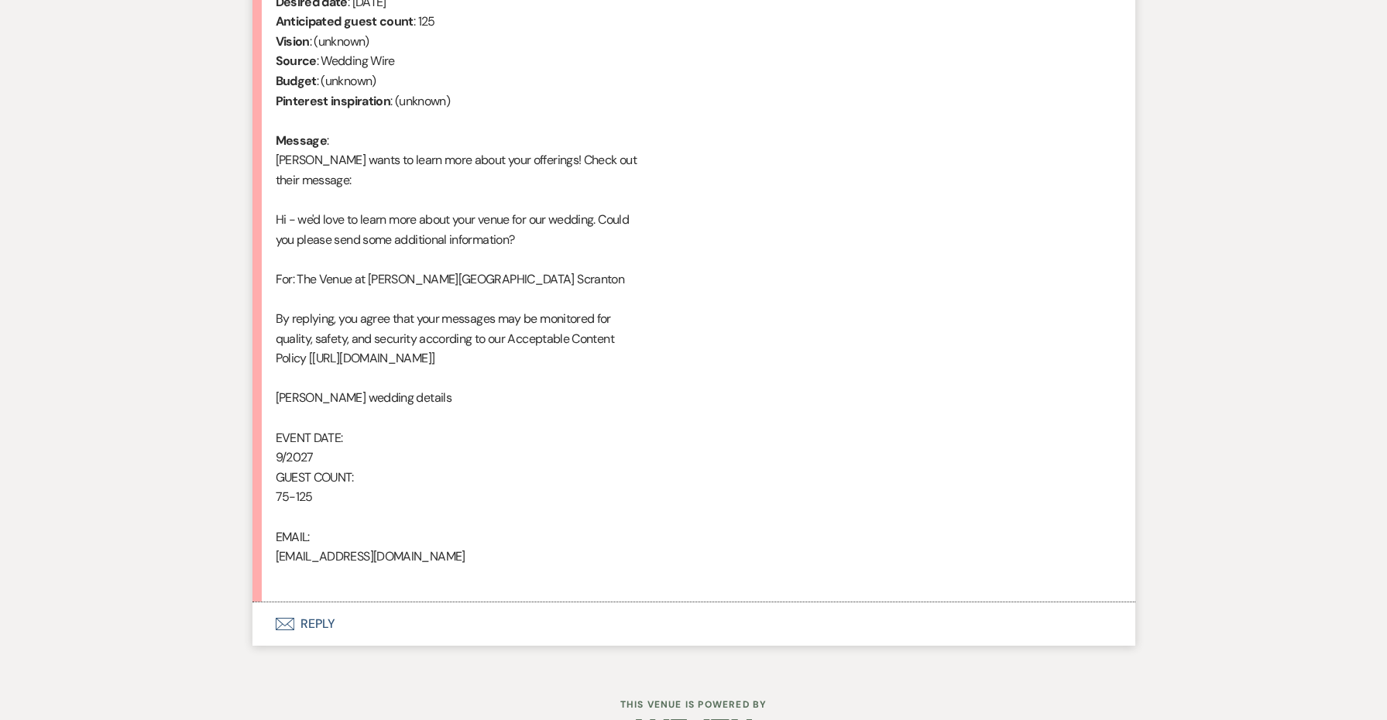
scroll to position [208, 0]
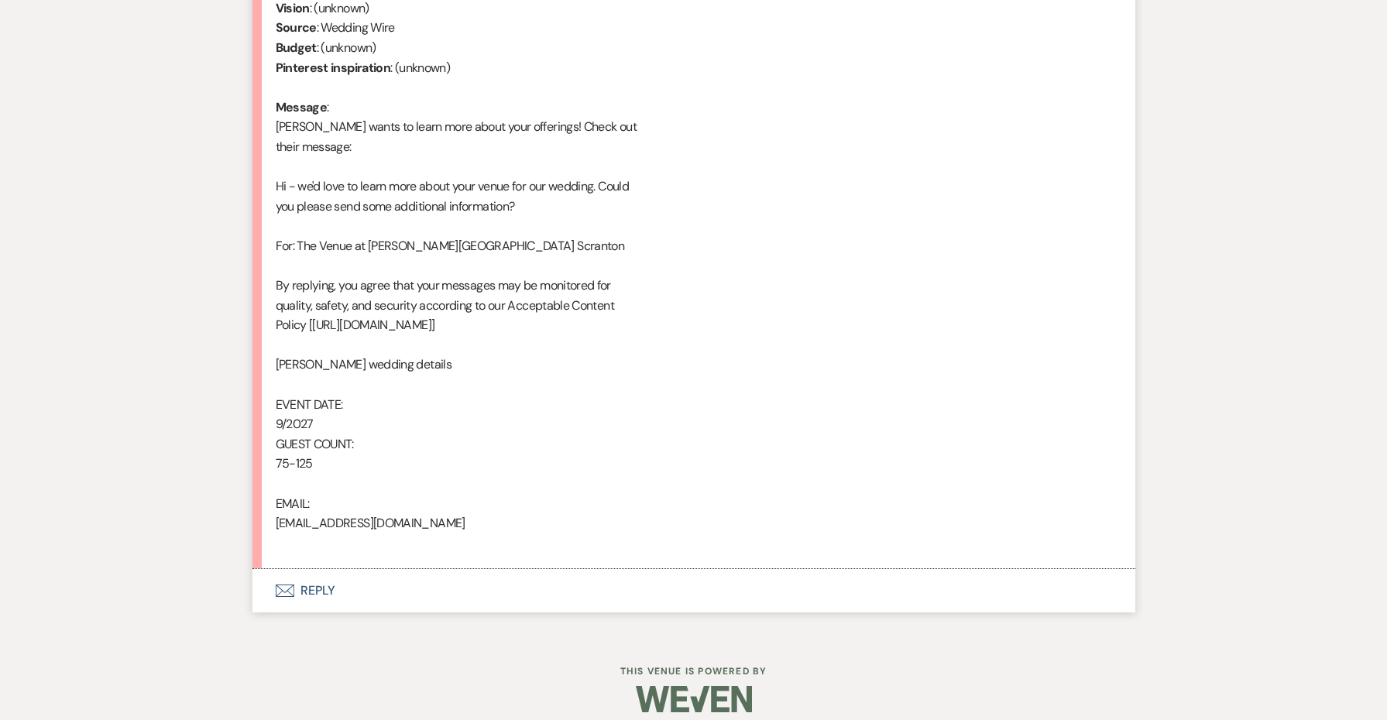
click at [318, 575] on button "Envelope Reply" at bounding box center [693, 590] width 883 height 43
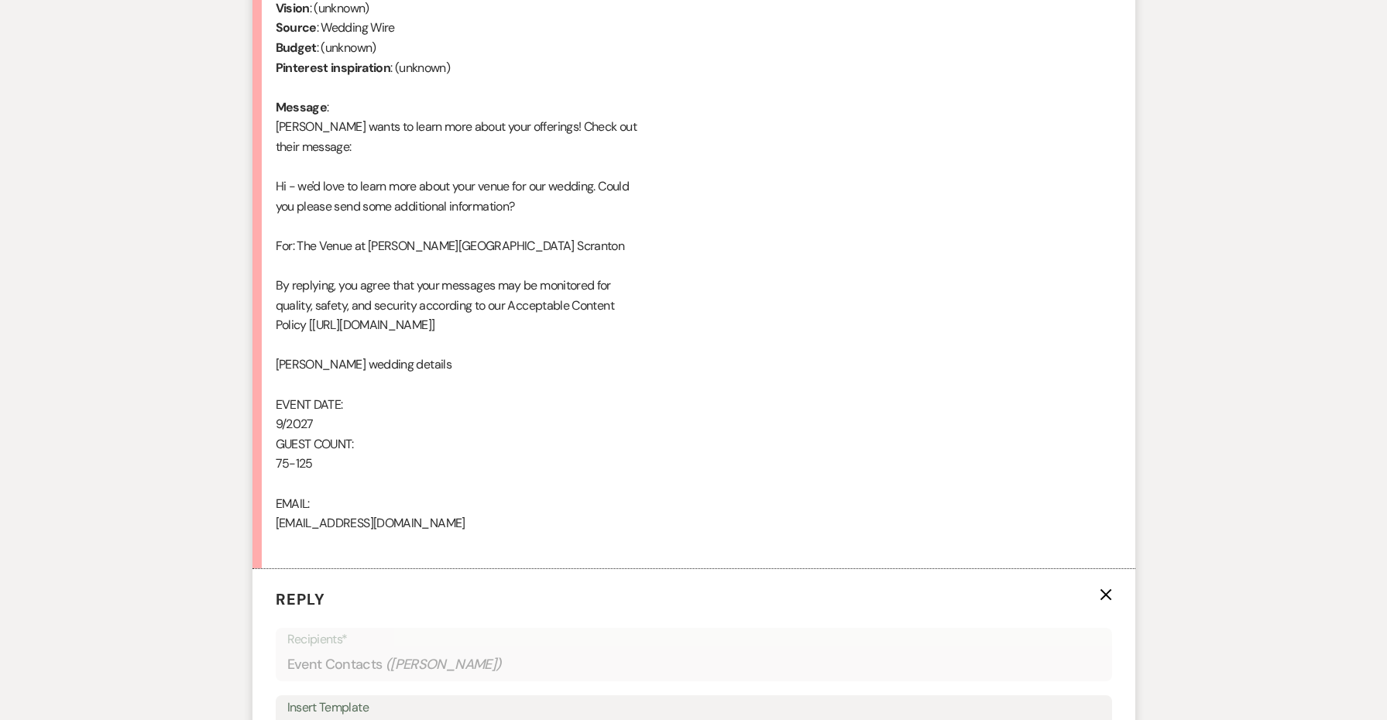
scroll to position [1150, 0]
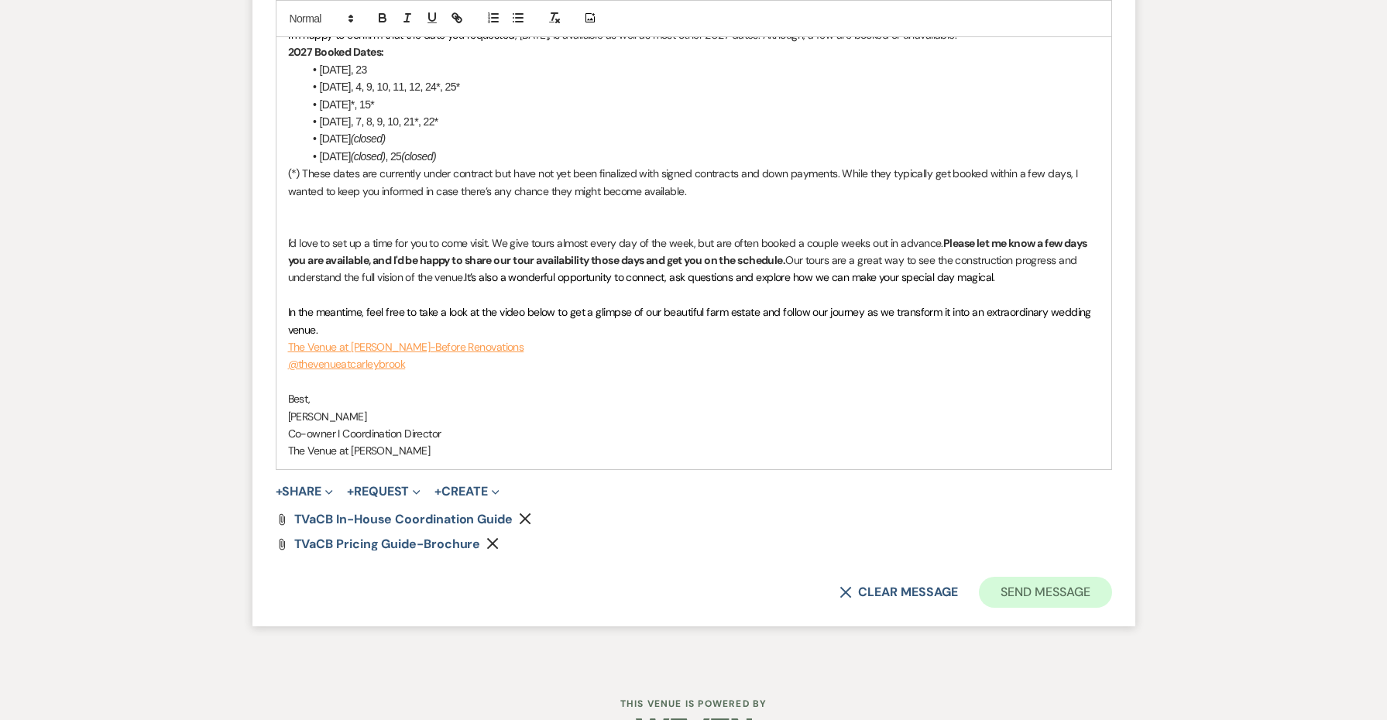
click at [1016, 577] on button "Send Message" at bounding box center [1045, 592] width 132 height 31
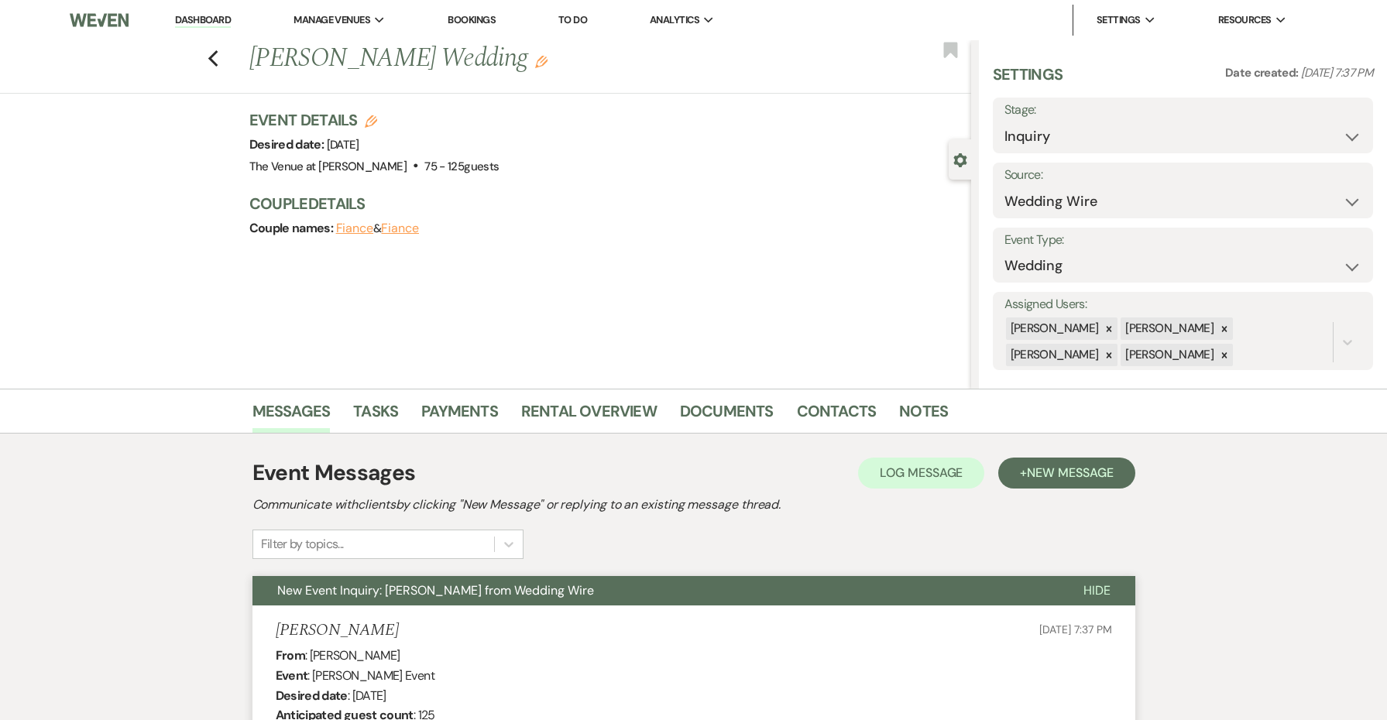
scroll to position [0, 0]
click at [212, 53] on icon "Previous" at bounding box center [214, 59] width 12 height 19
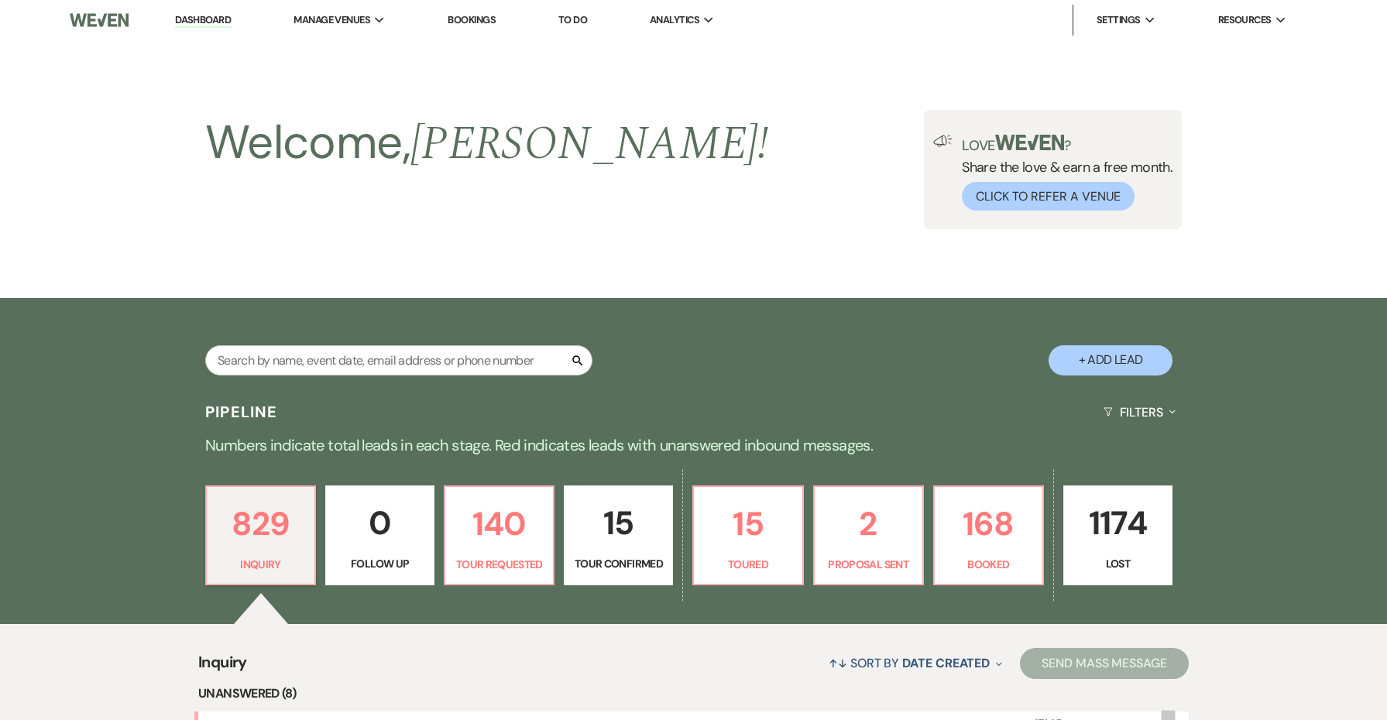
scroll to position [578, 0]
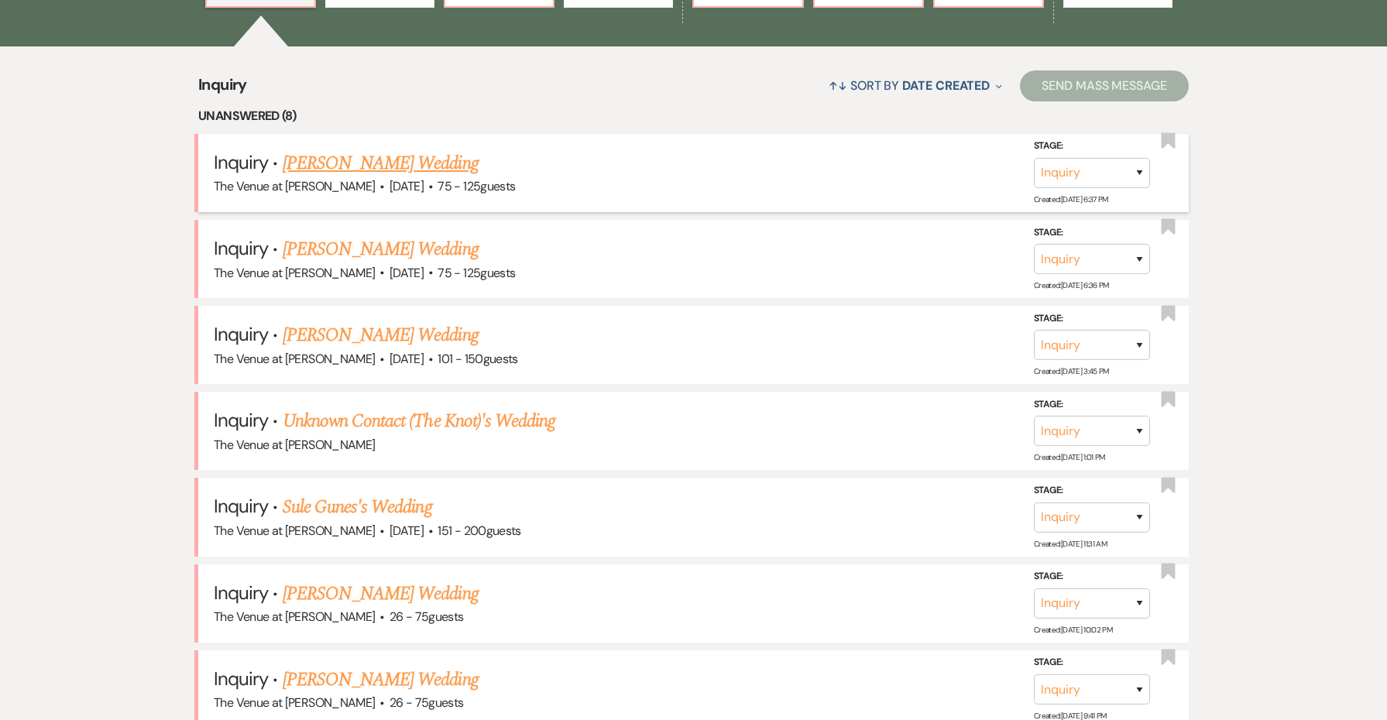
click at [381, 161] on link "[PERSON_NAME] Wedding" at bounding box center [381, 163] width 196 height 28
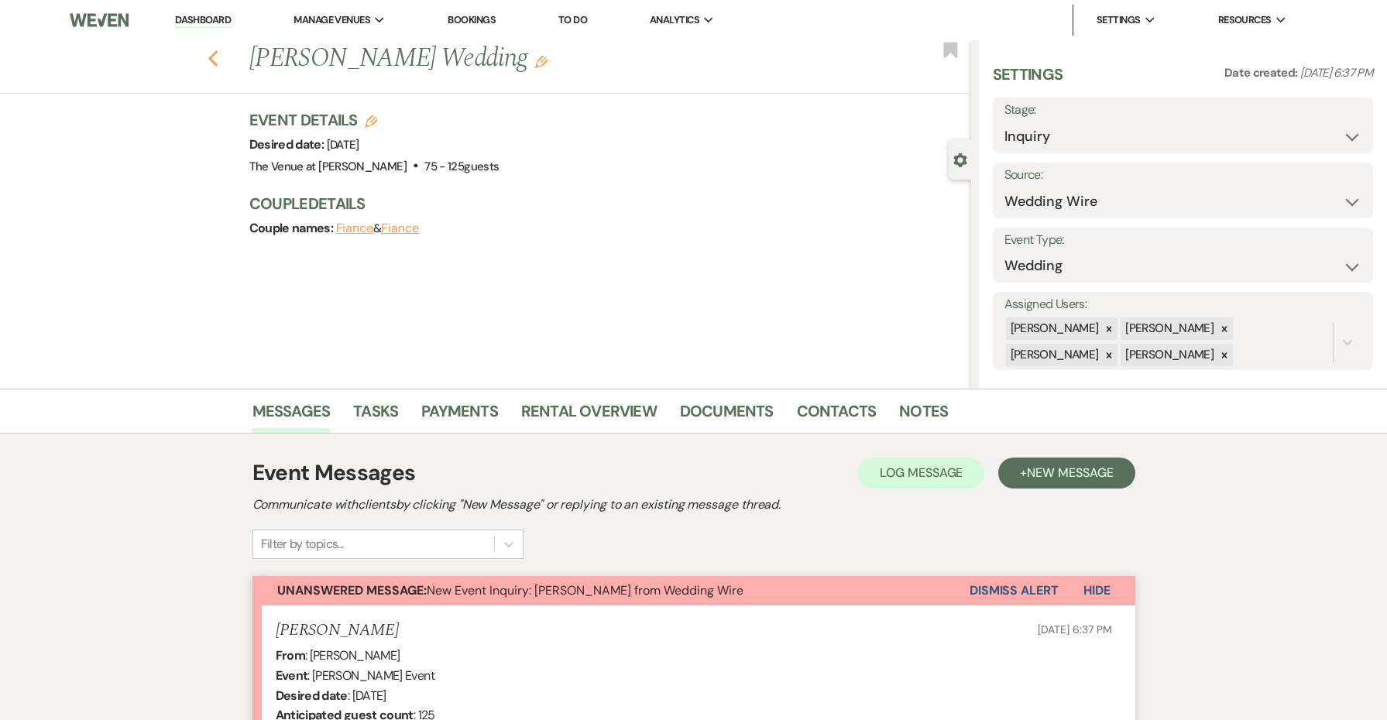
click at [218, 56] on icon "Previous" at bounding box center [214, 59] width 12 height 19
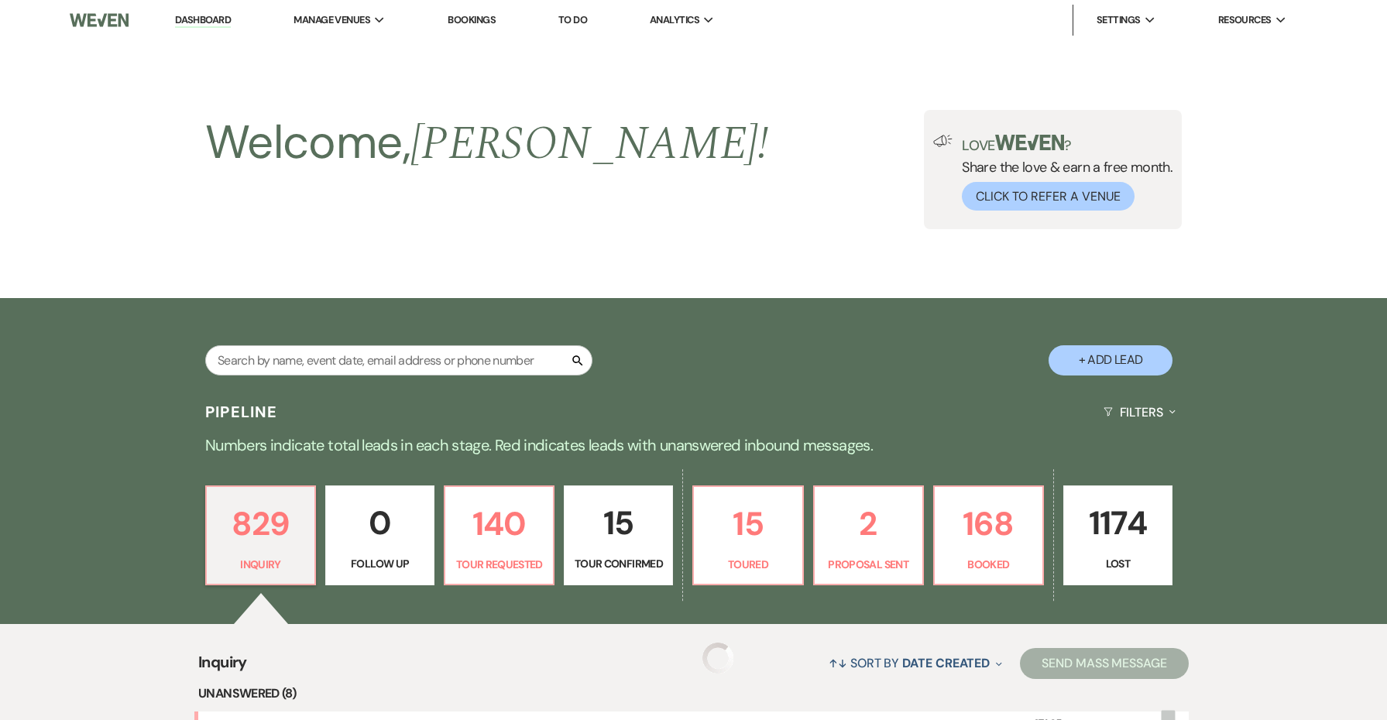
scroll to position [578, 0]
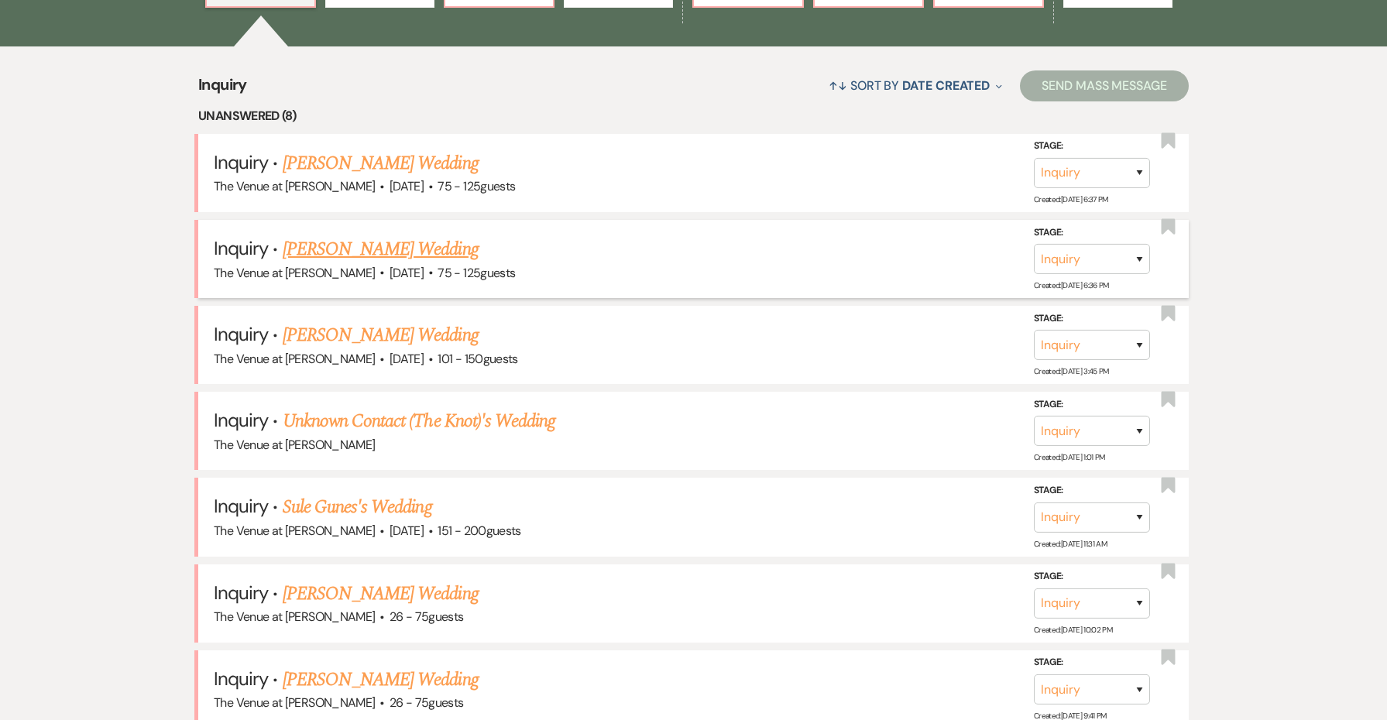
click at [325, 249] on link "[PERSON_NAME] Wedding" at bounding box center [381, 249] width 196 height 28
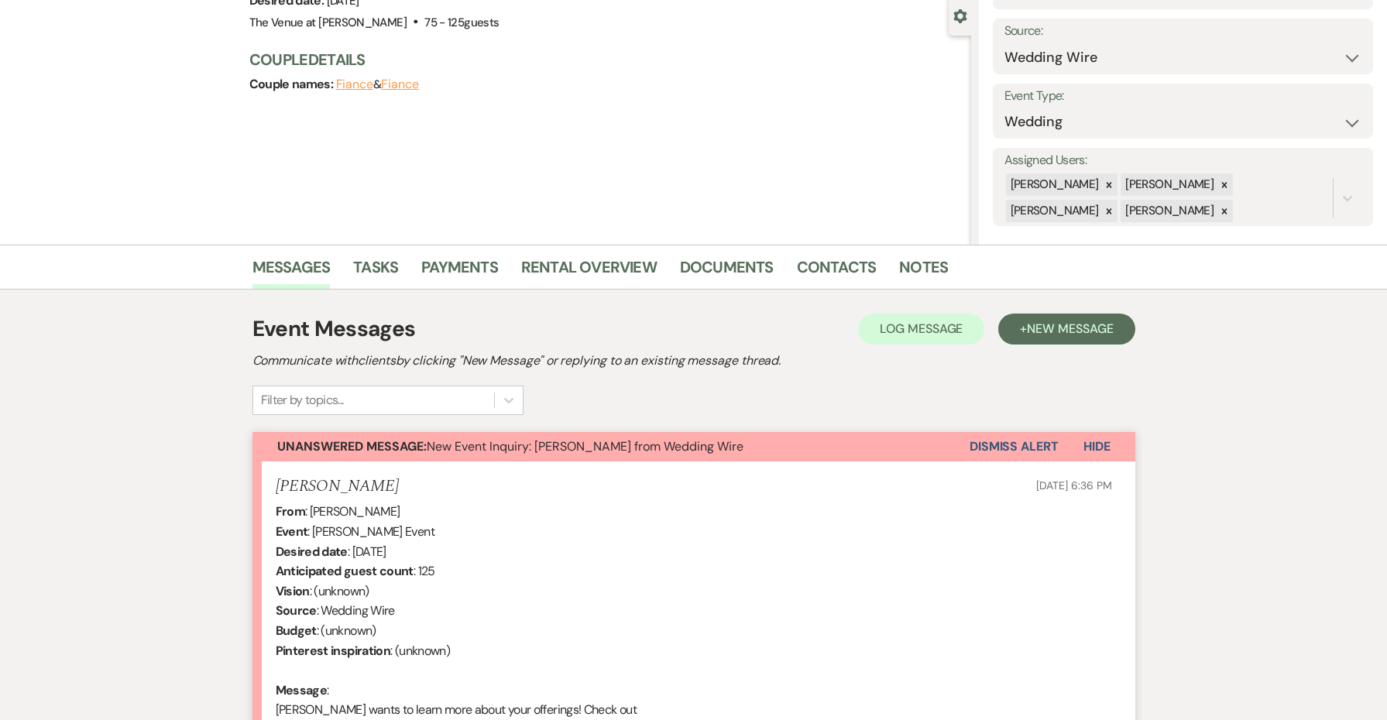
scroll to position [163, 0]
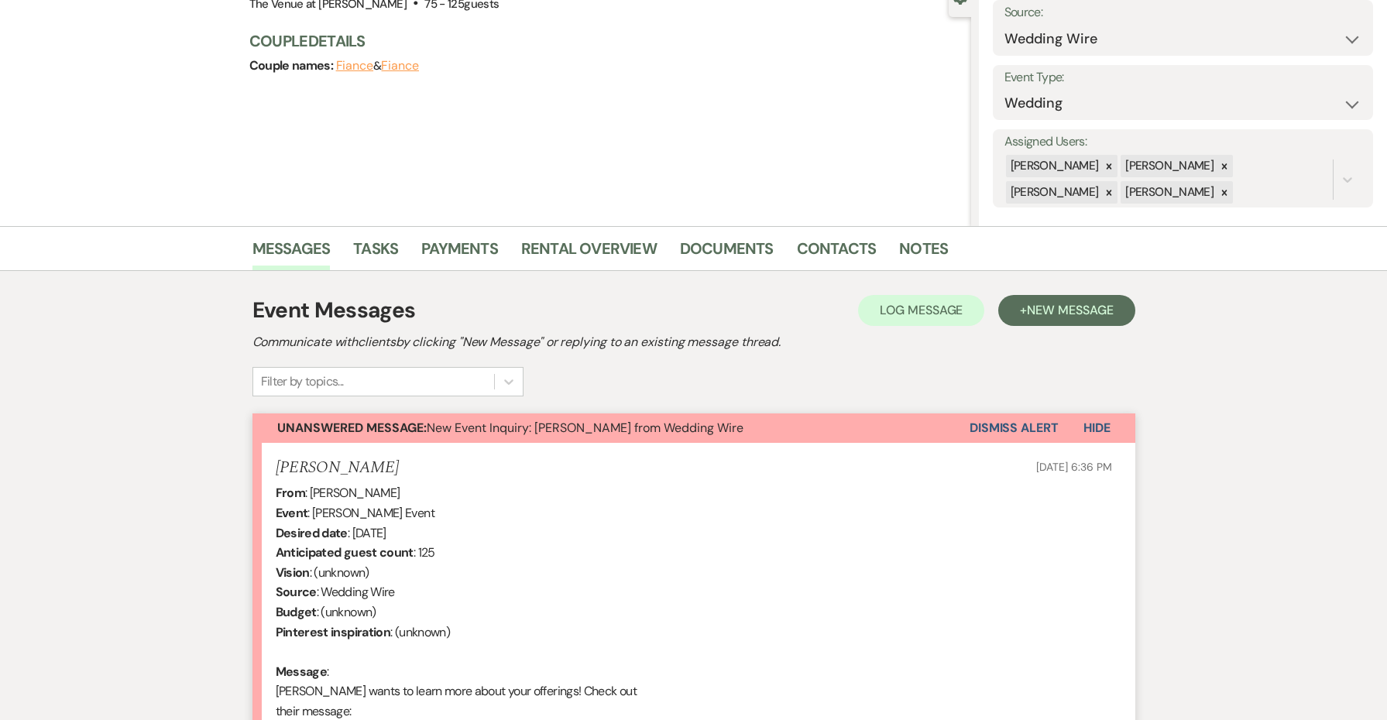
click at [994, 428] on button "Dismiss Alert" at bounding box center [1014, 428] width 89 height 29
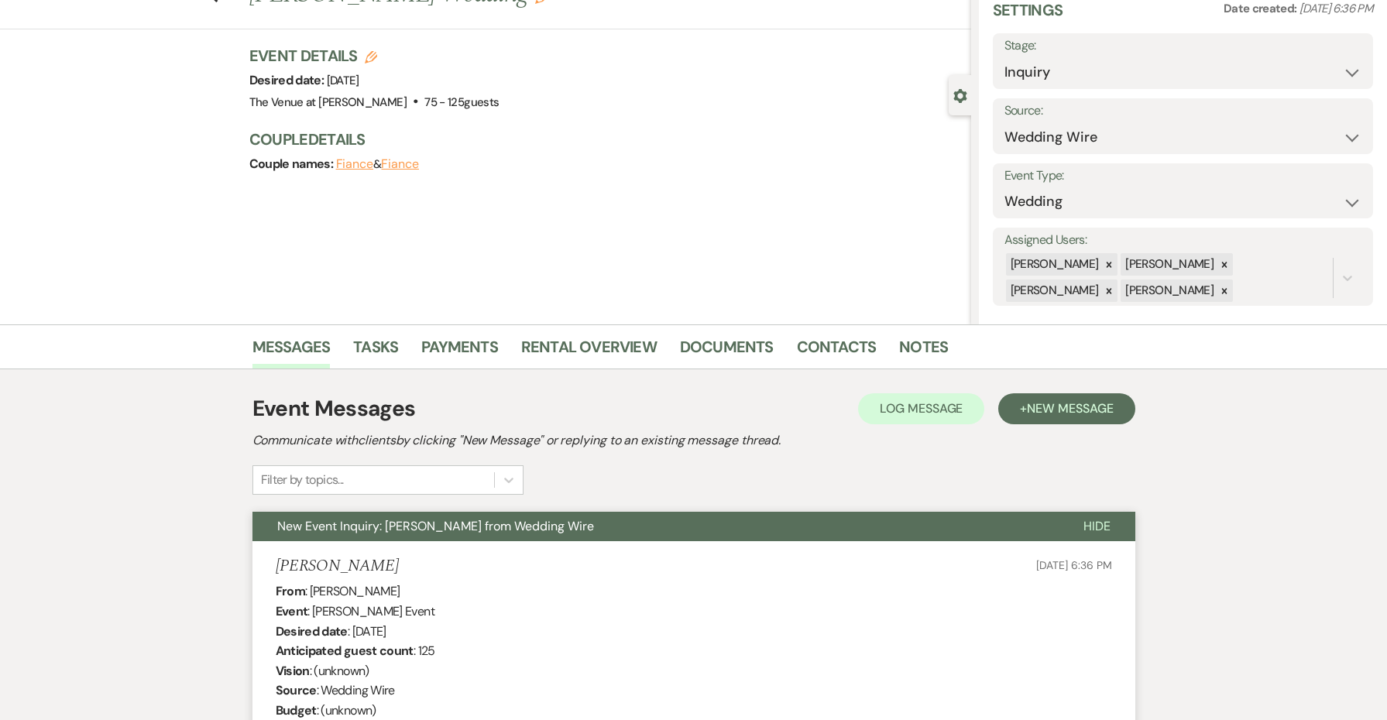
scroll to position [0, 0]
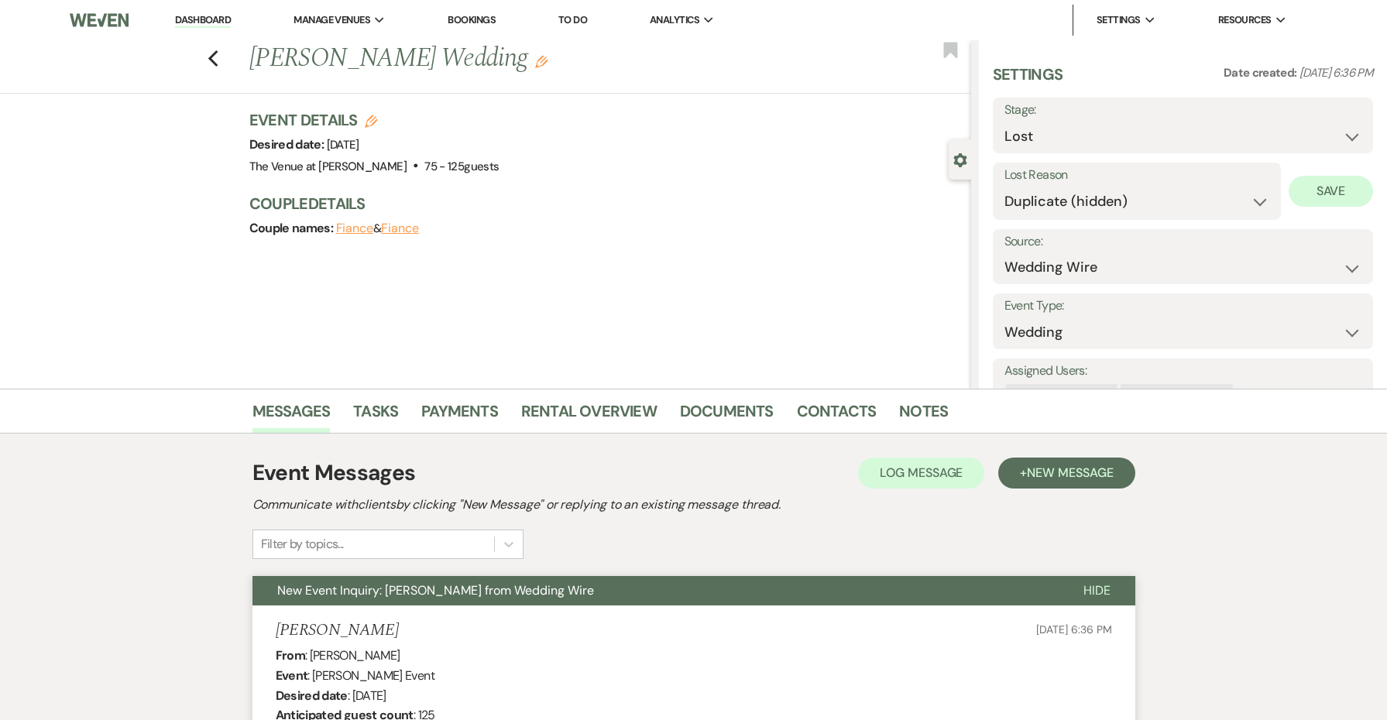
click at [1304, 192] on button "Save" at bounding box center [1331, 191] width 84 height 31
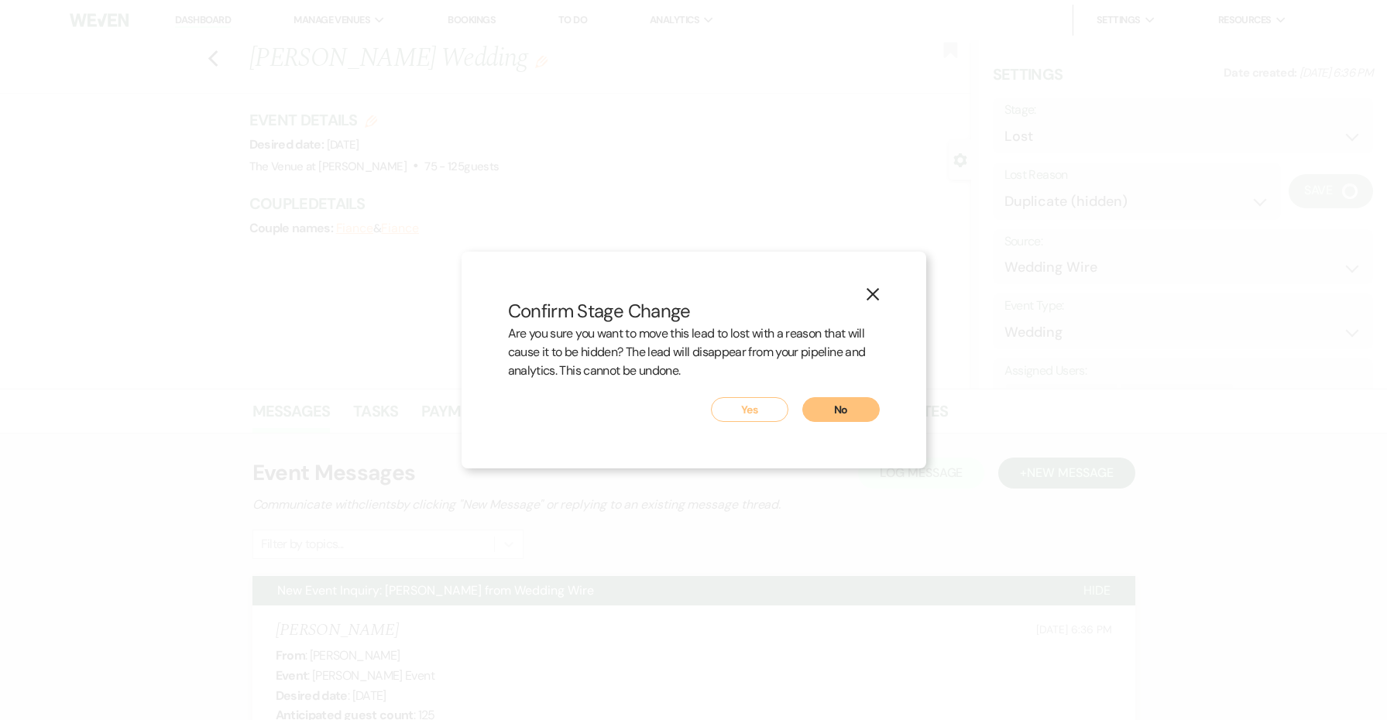
click at [763, 397] on button "Yes" at bounding box center [749, 409] width 77 height 25
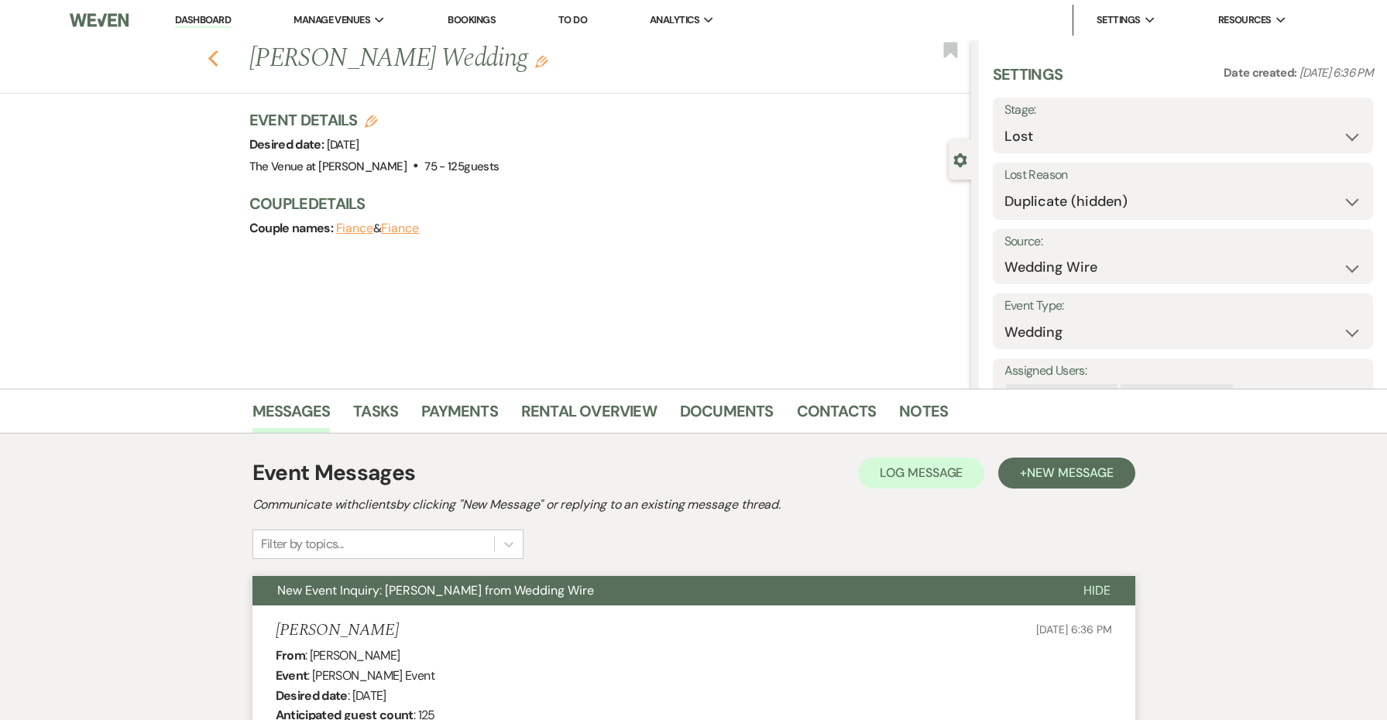
click at [211, 65] on icon "Previous" at bounding box center [214, 59] width 12 height 19
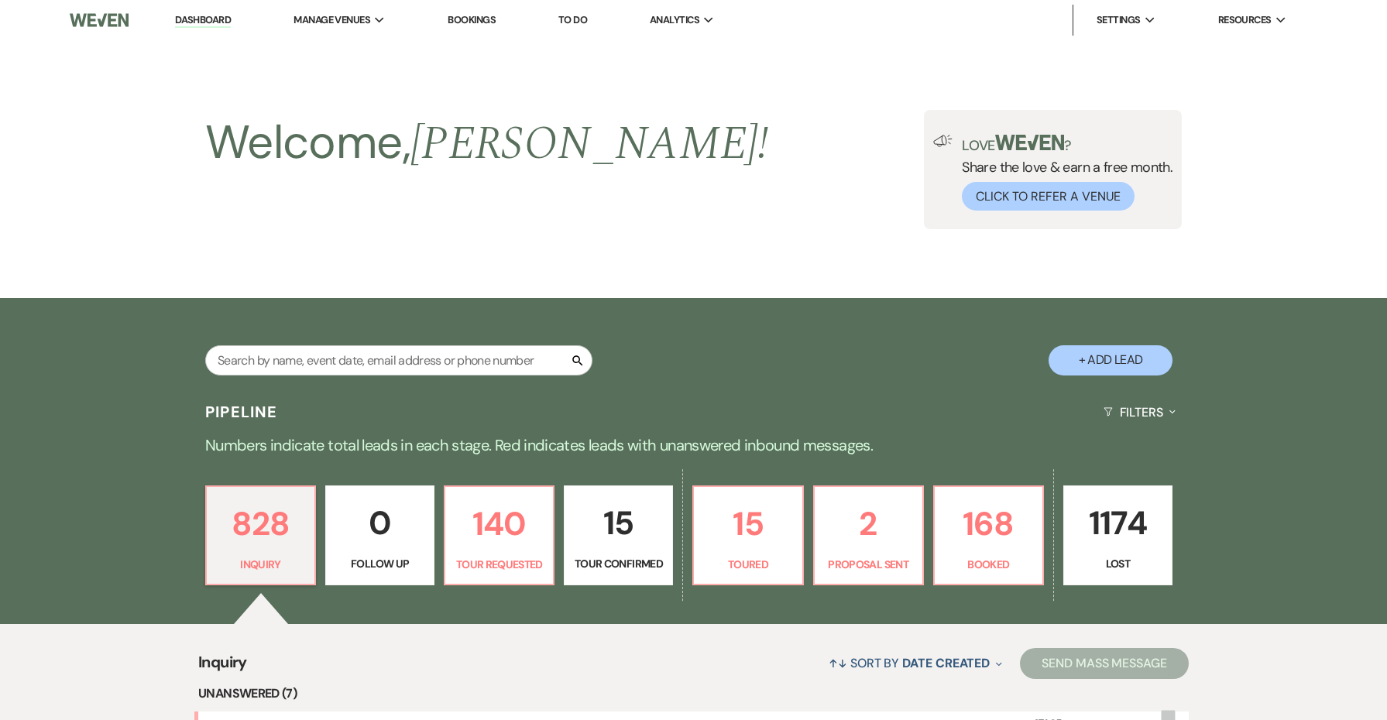
scroll to position [578, 0]
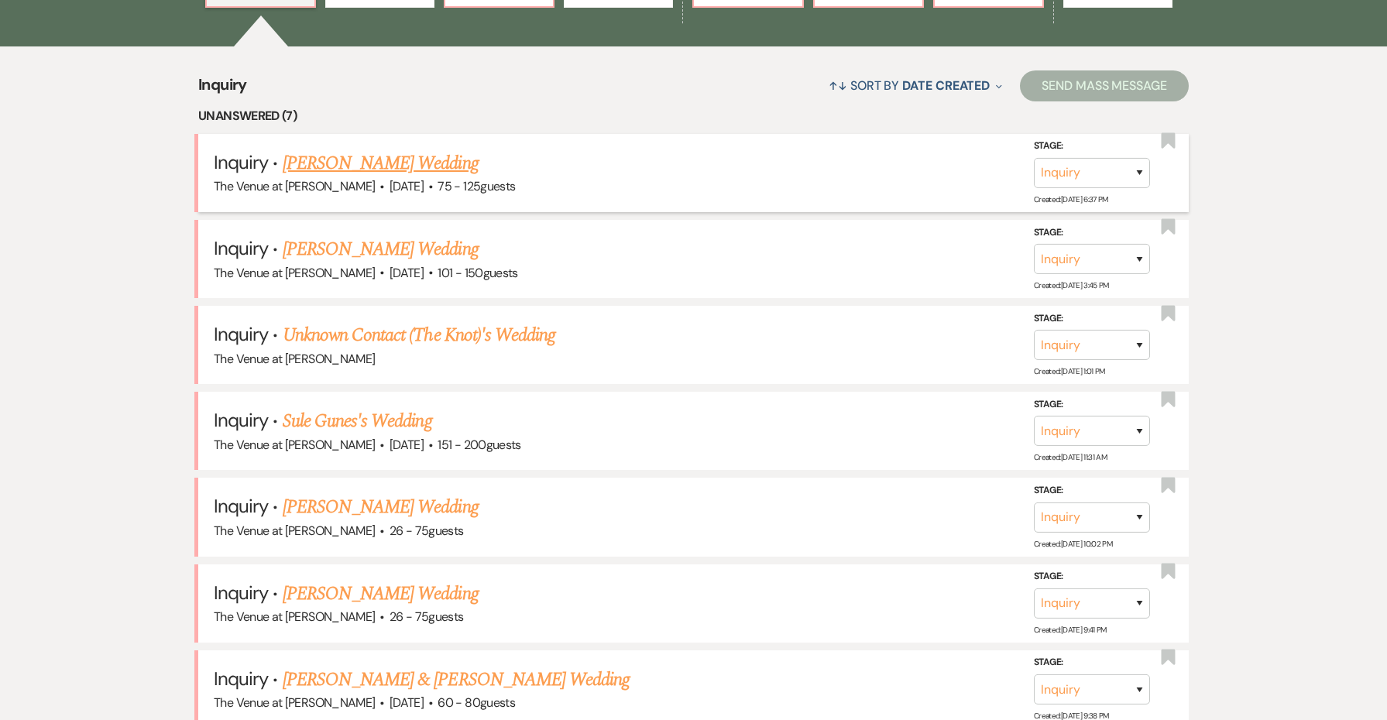
click at [376, 163] on link "[PERSON_NAME] Wedding" at bounding box center [381, 163] width 196 height 28
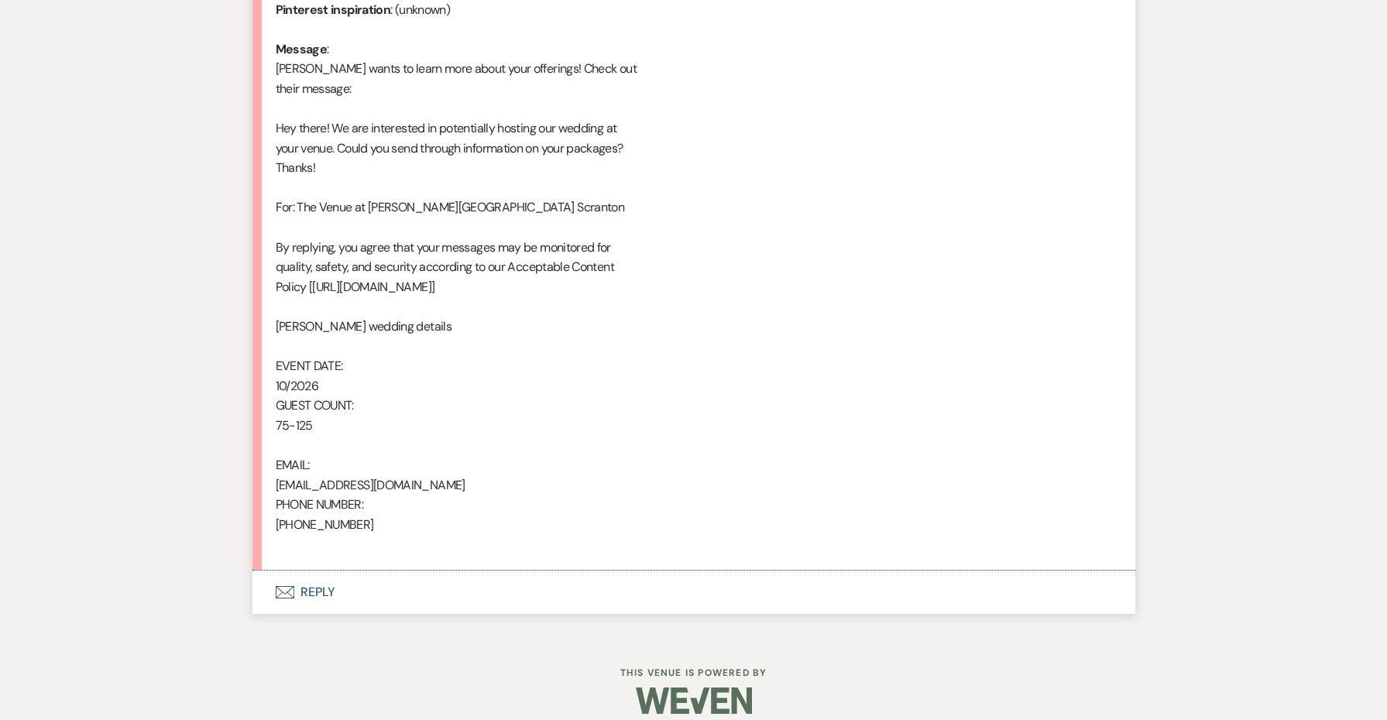
click at [325, 571] on button "Envelope Reply" at bounding box center [693, 592] width 883 height 43
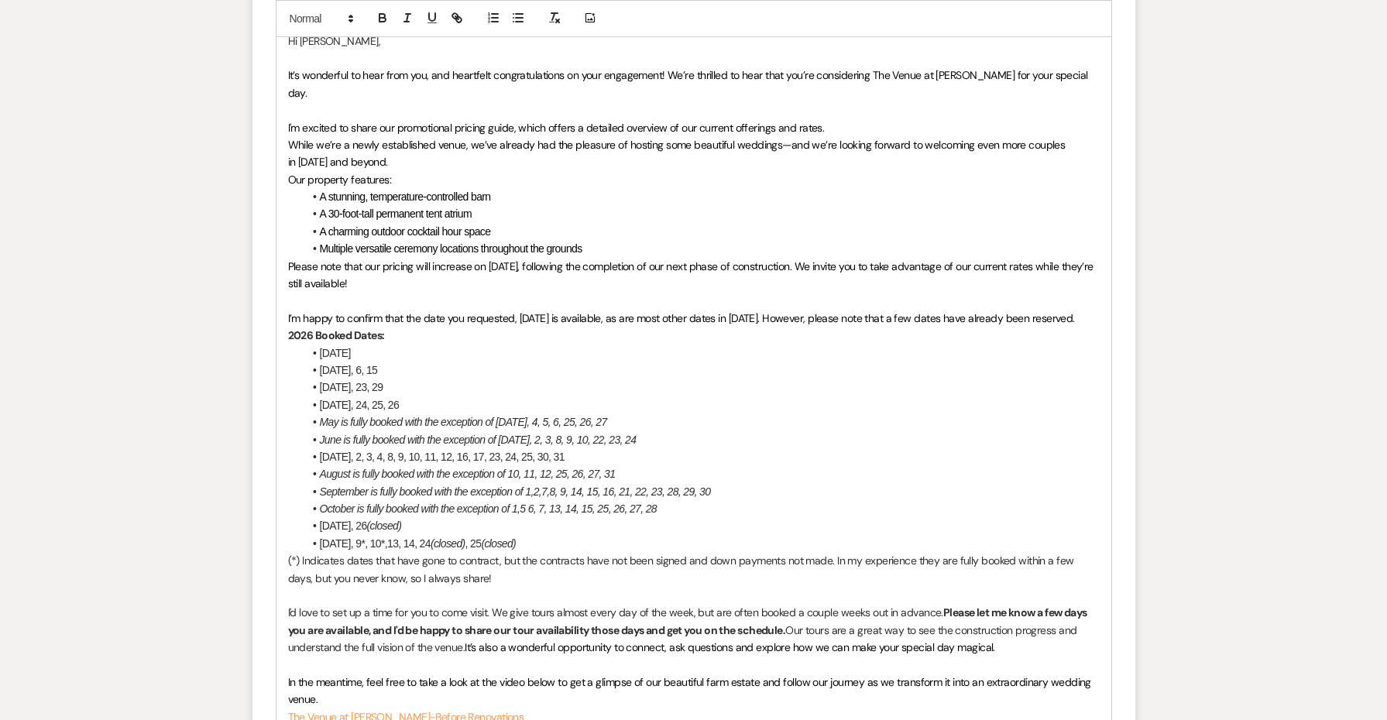
scroll to position [1695, 0]
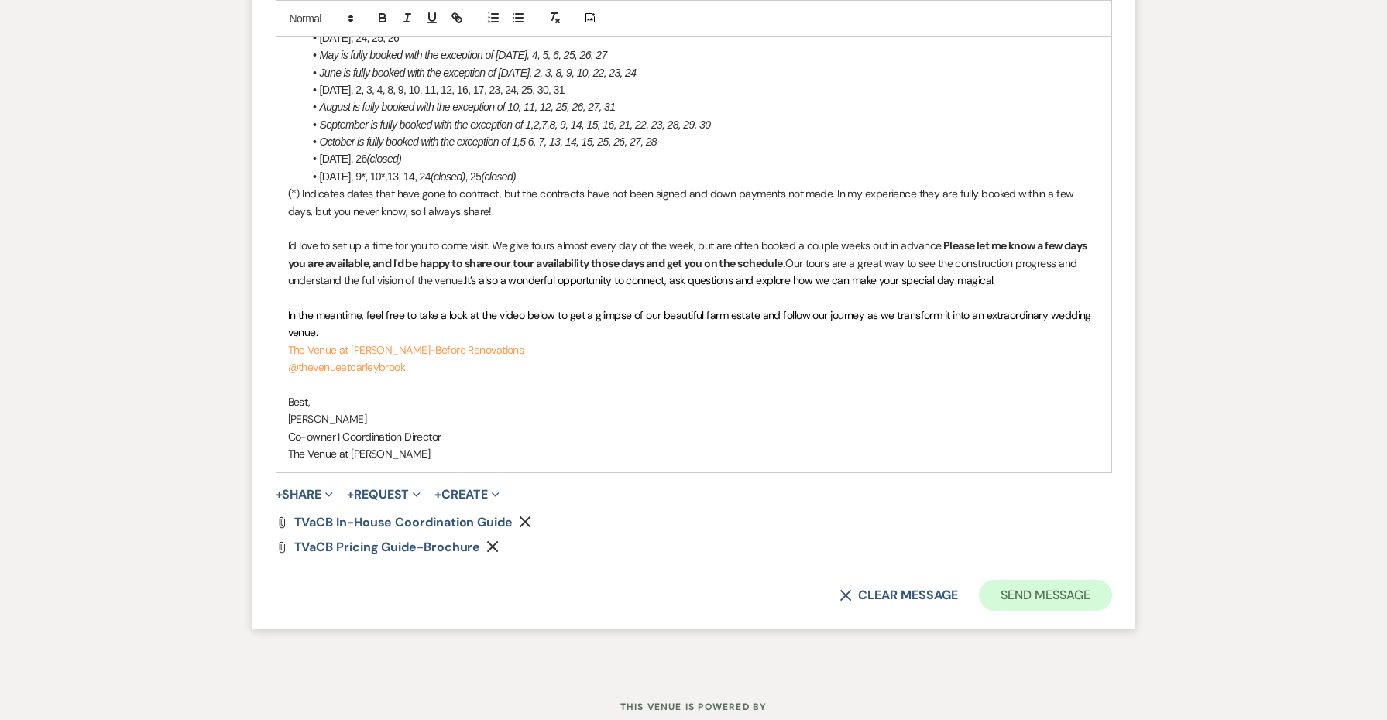
click at [1006, 580] on button "Send Message" at bounding box center [1045, 595] width 132 height 31
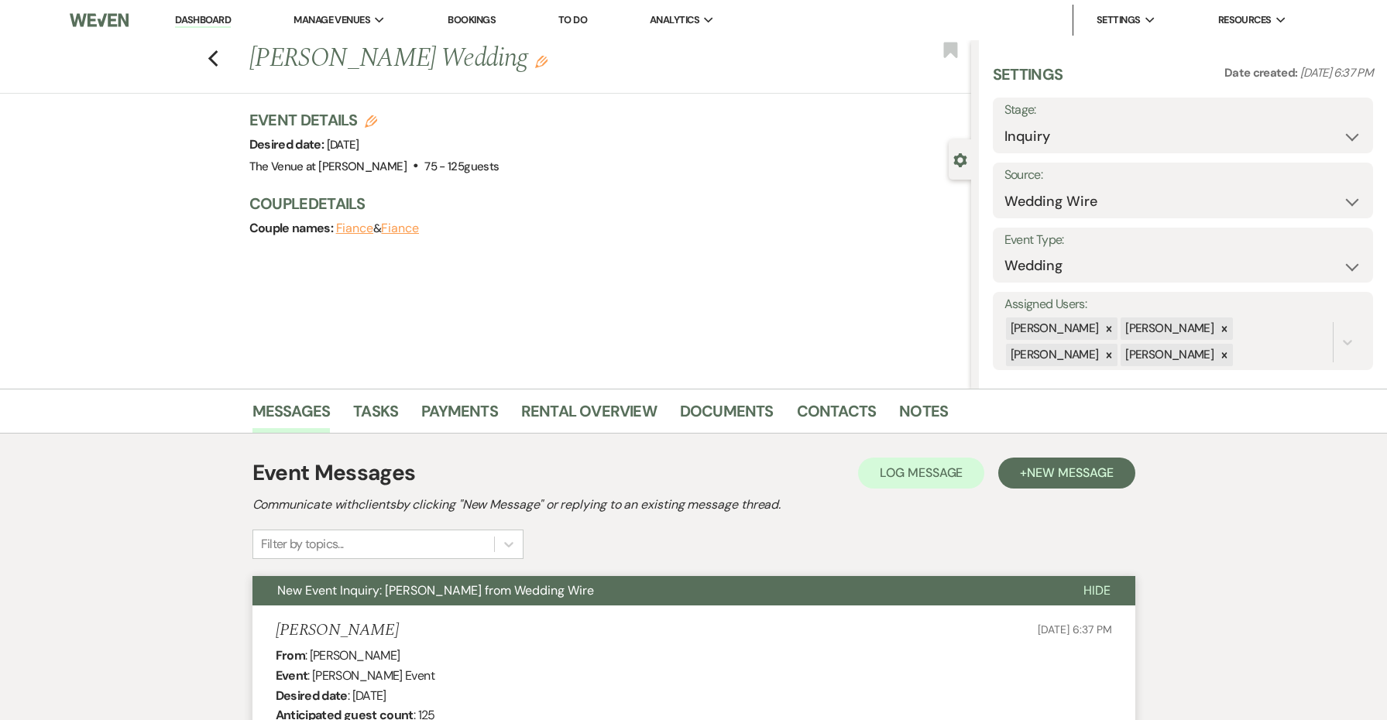
scroll to position [0, 0]
click at [211, 56] on icon "Previous" at bounding box center [214, 59] width 12 height 19
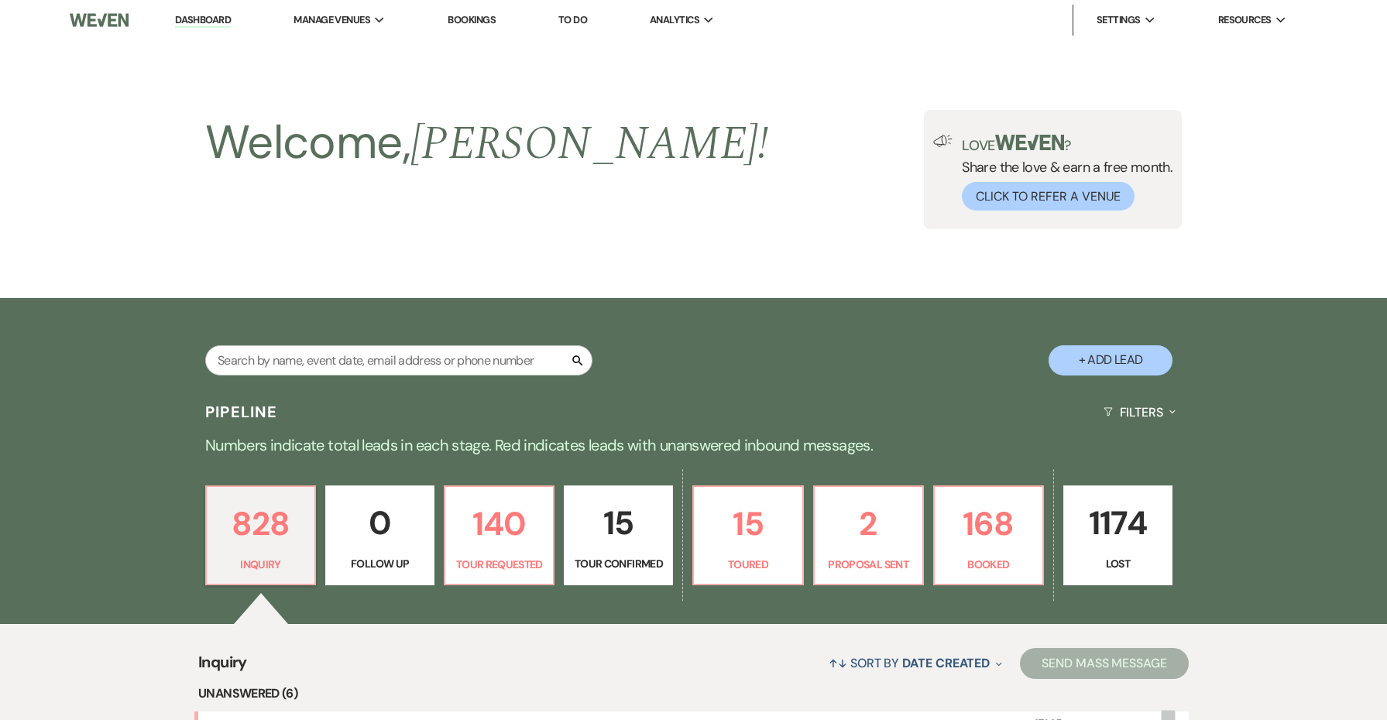
scroll to position [578, 0]
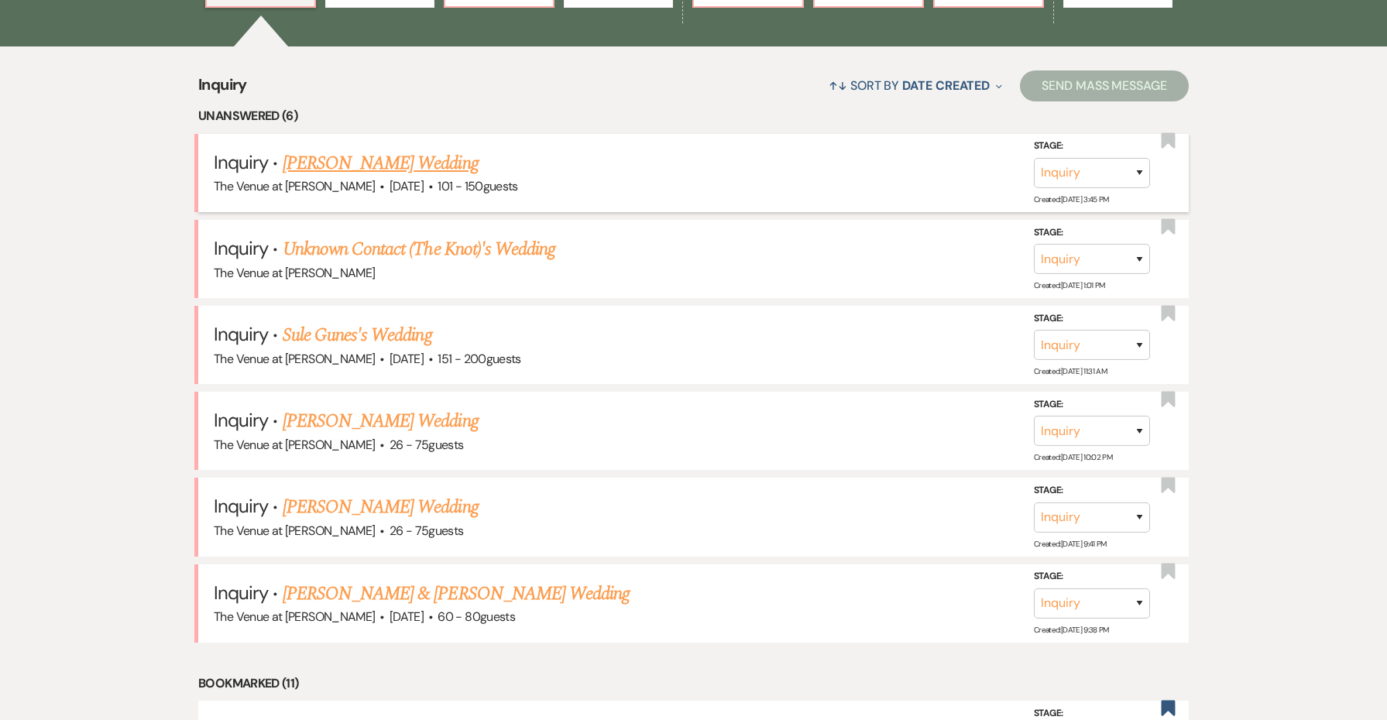
click at [368, 164] on link "[PERSON_NAME] Wedding" at bounding box center [381, 163] width 196 height 28
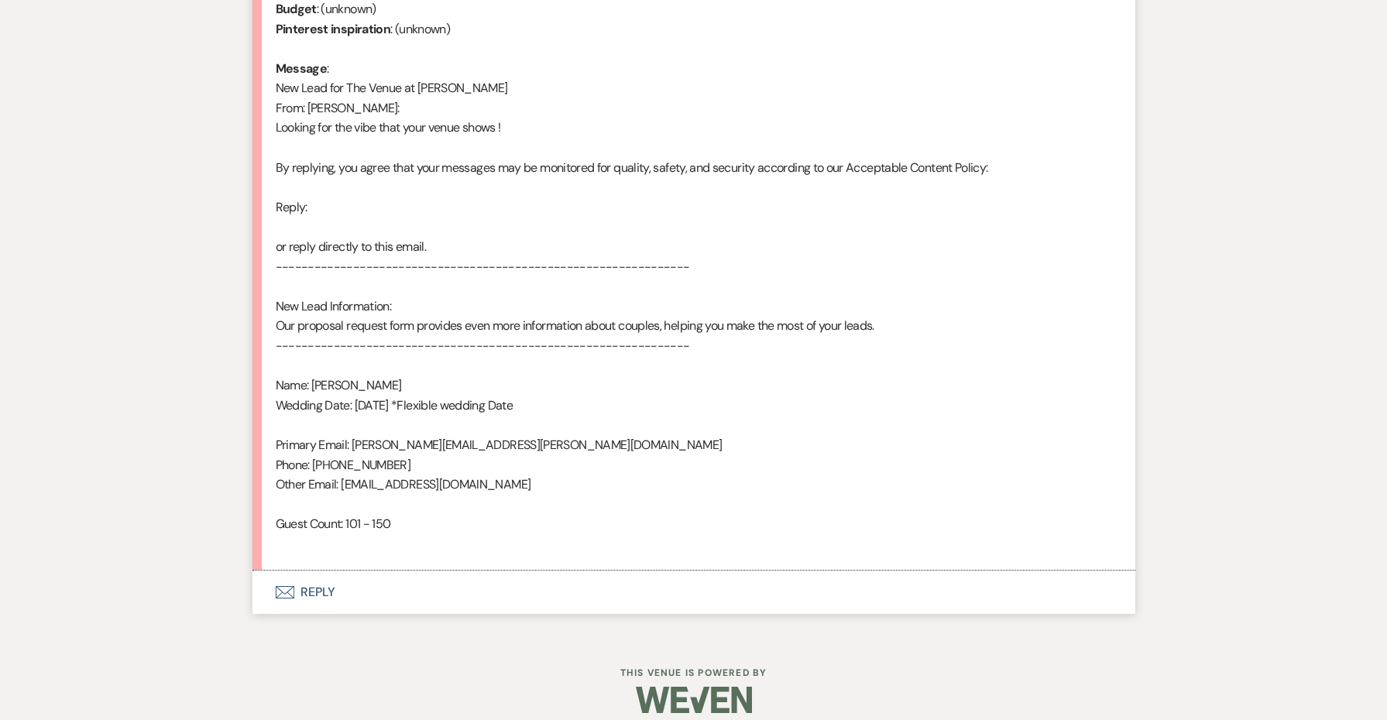
click at [320, 579] on button "Envelope Reply" at bounding box center [693, 592] width 883 height 43
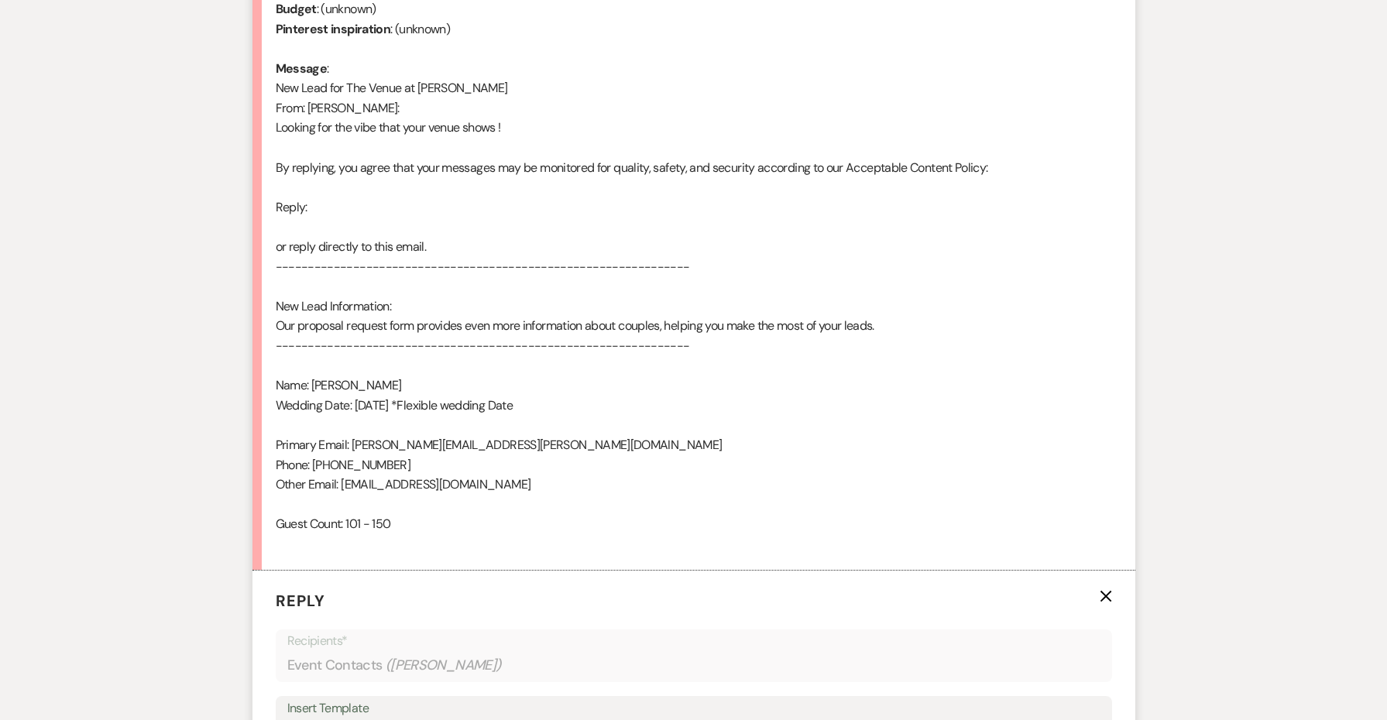
scroll to position [1189, 0]
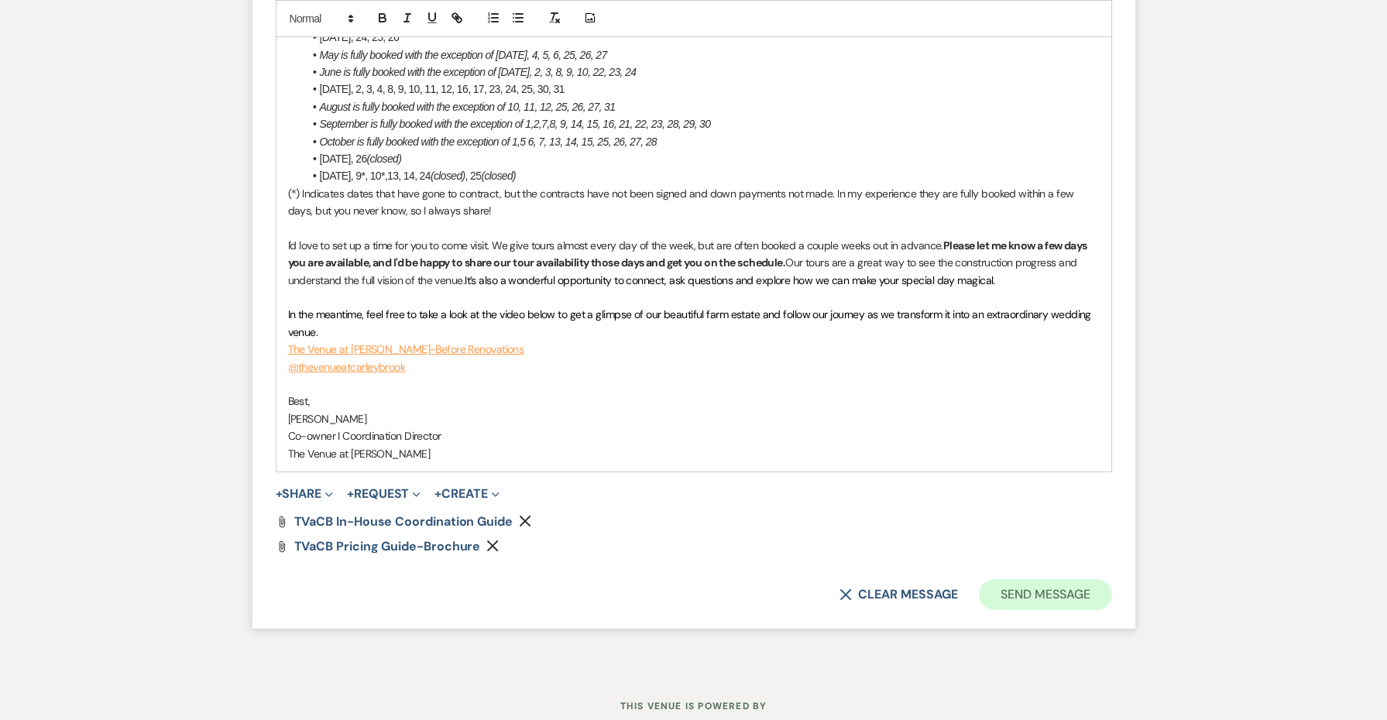
click at [1055, 579] on button "Send Message" at bounding box center [1045, 594] width 132 height 31
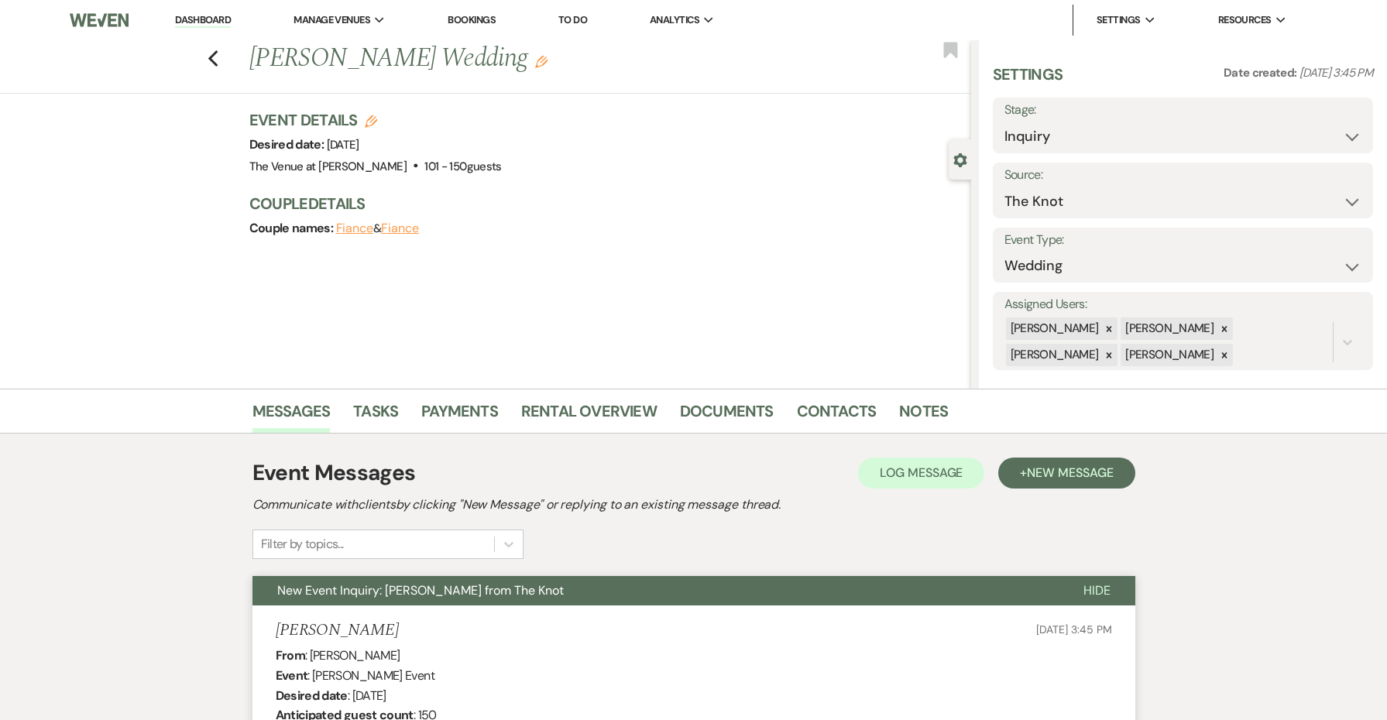
scroll to position [0, 0]
click at [214, 64] on use "button" at bounding box center [213, 58] width 10 height 17
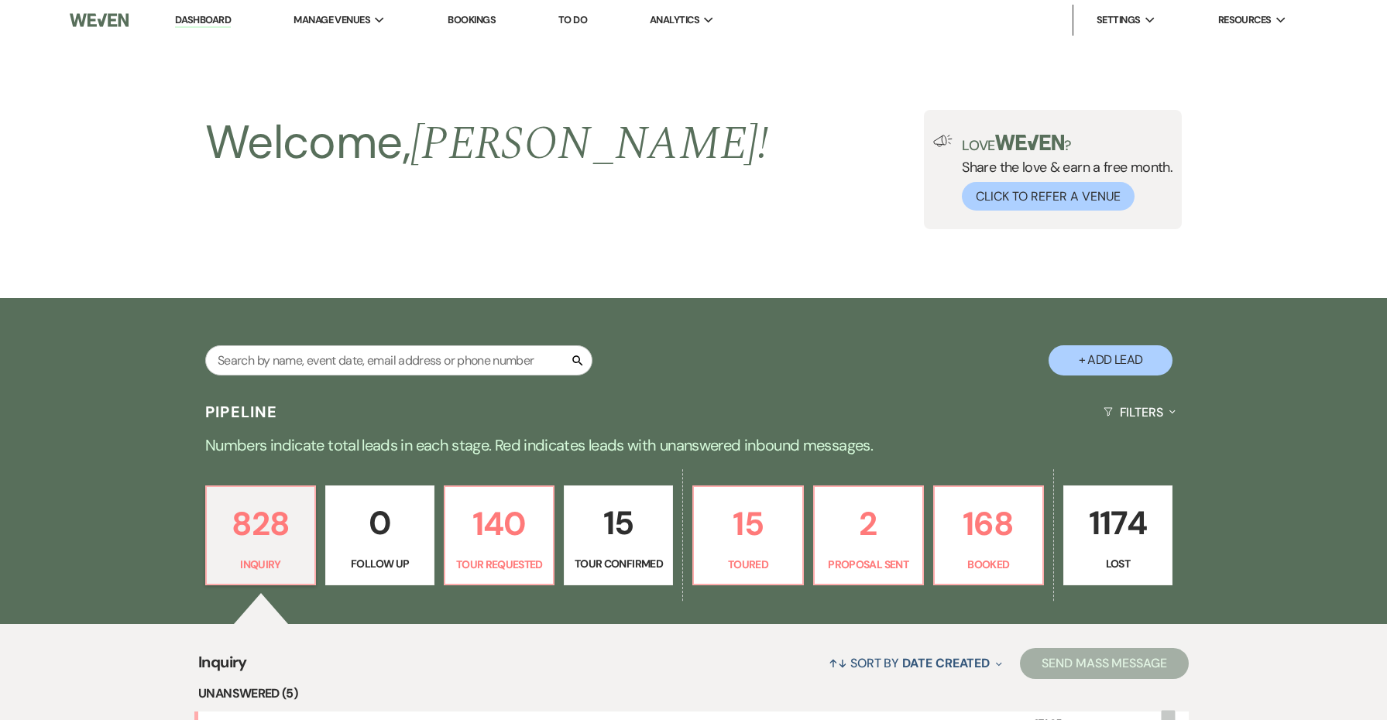
scroll to position [578, 0]
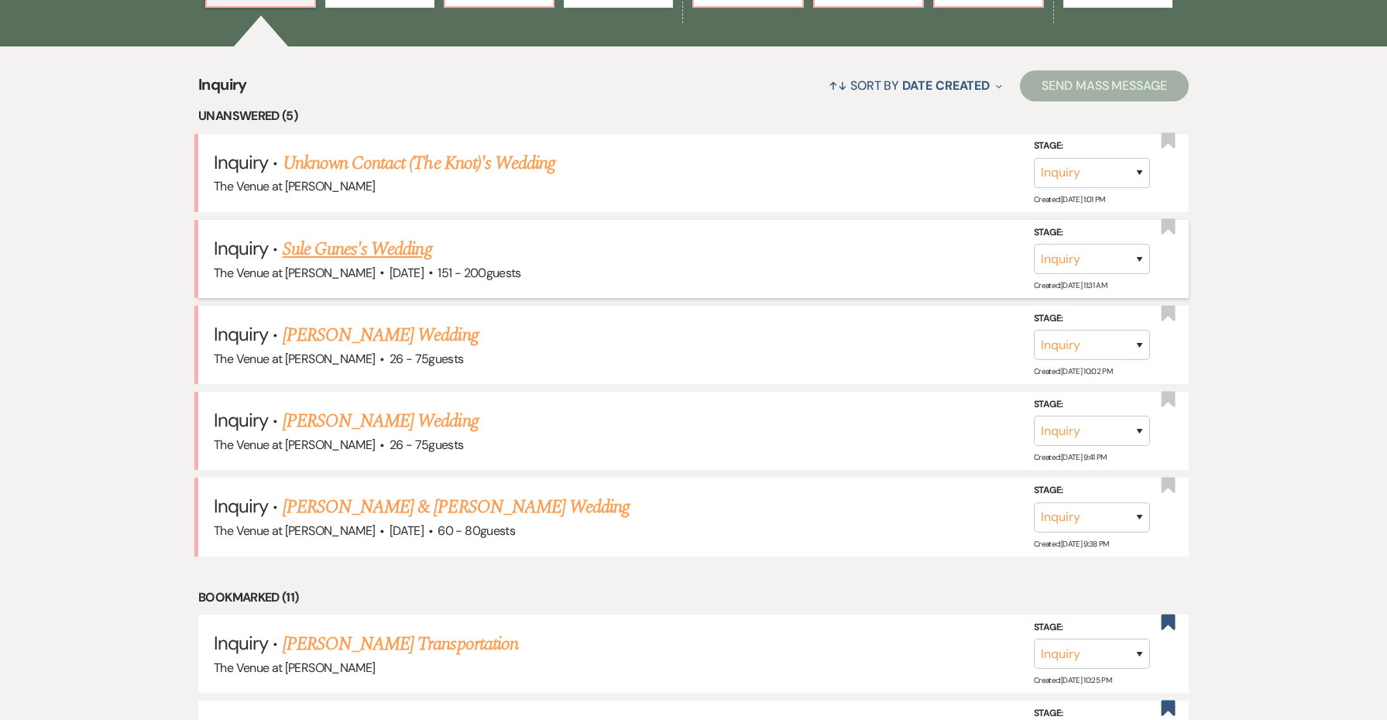
click at [331, 249] on link "Sule Gunes's Wedding" at bounding box center [357, 249] width 149 height 28
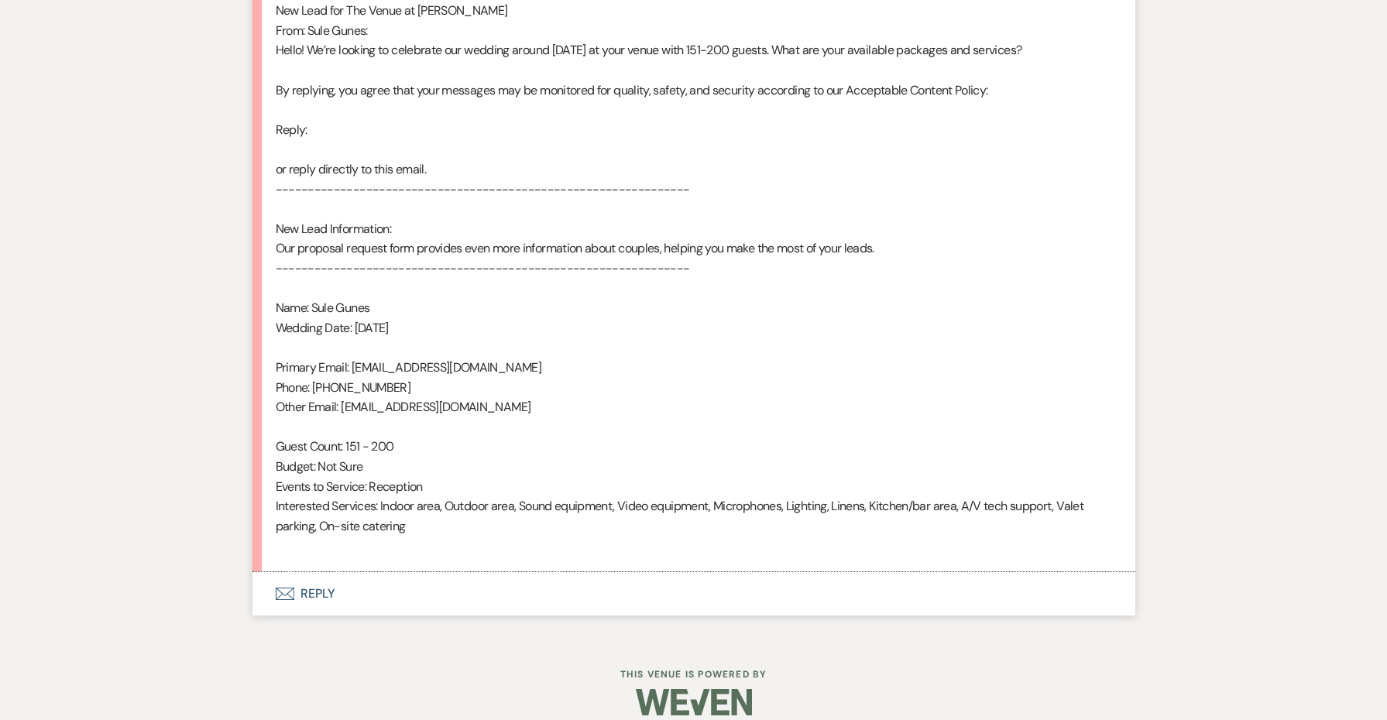
click at [331, 572] on button "Envelope Reply" at bounding box center [693, 593] width 883 height 43
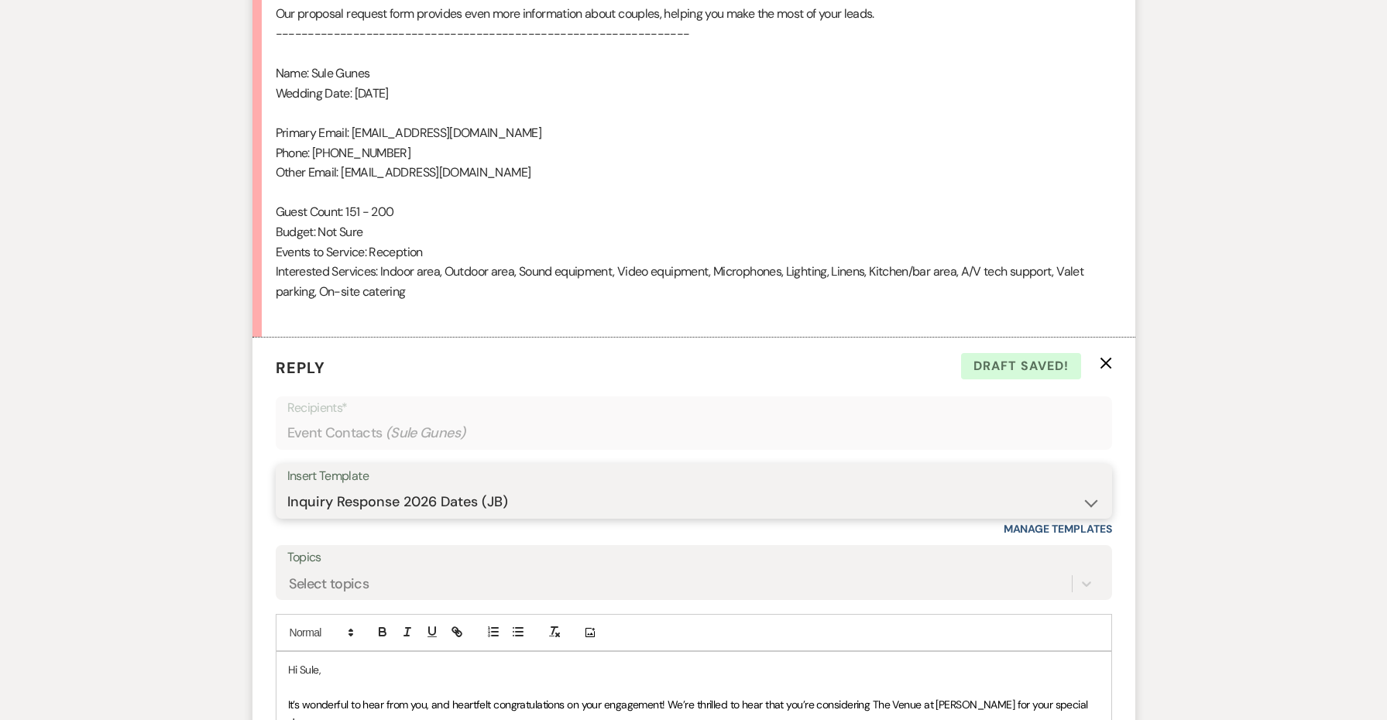
scroll to position [1080, 0]
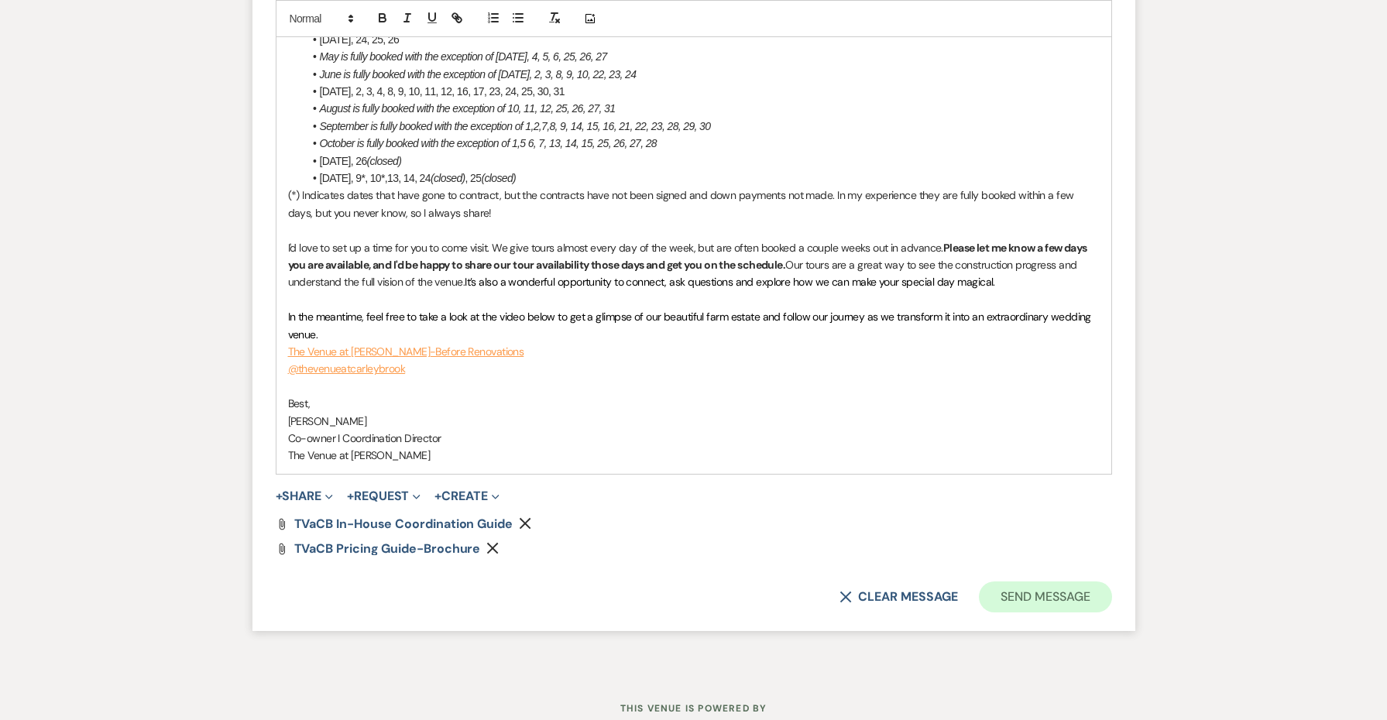
click at [1013, 582] on button "Send Message" at bounding box center [1045, 597] width 132 height 31
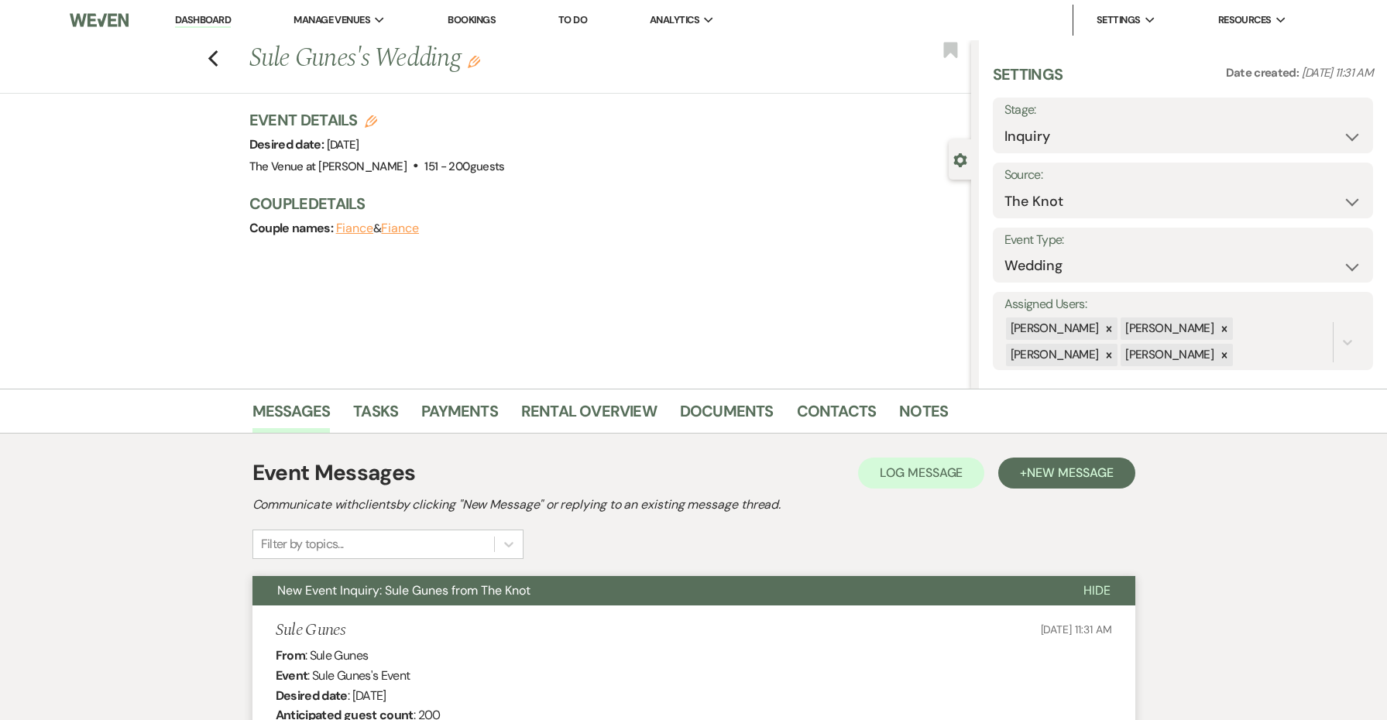
scroll to position [0, 0]
click at [215, 53] on use "button" at bounding box center [213, 58] width 10 height 17
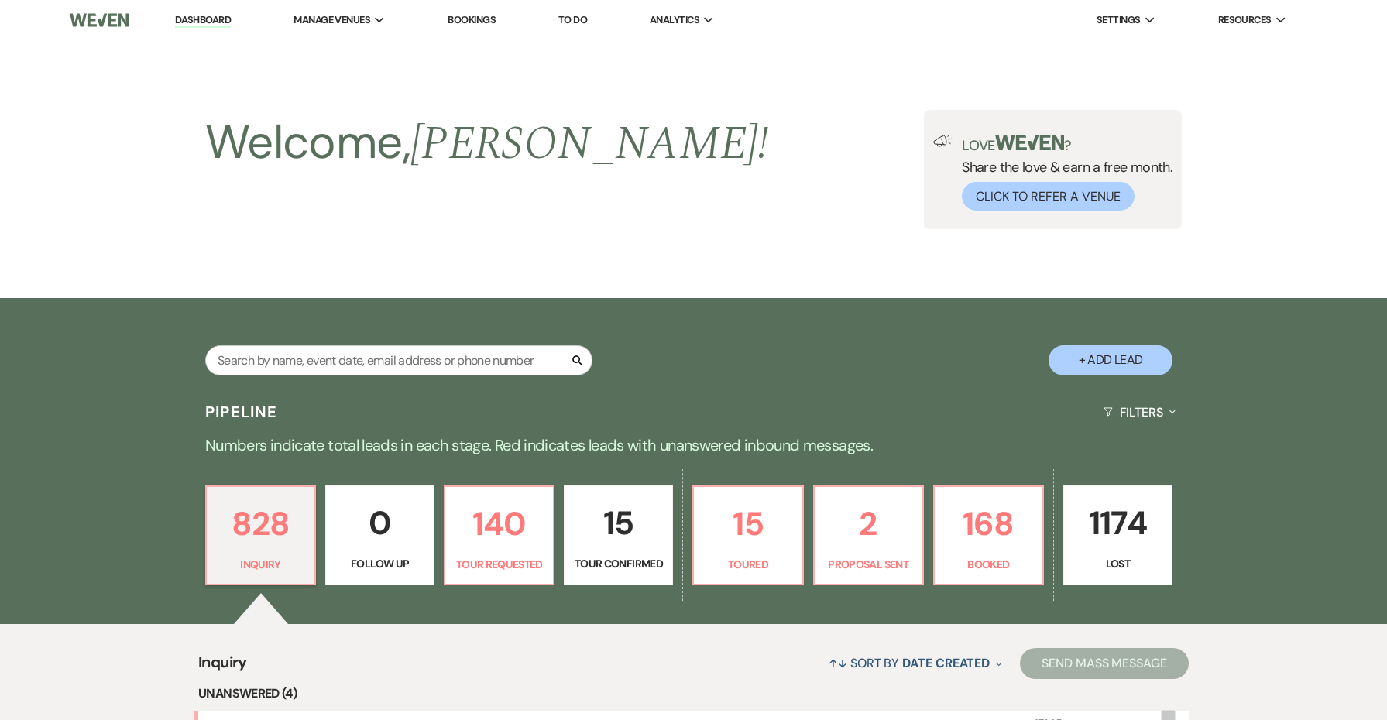
scroll to position [578, 0]
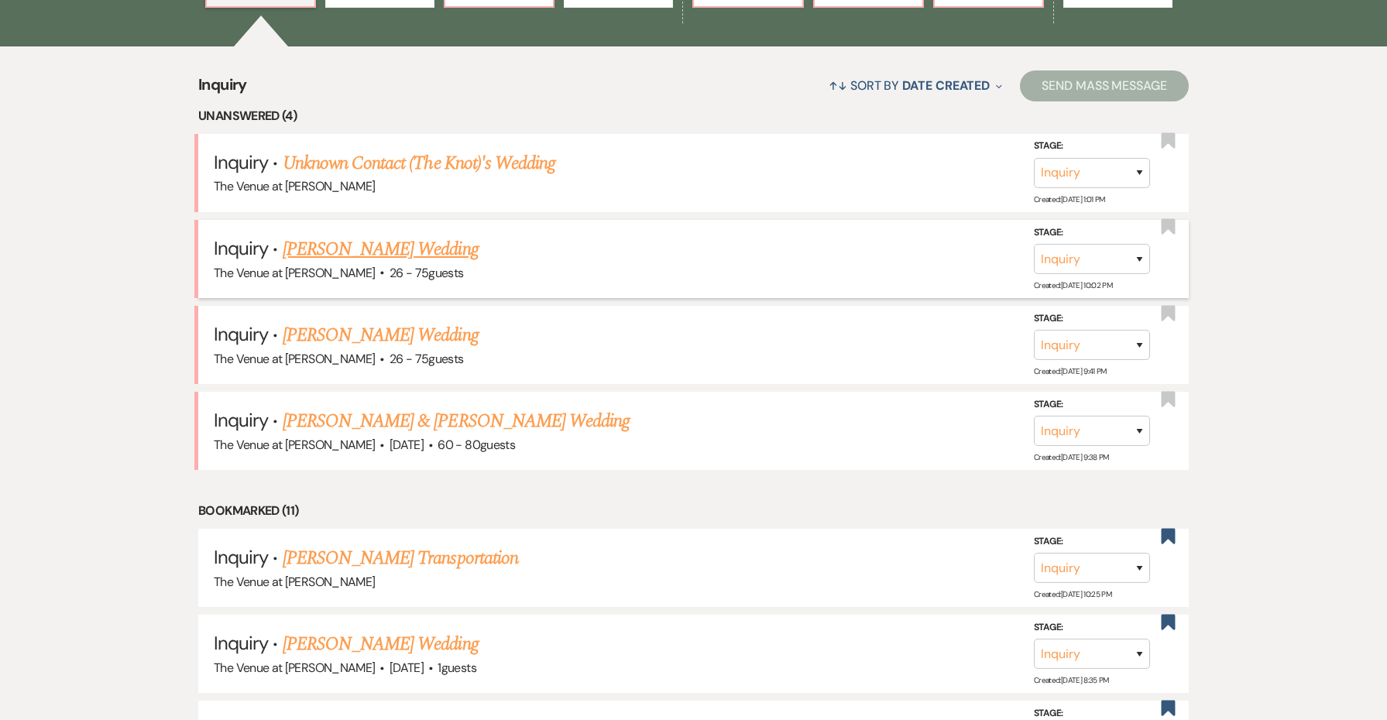
click at [344, 240] on link "[PERSON_NAME] Wedding" at bounding box center [381, 249] width 196 height 28
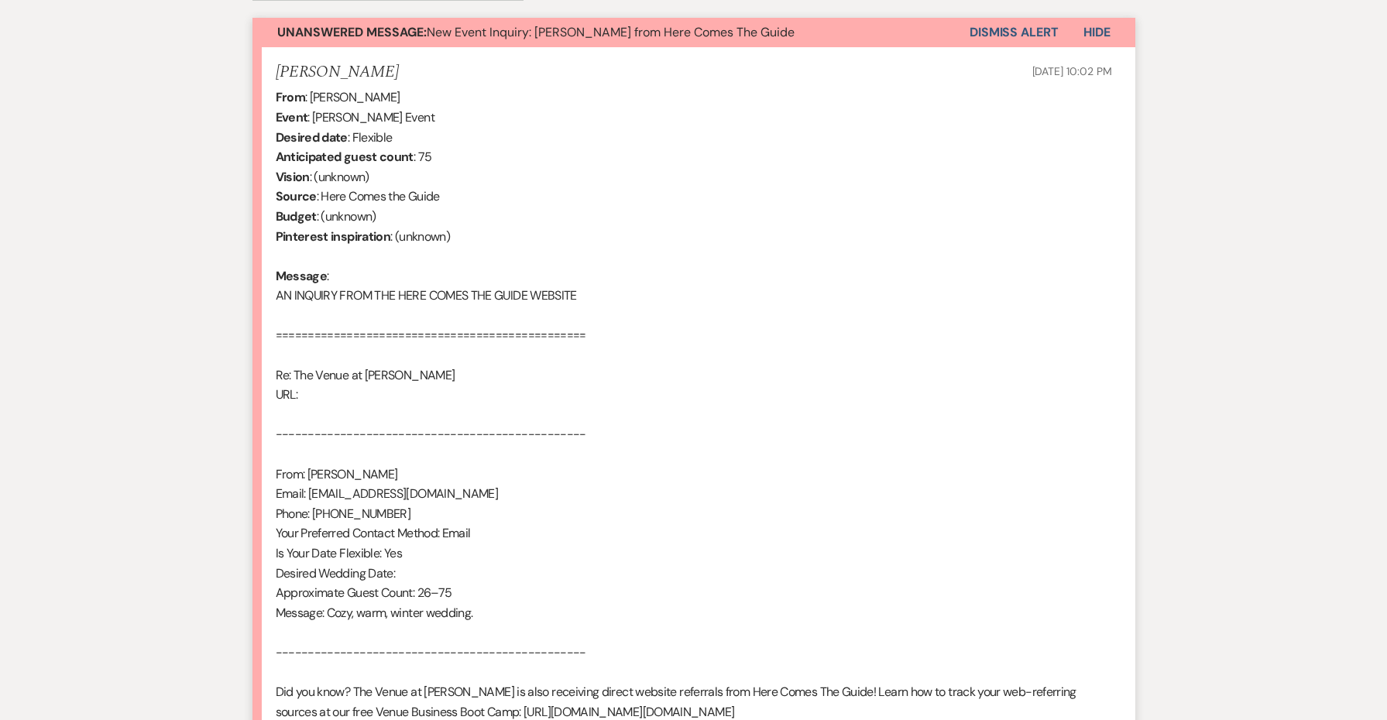
scroll to position [546, 0]
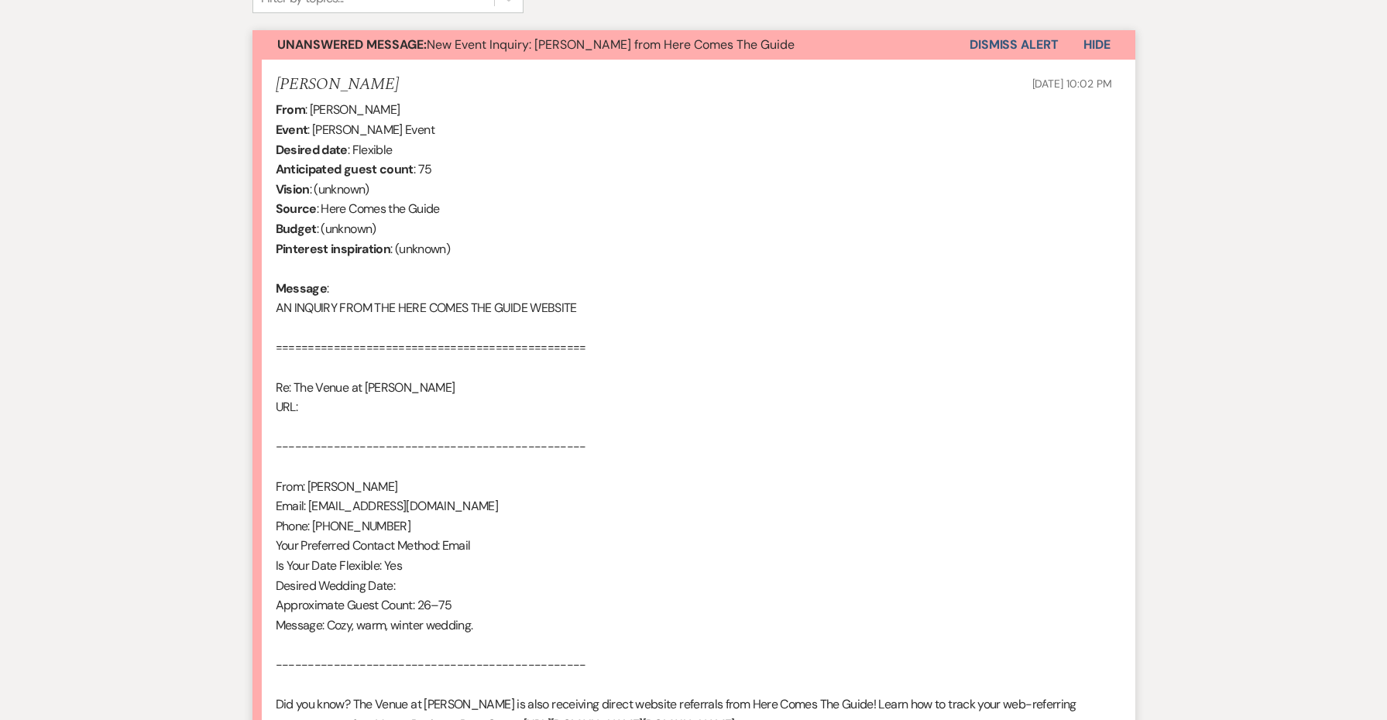
click at [335, 80] on h5 "[PERSON_NAME]" at bounding box center [337, 84] width 123 height 19
copy h5 "[PERSON_NAME]"
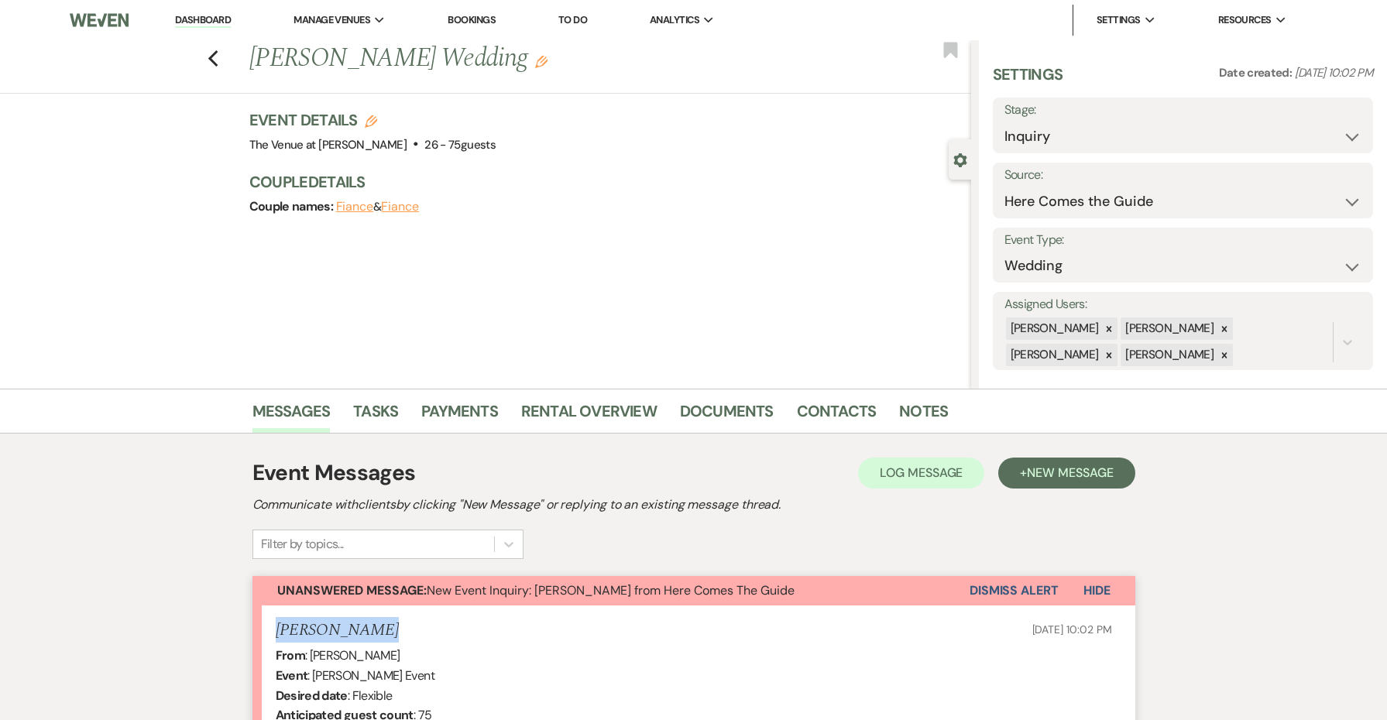
scroll to position [0, 0]
click at [368, 112] on h3 "Event Details Edit" at bounding box center [372, 120] width 246 height 22
click at [369, 121] on icon "Edit" at bounding box center [371, 121] width 12 height 12
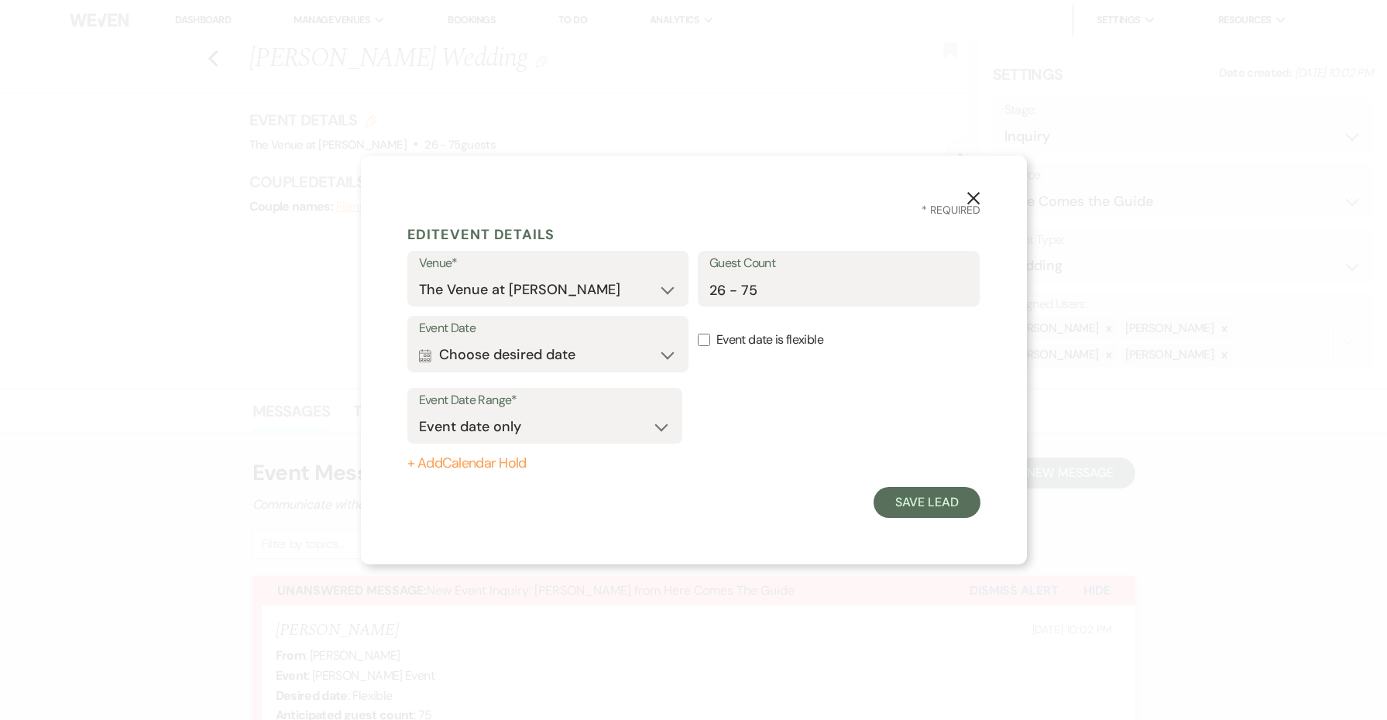
click at [503, 352] on button "Calendar Choose desired date Expand" at bounding box center [548, 355] width 259 height 31
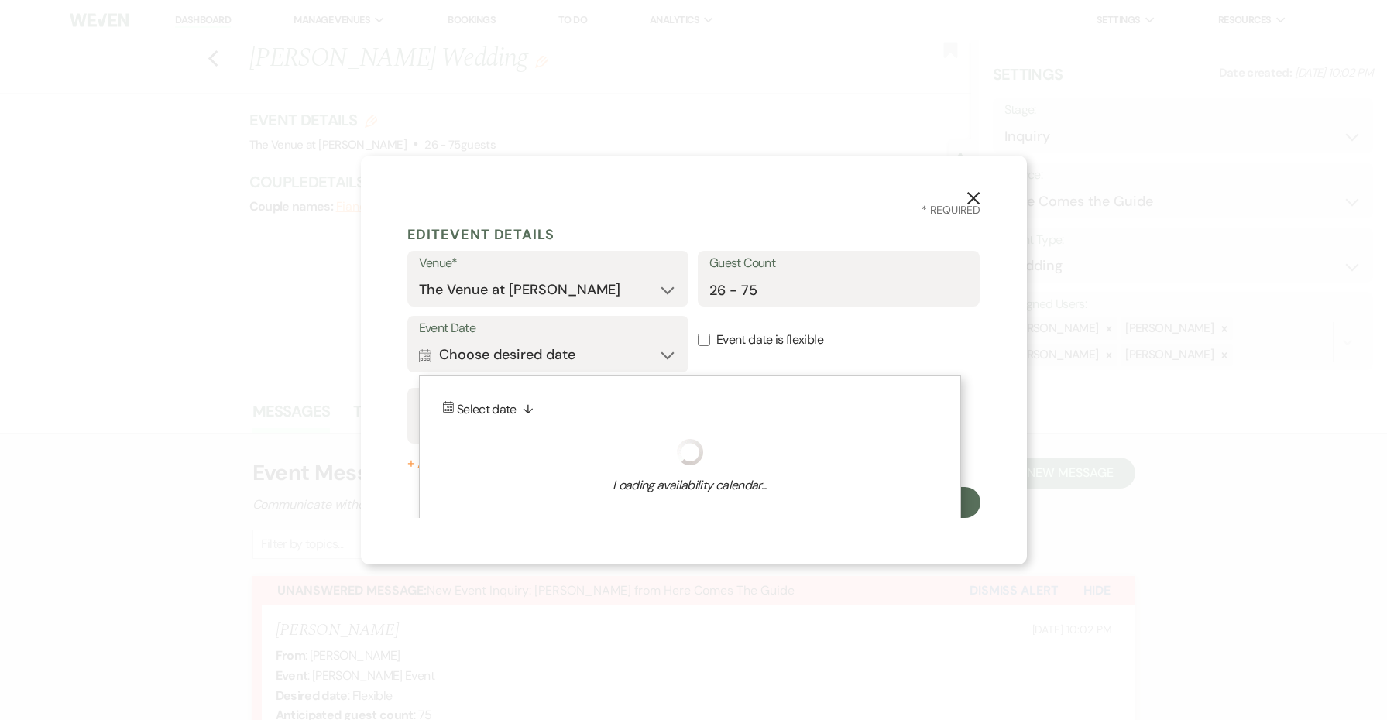
scroll to position [9, 0]
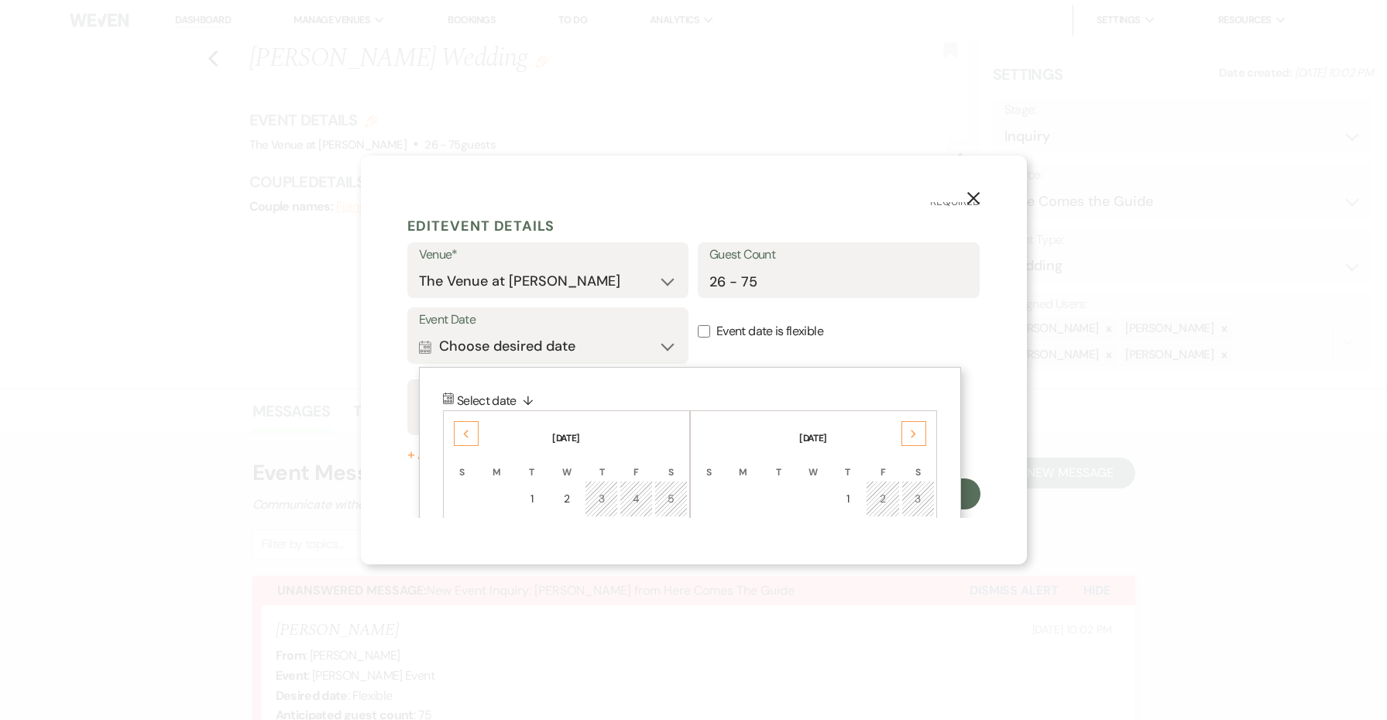
click at [898, 434] on th "[DATE]" at bounding box center [813, 429] width 242 height 33
click at [907, 434] on div "Next" at bounding box center [913, 433] width 25 height 25
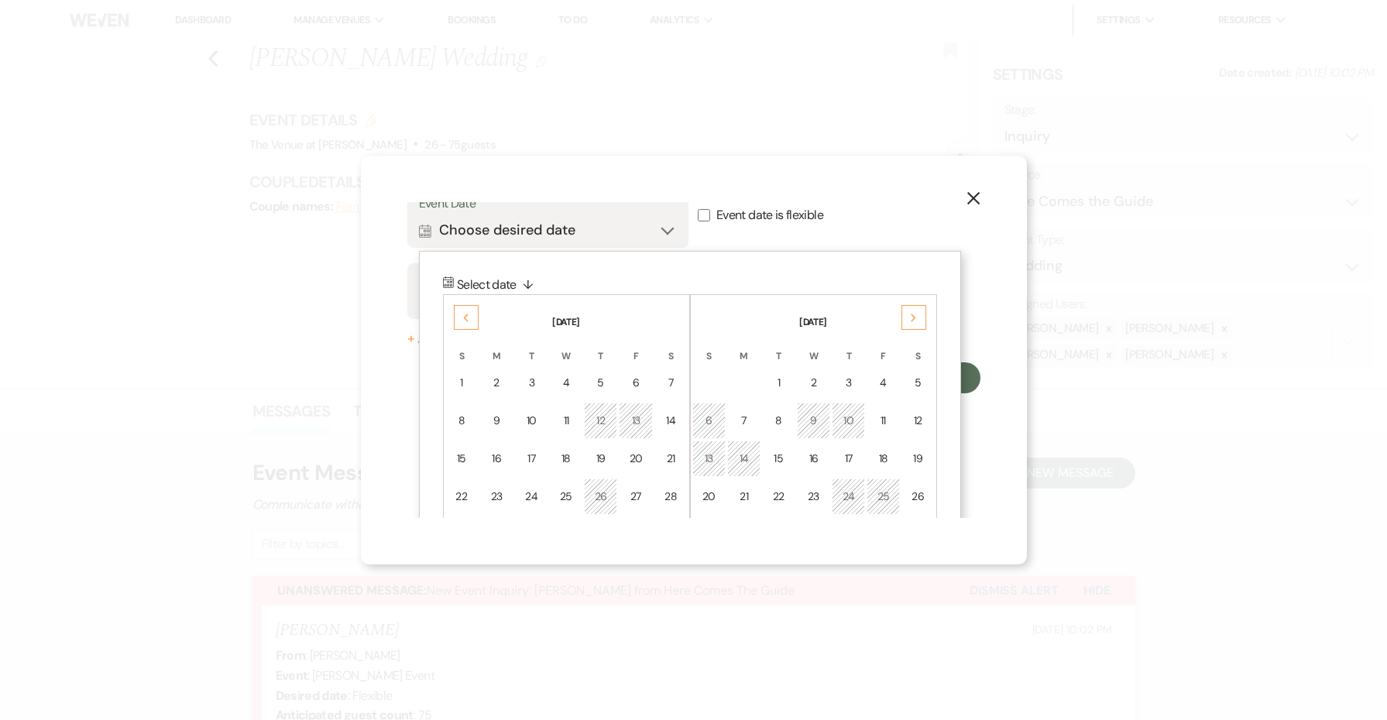
scroll to position [126, 0]
click at [919, 465] on td "19" at bounding box center [917, 457] width 33 height 36
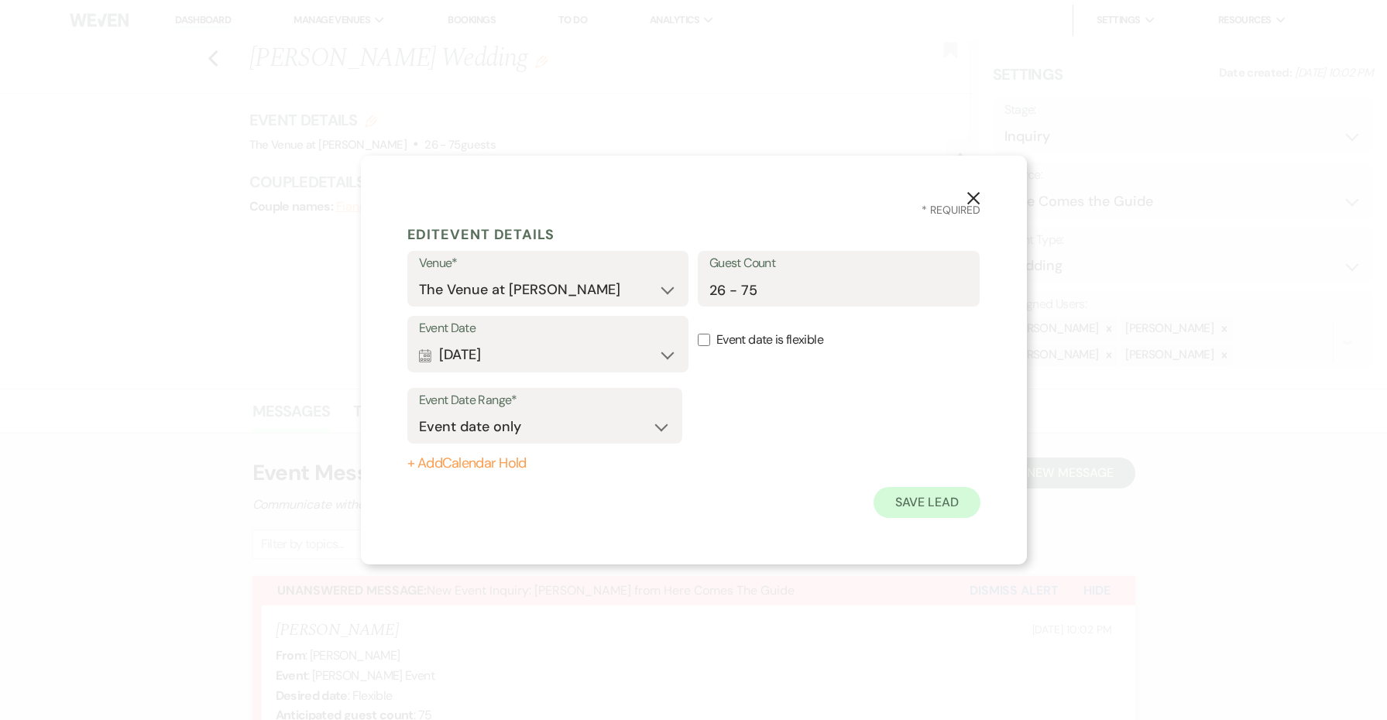
click at [918, 501] on button "Save Lead" at bounding box center [927, 502] width 106 height 31
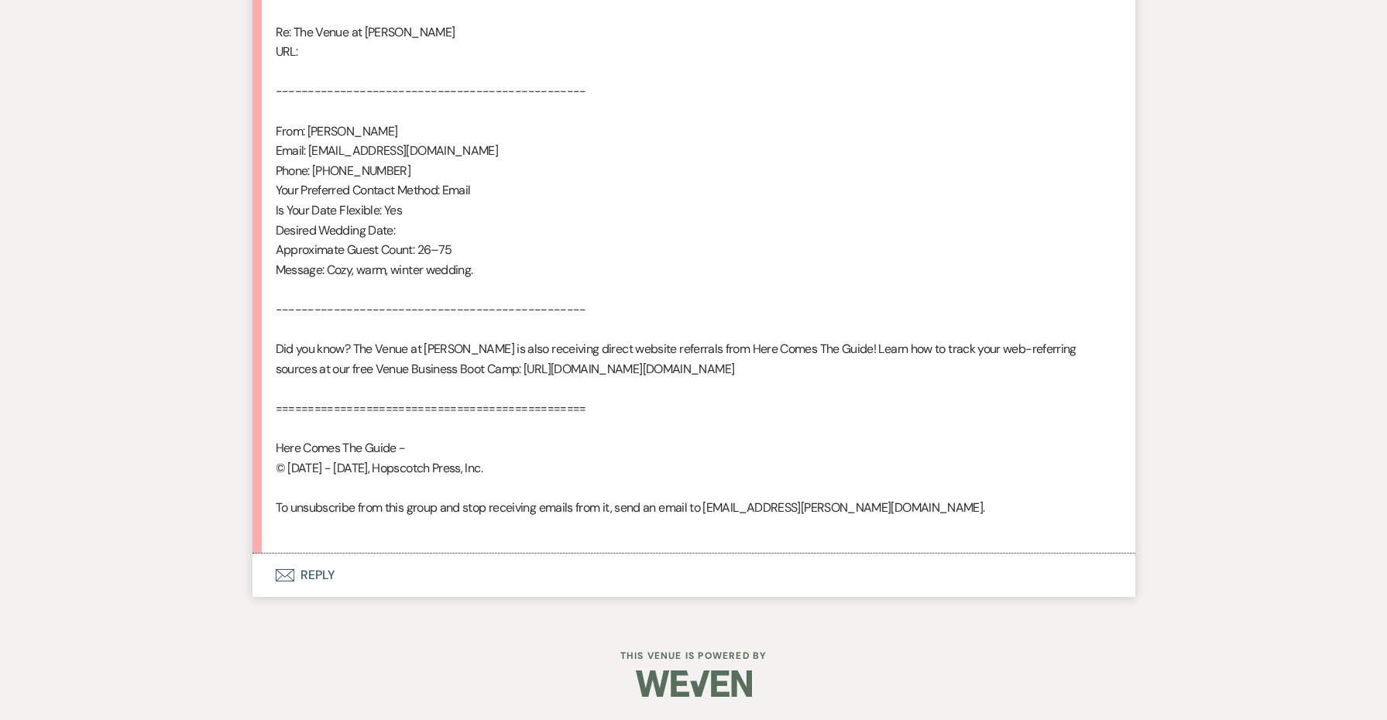
click at [325, 581] on button "Envelope Reply" at bounding box center [693, 575] width 883 height 43
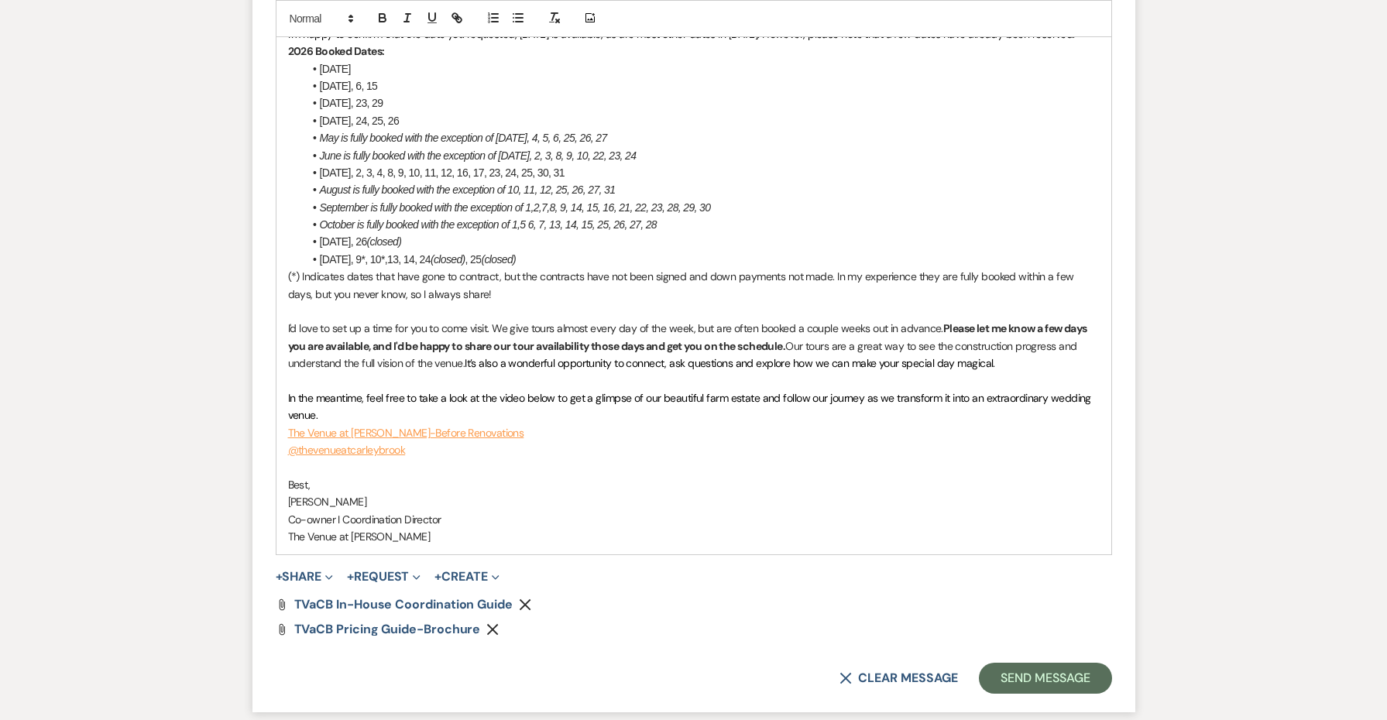
scroll to position [2079, 0]
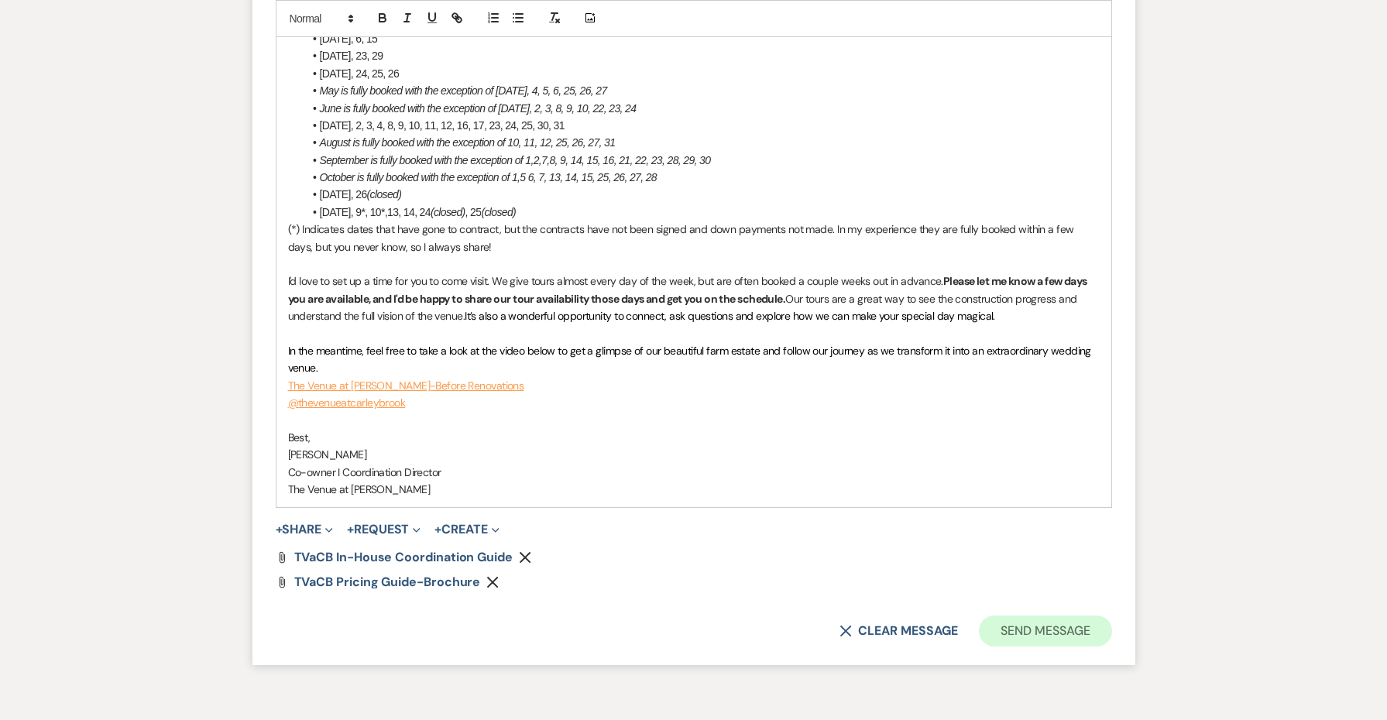
click at [1011, 616] on button "Send Message" at bounding box center [1045, 631] width 132 height 31
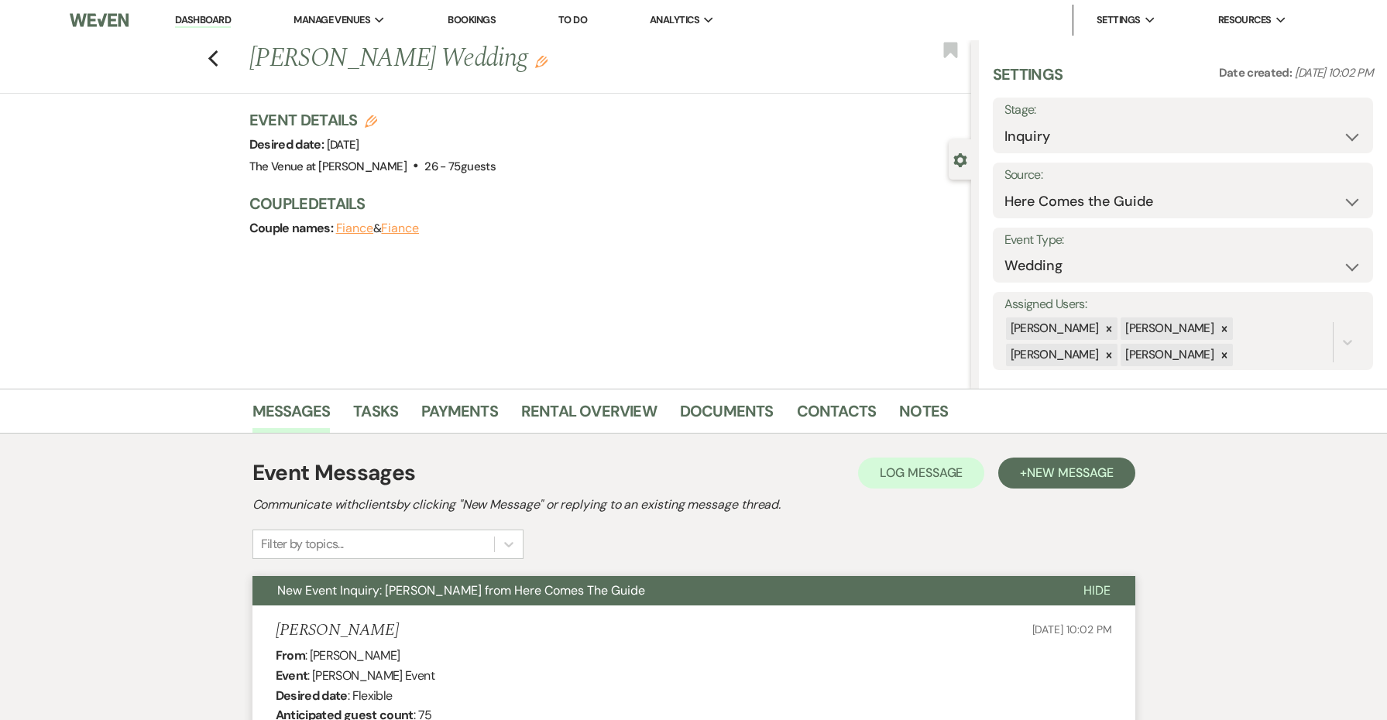
scroll to position [0, 0]
click at [219, 61] on div "Previous [PERSON_NAME] Wedding Edit Bookmark" at bounding box center [481, 66] width 979 height 53
click at [215, 60] on icon "Previous" at bounding box center [214, 59] width 12 height 19
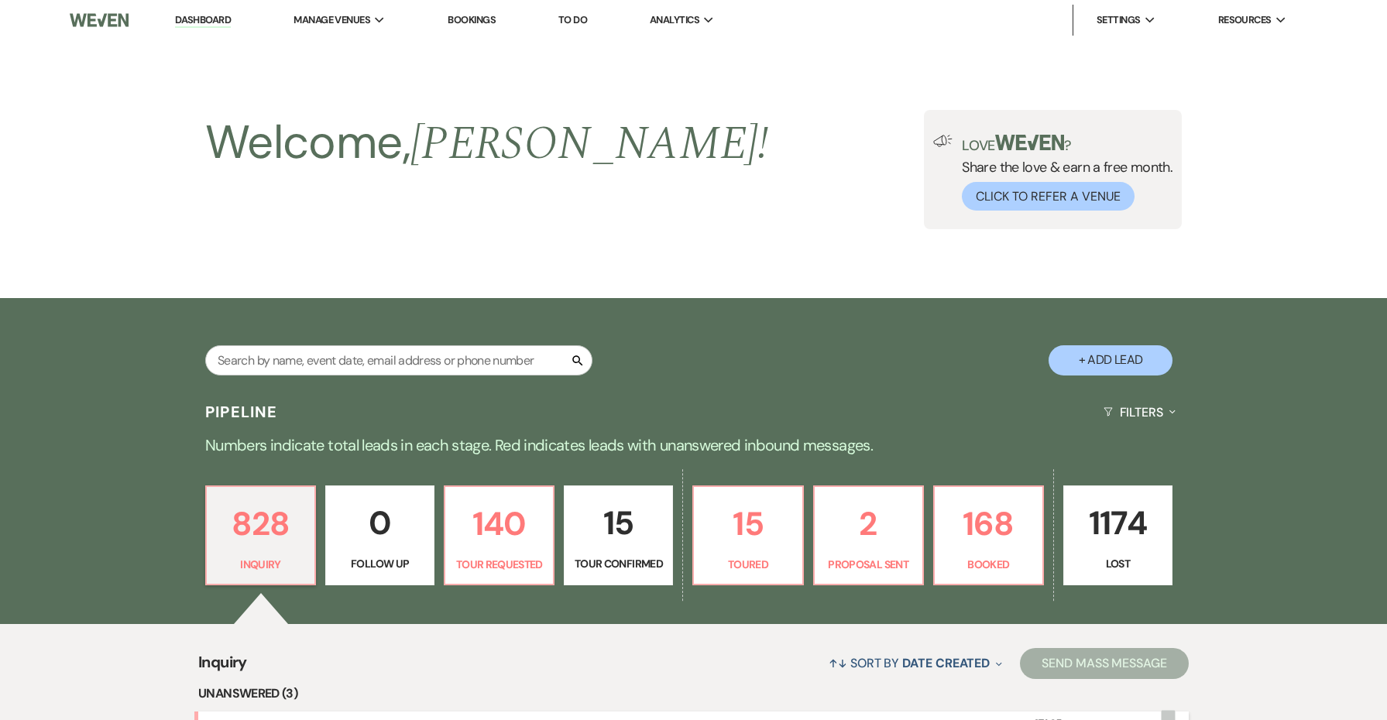
scroll to position [578, 0]
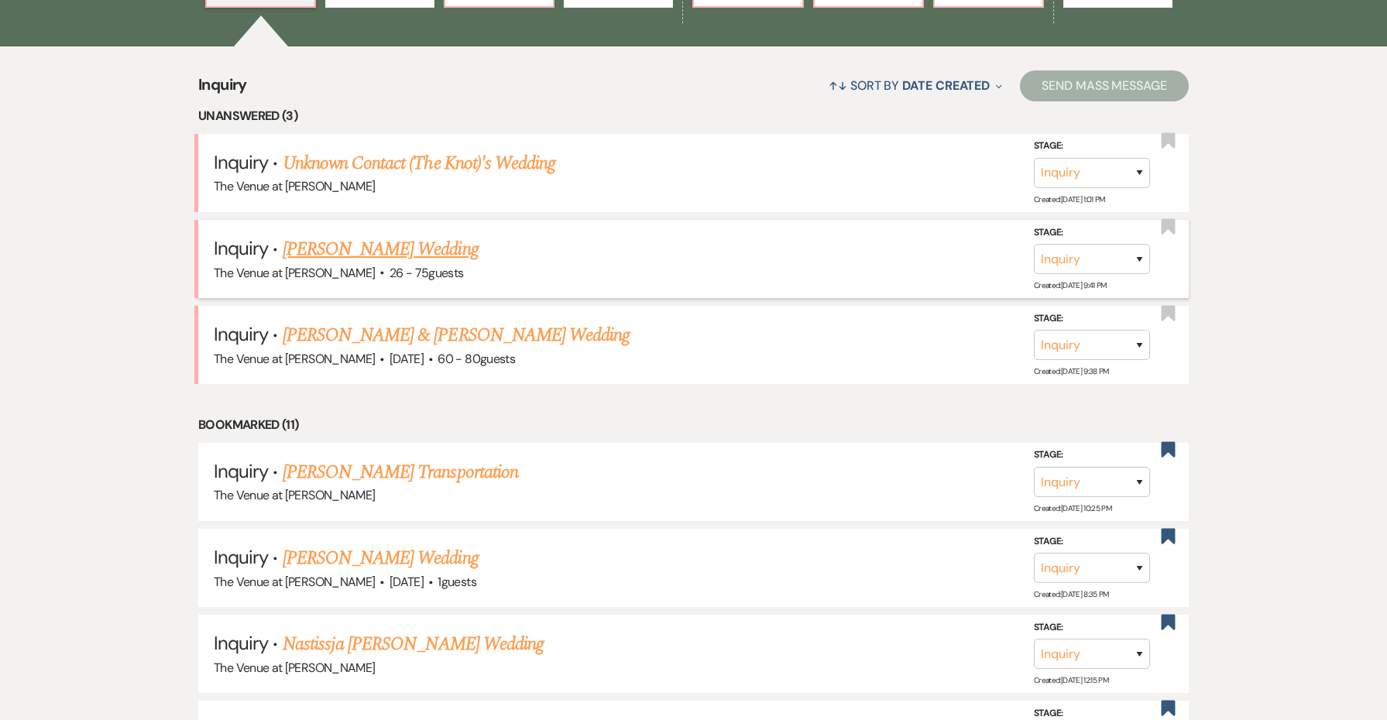
click at [347, 248] on link "[PERSON_NAME] Wedding" at bounding box center [381, 249] width 196 height 28
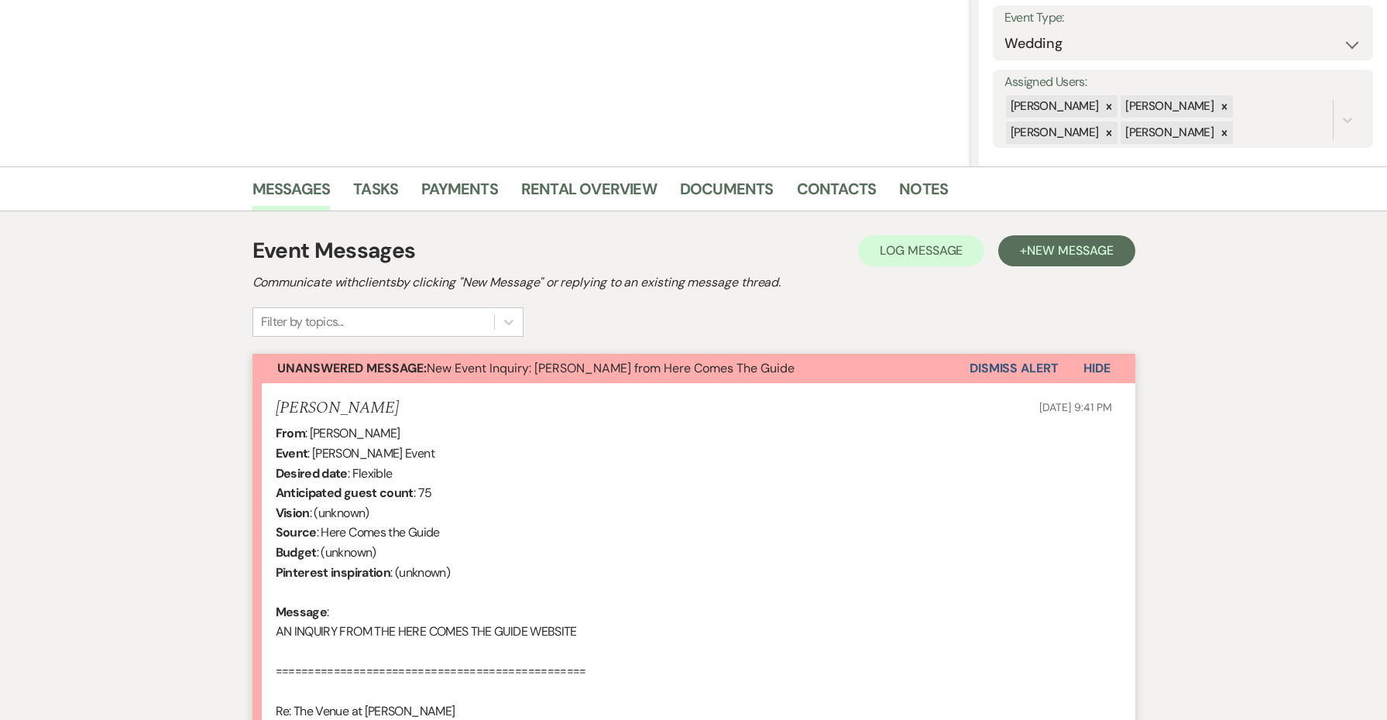
scroll to position [224, 0]
click at [321, 407] on h5 "[PERSON_NAME]" at bounding box center [337, 406] width 123 height 19
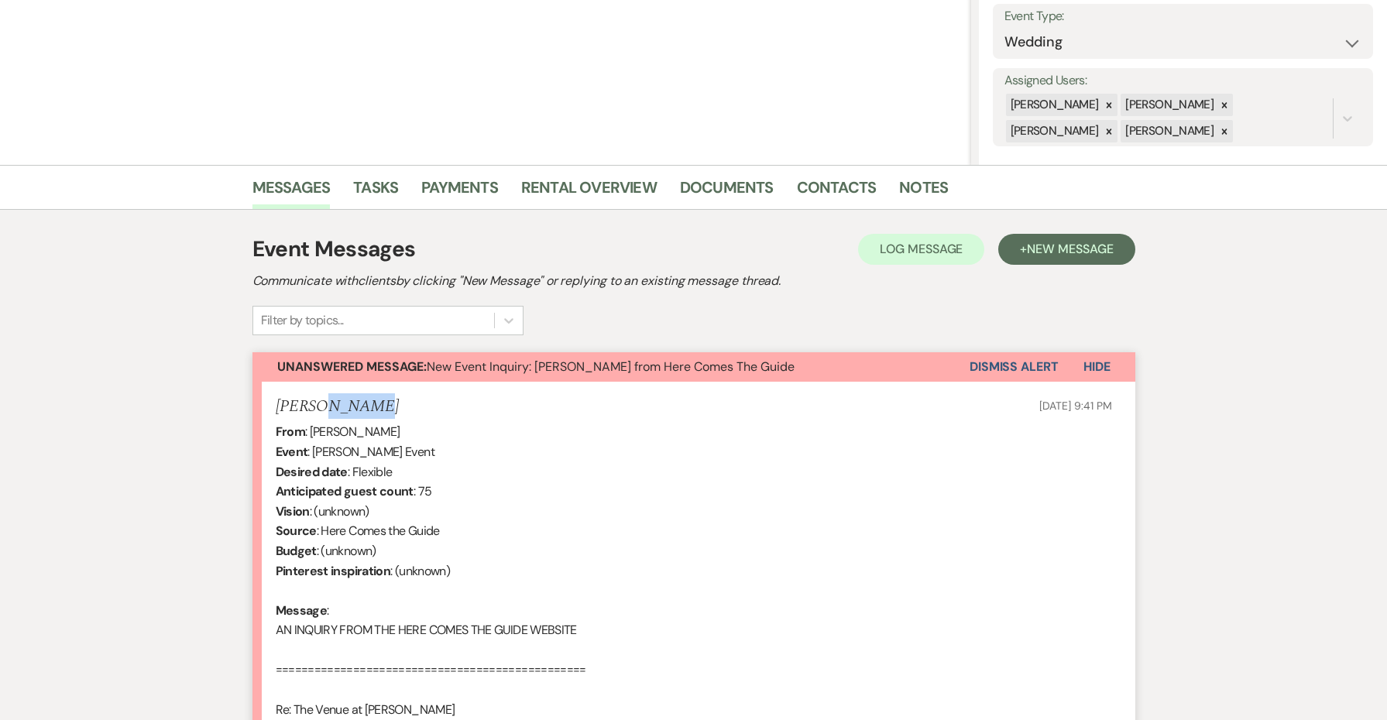
click at [321, 407] on h5 "[PERSON_NAME]" at bounding box center [337, 406] width 123 height 19
copy h5 "[PERSON_NAME]"
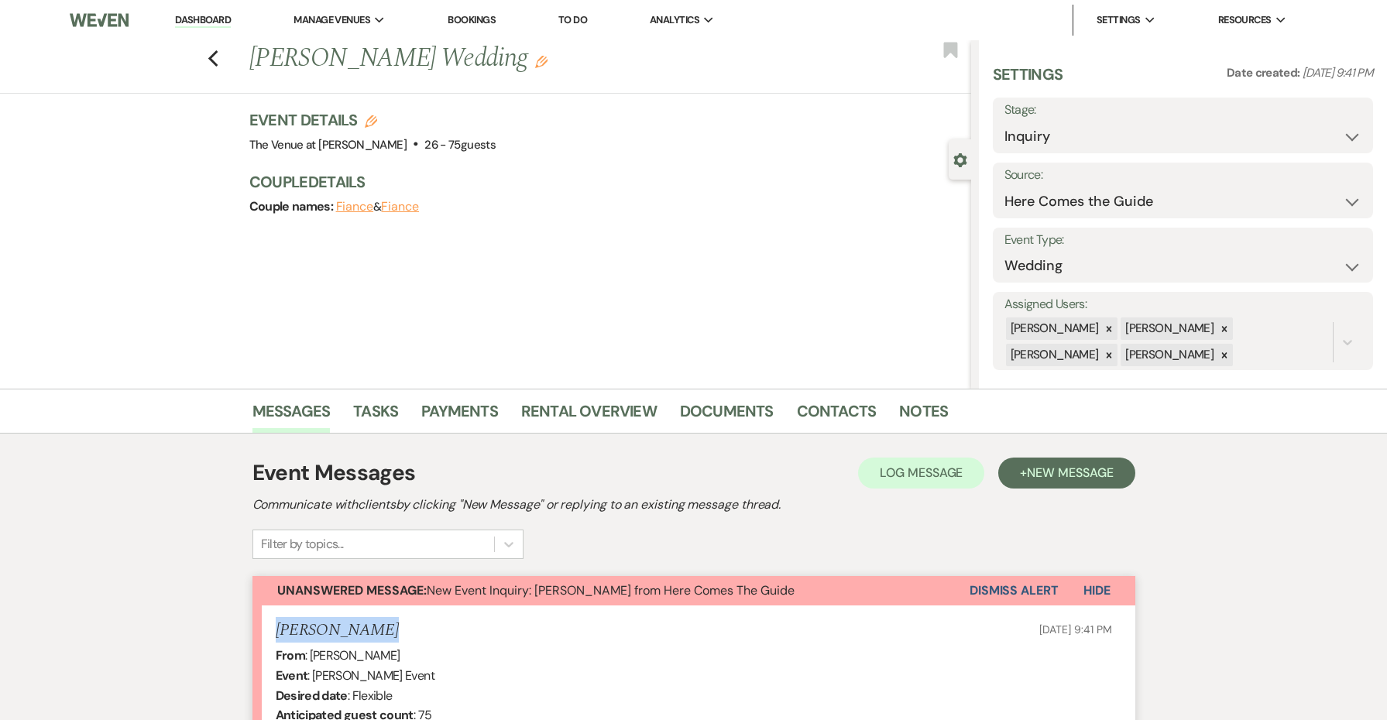
scroll to position [0, 0]
click at [366, 119] on icon "Edit" at bounding box center [371, 121] width 12 height 12
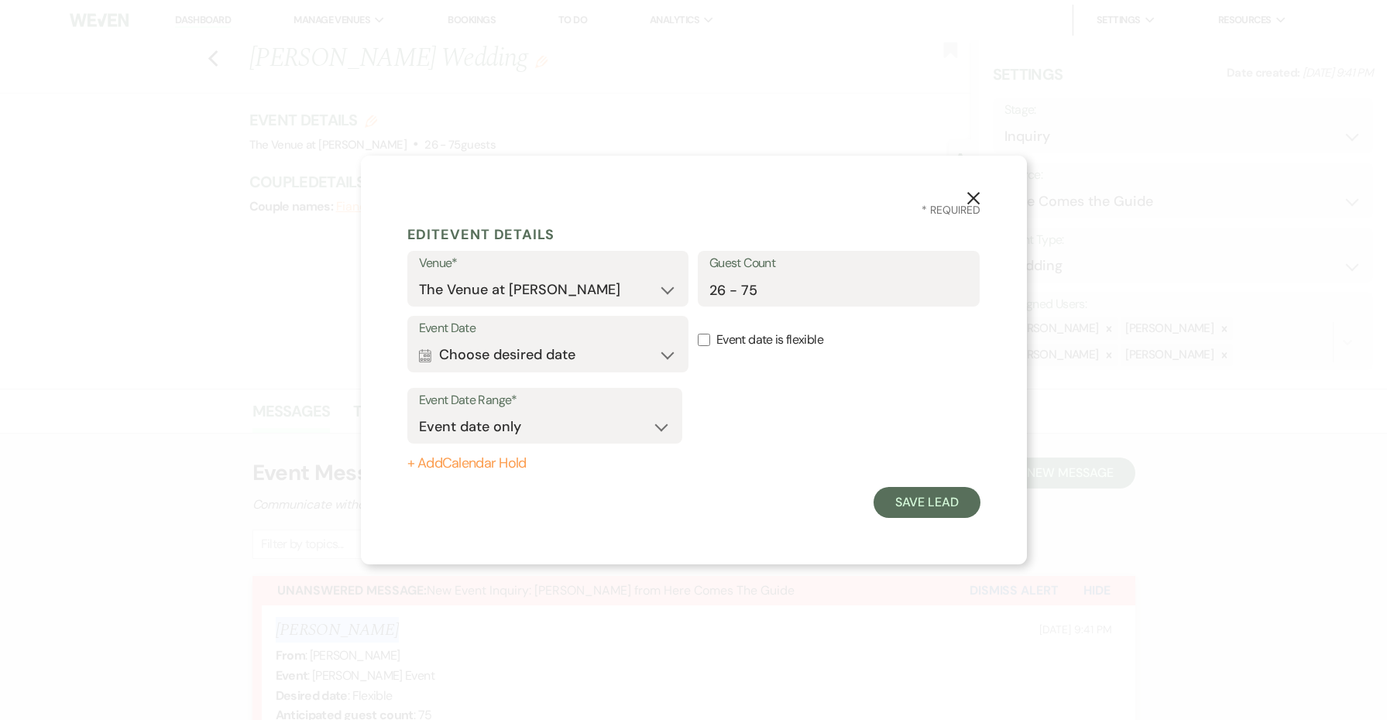
click at [668, 352] on button "Calendar Choose desired date Expand" at bounding box center [548, 355] width 259 height 31
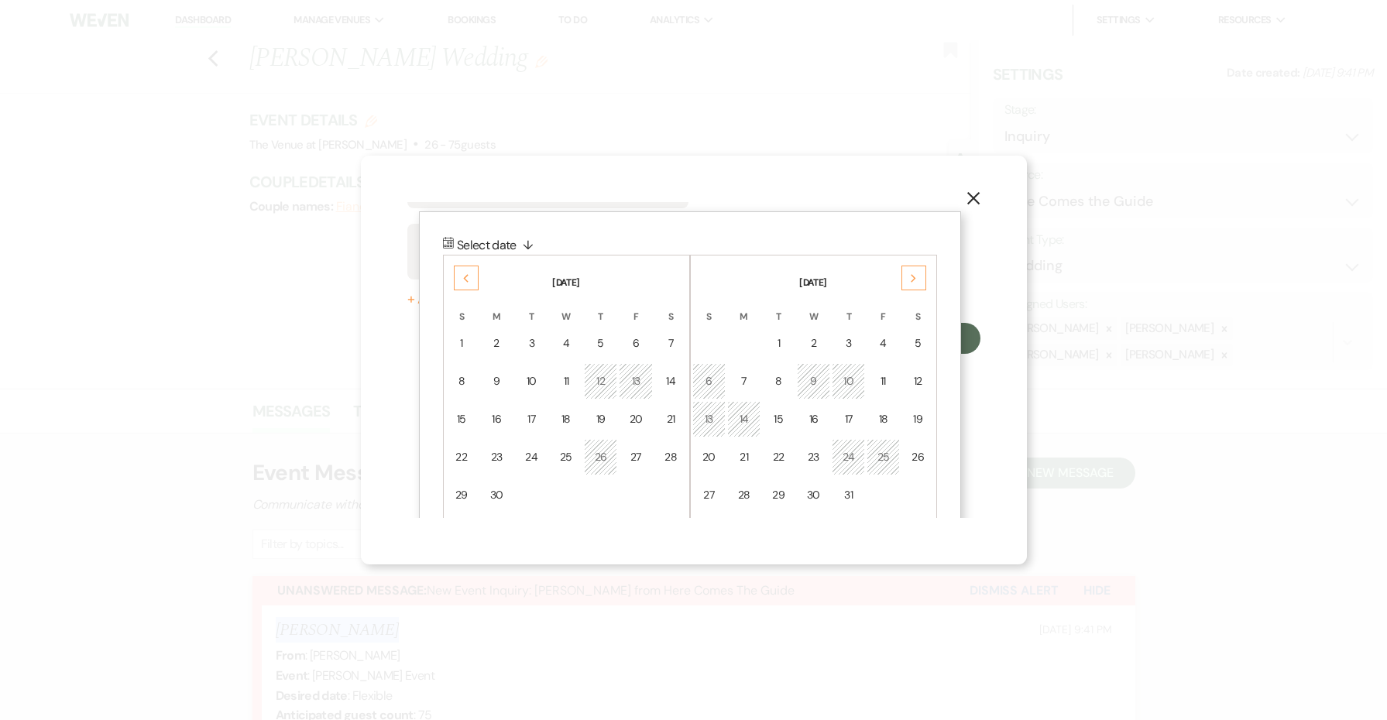
scroll to position [198, 0]
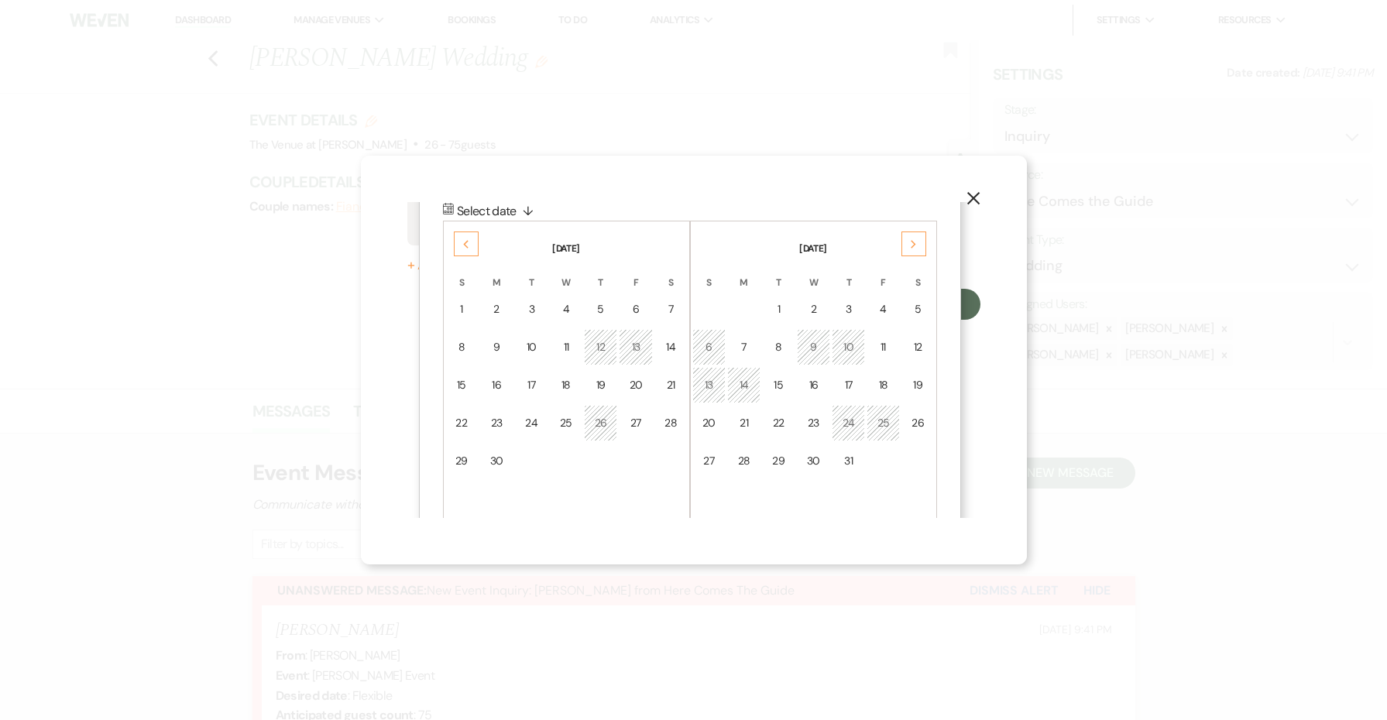
click at [460, 239] on div "Previous" at bounding box center [466, 244] width 25 height 25
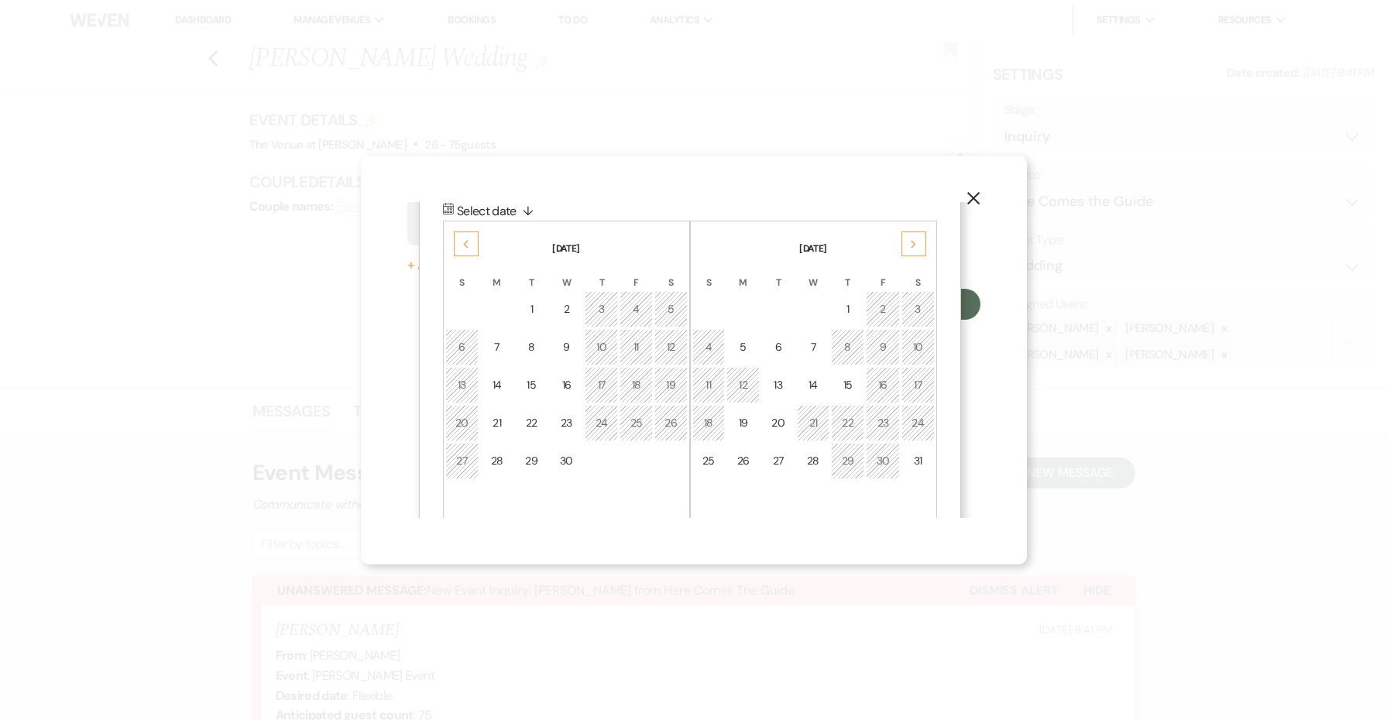
click at [460, 239] on div "Previous" at bounding box center [466, 244] width 25 height 25
click at [467, 242] on icon "Previous" at bounding box center [466, 244] width 8 height 9
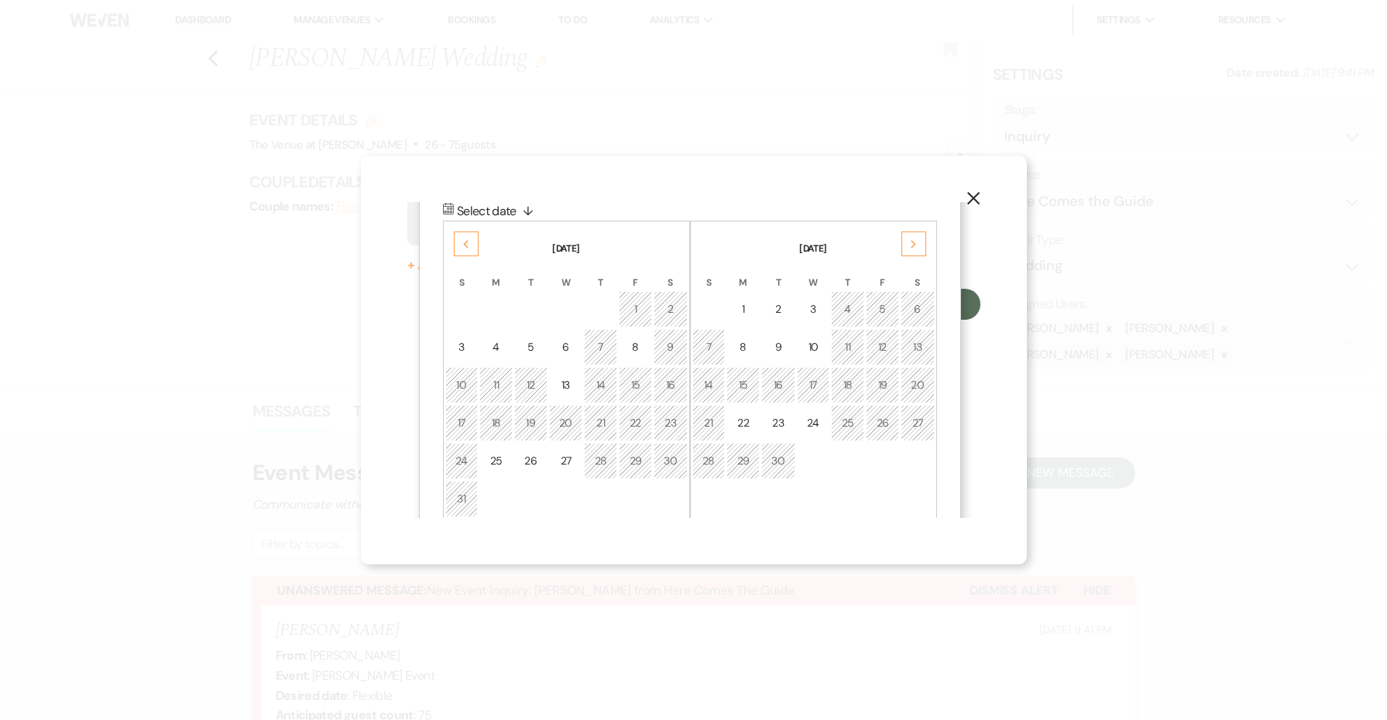
click at [668, 429] on div "23" at bounding box center [671, 423] width 14 height 16
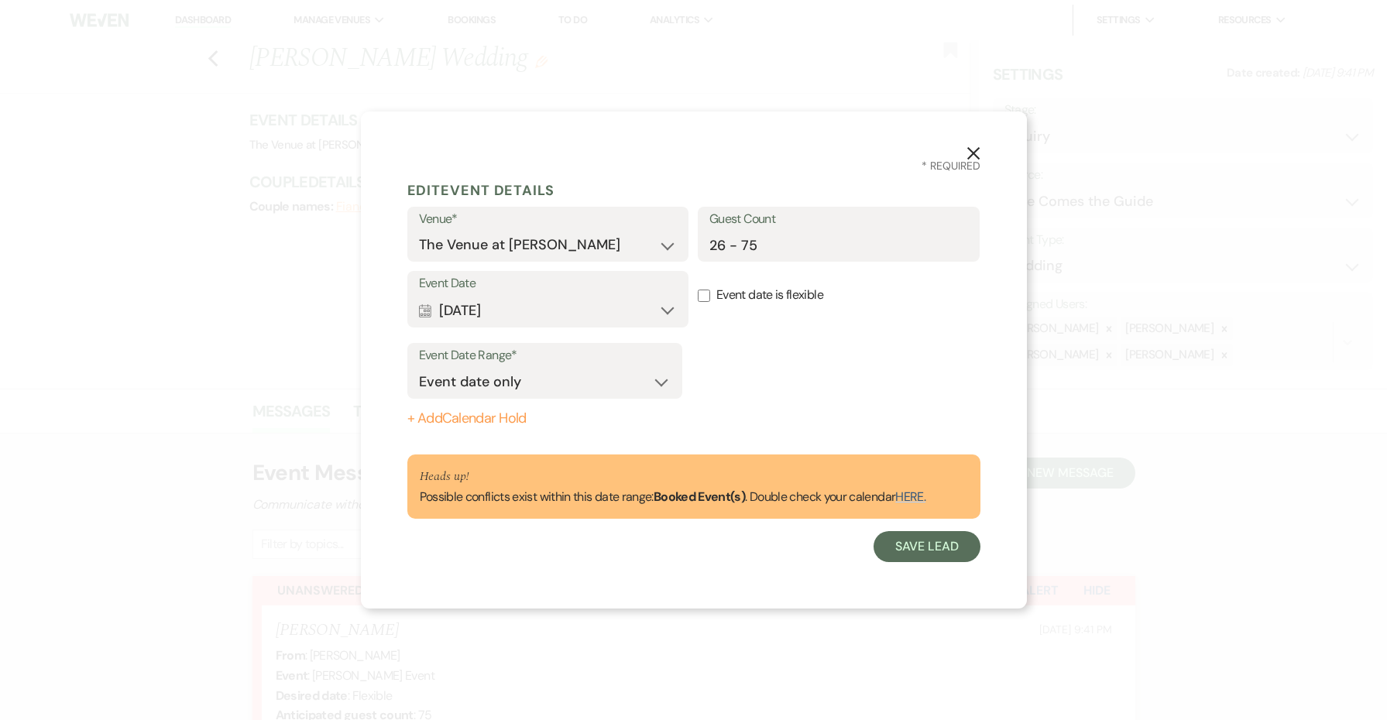
scroll to position [0, 0]
click at [925, 554] on button "Save Lead" at bounding box center [927, 546] width 106 height 31
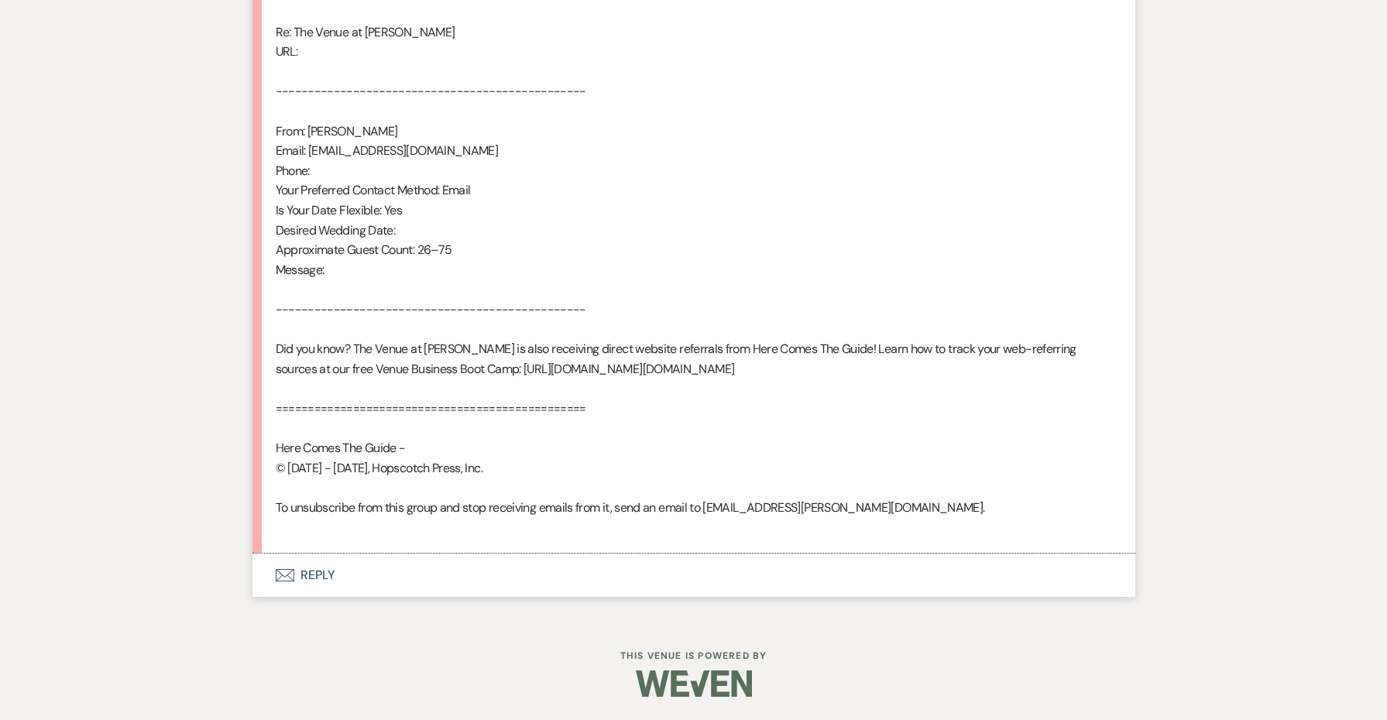
click at [307, 582] on button "Envelope Reply" at bounding box center [693, 575] width 883 height 43
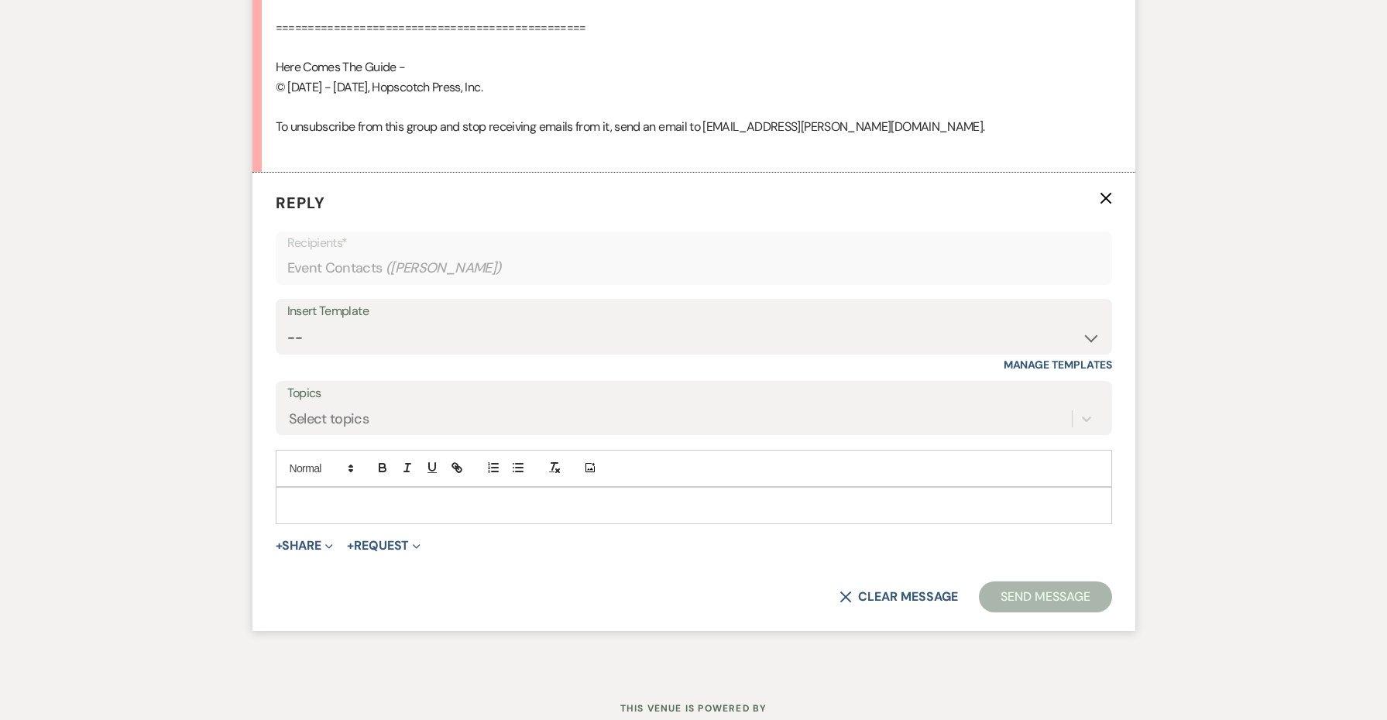
scroll to position [1324, 0]
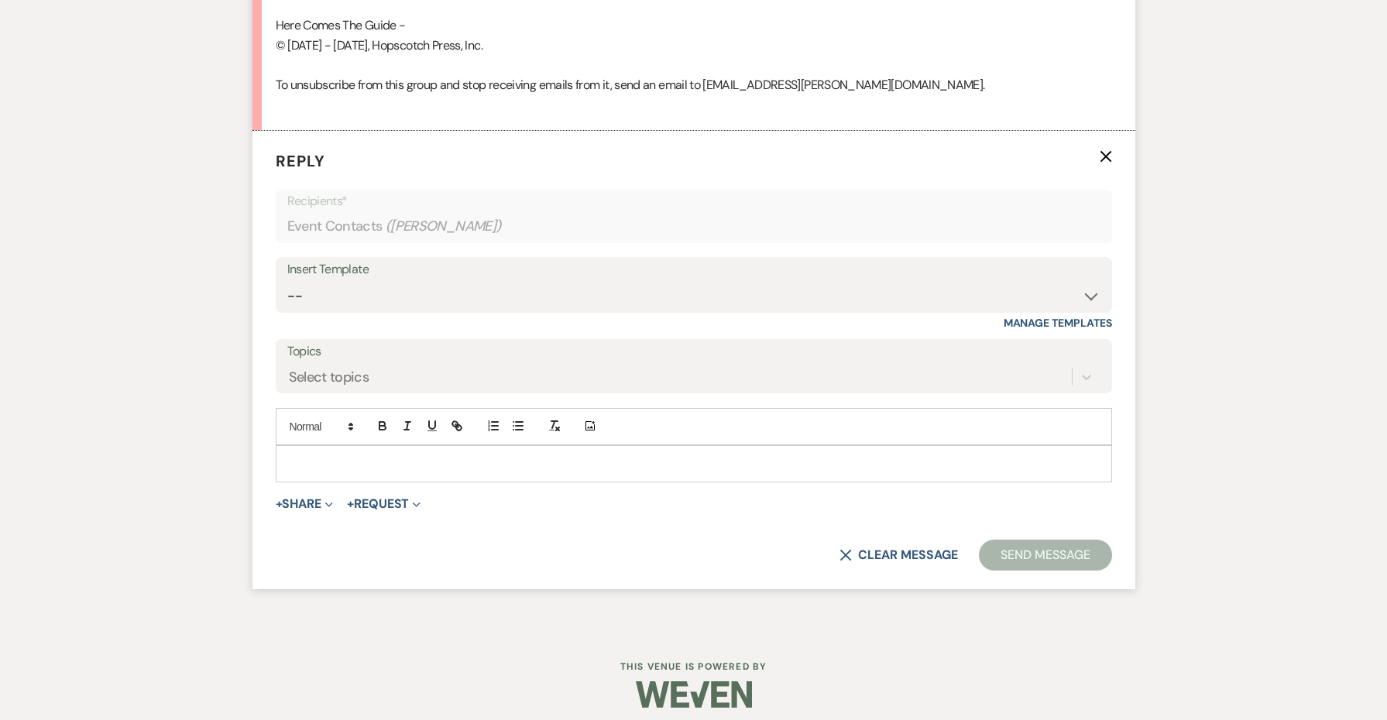
click at [381, 273] on div "Insert Template" at bounding box center [693, 270] width 813 height 22
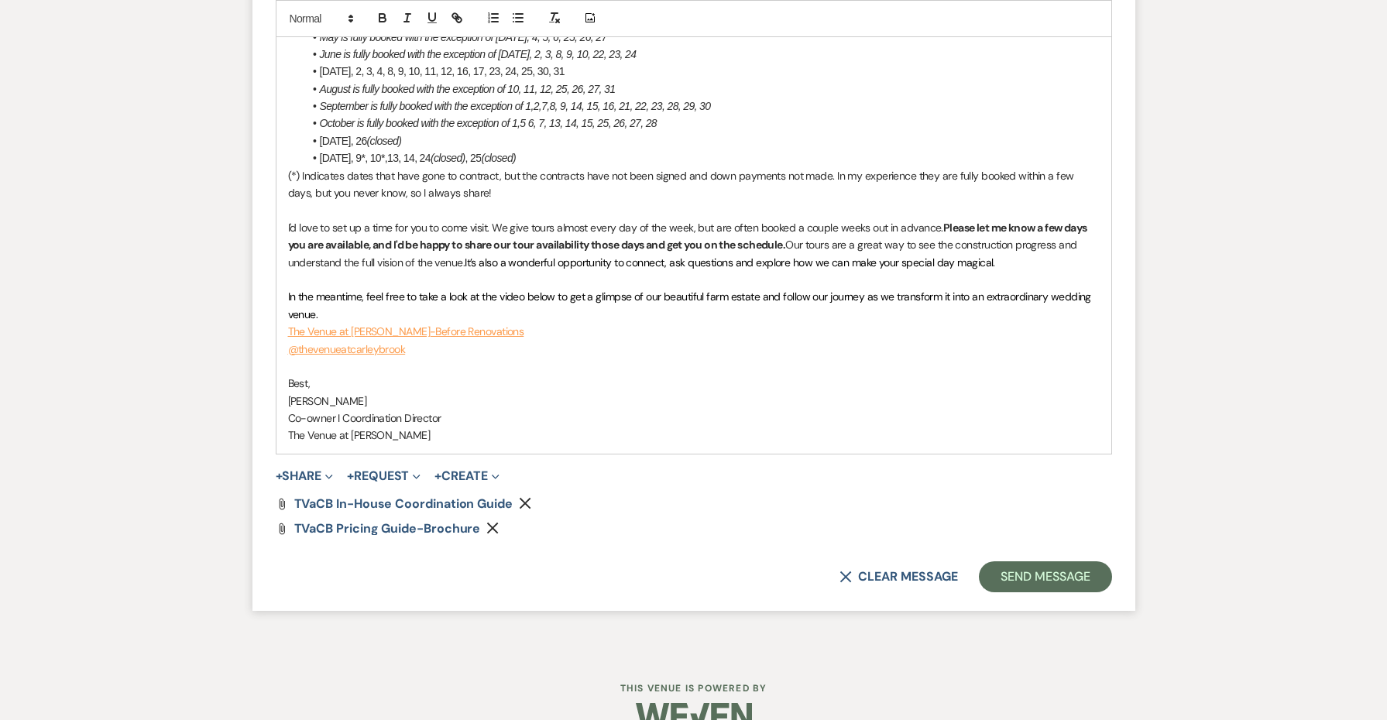
scroll to position [2148, 0]
click at [1053, 563] on button "Send Message" at bounding box center [1045, 578] width 132 height 31
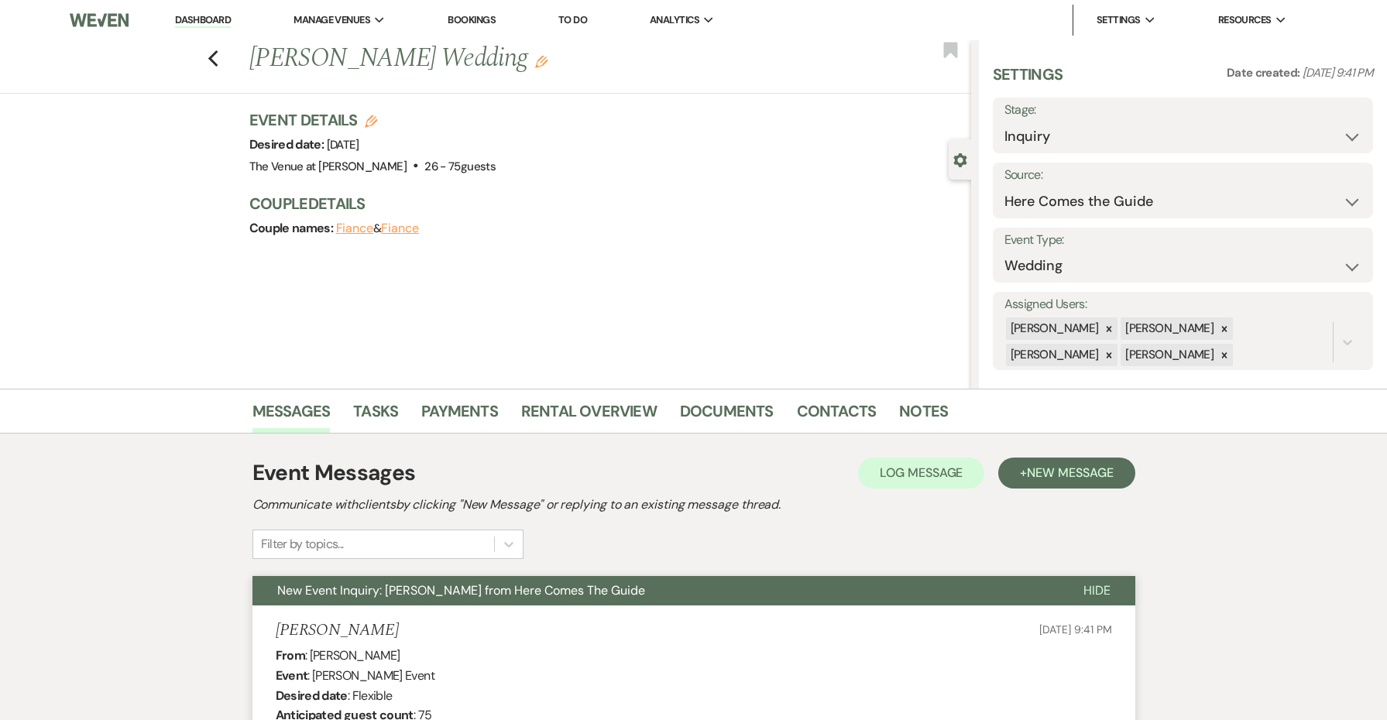
scroll to position [0, 0]
click at [211, 49] on button "Previous" at bounding box center [214, 57] width 12 height 22
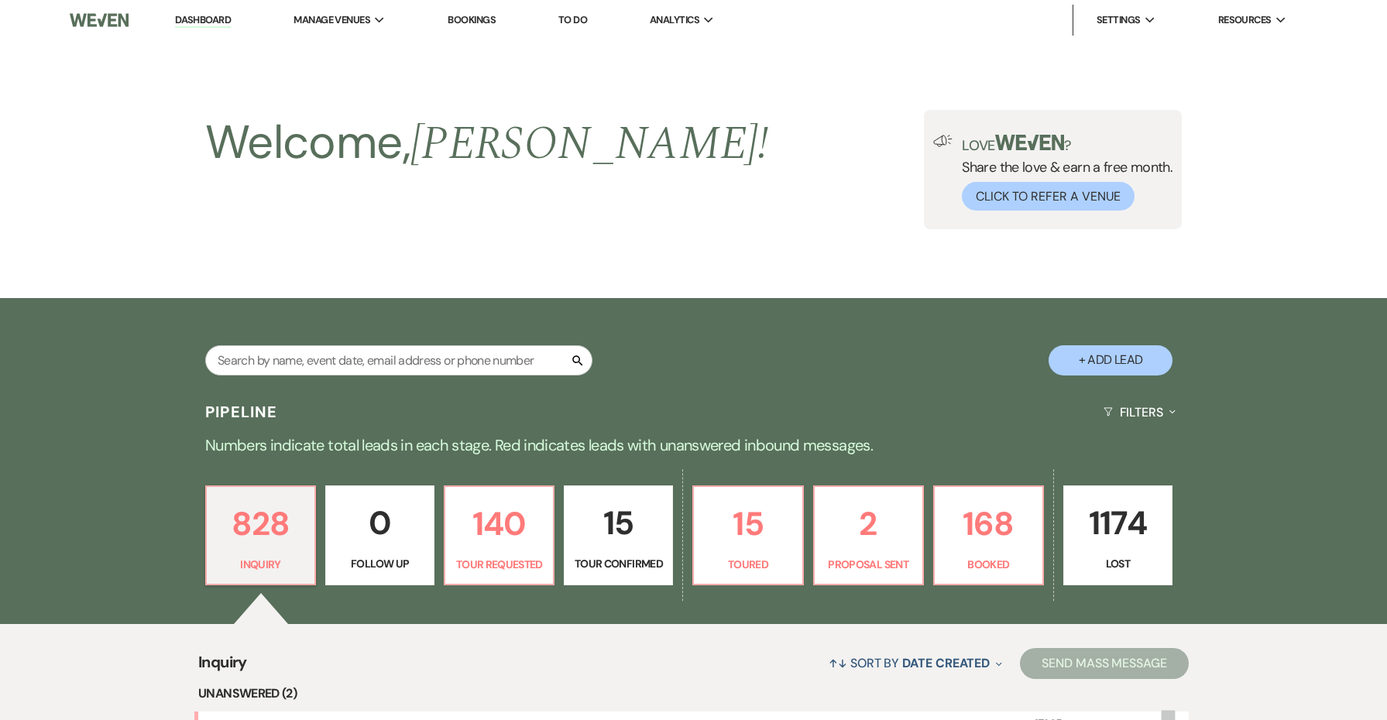
scroll to position [578, 0]
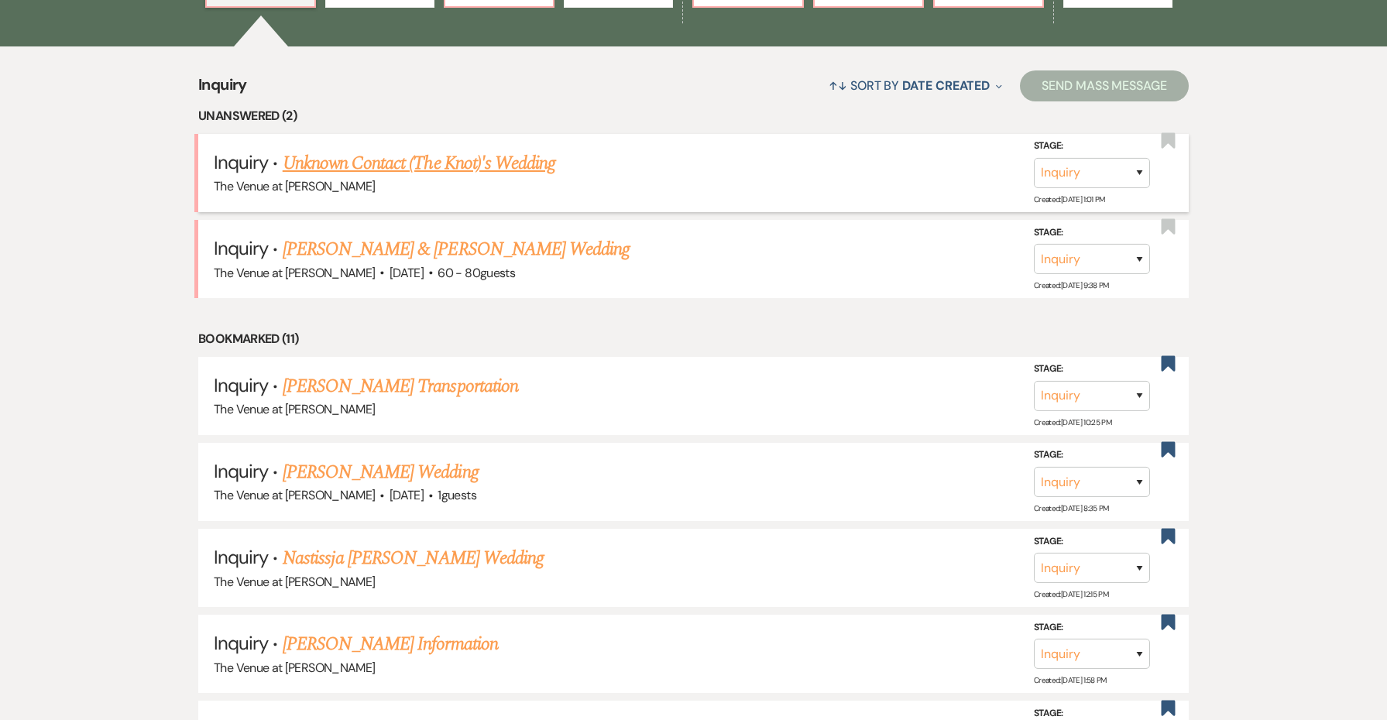
click at [388, 162] on link "Unknown Contact (The Knot)'s Wedding" at bounding box center [419, 163] width 273 height 28
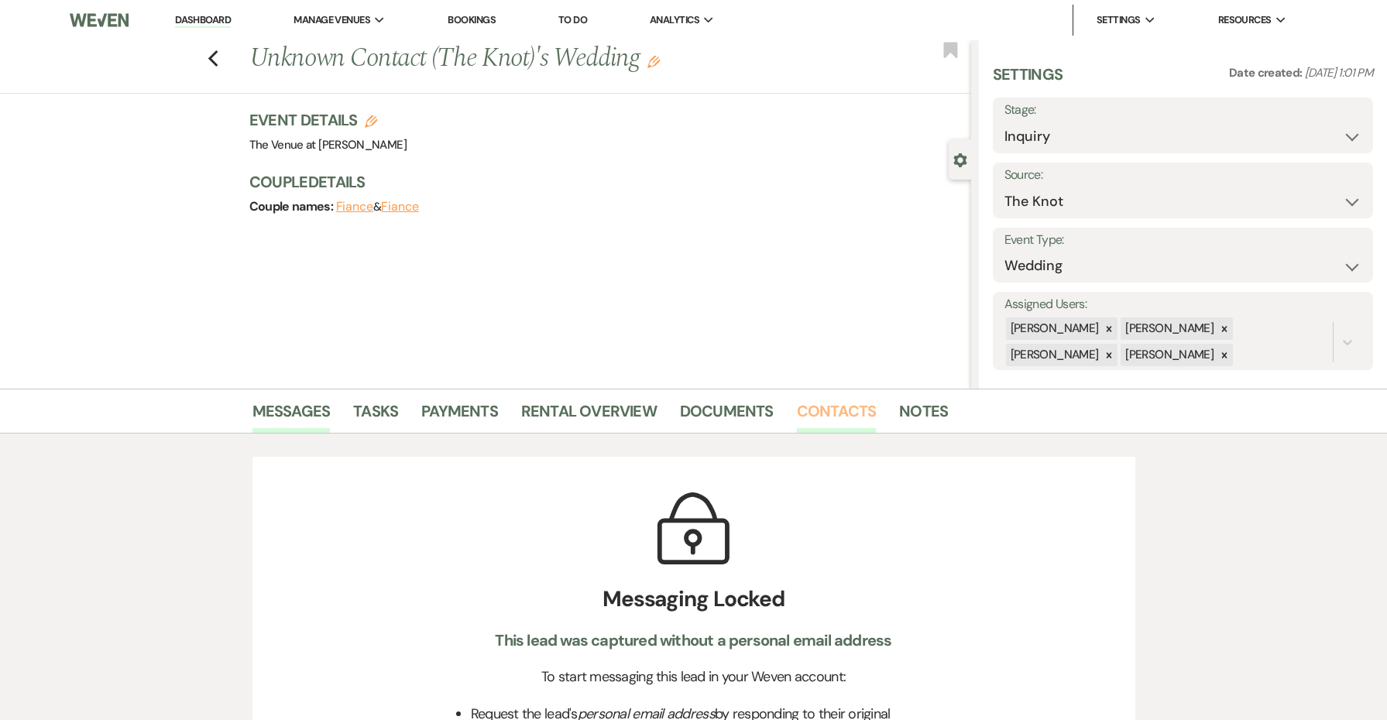
click at [840, 410] on link "Contacts" at bounding box center [837, 416] width 80 height 34
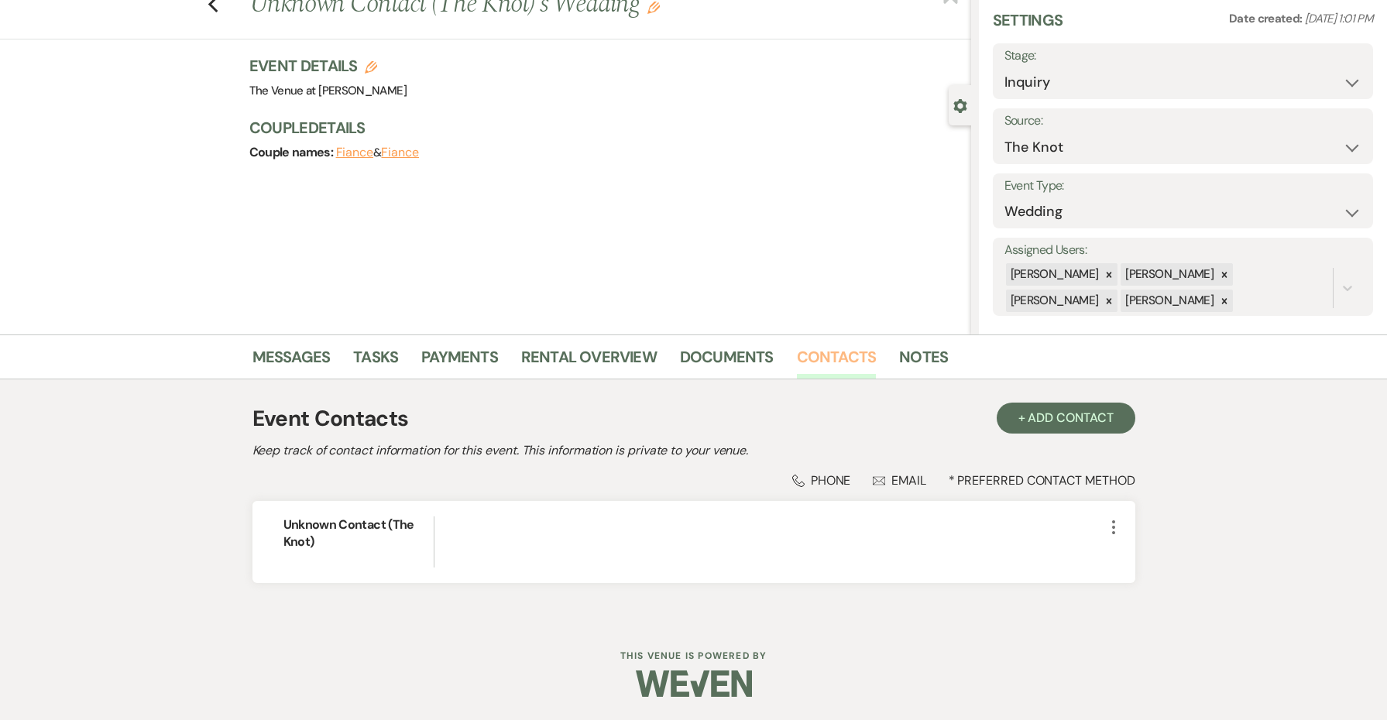
scroll to position [53, 0]
click at [730, 355] on link "Documents" at bounding box center [727, 363] width 94 height 34
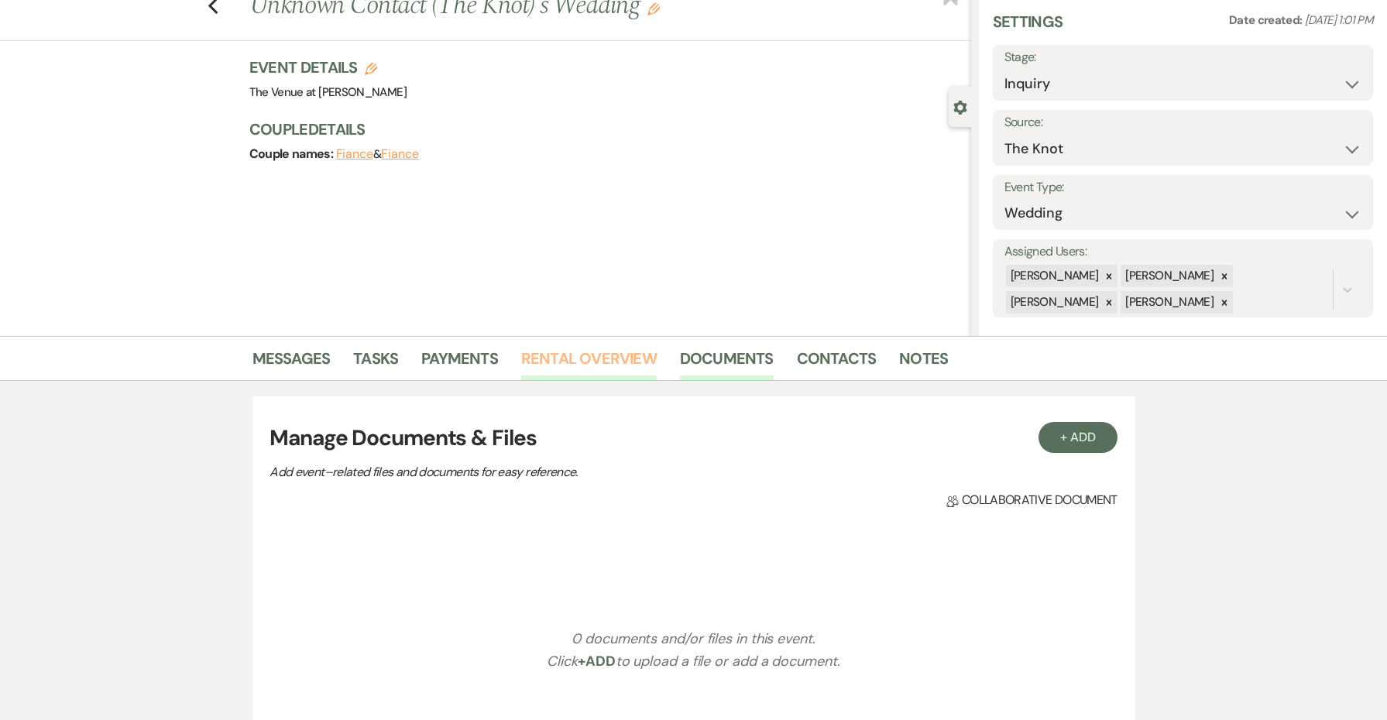
click at [601, 352] on link "Rental Overview" at bounding box center [589, 363] width 136 height 34
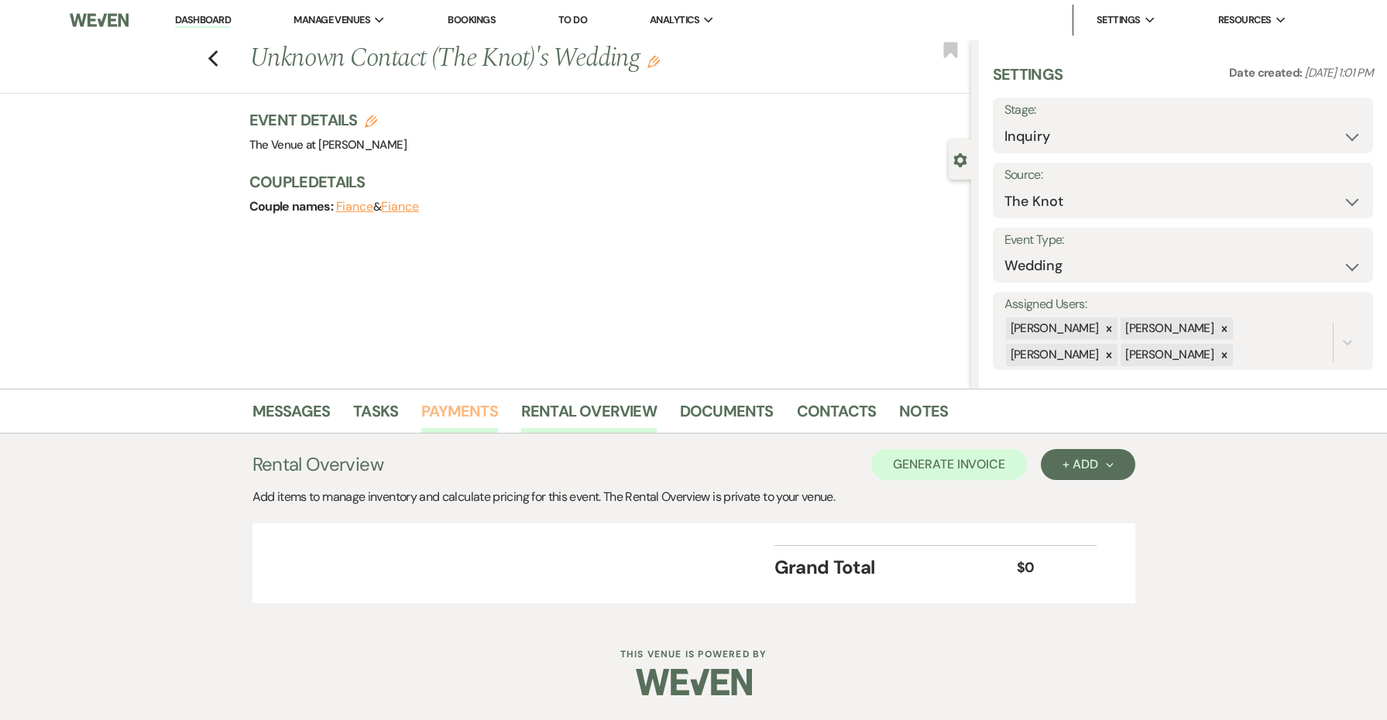
click at [462, 404] on link "Payments" at bounding box center [459, 416] width 77 height 34
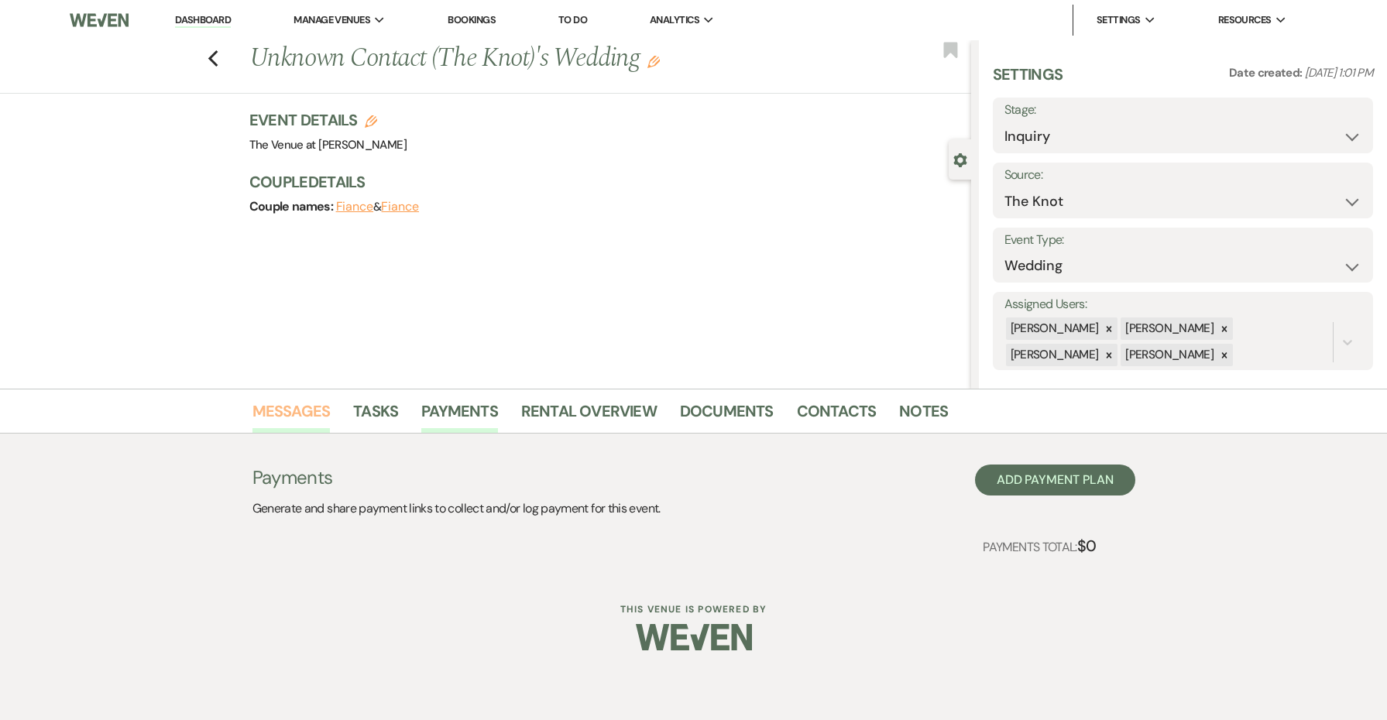
click at [355, 421] on link "Tasks" at bounding box center [375, 416] width 45 height 34
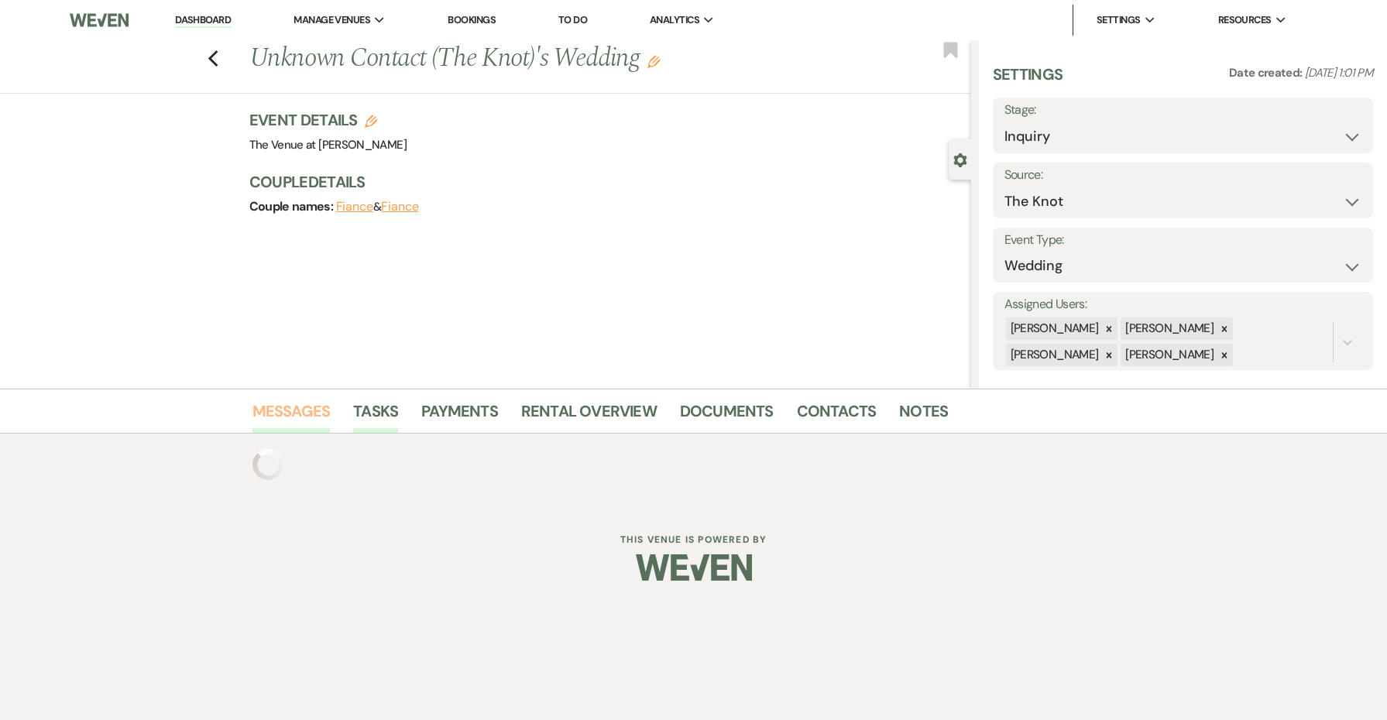
click at [287, 414] on link "Messages" at bounding box center [291, 416] width 78 height 34
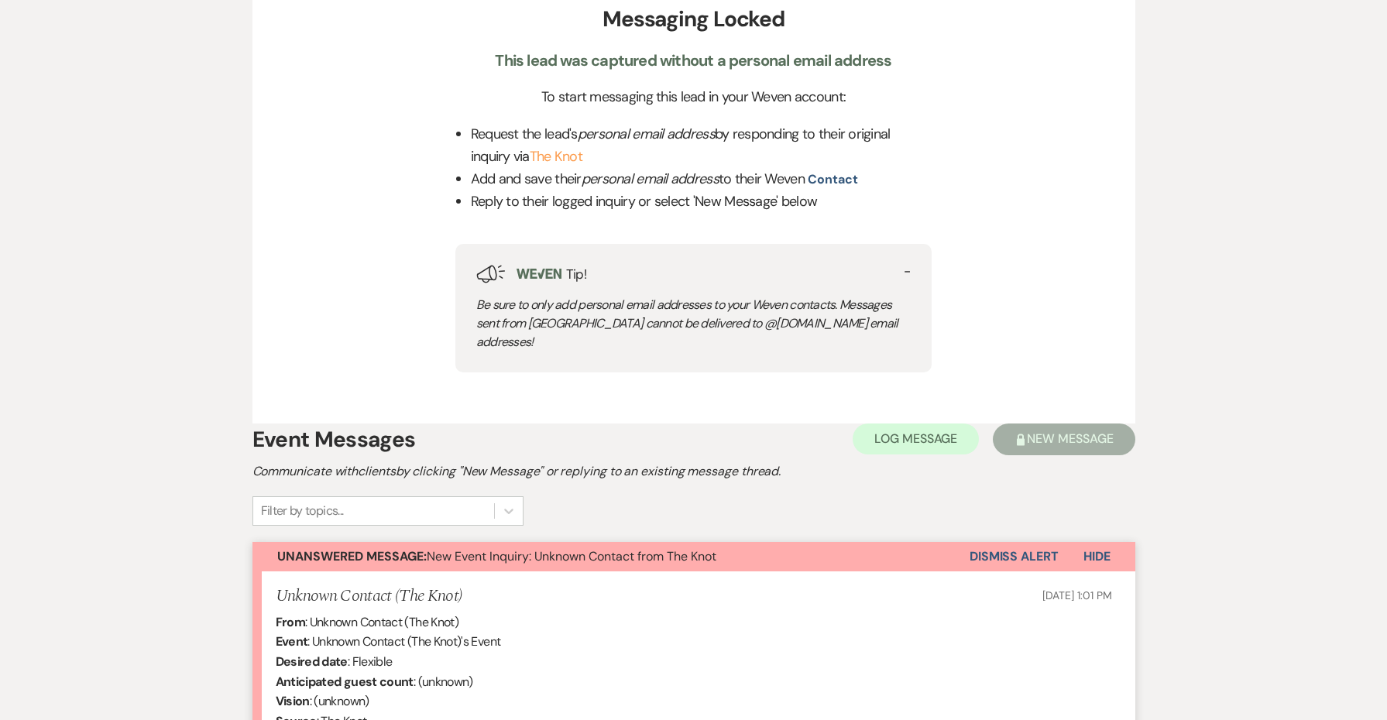
scroll to position [524, 0]
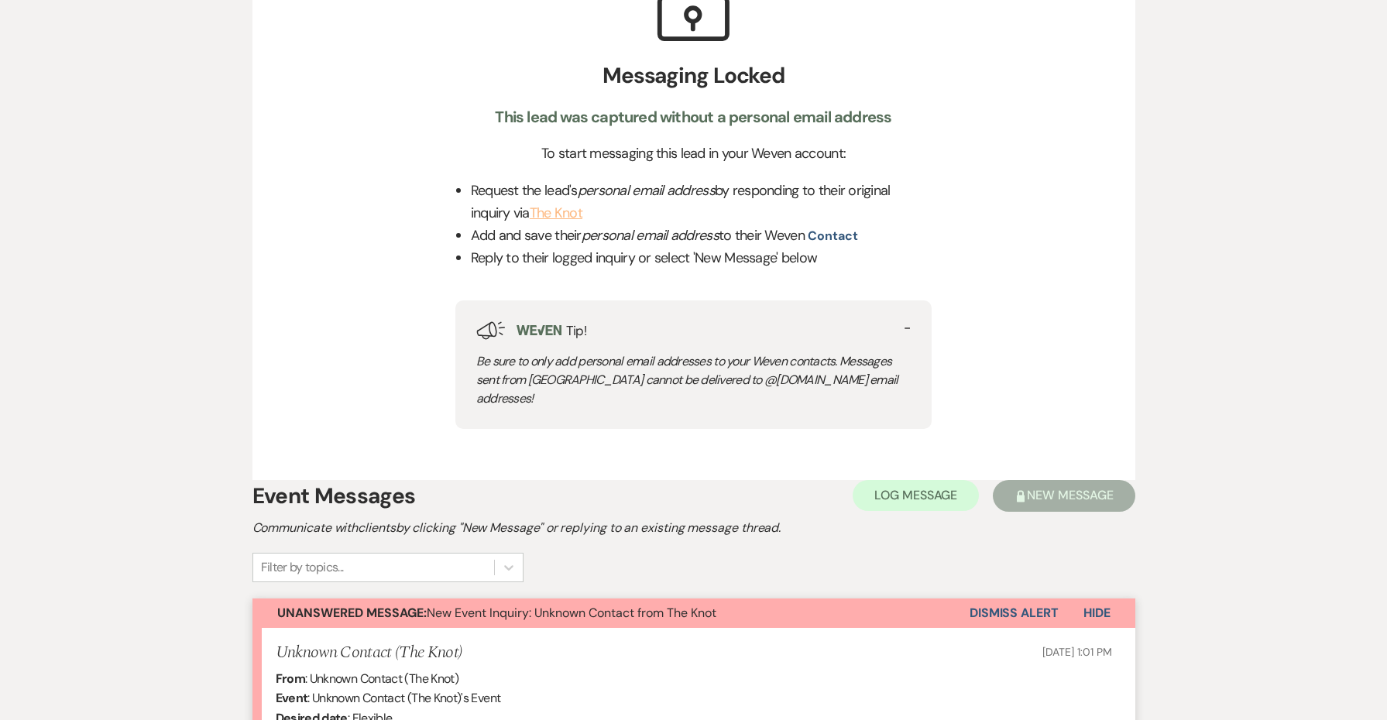
click at [546, 208] on link "The Knot" at bounding box center [556, 213] width 53 height 19
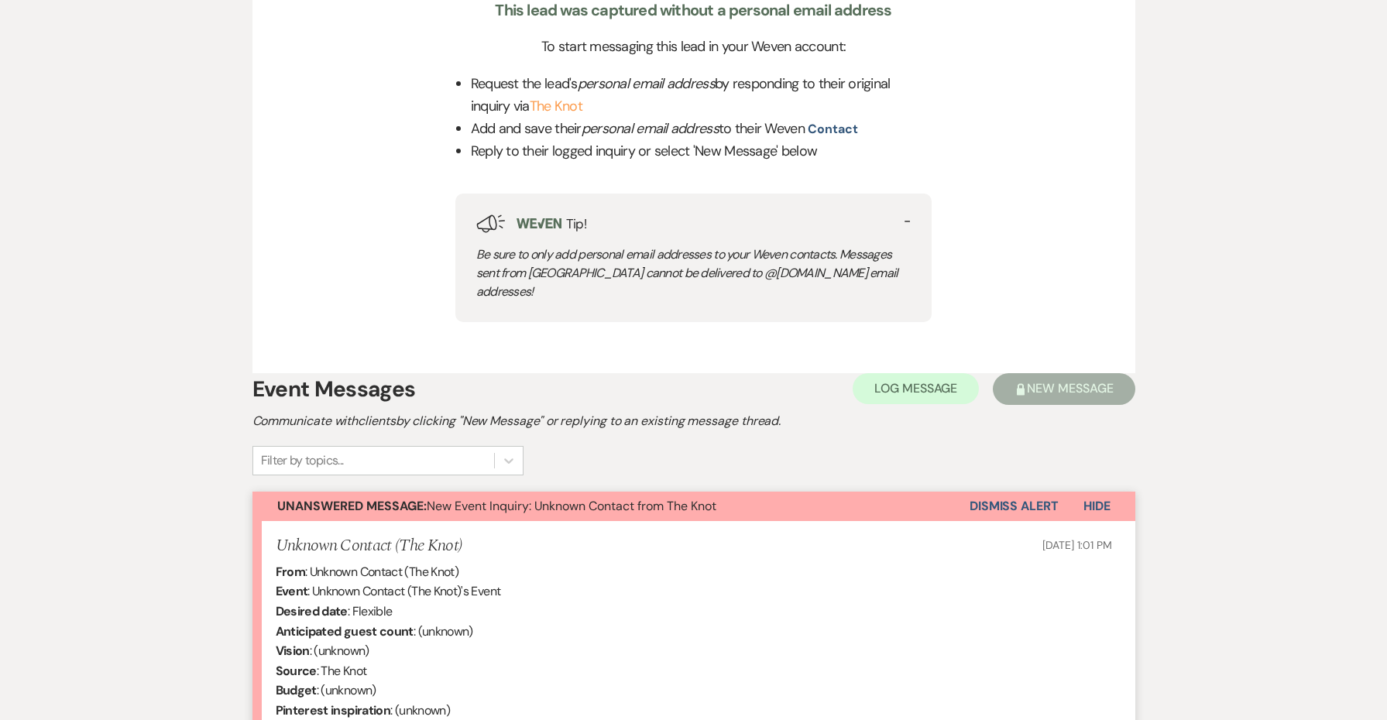
scroll to position [927, 0]
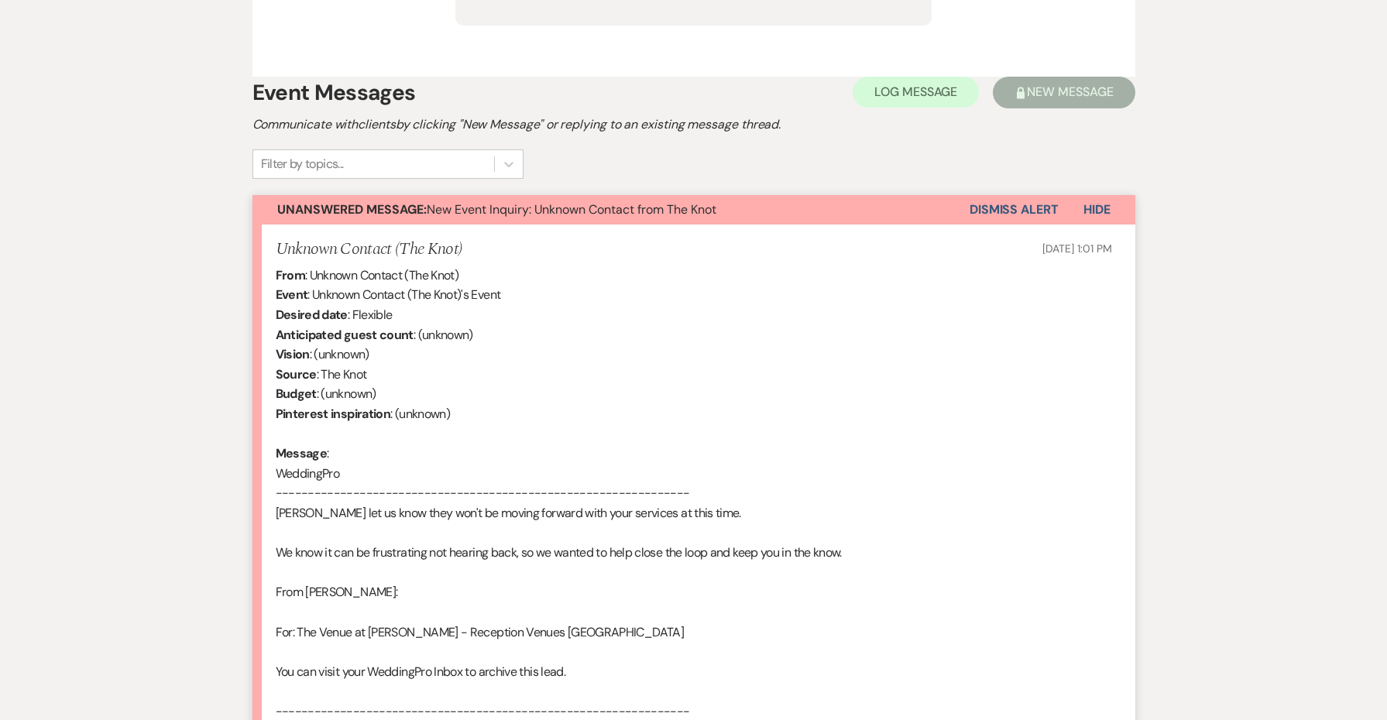
click at [1000, 201] on button "Dismiss Alert" at bounding box center [1014, 209] width 89 height 29
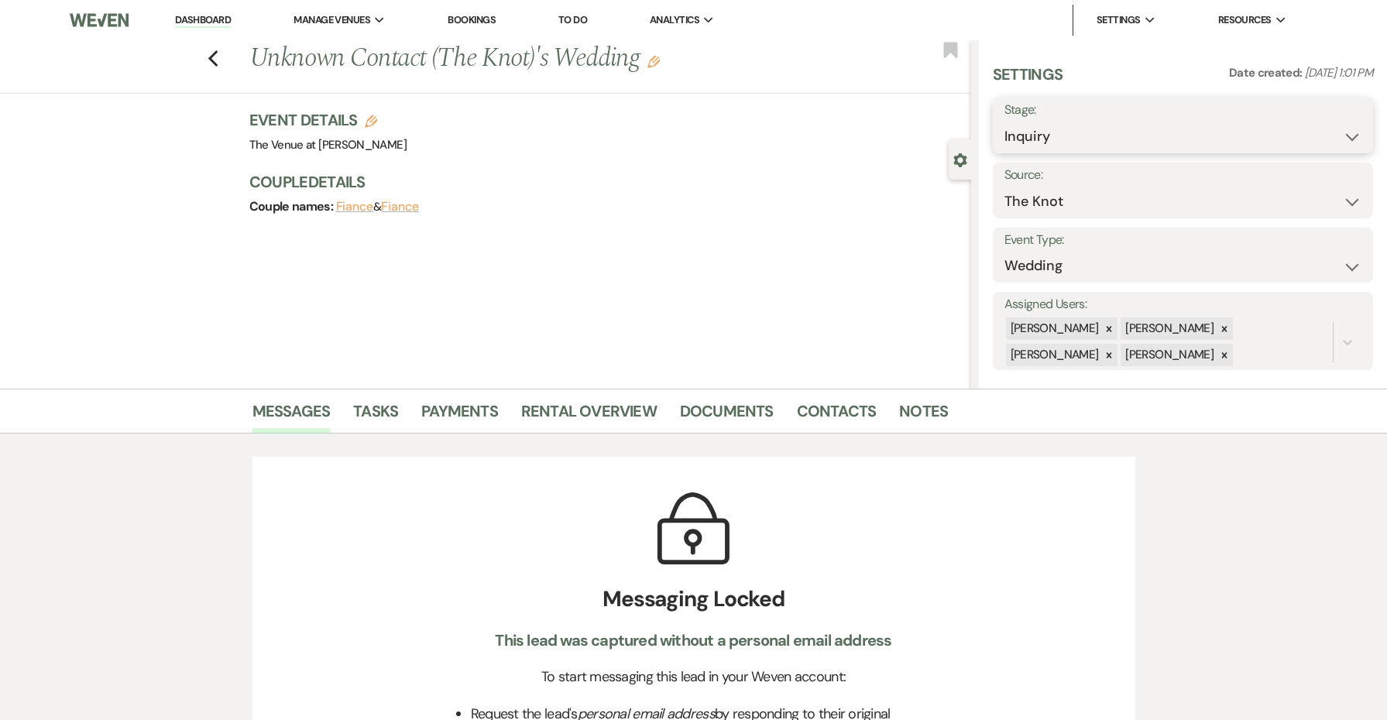
scroll to position [0, 0]
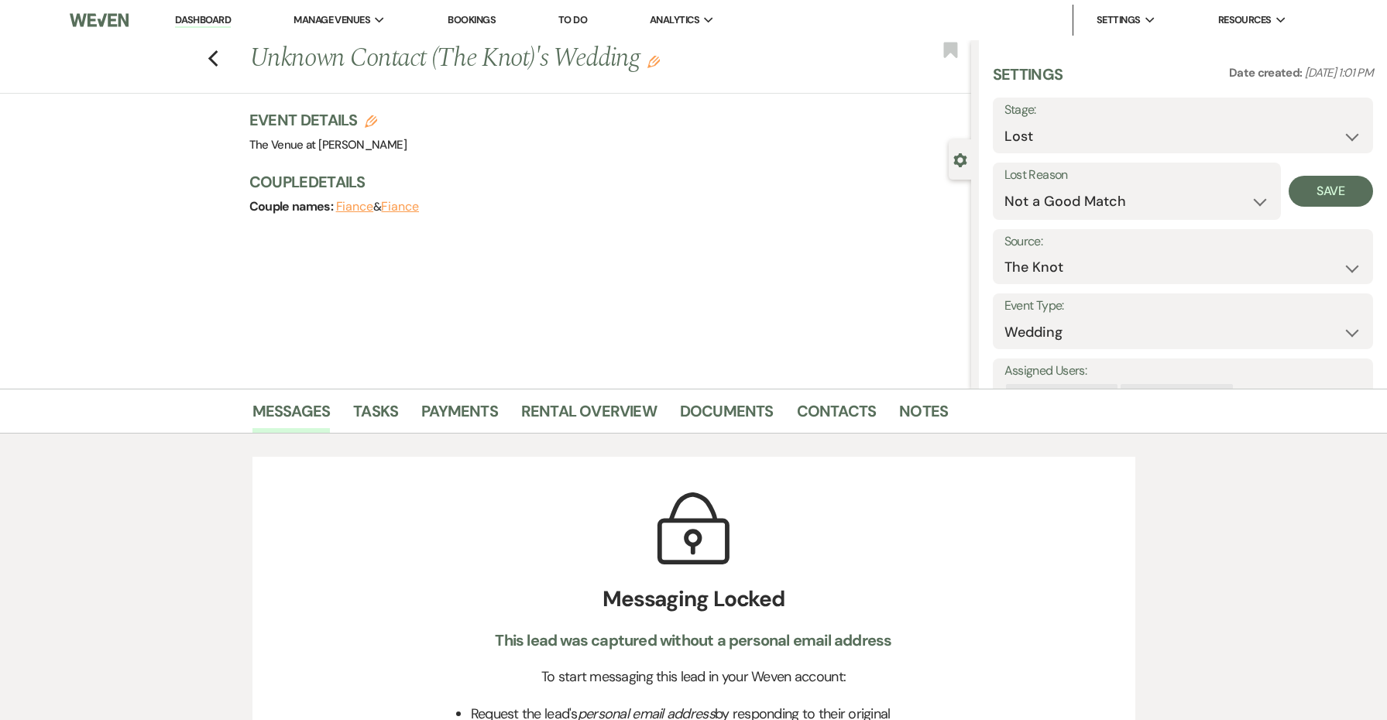
click at [1329, 173] on div "Lost Reason Booked Elsewhere Budget Date Unavailable No Response Not a Good Mat…" at bounding box center [1183, 191] width 380 height 57
click at [1324, 190] on button "Save" at bounding box center [1331, 191] width 84 height 31
click at [212, 60] on icon "Previous" at bounding box center [214, 59] width 12 height 19
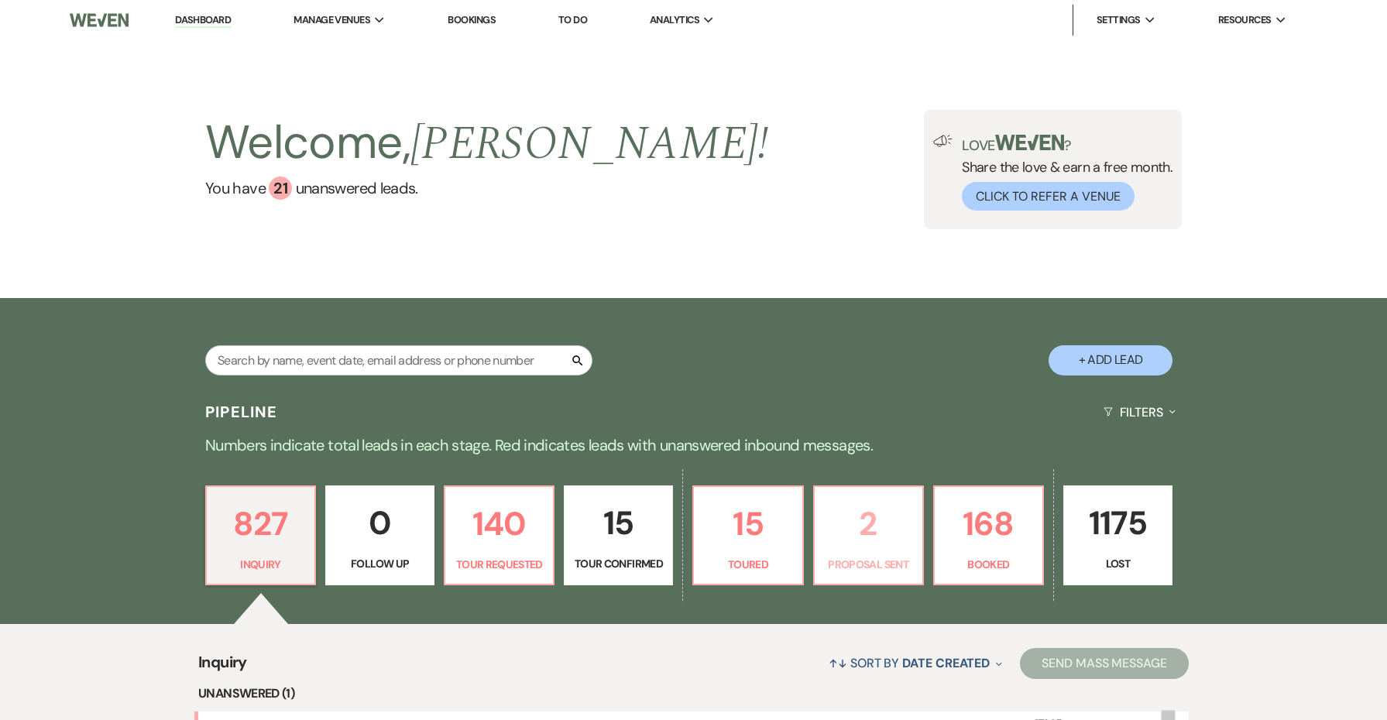
click at [892, 544] on p "2" at bounding box center [868, 524] width 89 height 52
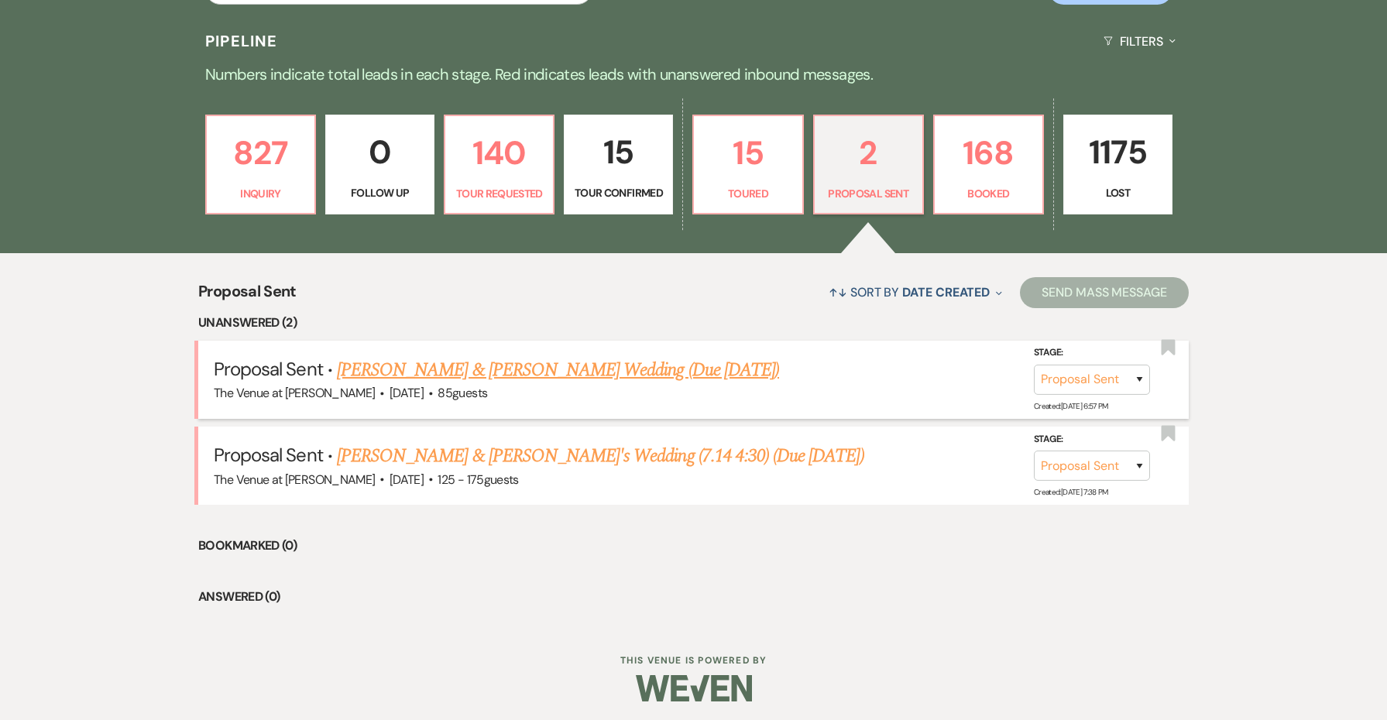
scroll to position [370, 0]
click at [614, 455] on link "[PERSON_NAME] & [PERSON_NAME]'s Wedding (7.14 4:30) (Due [DATE])" at bounding box center [600, 457] width 527 height 28
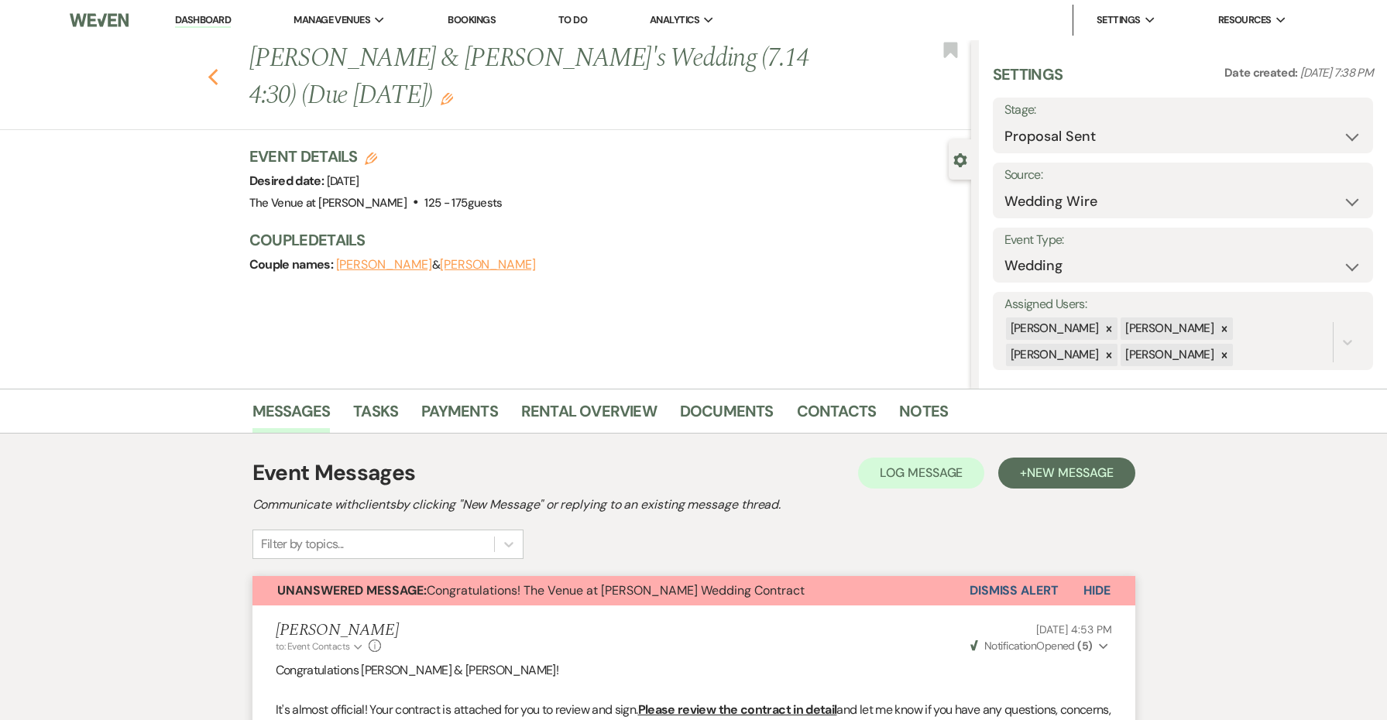
click at [215, 68] on icon "Previous" at bounding box center [214, 77] width 12 height 19
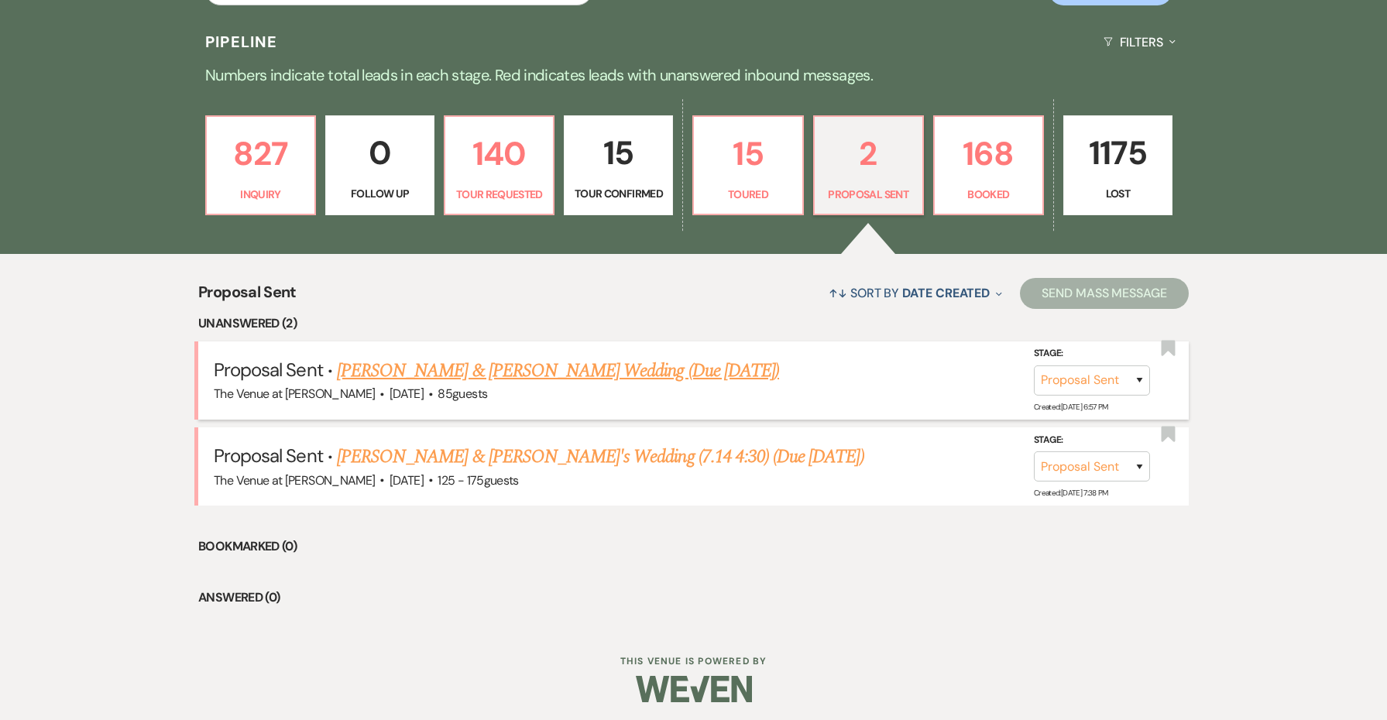
click at [481, 370] on link "[PERSON_NAME] & [PERSON_NAME] Wedding (Due [DATE])" at bounding box center [558, 371] width 442 height 28
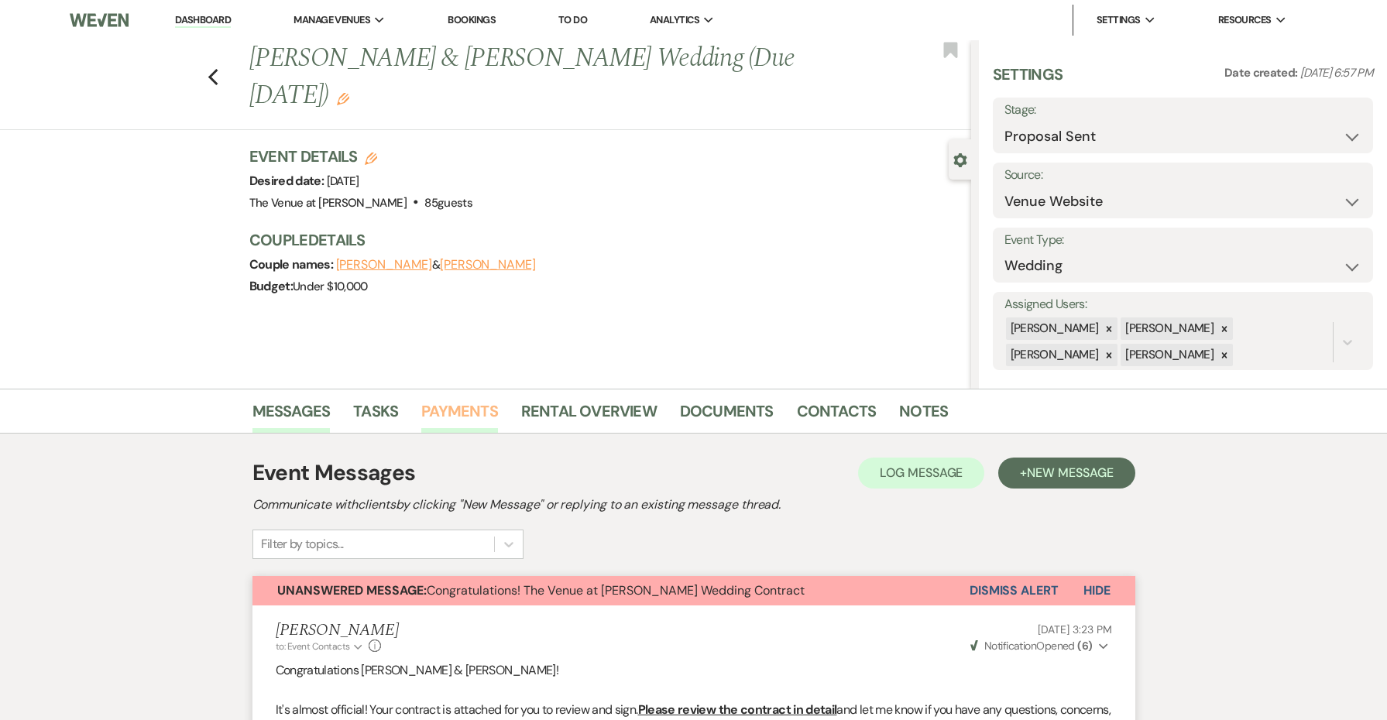
click at [471, 406] on link "Payments" at bounding box center [459, 416] width 77 height 34
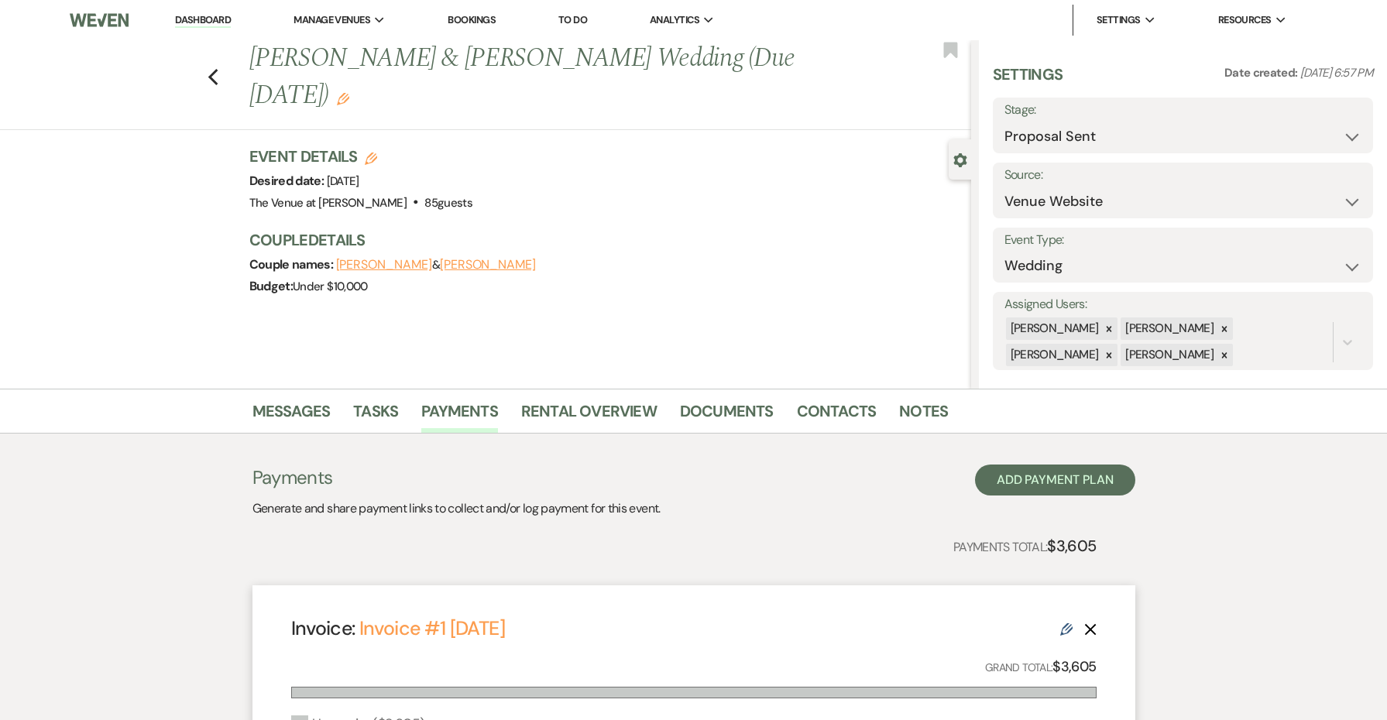
click at [366, 158] on icon "Edit" at bounding box center [371, 159] width 12 height 12
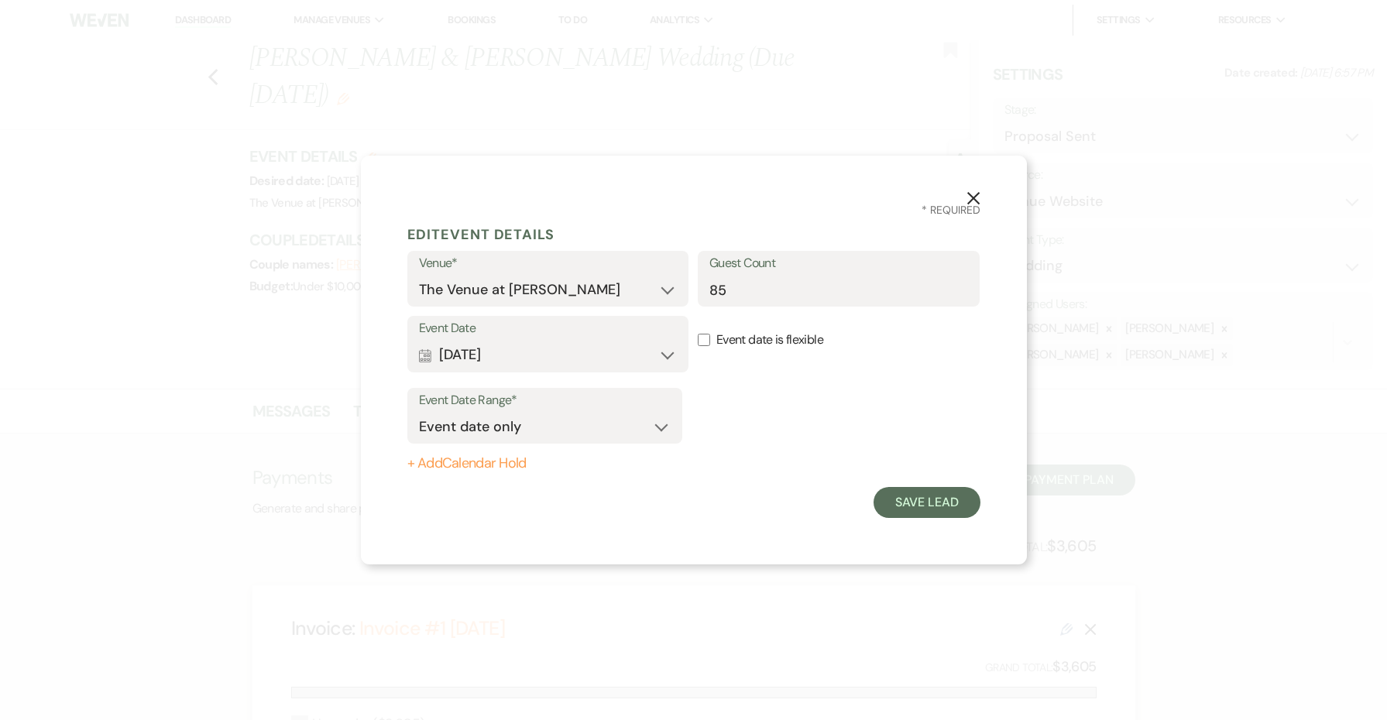
click at [458, 365] on button "Calendar [DATE] Expand" at bounding box center [548, 355] width 259 height 31
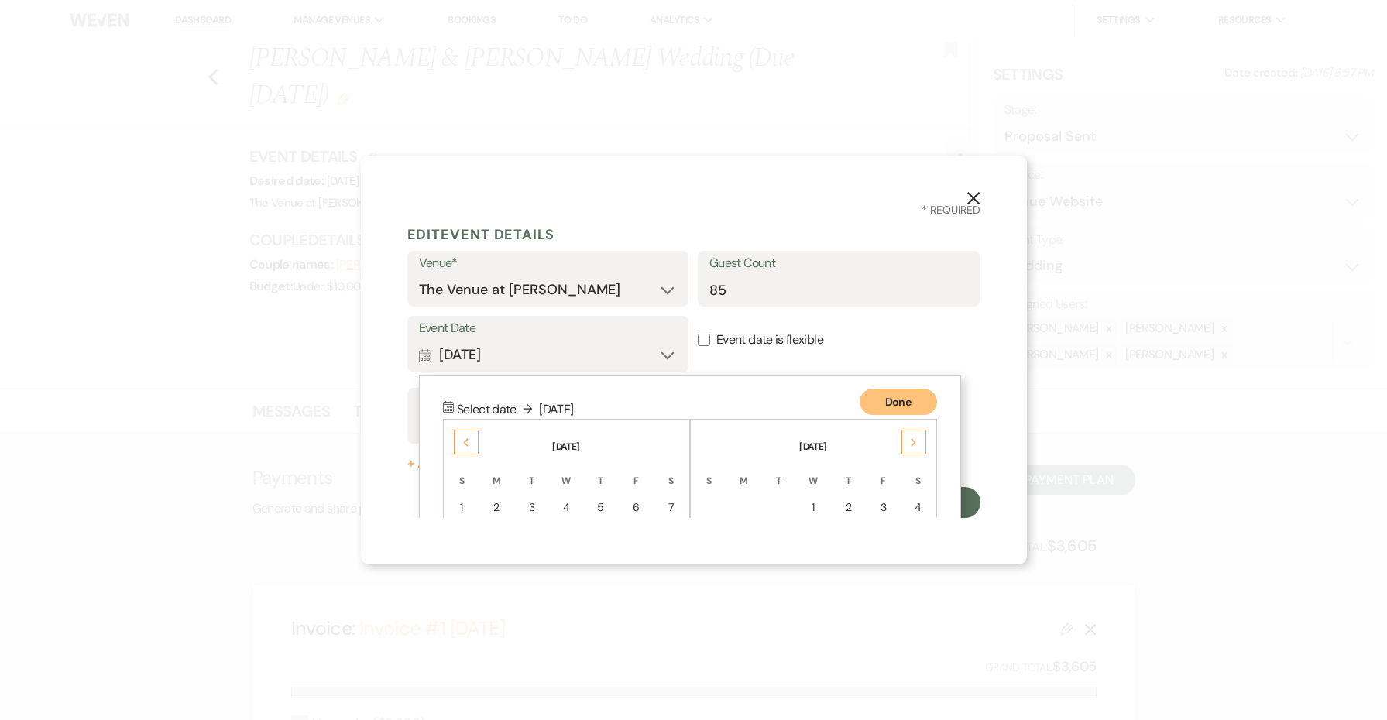
scroll to position [198, 0]
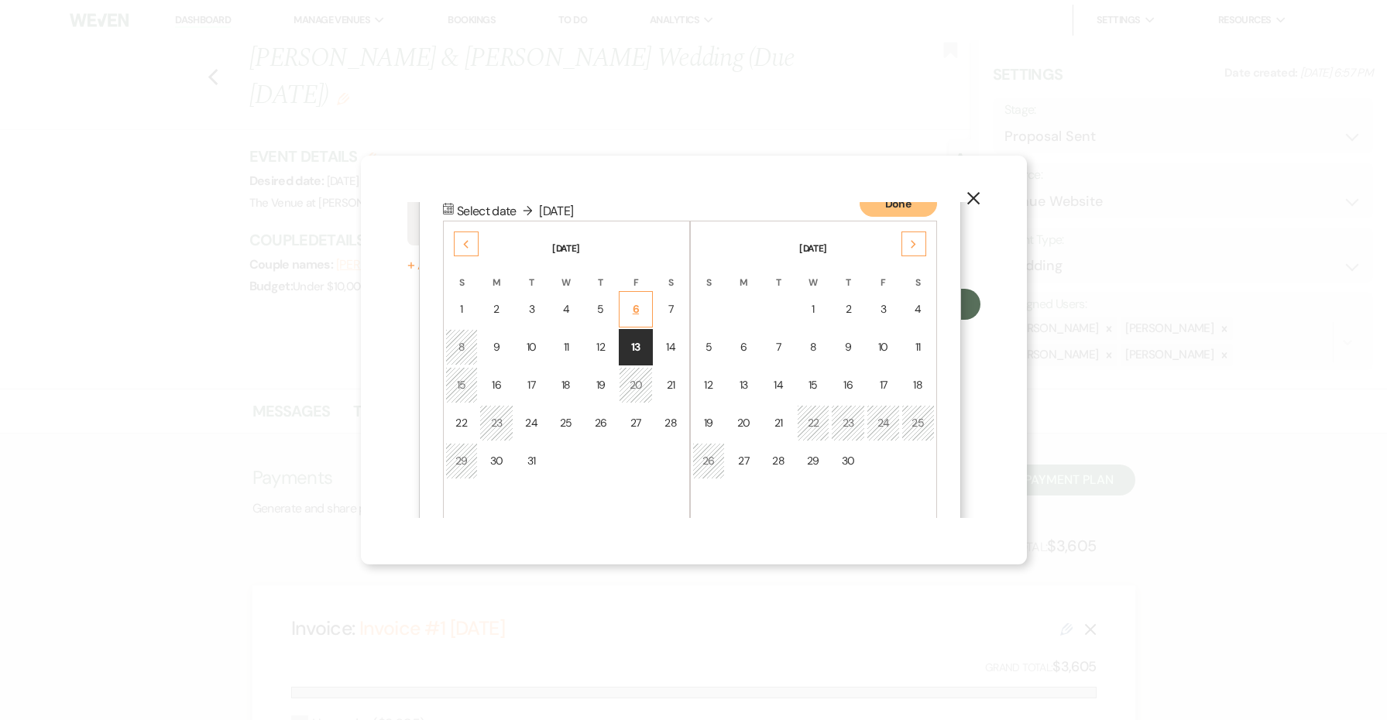
click at [645, 301] on td "6" at bounding box center [636, 309] width 34 height 36
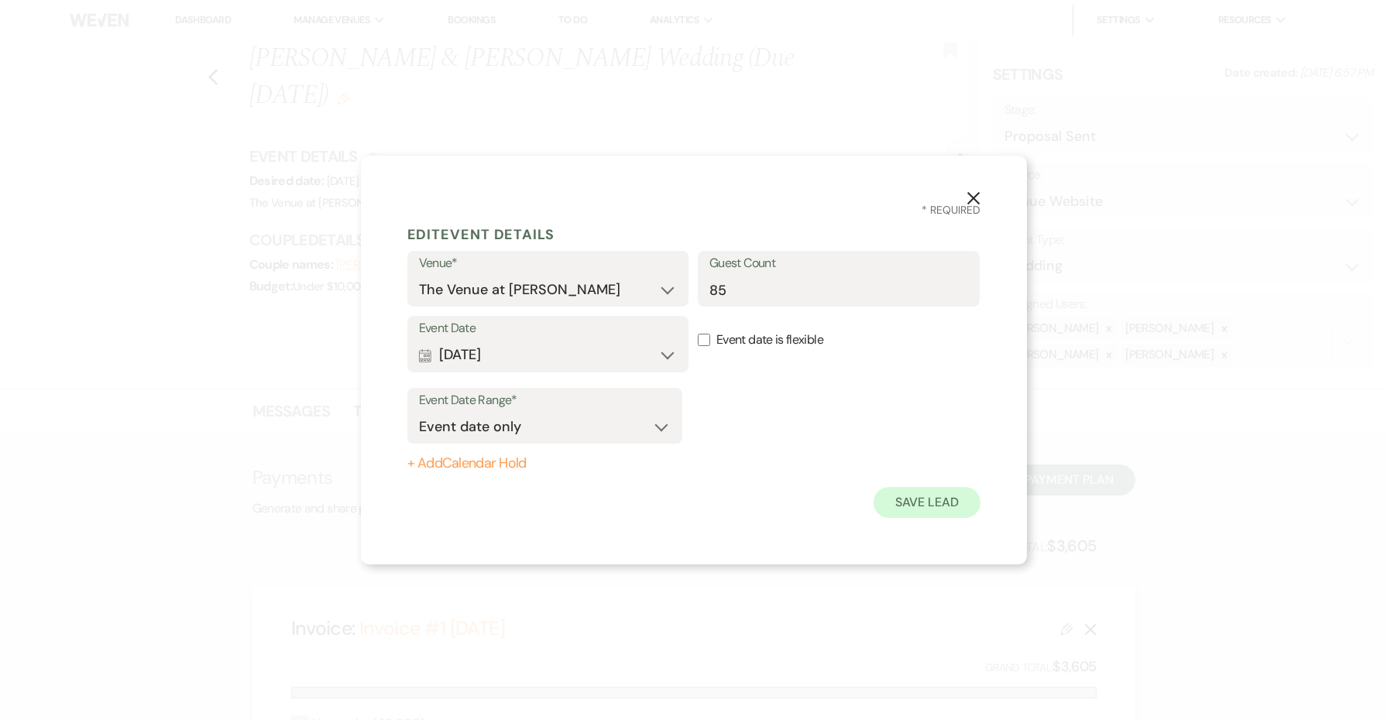
click at [936, 497] on button "Save Lead" at bounding box center [927, 502] width 106 height 31
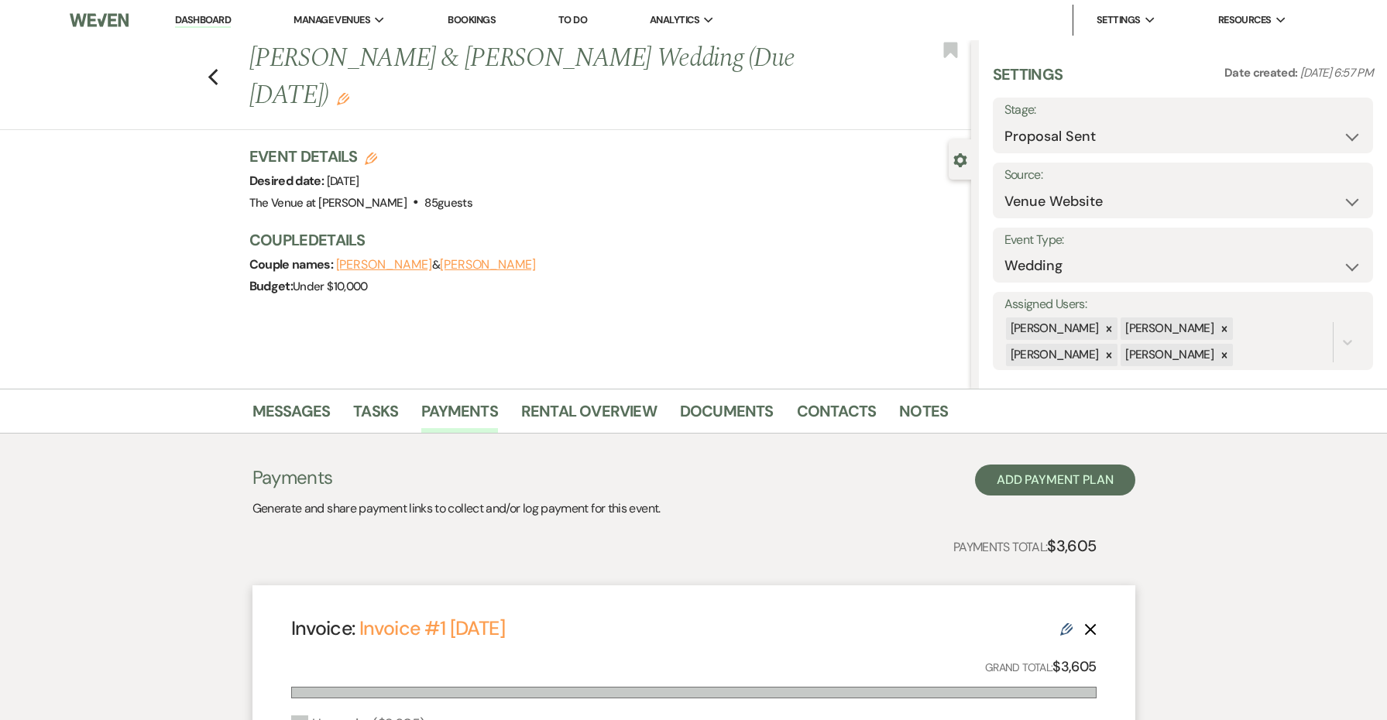
click at [369, 153] on icon "Edit" at bounding box center [371, 159] width 12 height 12
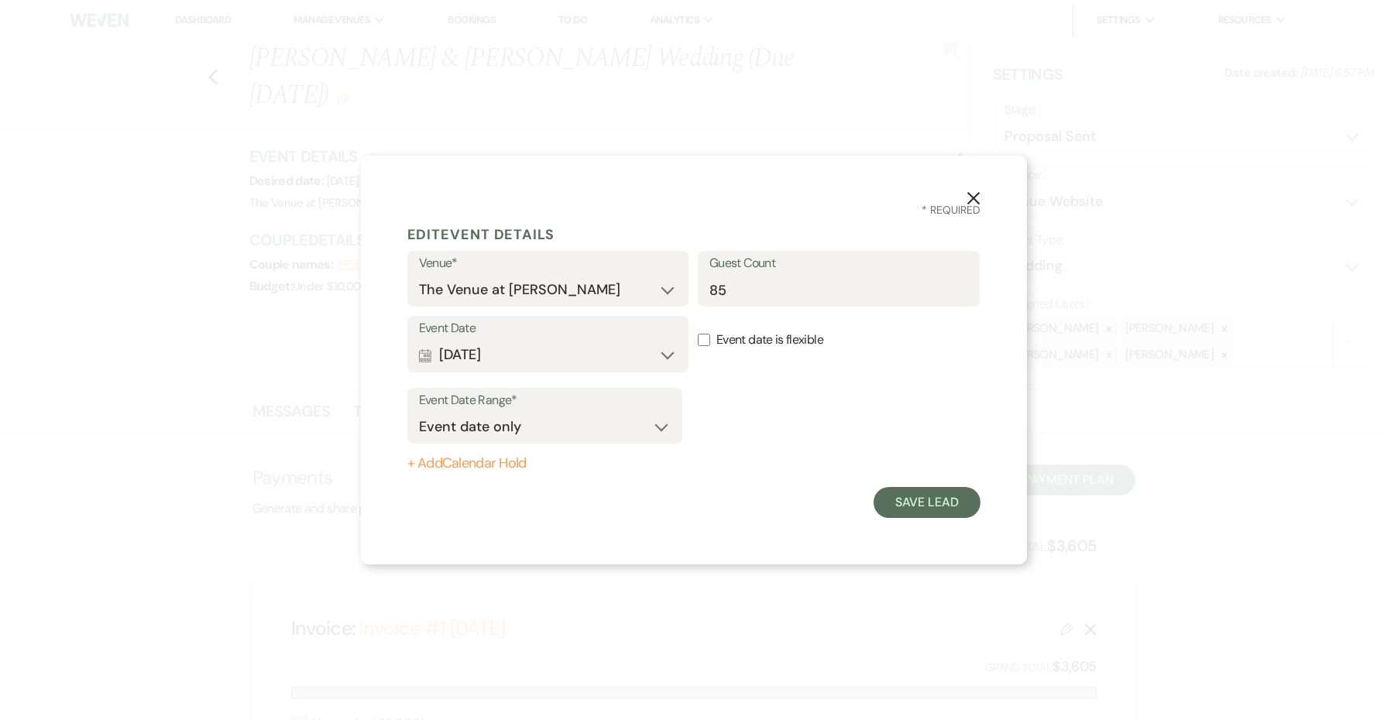
click at [974, 194] on icon "X" at bounding box center [974, 198] width 14 height 14
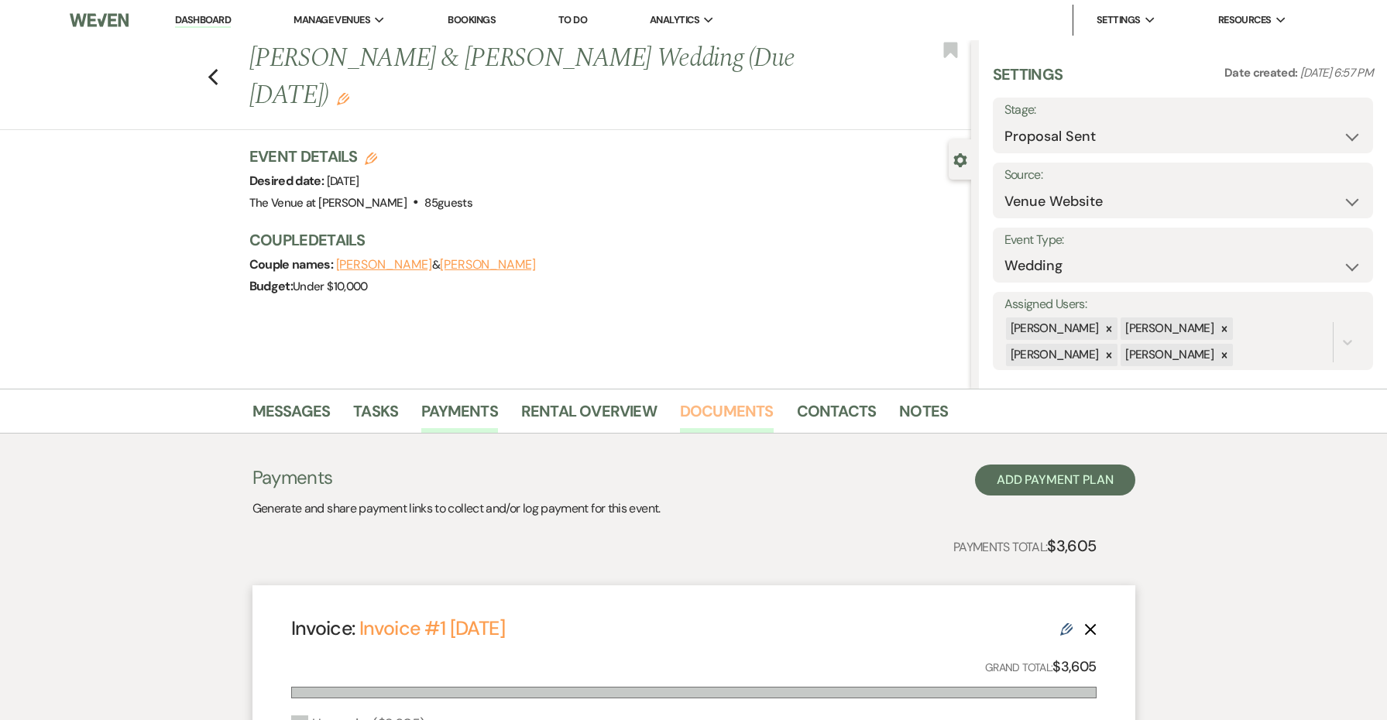
click at [740, 408] on link "Documents" at bounding box center [727, 416] width 94 height 34
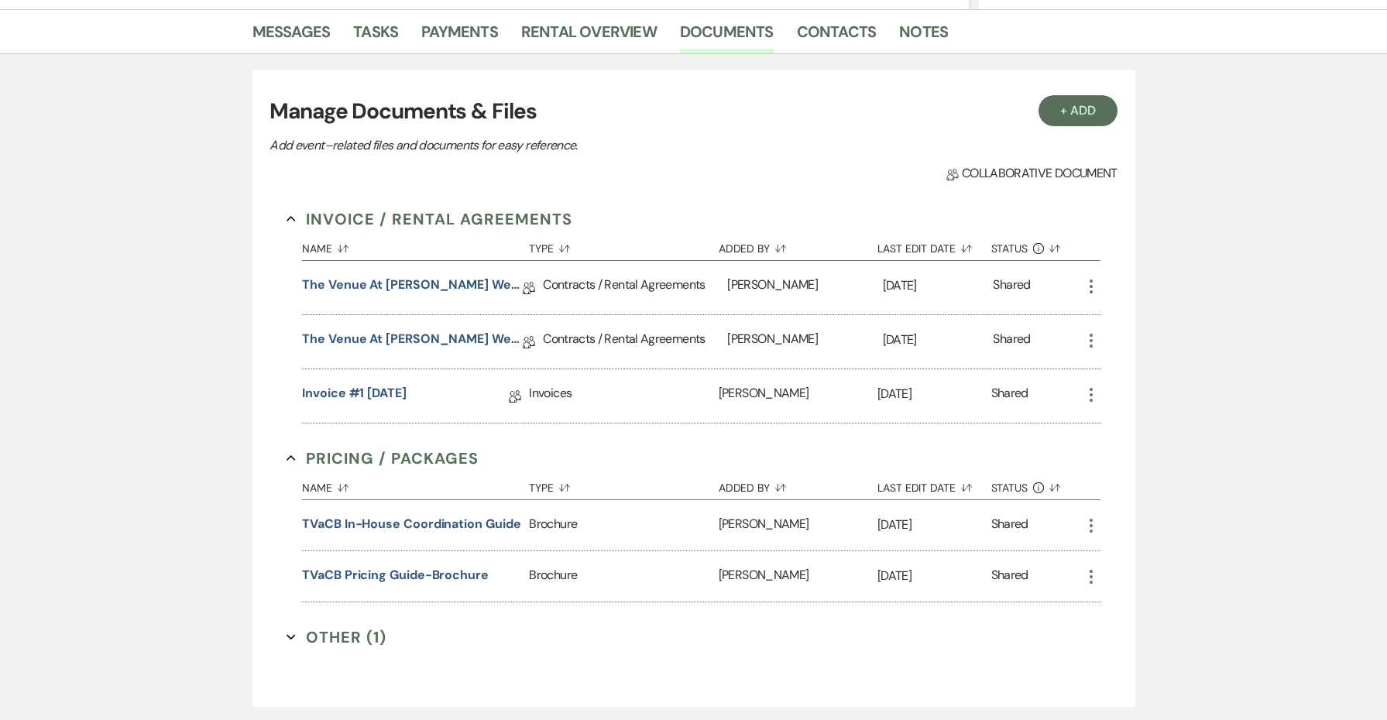
scroll to position [380, 0]
